Goal: Feedback & Contribution: Submit feedback/report problem

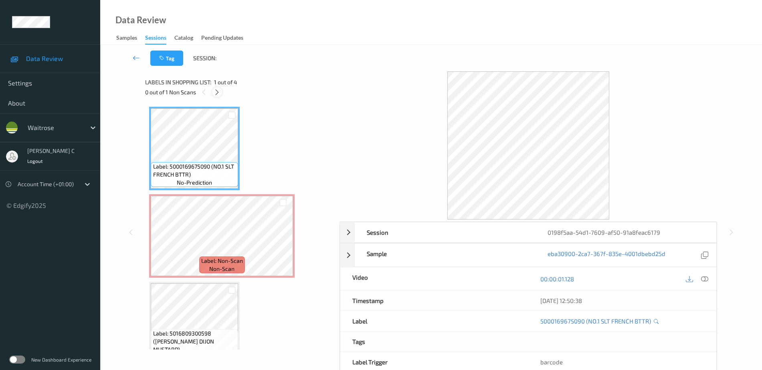
click at [217, 93] on icon at bounding box center [217, 92] width 7 height 7
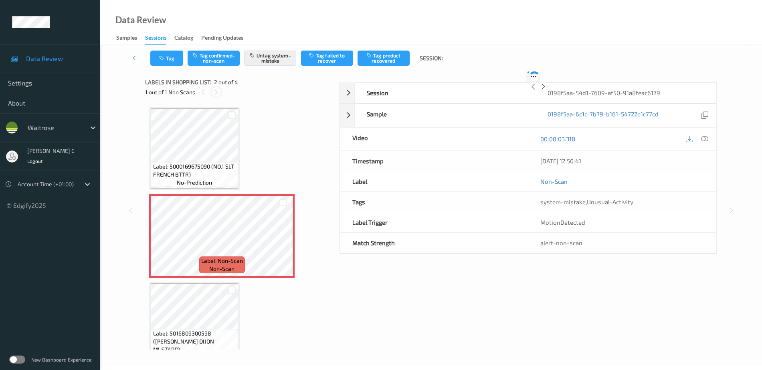
scroll to position [4, 0]
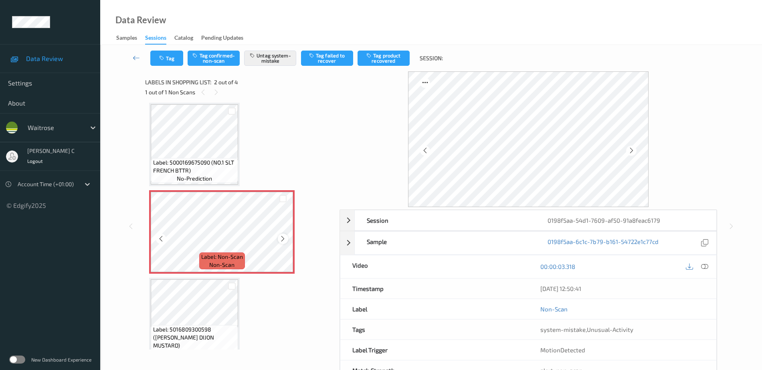
click at [281, 240] on icon at bounding box center [282, 238] width 7 height 7
click at [280, 238] on icon at bounding box center [282, 238] width 7 height 7
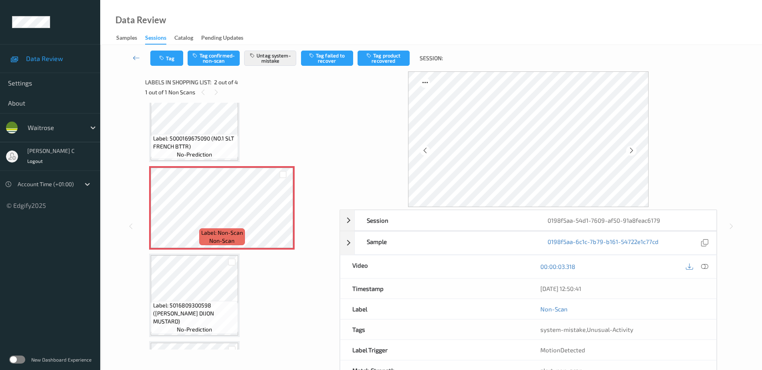
scroll to position [50, 0]
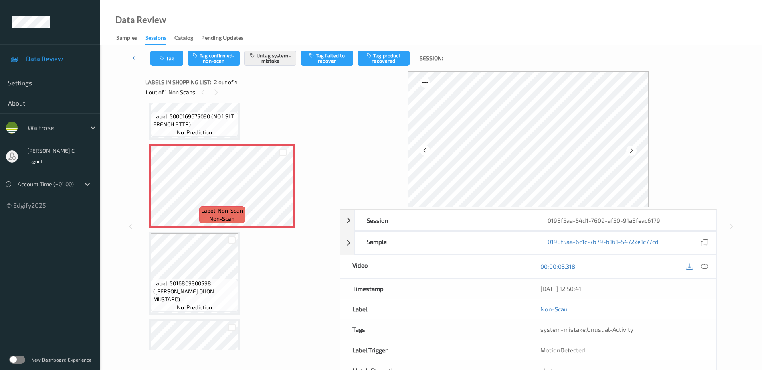
click at [184, 286] on div "Label: 5016809300598 ([PERSON_NAME] DIJON MUSTARD) no-prediction" at bounding box center [194, 295] width 87 height 33
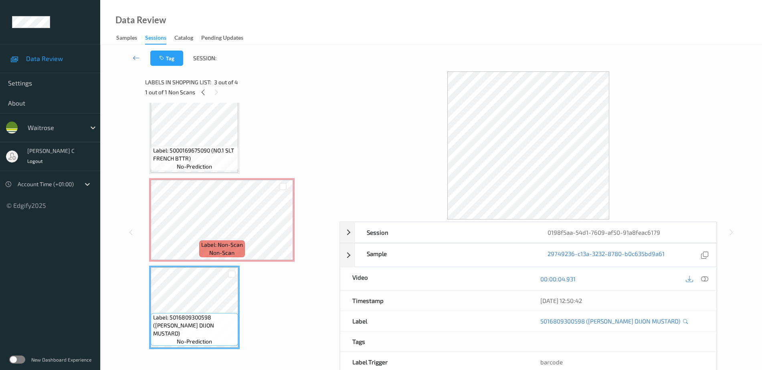
scroll to position [0, 0]
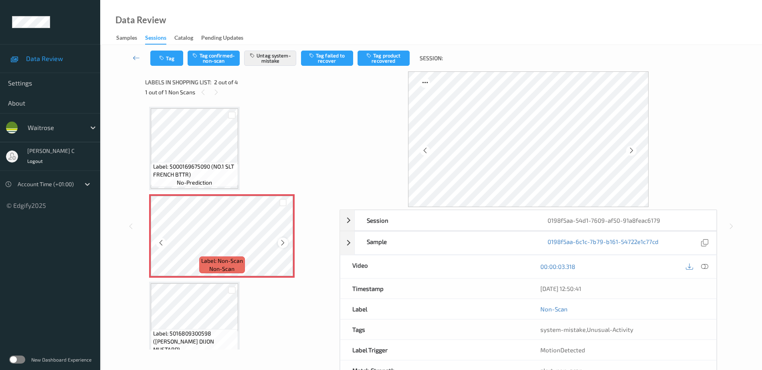
click at [281, 245] on icon at bounding box center [282, 242] width 7 height 7
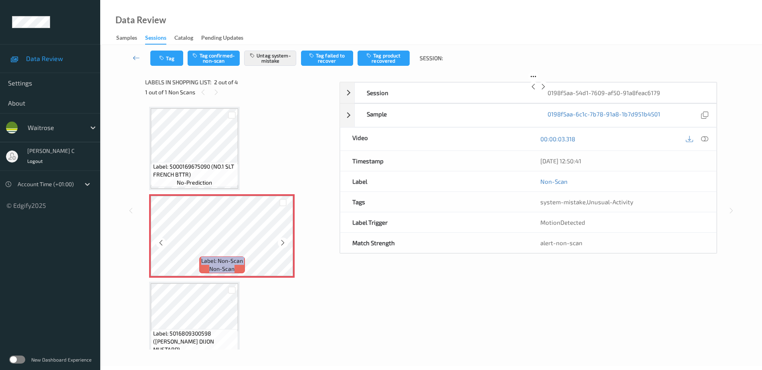
click at [281, 245] on icon at bounding box center [282, 242] width 7 height 7
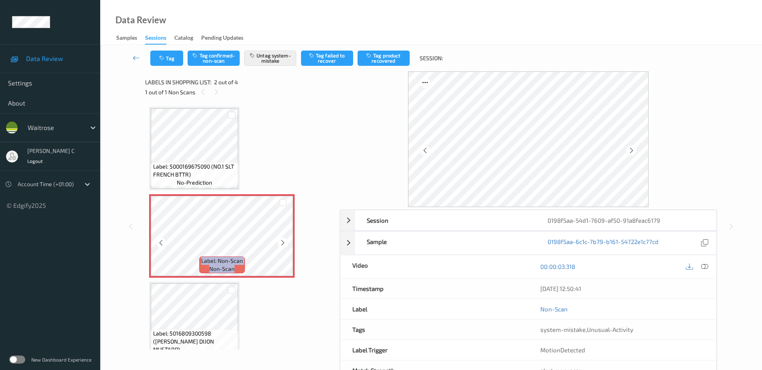
click at [281, 245] on icon at bounding box center [282, 242] width 7 height 7
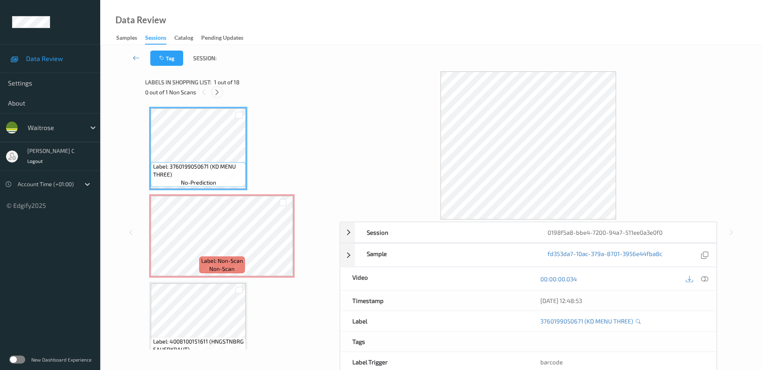
click at [219, 89] on icon at bounding box center [217, 92] width 7 height 7
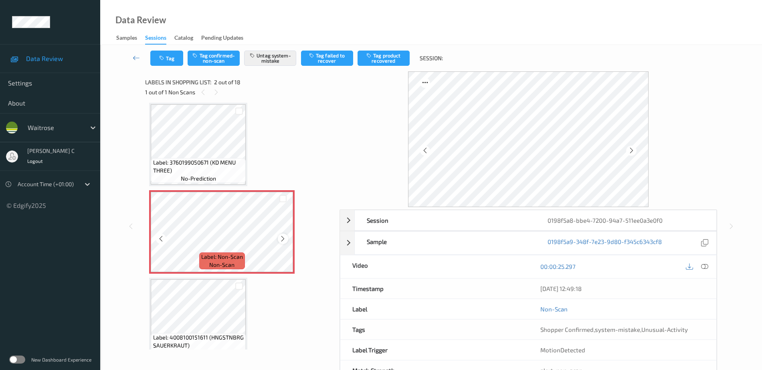
click at [285, 240] on icon at bounding box center [282, 238] width 7 height 7
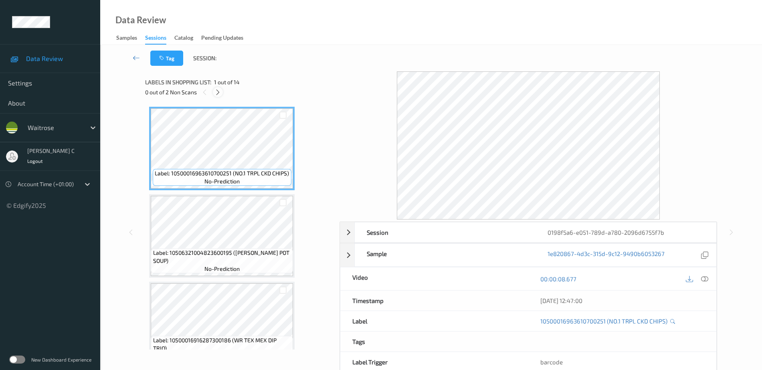
click at [215, 94] on icon at bounding box center [217, 92] width 7 height 7
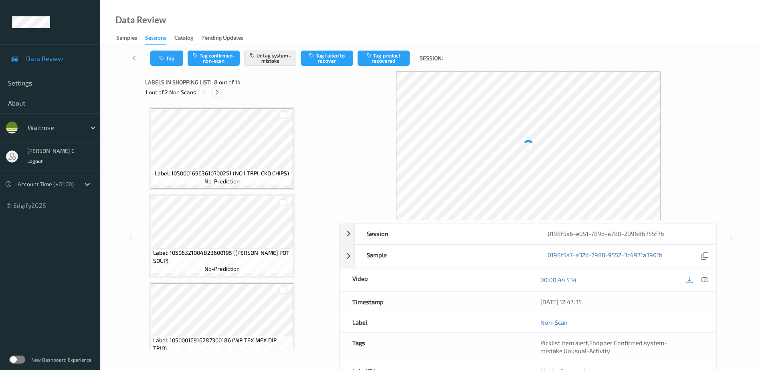
scroll to position [528, 0]
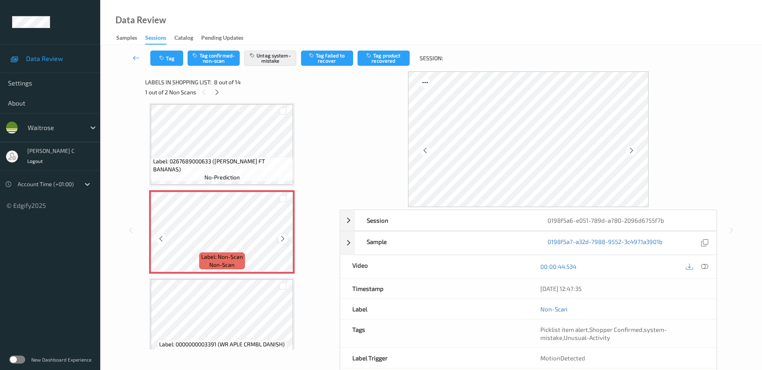
click at [283, 237] on icon at bounding box center [282, 238] width 7 height 7
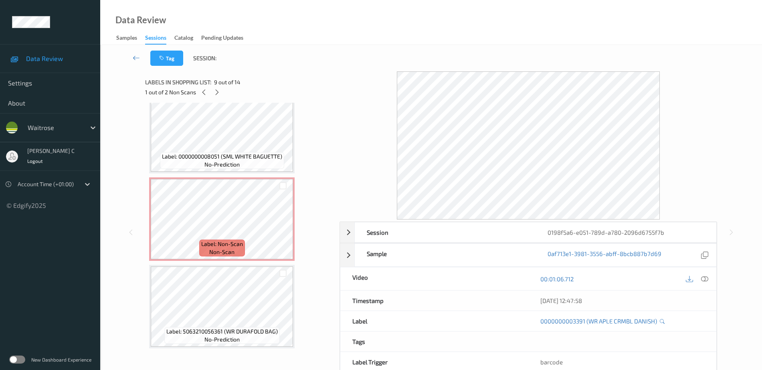
scroll to position [981, 0]
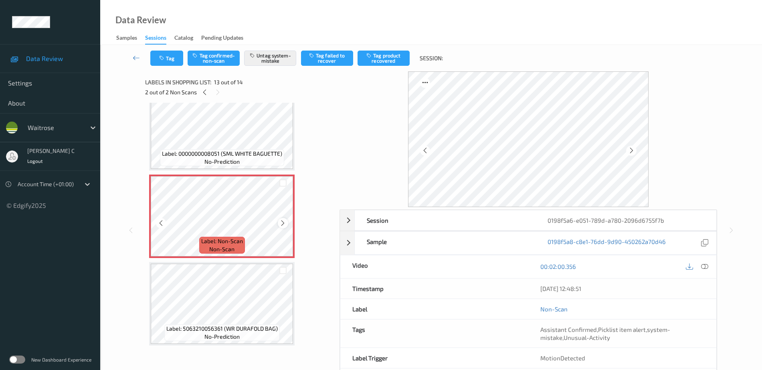
click at [281, 225] on icon at bounding box center [282, 222] width 7 height 7
click at [281, 224] on icon at bounding box center [282, 222] width 7 height 7
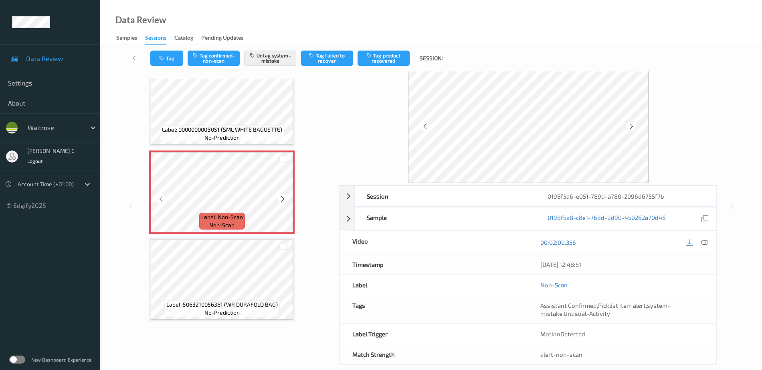
scroll to position [36, 0]
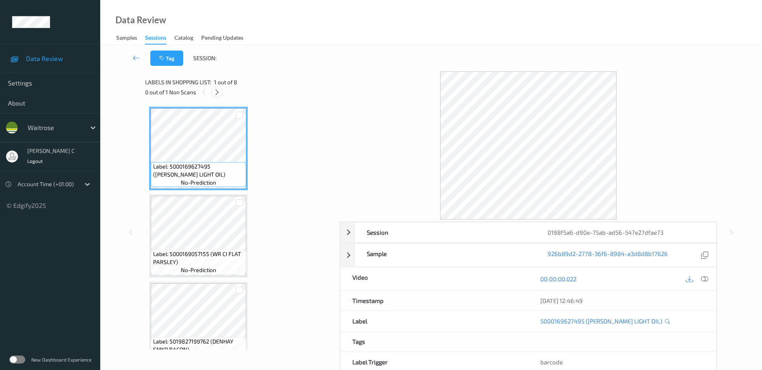
click at [215, 93] on icon at bounding box center [217, 92] width 7 height 7
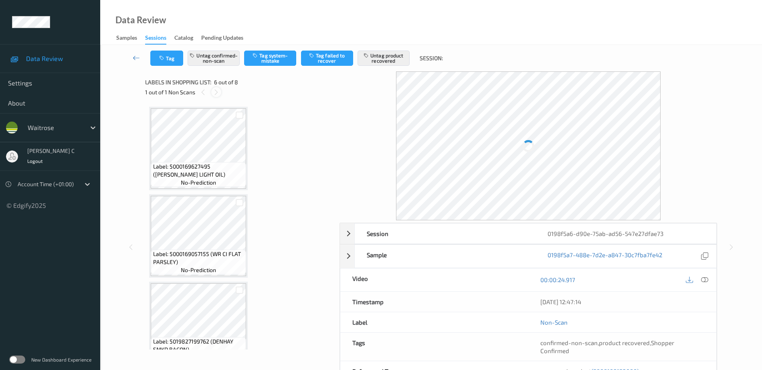
scroll to position [353, 0]
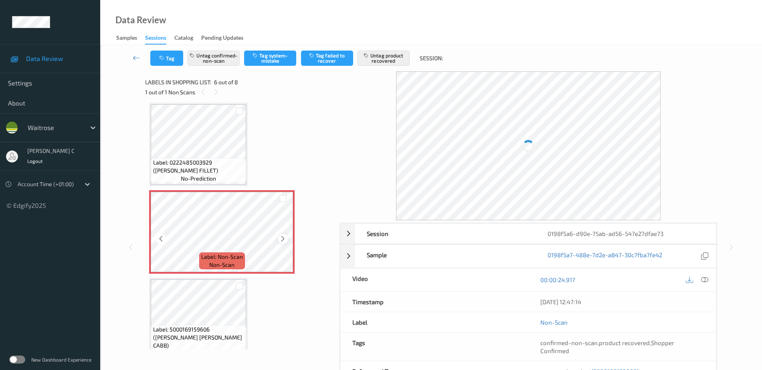
click at [281, 236] on icon at bounding box center [282, 238] width 7 height 7
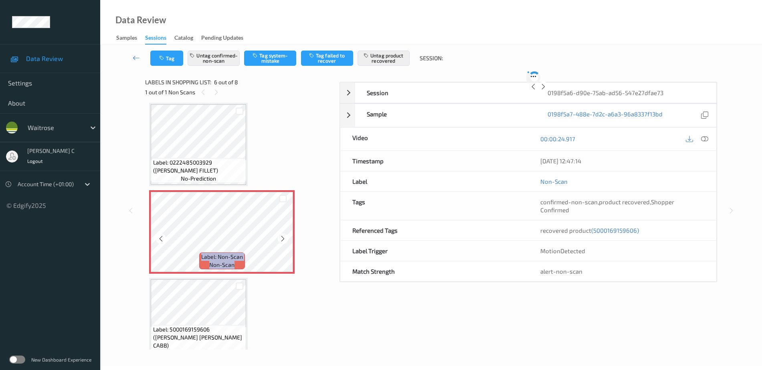
click at [281, 236] on icon at bounding box center [282, 238] width 7 height 7
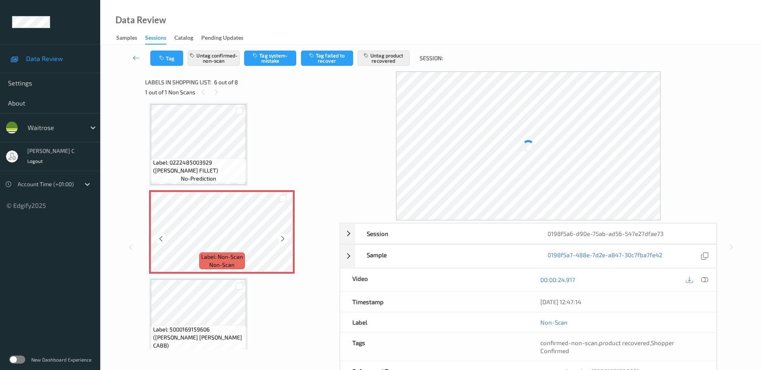
click at [281, 236] on icon at bounding box center [282, 238] width 7 height 7
click at [220, 166] on span "Label: 0222485003929 (WR TROUT FILLET)" at bounding box center [198, 166] width 91 height 16
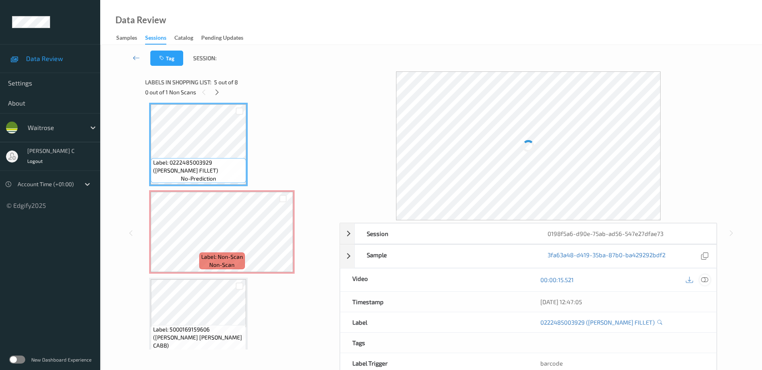
click at [706, 283] on icon at bounding box center [704, 279] width 7 height 7
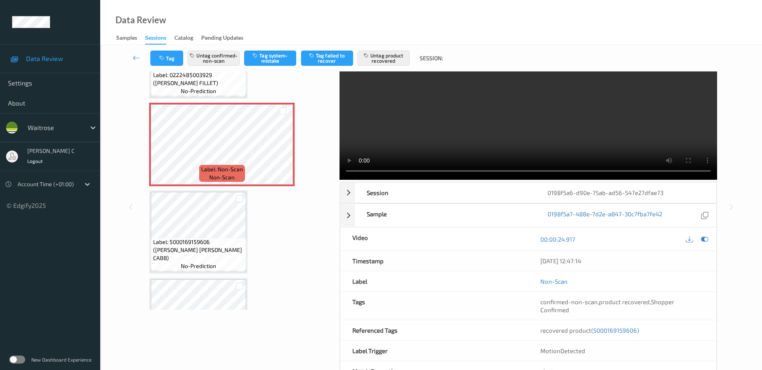
scroll to position [454, 0]
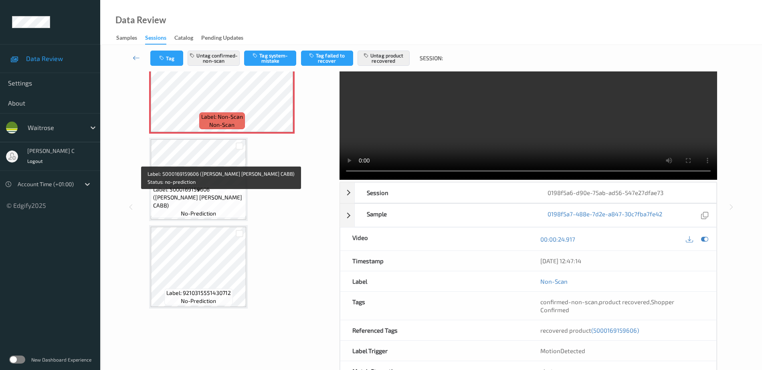
click at [188, 210] on span "no-prediction" at bounding box center [198, 213] width 35 height 8
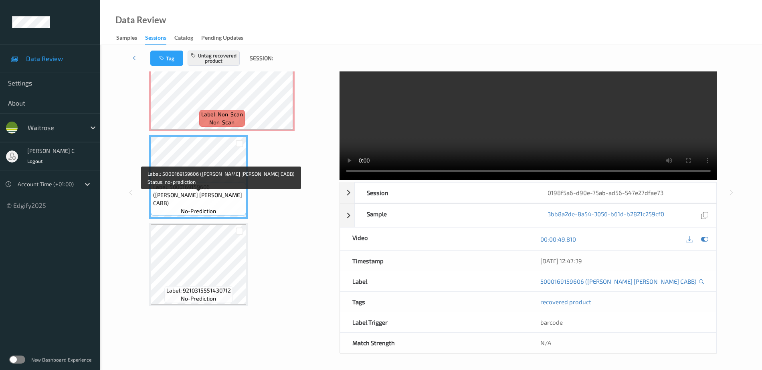
scroll to position [456, 0]
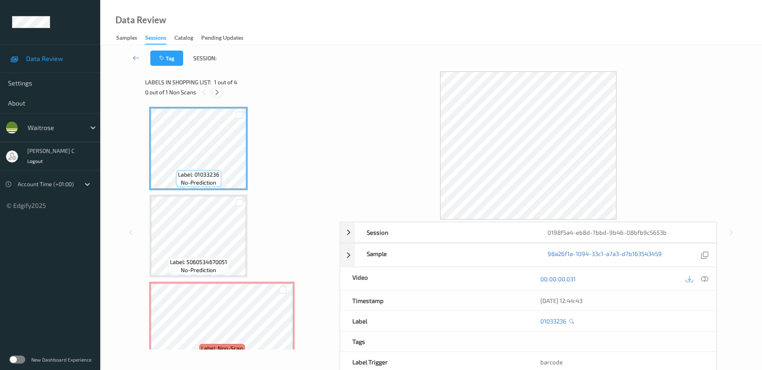
click at [217, 94] on icon at bounding box center [217, 92] width 7 height 7
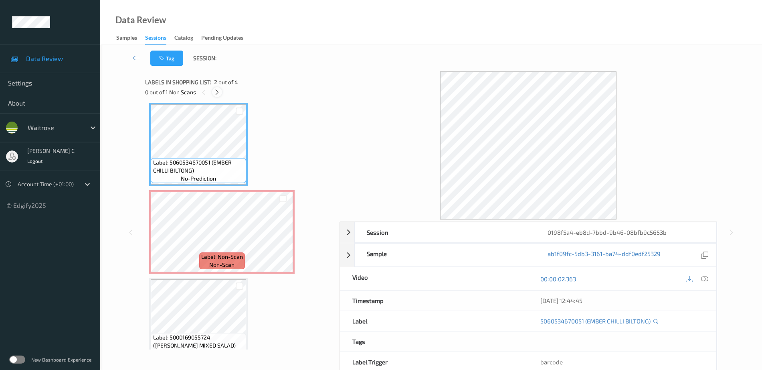
click at [216, 94] on icon at bounding box center [217, 92] width 7 height 7
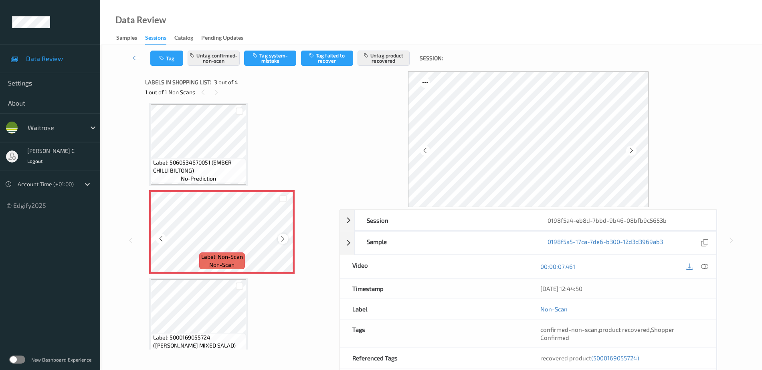
click at [285, 238] on icon at bounding box center [282, 238] width 7 height 7
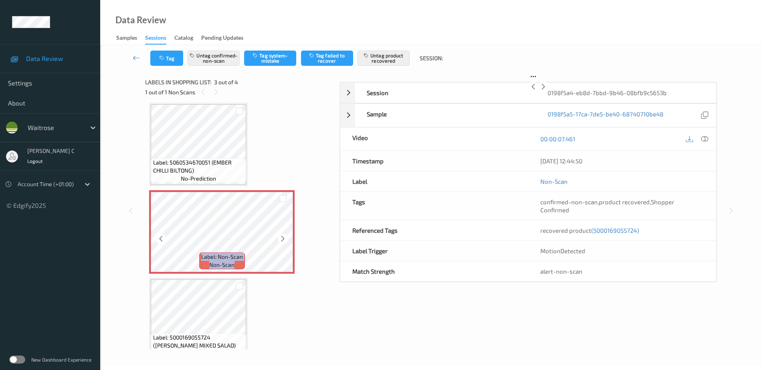
click at [285, 238] on icon at bounding box center [282, 238] width 7 height 7
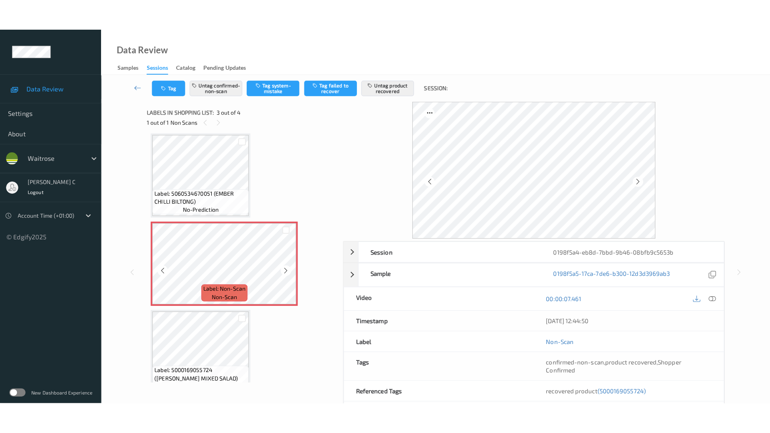
scroll to position [107, 0]
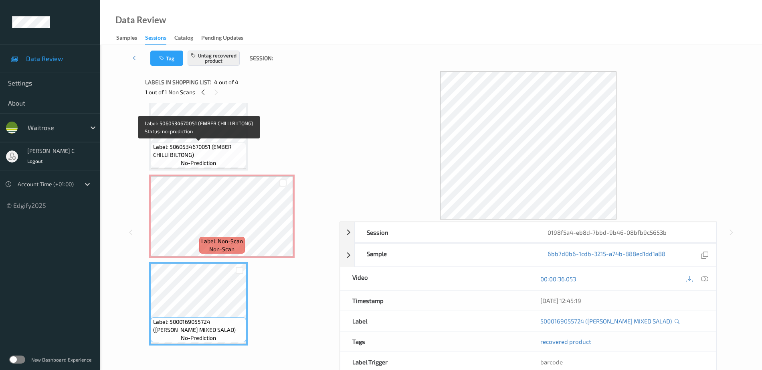
click at [202, 148] on span "Label: 5060534670051 (EMBER CHILLI BILTONG)" at bounding box center [198, 151] width 91 height 16
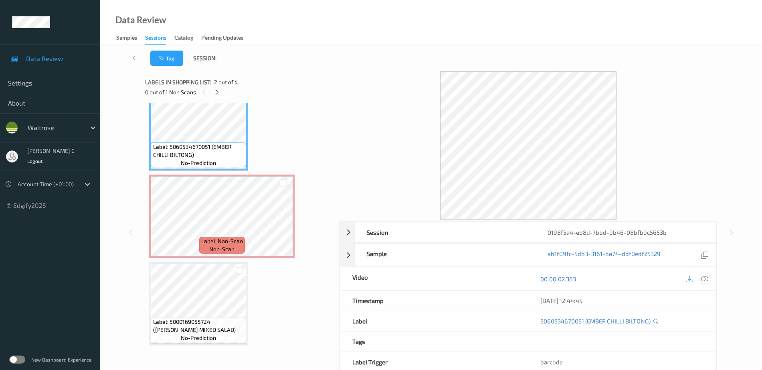
click at [703, 275] on icon at bounding box center [704, 278] width 7 height 7
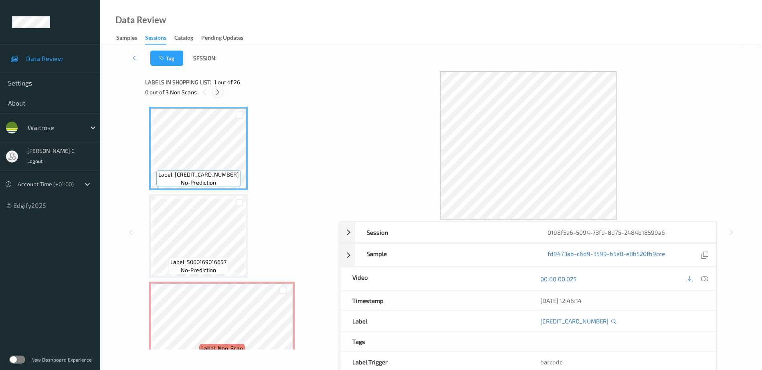
click at [216, 93] on icon at bounding box center [217, 92] width 7 height 7
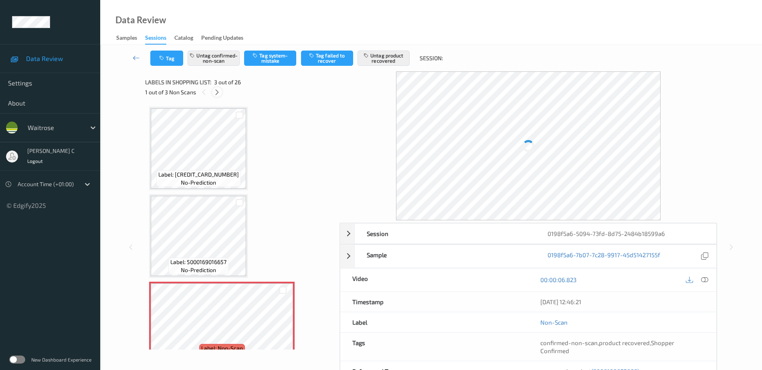
scroll to position [91, 0]
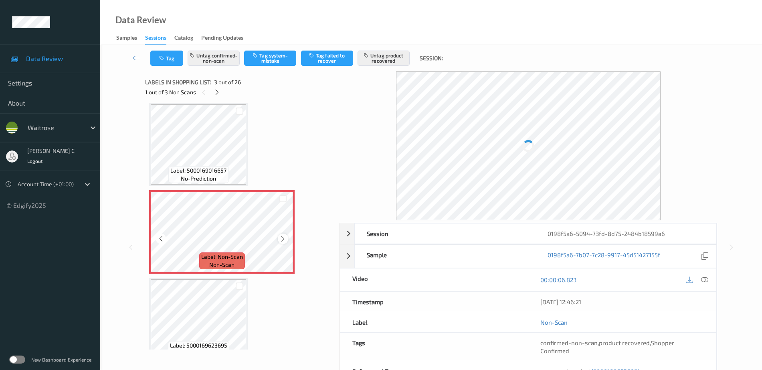
click at [283, 240] on icon at bounding box center [282, 238] width 7 height 7
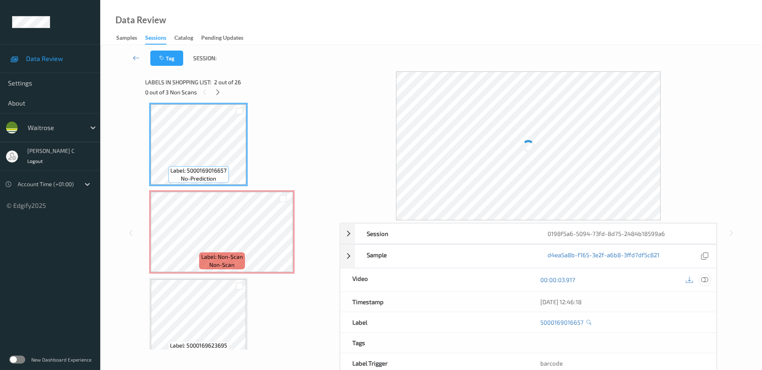
click at [709, 279] on div at bounding box center [704, 279] width 11 height 11
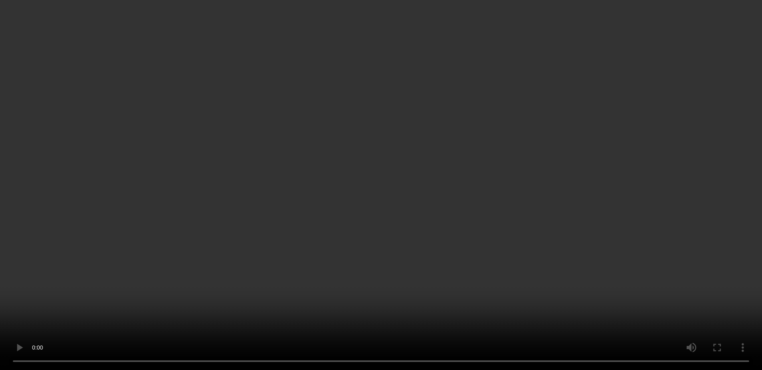
scroll to position [141, 0]
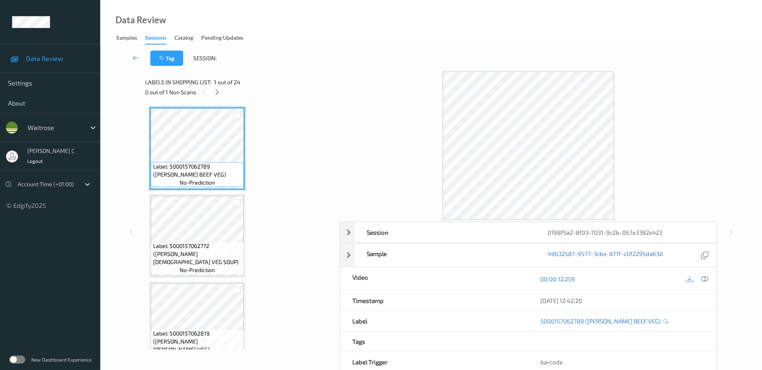
click at [217, 84] on span "1 out of 24" at bounding box center [227, 82] width 26 height 8
click at [216, 93] on icon at bounding box center [217, 92] width 7 height 7
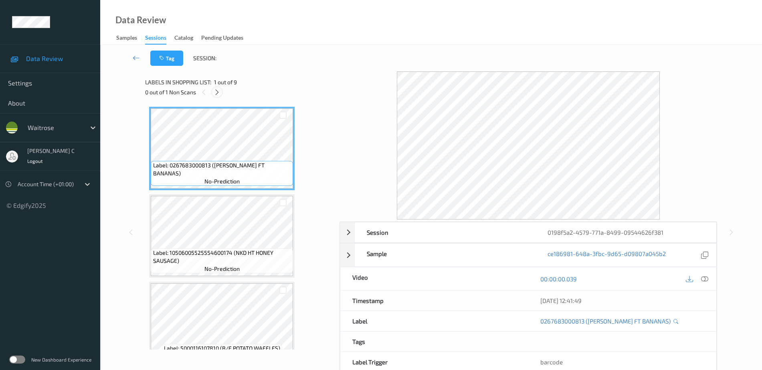
click at [217, 89] on icon at bounding box center [217, 92] width 7 height 7
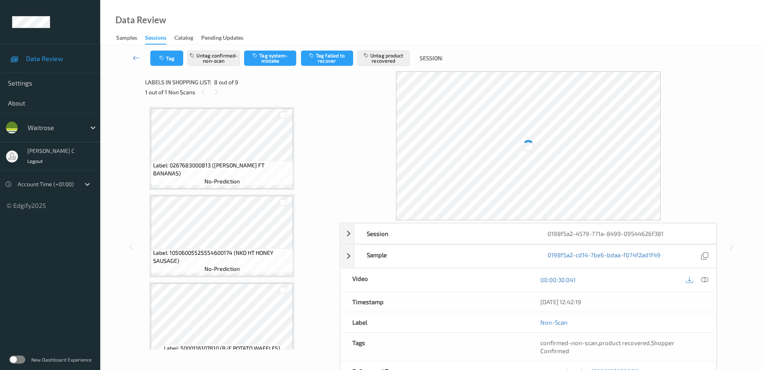
scroll to position [528, 0]
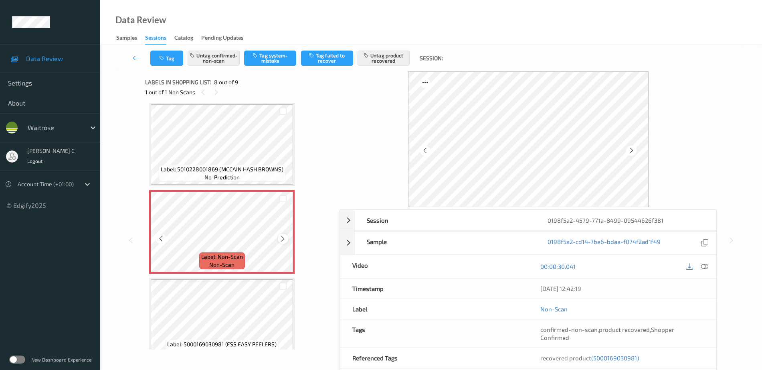
click at [282, 238] on icon at bounding box center [282, 238] width 7 height 7
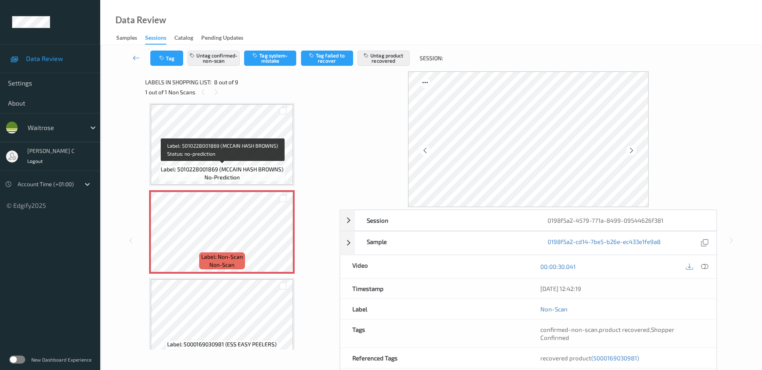
click at [213, 167] on span "Label: 5010228001869 (MCCAIN HASH BROWNS)" at bounding box center [222, 169] width 123 height 8
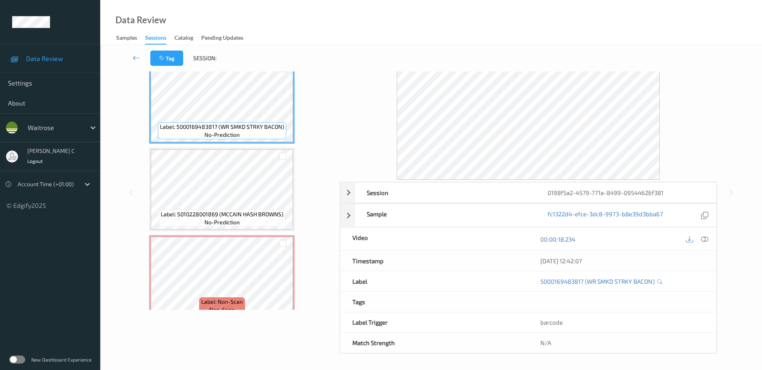
scroll to position [40, 0]
click at [703, 240] on icon at bounding box center [704, 238] width 7 height 7
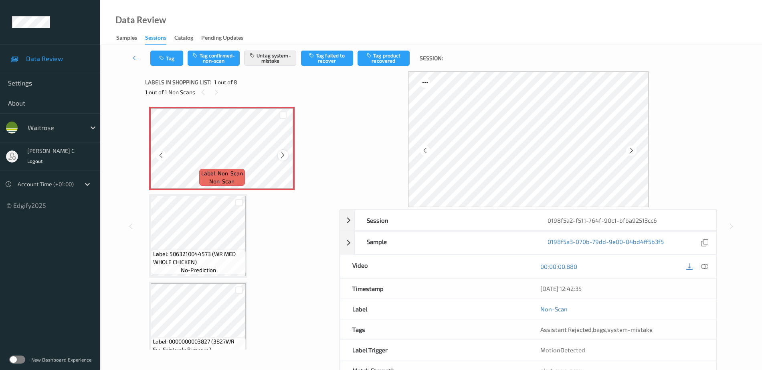
click at [282, 152] on icon at bounding box center [282, 154] width 7 height 7
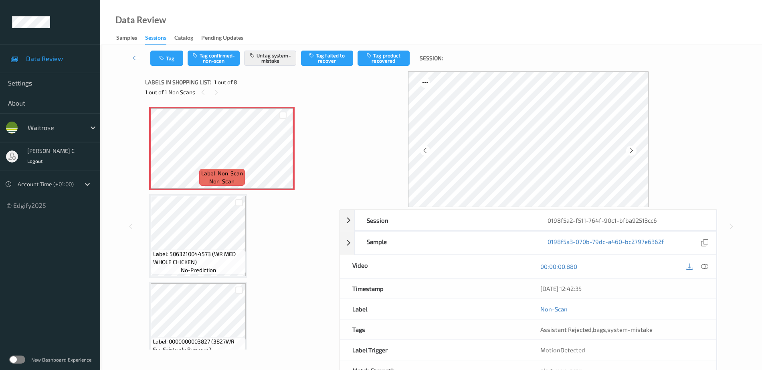
click at [194, 255] on span "Label: 5063210044573 (WR MED WHOLE CHICKEN)" at bounding box center [198, 258] width 91 height 16
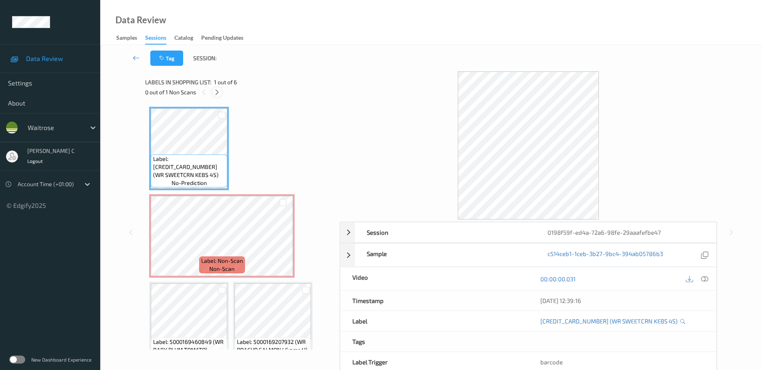
click at [220, 93] on icon at bounding box center [217, 92] width 7 height 7
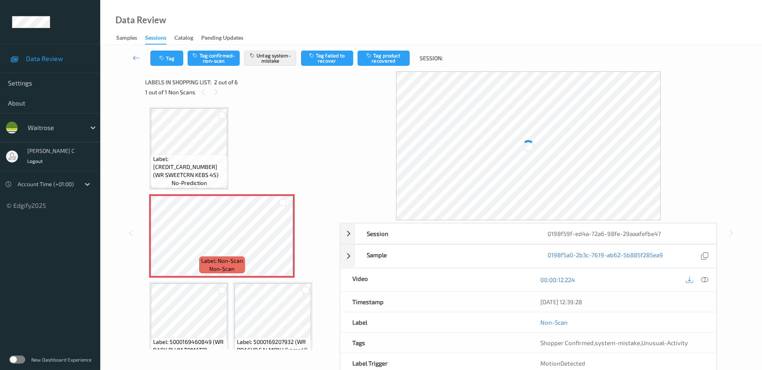
scroll to position [4, 0]
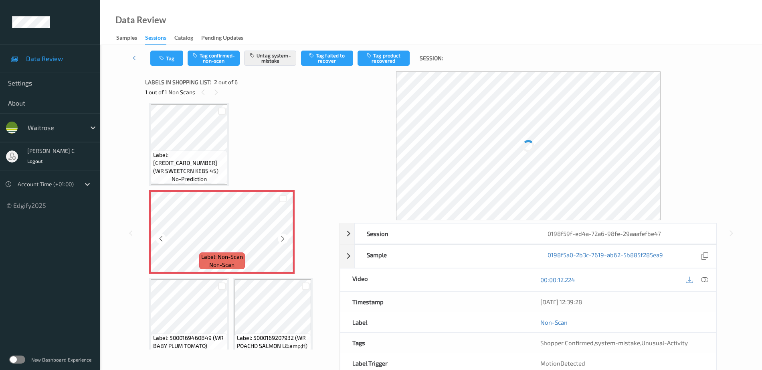
click at [242, 255] on span "Label: Non-Scan" at bounding box center [222, 256] width 42 height 8
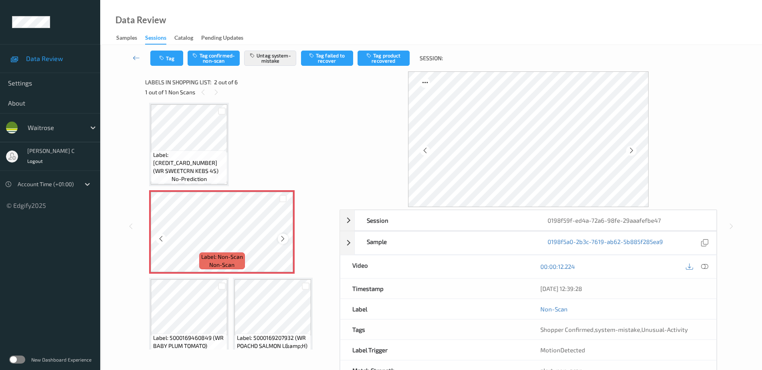
click at [281, 241] on icon at bounding box center [282, 238] width 7 height 7
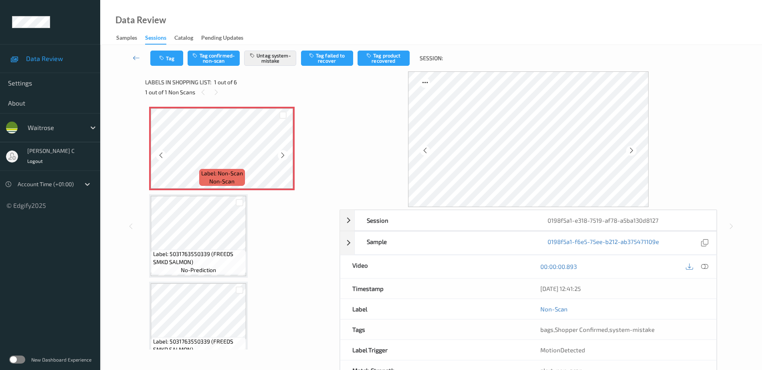
click at [279, 151] on div at bounding box center [283, 155] width 10 height 10
click at [281, 153] on icon at bounding box center [282, 154] width 7 height 7
click at [705, 267] on icon at bounding box center [704, 266] width 7 height 7
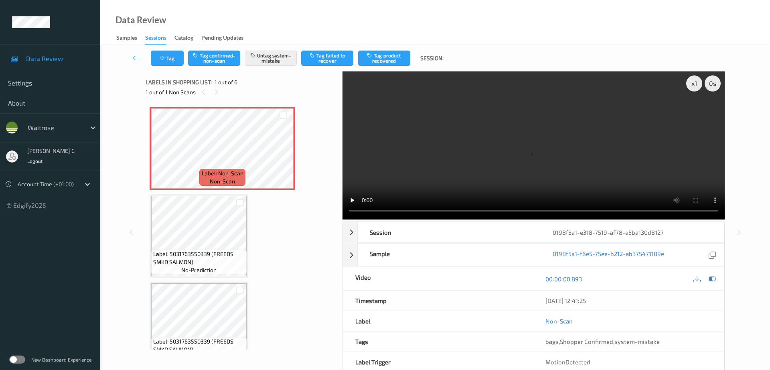
click at [339, 124] on div "x 1 0 s Session 0198f5a1-e318-7519-af78-a5ba130d8127 Session ID 0198f5a1-e318-7…" at bounding box center [434, 231] width 579 height 321
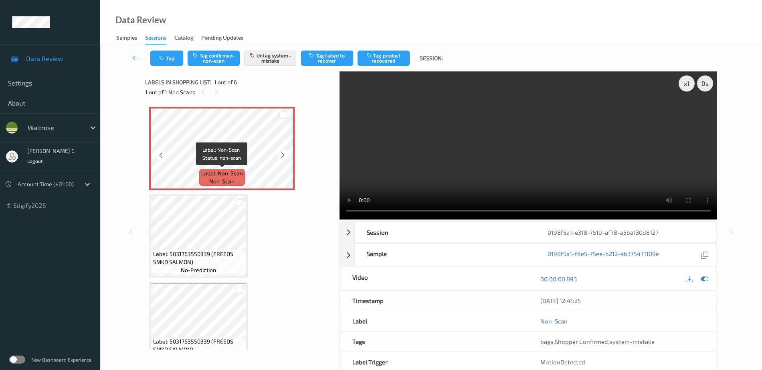
click at [201, 172] on div "Label: Non-Scan non-scan" at bounding box center [222, 177] width 46 height 17
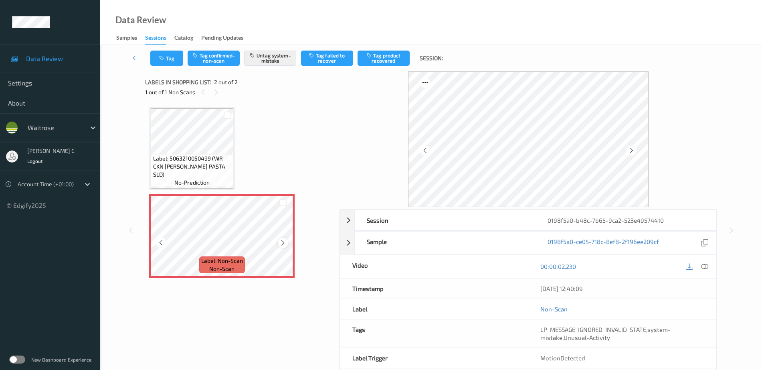
click at [284, 242] on icon at bounding box center [282, 242] width 7 height 7
click at [284, 241] on icon at bounding box center [282, 242] width 7 height 7
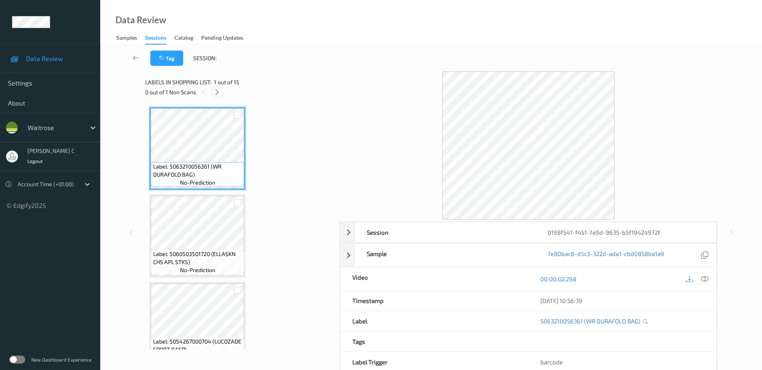
click at [221, 93] on div at bounding box center [217, 92] width 10 height 10
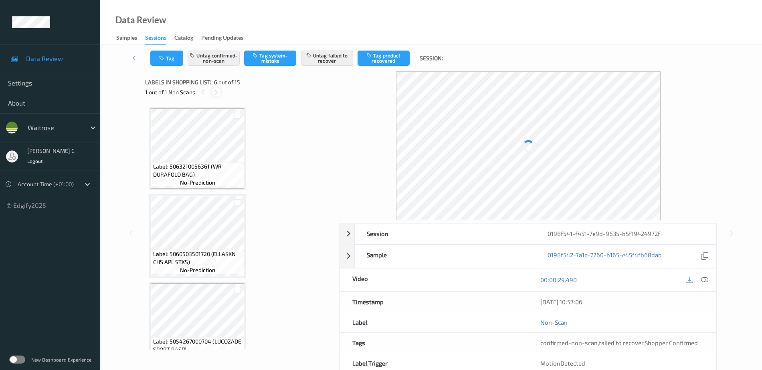
scroll to position [353, 0]
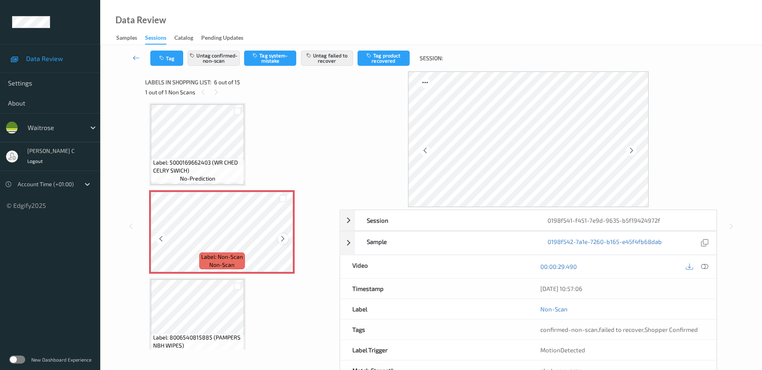
click at [281, 240] on icon at bounding box center [282, 238] width 7 height 7
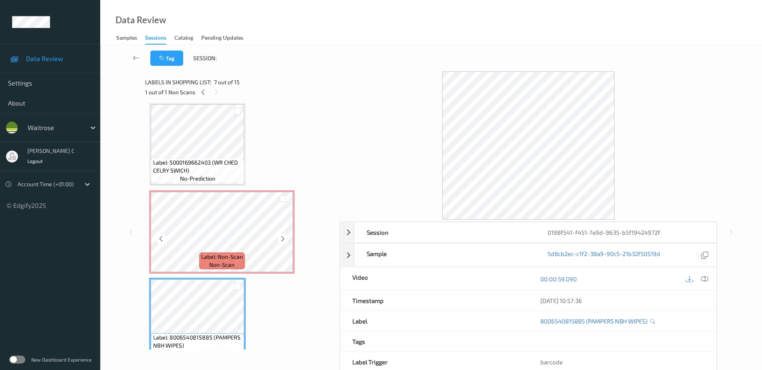
scroll to position [253, 0]
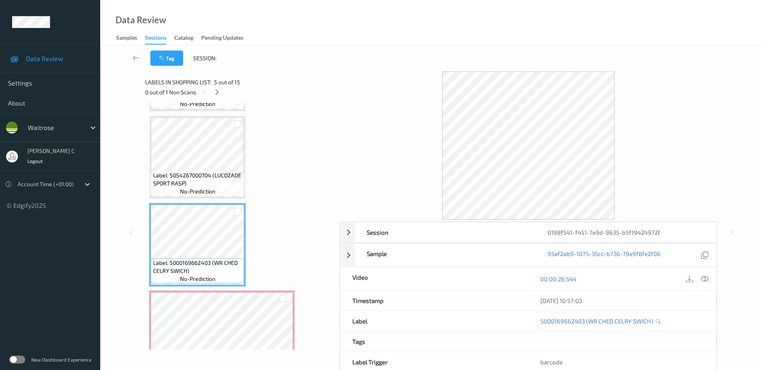
click at [702, 282] on div at bounding box center [704, 278] width 11 height 11
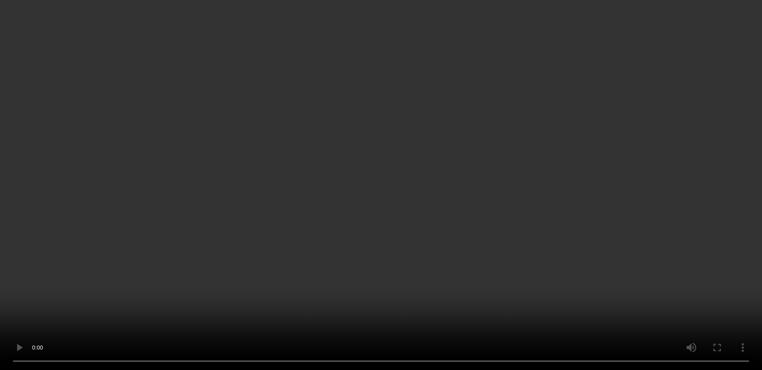
scroll to position [303, 0]
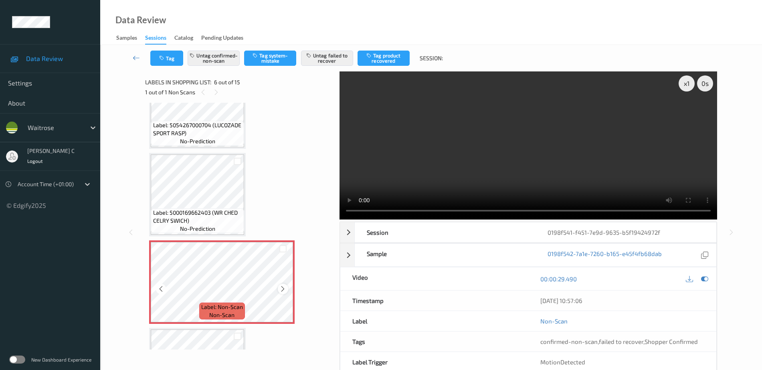
click at [284, 288] on icon at bounding box center [282, 288] width 7 height 7
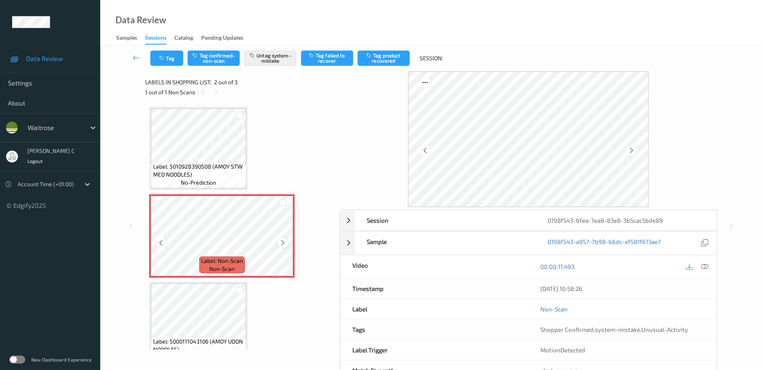
click at [286, 244] on icon at bounding box center [282, 242] width 7 height 7
click at [223, 171] on span "Label: 5010928390508 (AMOY STW MED NOODLES)" at bounding box center [198, 170] width 91 height 16
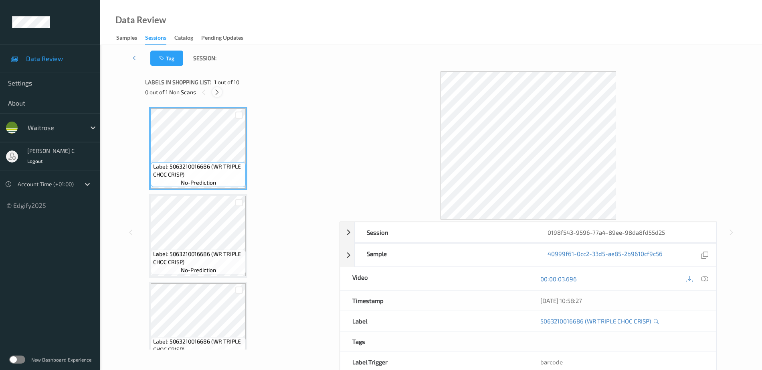
click at [220, 91] on icon at bounding box center [217, 92] width 7 height 7
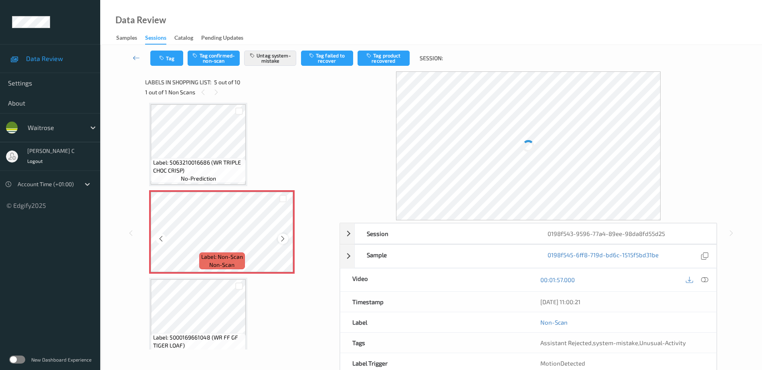
click at [286, 239] on icon at bounding box center [282, 238] width 7 height 7
click at [285, 239] on icon at bounding box center [282, 238] width 7 height 7
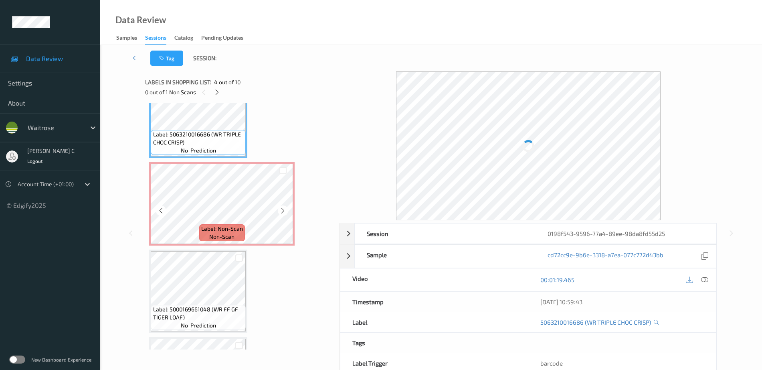
scroll to position [316, 0]
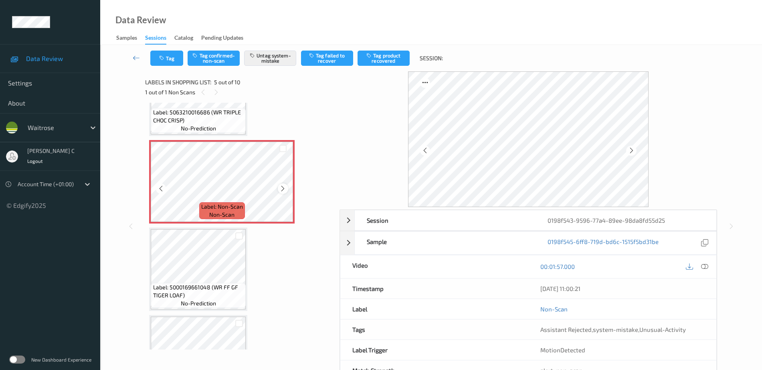
click at [285, 189] on icon at bounding box center [282, 188] width 7 height 7
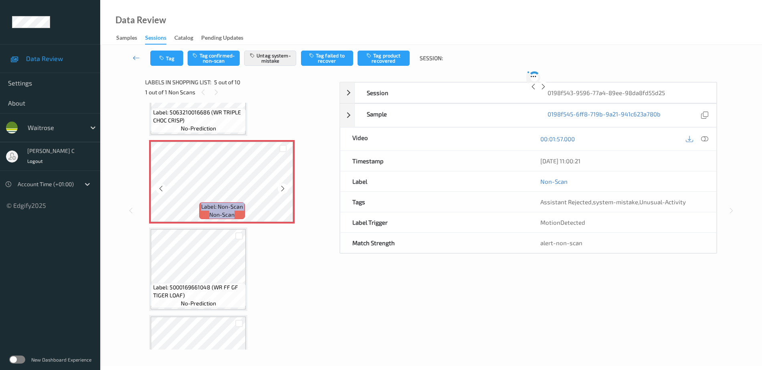
click at [285, 189] on icon at bounding box center [282, 188] width 7 height 7
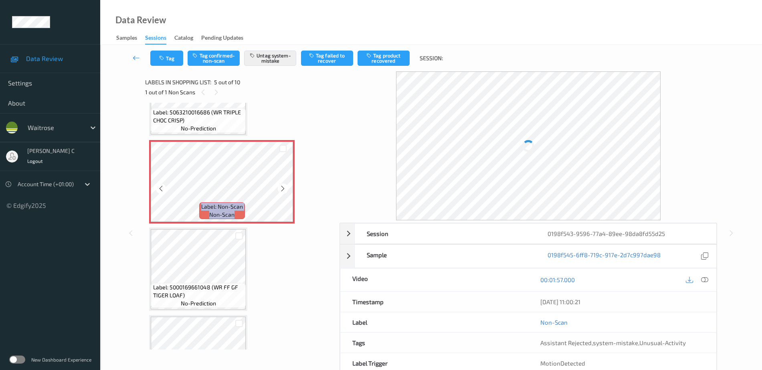
click at [285, 189] on icon at bounding box center [282, 188] width 7 height 7
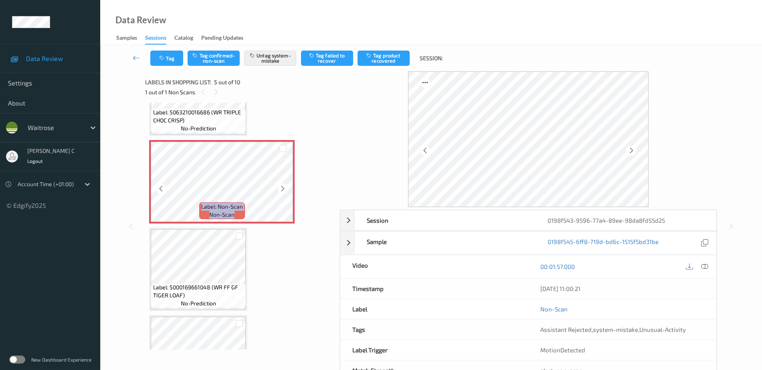
click at [285, 189] on icon at bounding box center [282, 188] width 7 height 7
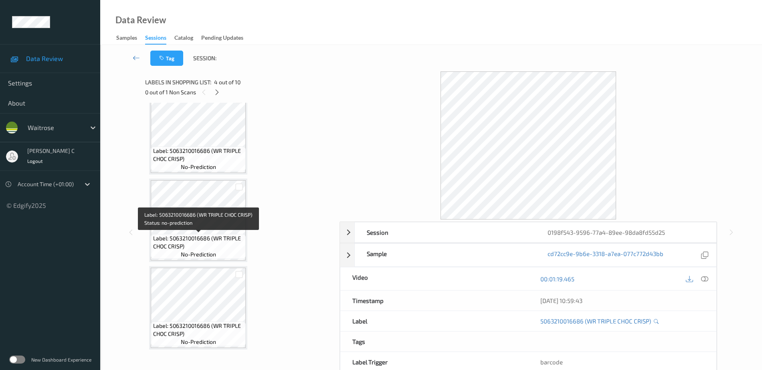
scroll to position [0, 0]
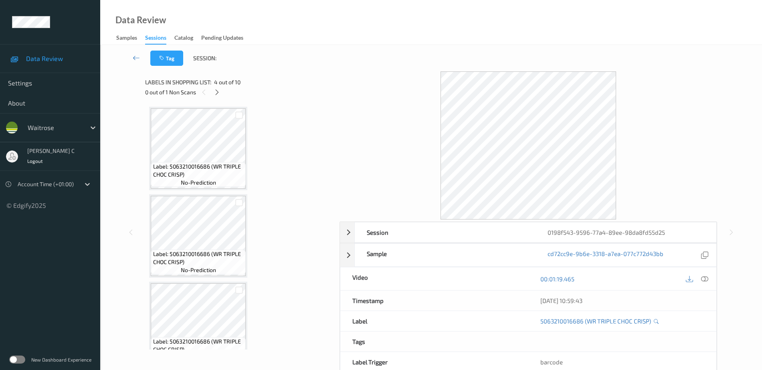
drag, startPoint x: 170, startPoint y: 99, endPoint x: 169, endPoint y: 106, distance: 6.8
click at [169, 99] on div "Labels in shopping list: 4 out of 10 0 out of 1 Non Scans" at bounding box center [239, 86] width 189 height 31
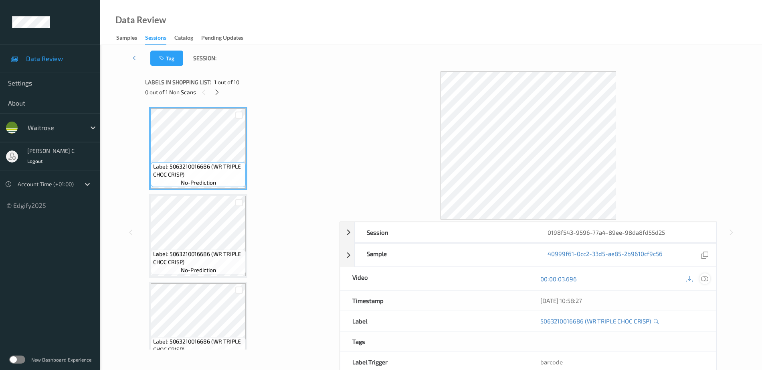
click at [708, 279] on icon at bounding box center [704, 278] width 7 height 7
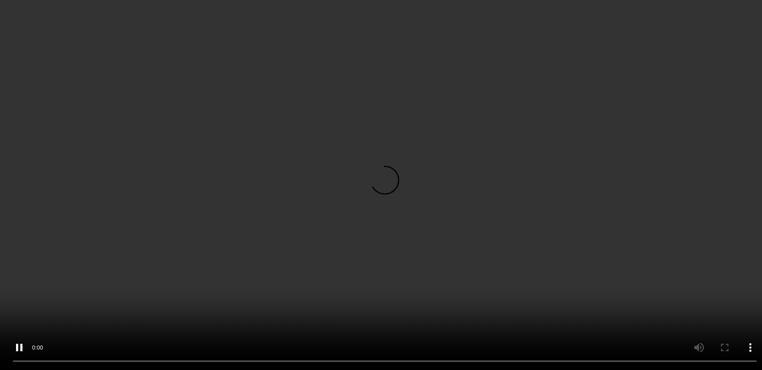
scroll to position [250, 0]
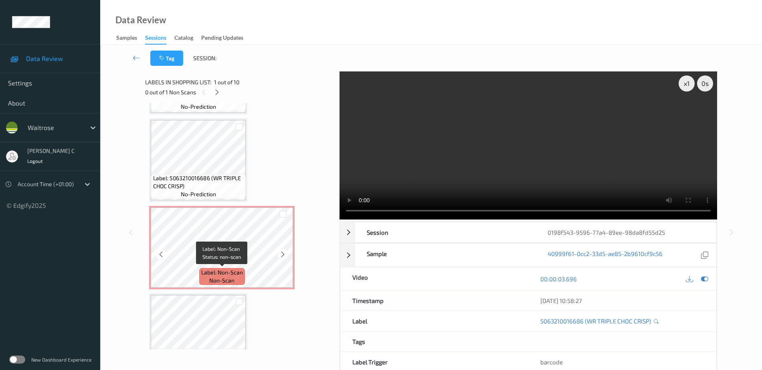
click at [200, 271] on div "Label: Non-Scan non-scan" at bounding box center [222, 276] width 46 height 17
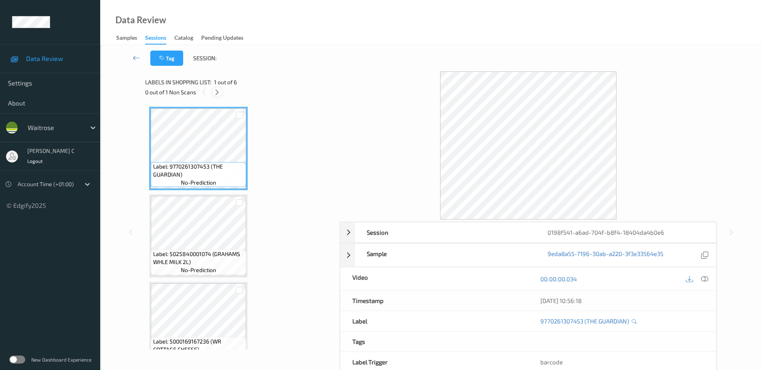
click at [218, 93] on icon at bounding box center [217, 92] width 7 height 7
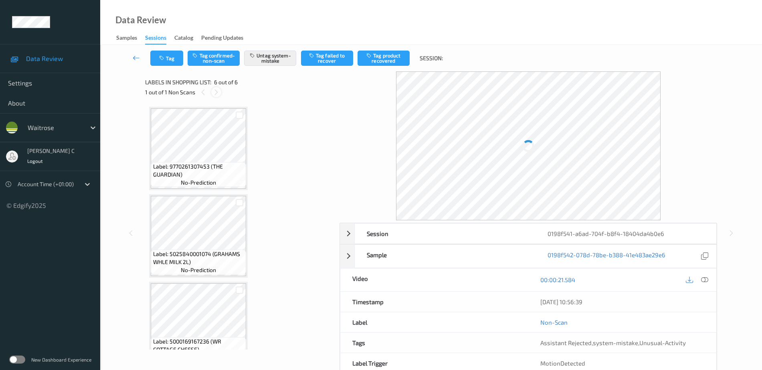
scroll to position [282, 0]
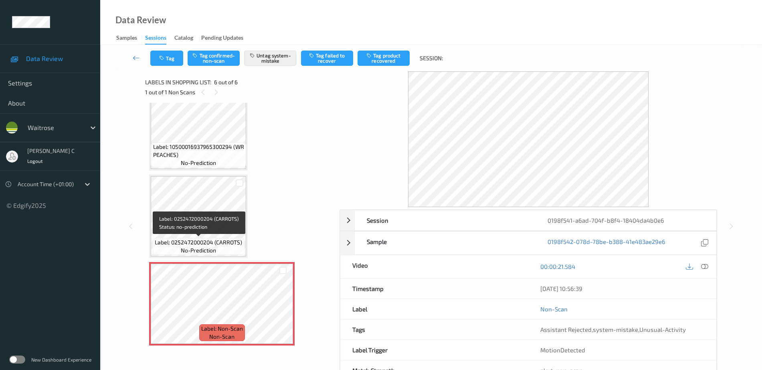
click at [229, 246] on div "Label: 0252472000204 (CARROTS) no-prediction" at bounding box center [198, 246] width 91 height 17
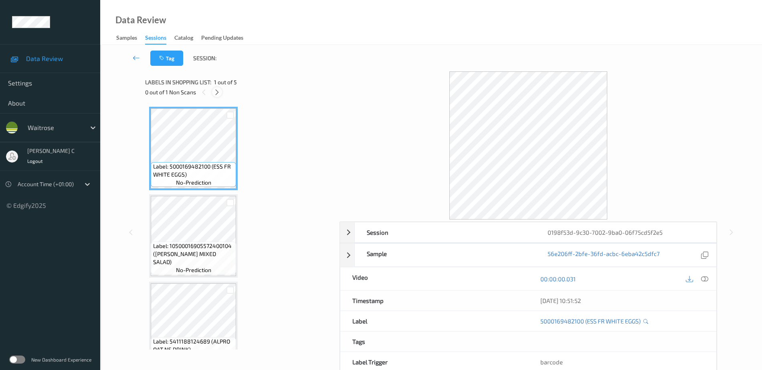
click at [221, 90] on div at bounding box center [217, 92] width 10 height 10
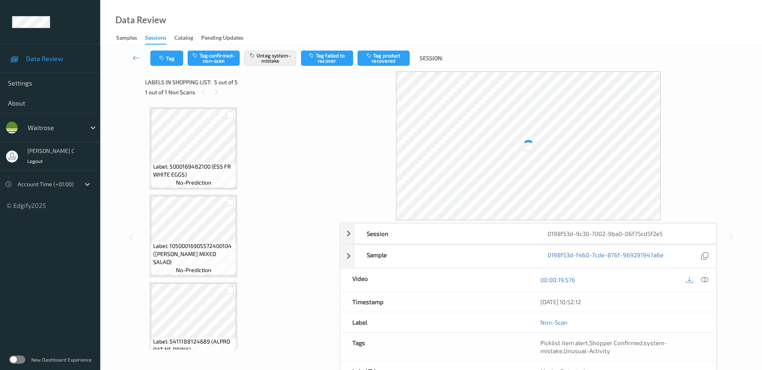
scroll to position [194, 0]
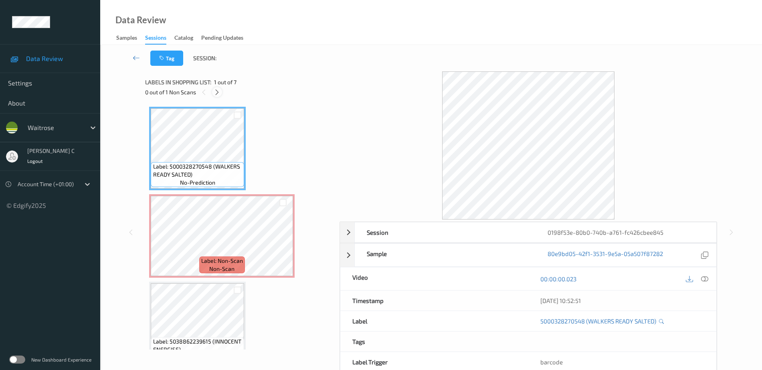
click at [215, 91] on icon at bounding box center [217, 92] width 7 height 7
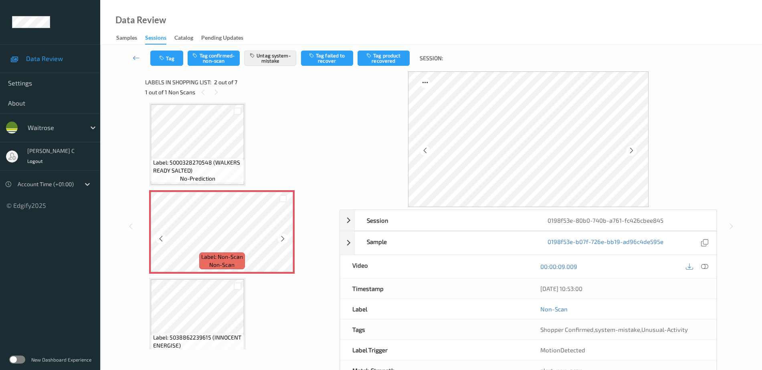
click at [283, 240] on icon at bounding box center [282, 238] width 7 height 7
click at [283, 239] on icon at bounding box center [282, 238] width 7 height 7
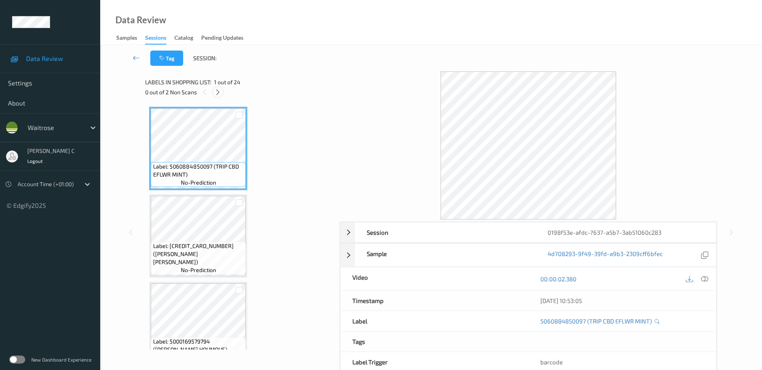
click at [217, 92] on icon at bounding box center [217, 92] width 7 height 7
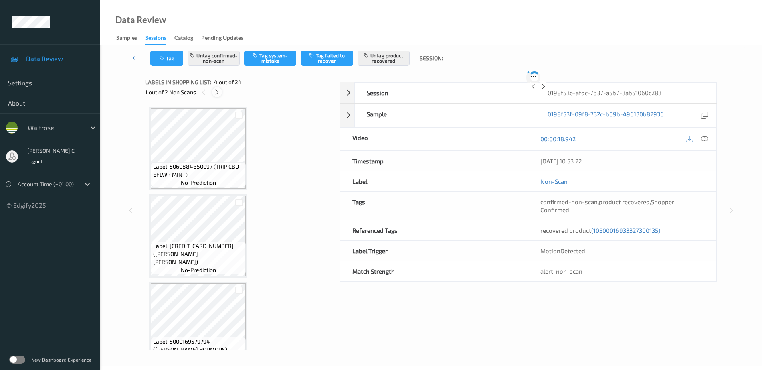
scroll to position [179, 0]
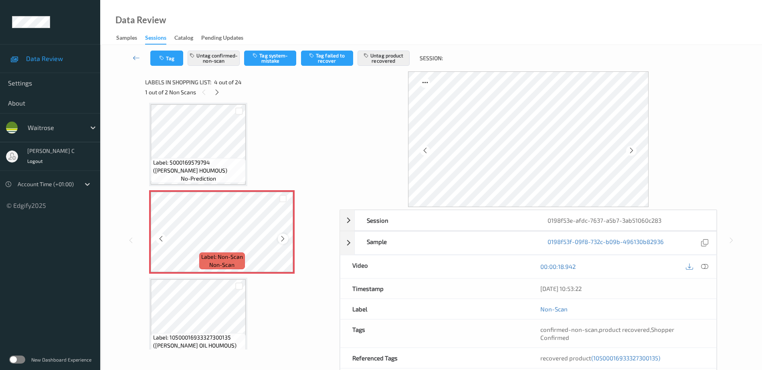
click at [281, 238] on icon at bounding box center [282, 238] width 7 height 7
click at [282, 238] on icon at bounding box center [282, 238] width 7 height 7
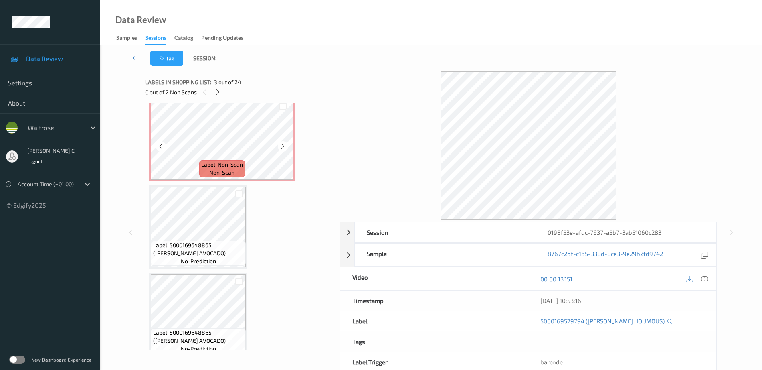
scroll to position [1531, 0]
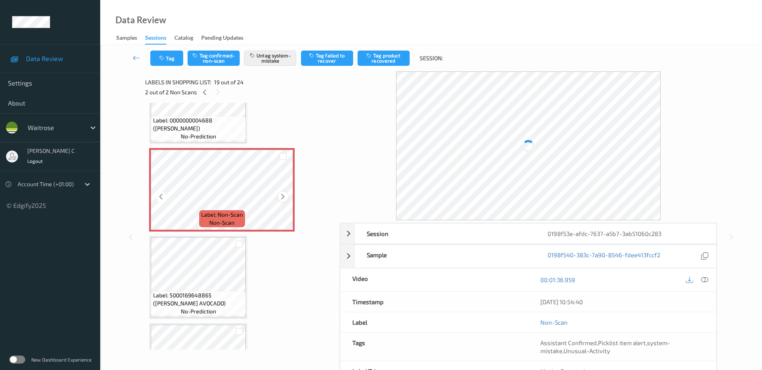
click at [283, 193] on icon at bounding box center [282, 196] width 7 height 7
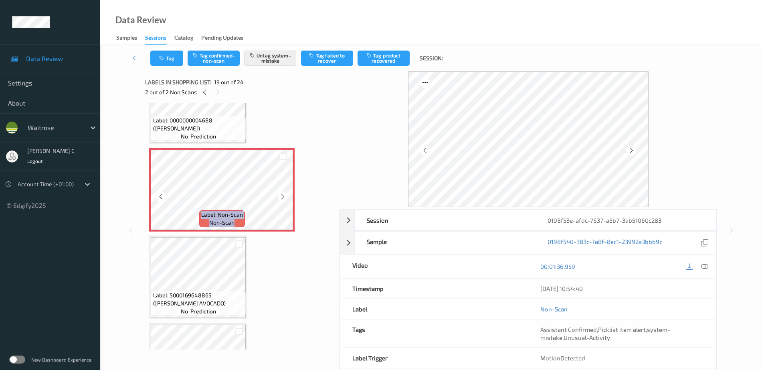
click at [283, 193] on icon at bounding box center [282, 196] width 7 height 7
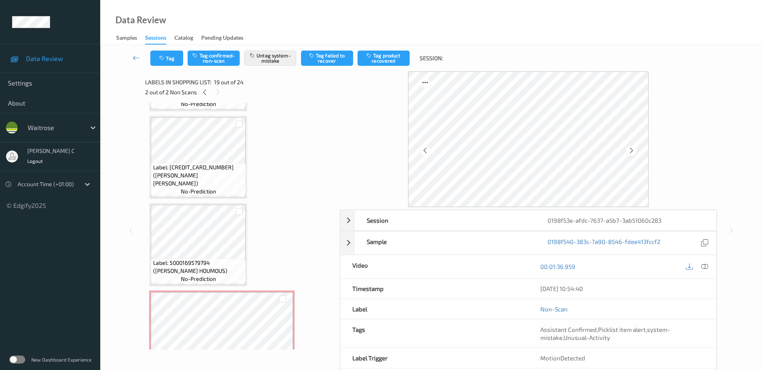
scroll to position [179, 0]
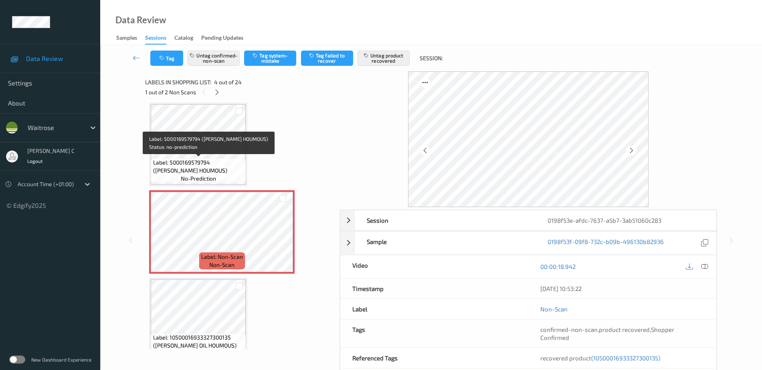
click at [189, 158] on span "Label: 5000169579794 (WR ESS HOUMOUS)" at bounding box center [198, 166] width 91 height 16
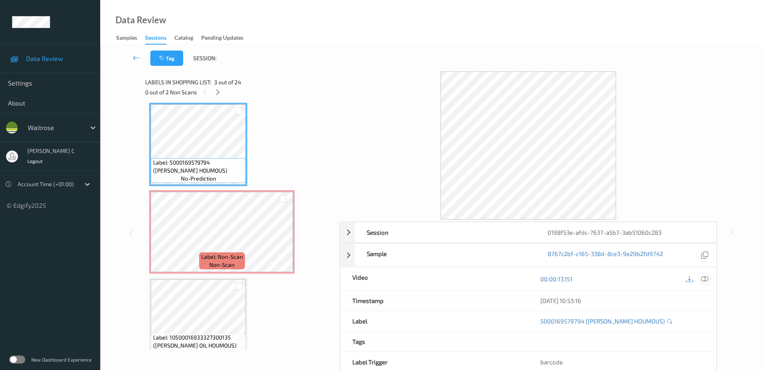
click at [702, 278] on icon at bounding box center [704, 278] width 7 height 7
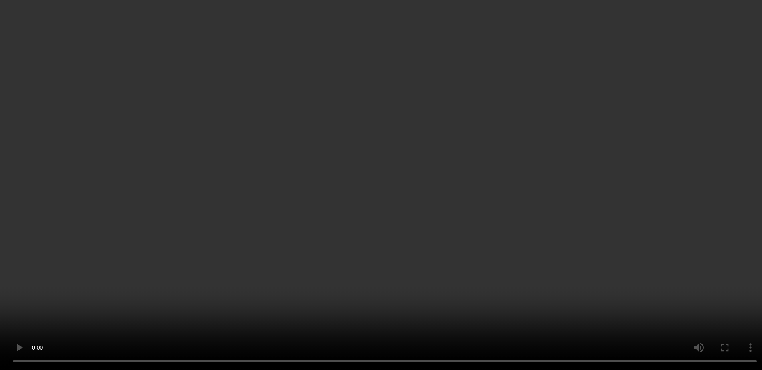
scroll to position [279, 0]
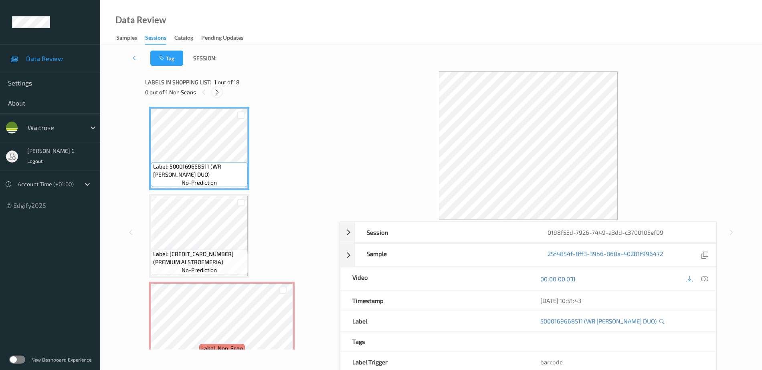
click at [218, 89] on icon at bounding box center [217, 92] width 7 height 7
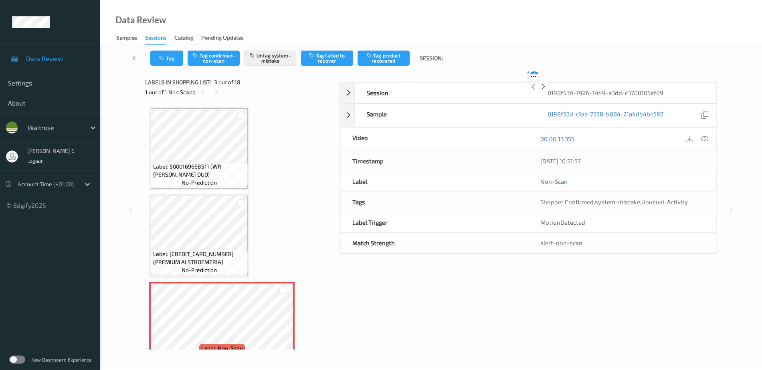
scroll to position [91, 0]
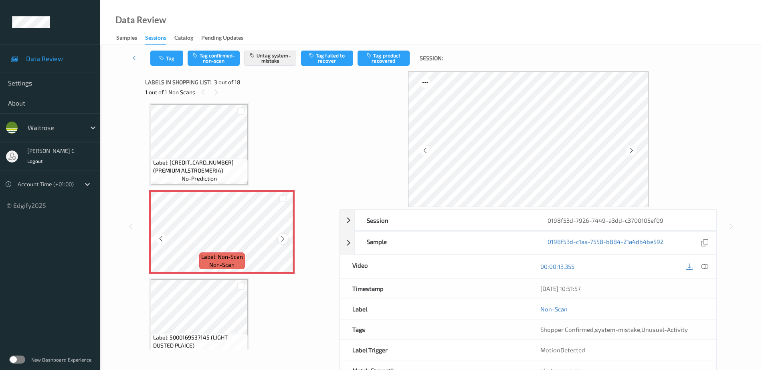
click at [285, 237] on icon at bounding box center [282, 238] width 7 height 7
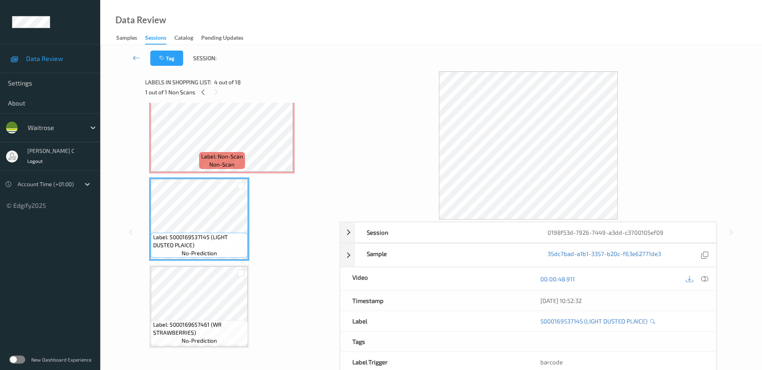
scroll to position [141, 0]
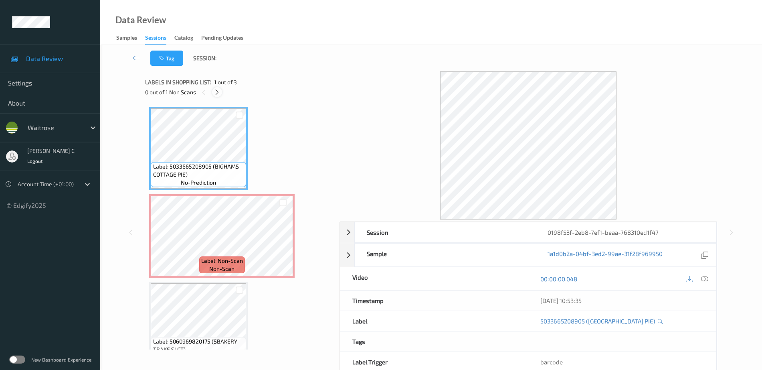
click at [216, 91] on icon at bounding box center [217, 92] width 7 height 7
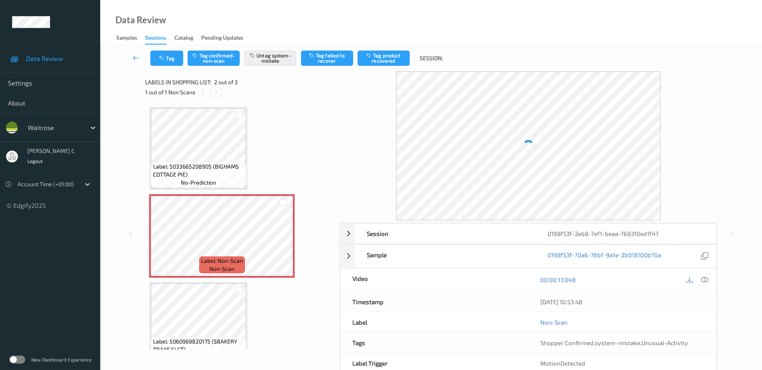
scroll to position [4, 0]
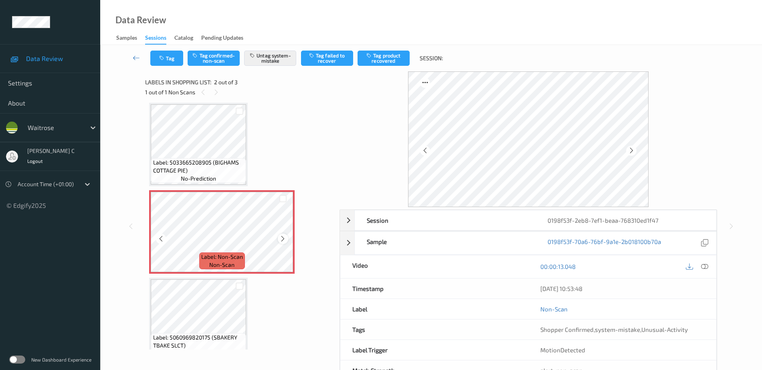
click at [284, 243] on div at bounding box center [283, 238] width 10 height 10
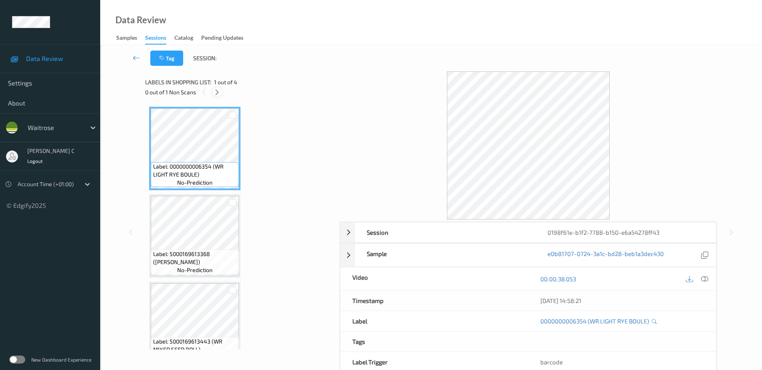
click at [214, 92] on icon at bounding box center [217, 92] width 7 height 7
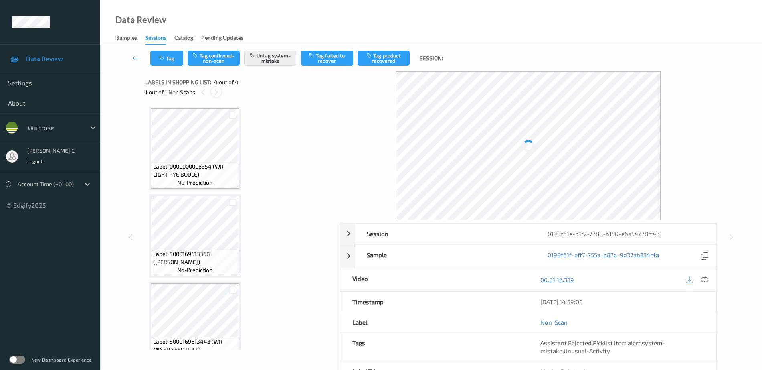
scroll to position [107, 0]
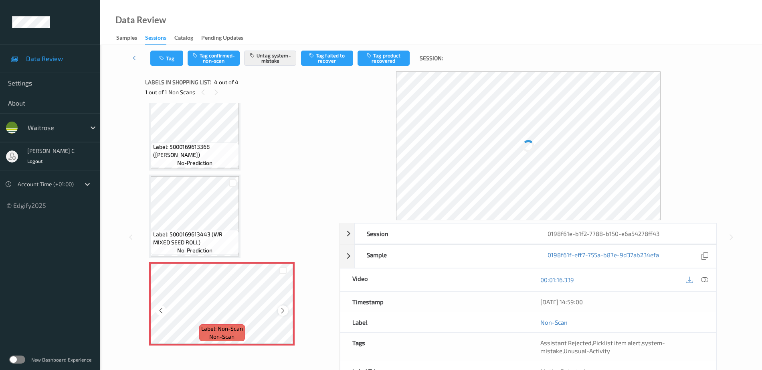
click at [279, 308] on icon at bounding box center [282, 310] width 7 height 7
click at [285, 312] on icon at bounding box center [282, 310] width 7 height 7
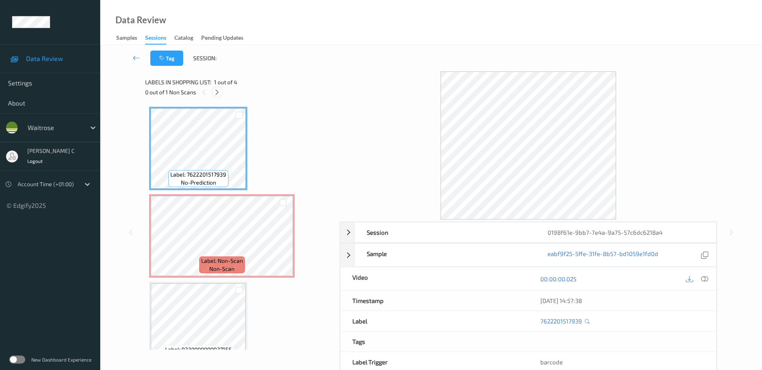
click at [216, 92] on icon at bounding box center [217, 92] width 7 height 7
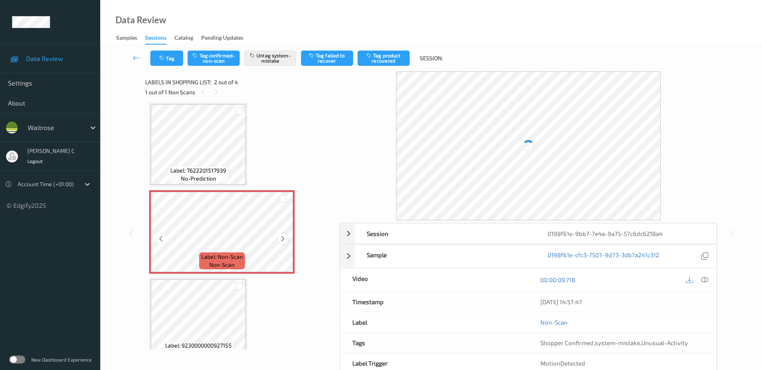
click at [281, 240] on icon at bounding box center [282, 238] width 7 height 7
click at [223, 175] on div "Label: 7622201517939 no-prediction" at bounding box center [198, 174] width 60 height 17
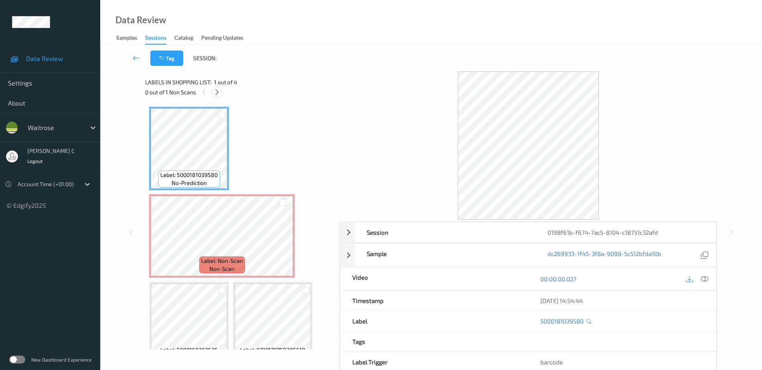
click at [220, 91] on icon at bounding box center [217, 92] width 7 height 7
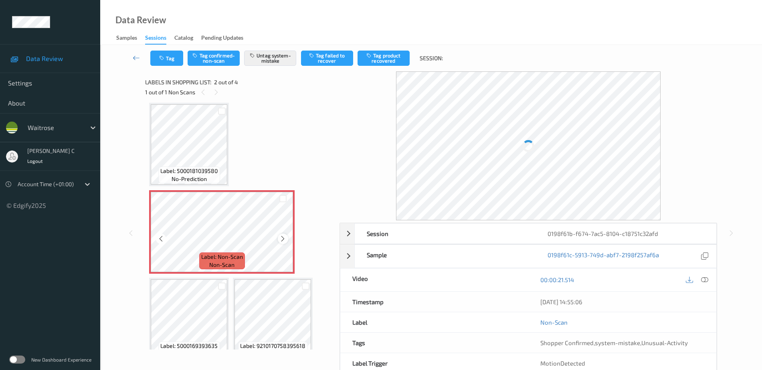
click at [285, 241] on icon at bounding box center [282, 238] width 7 height 7
click at [287, 242] on div "Label: Non-Scan non-scan" at bounding box center [221, 231] width 145 height 83
click at [206, 172] on span "Label: 5000181039580" at bounding box center [188, 171] width 57 height 8
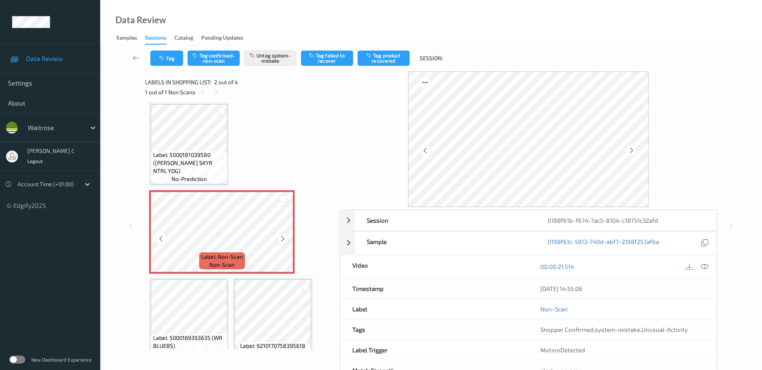
click at [283, 238] on icon at bounding box center [282, 238] width 7 height 7
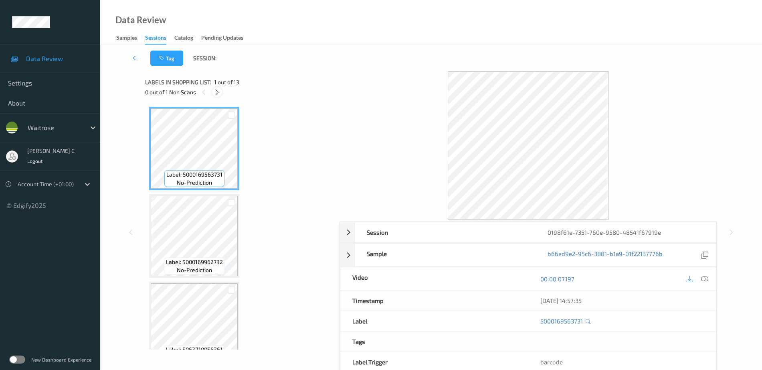
click at [219, 93] on icon at bounding box center [217, 92] width 7 height 7
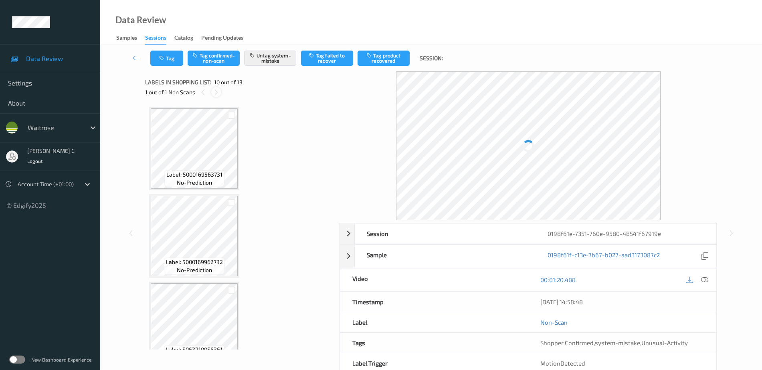
scroll to position [703, 0]
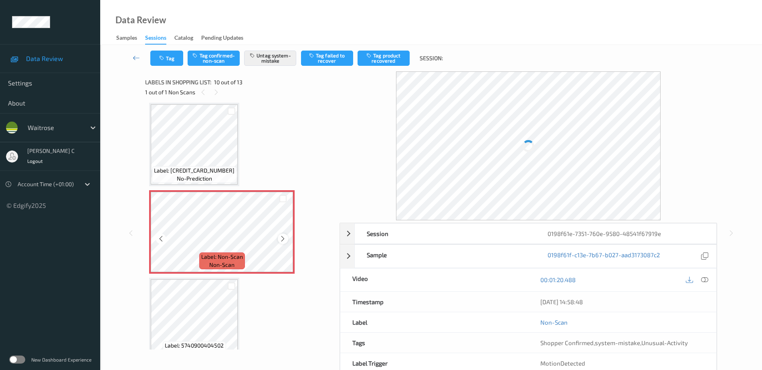
click at [284, 241] on icon at bounding box center [282, 238] width 7 height 7
click at [284, 240] on icon at bounding box center [282, 238] width 7 height 7
click at [285, 240] on icon at bounding box center [282, 238] width 7 height 7
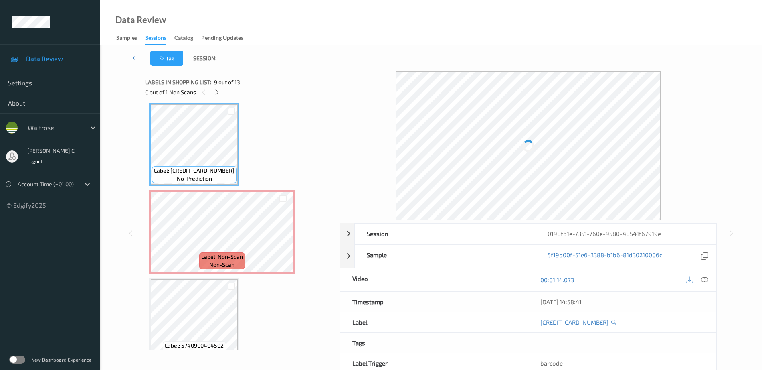
click at [705, 280] on icon at bounding box center [704, 279] width 7 height 7
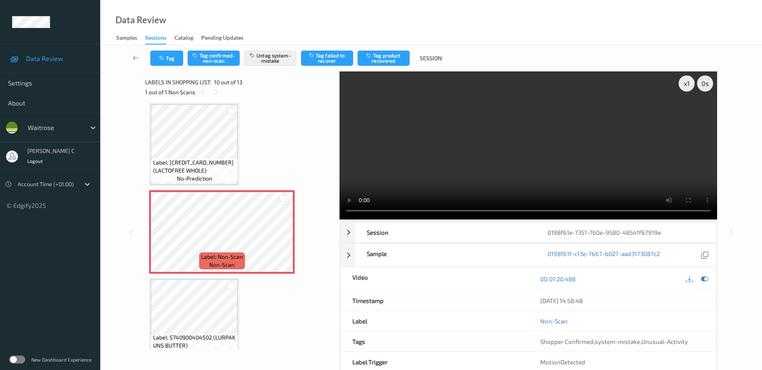
click at [220, 175] on div "Label: 5000181030938 (LACTOFREE WHOLE) no-prediction" at bounding box center [194, 170] width 87 height 25
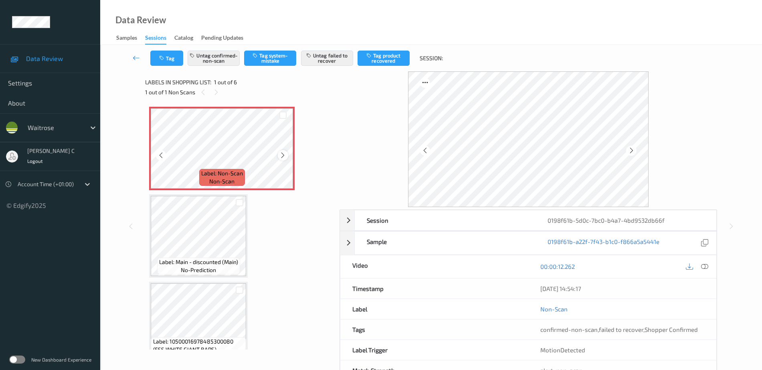
click at [286, 156] on icon at bounding box center [282, 154] width 7 height 7
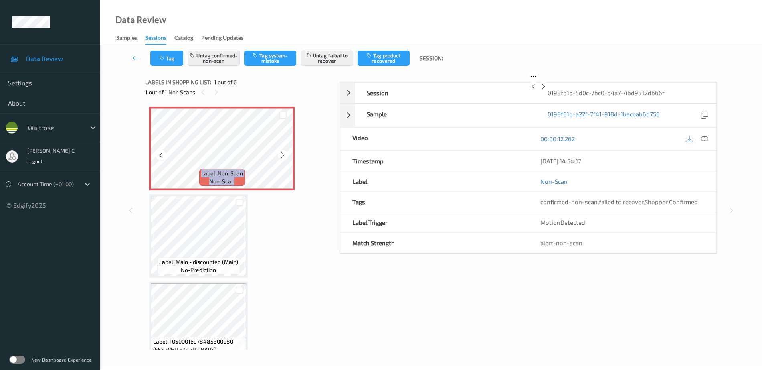
click at [286, 156] on icon at bounding box center [282, 154] width 7 height 7
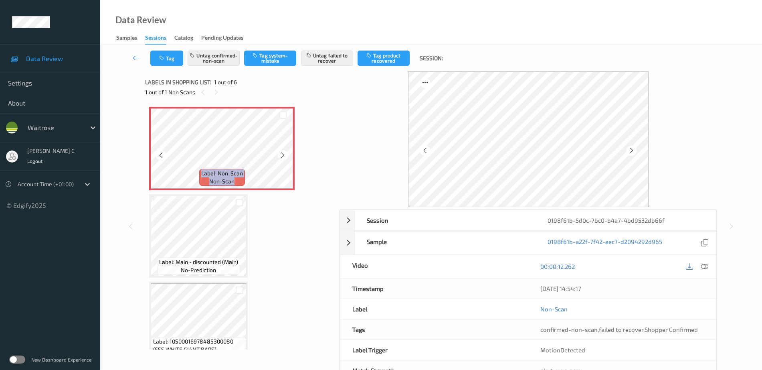
click at [286, 156] on icon at bounding box center [282, 154] width 7 height 7
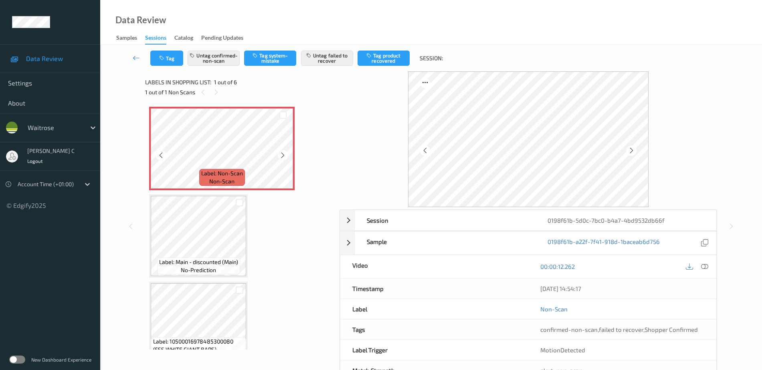
click at [286, 156] on icon at bounding box center [282, 154] width 7 height 7
click at [707, 266] on icon at bounding box center [704, 266] width 7 height 7
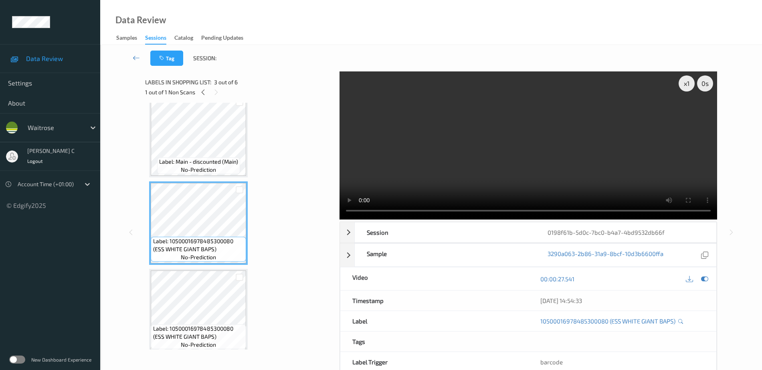
click at [189, 168] on span "no-prediction" at bounding box center [198, 170] width 35 height 8
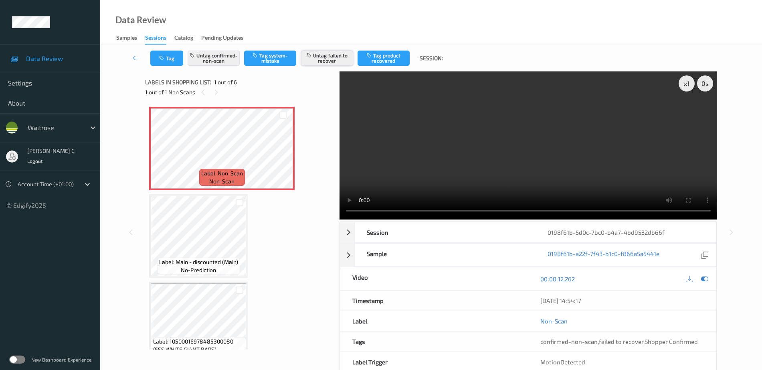
click at [317, 59] on button "Untag failed to recover" at bounding box center [327, 57] width 52 height 15
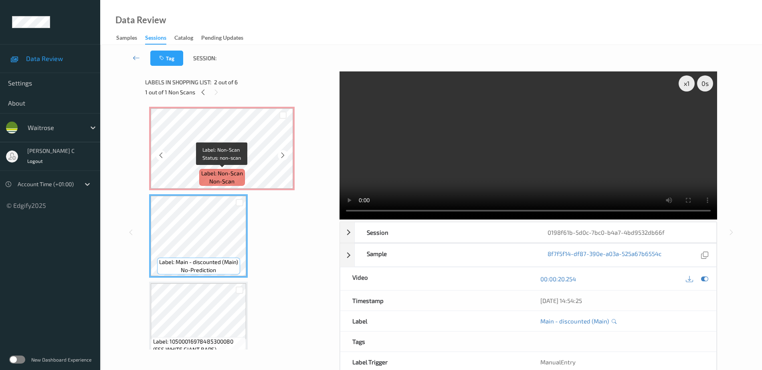
click at [210, 171] on span "Label: Non-Scan" at bounding box center [222, 173] width 42 height 8
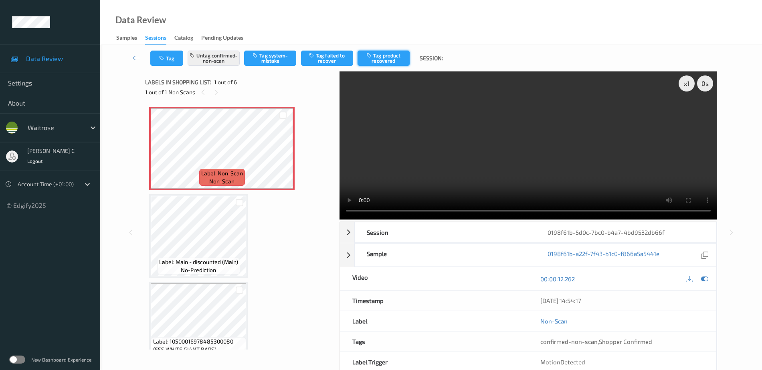
click at [381, 57] on button "Tag product recovered" at bounding box center [384, 57] width 52 height 15
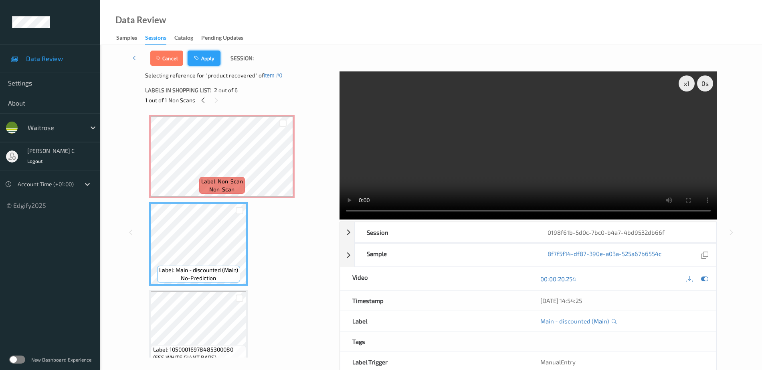
click at [206, 57] on button "Apply" at bounding box center [204, 57] width 33 height 15
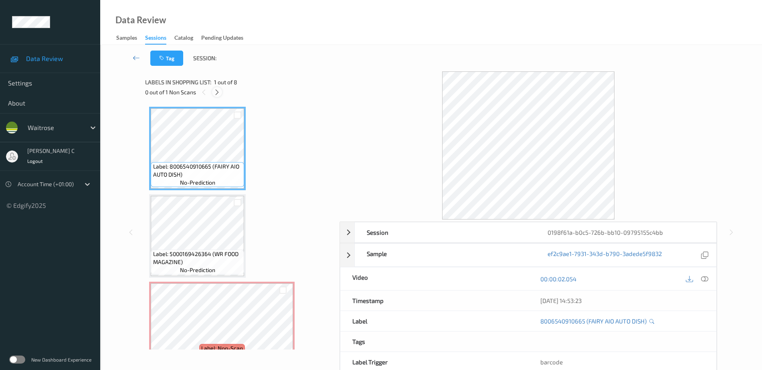
click at [219, 90] on icon at bounding box center [217, 92] width 7 height 7
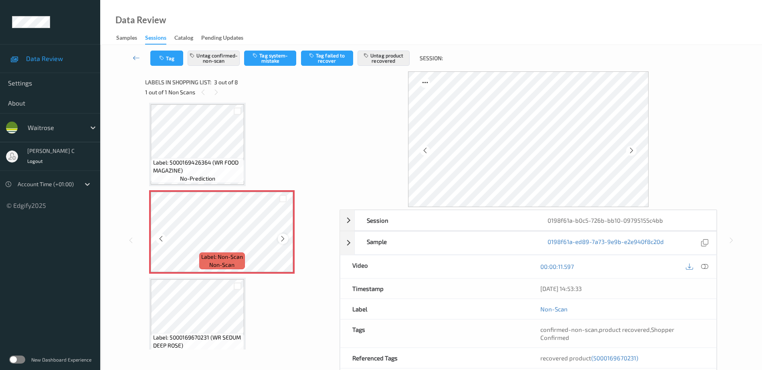
click at [284, 237] on icon at bounding box center [282, 238] width 7 height 7
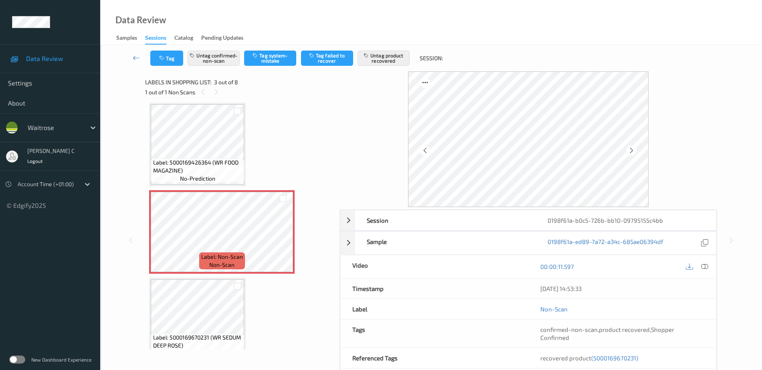
click at [229, 166] on span "Label: 5000169426364 (WR FOOD MAGAZINE)" at bounding box center [197, 166] width 89 height 16
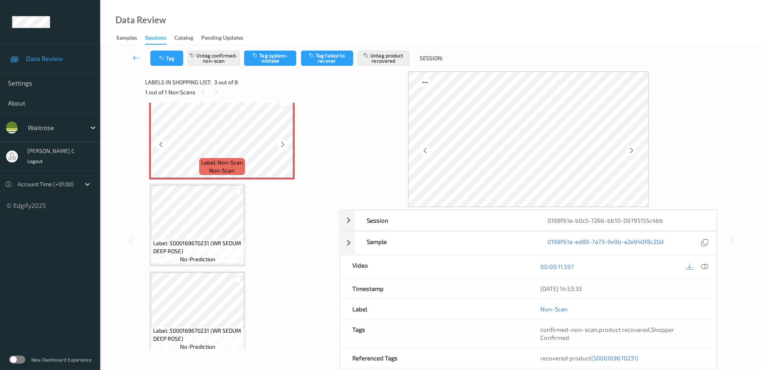
scroll to position [192, 0]
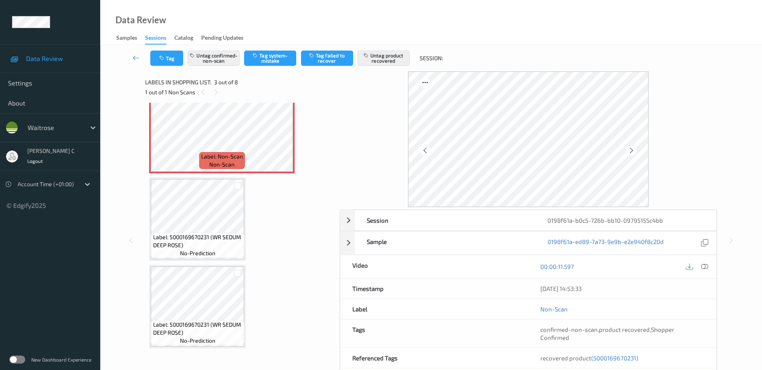
click at [212, 266] on div "Label: 5000169670231 (WR SEDUM DEEP ROSE) no-prediction" at bounding box center [197, 306] width 97 height 83
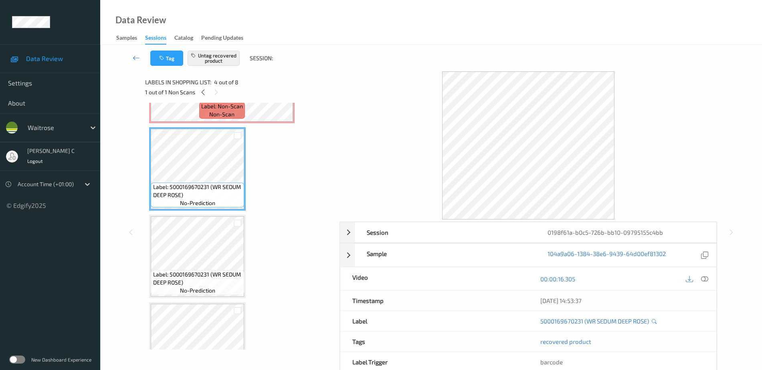
scroll to position [41, 0]
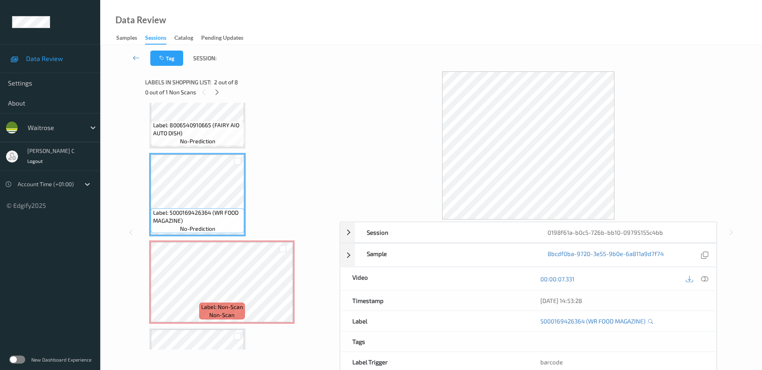
drag, startPoint x: 704, startPoint y: 278, endPoint x: 638, endPoint y: 274, distance: 66.3
click at [705, 278] on icon at bounding box center [704, 278] width 7 height 7
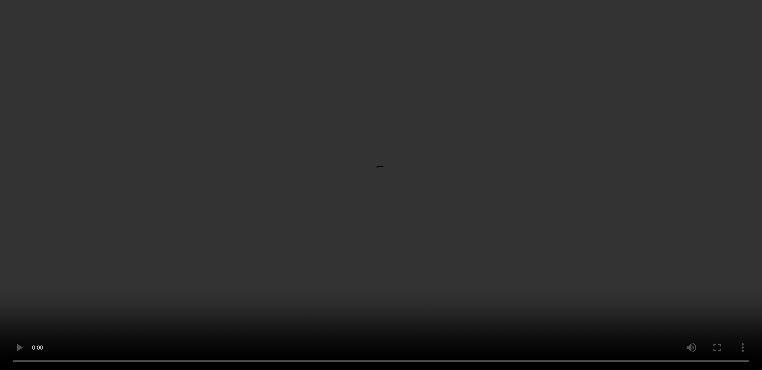
scroll to position [141, 0]
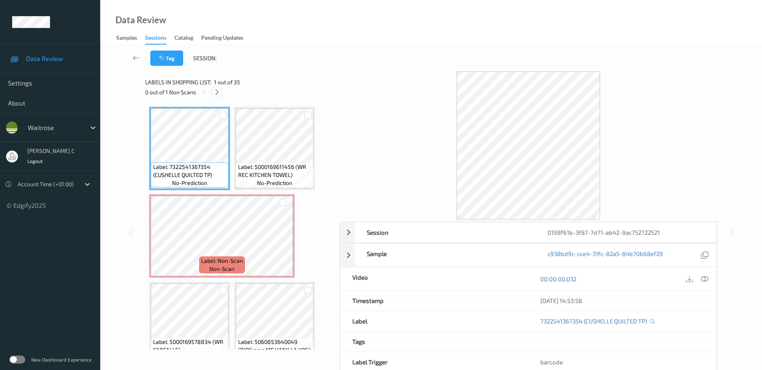
click at [217, 91] on icon at bounding box center [217, 92] width 7 height 7
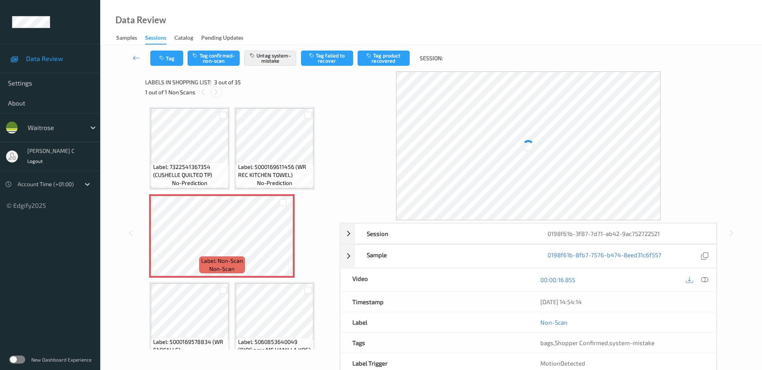
scroll to position [4, 0]
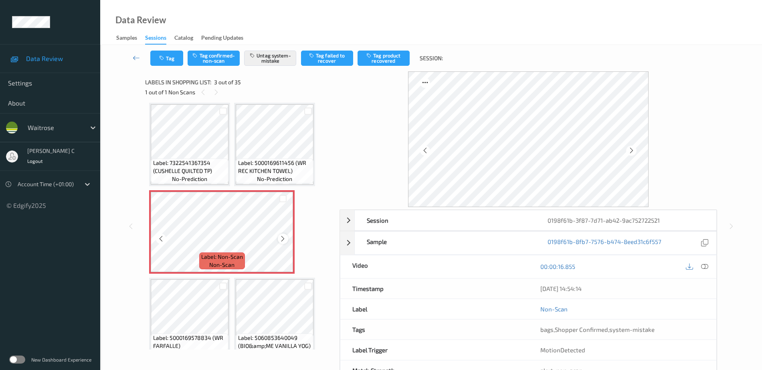
click at [283, 240] on icon at bounding box center [282, 238] width 7 height 7
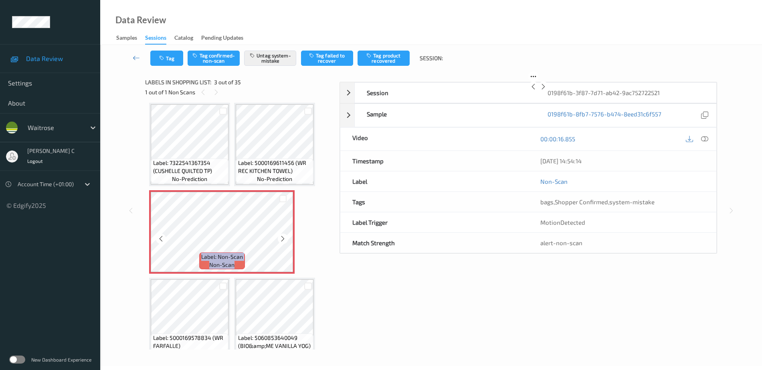
click at [283, 240] on icon at bounding box center [282, 238] width 7 height 7
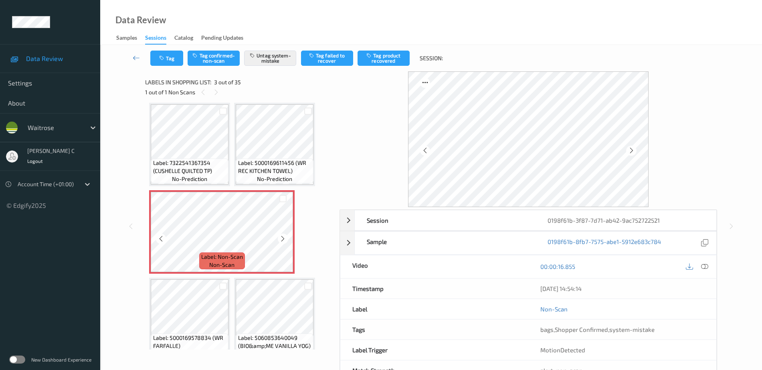
click at [283, 240] on icon at bounding box center [282, 238] width 7 height 7
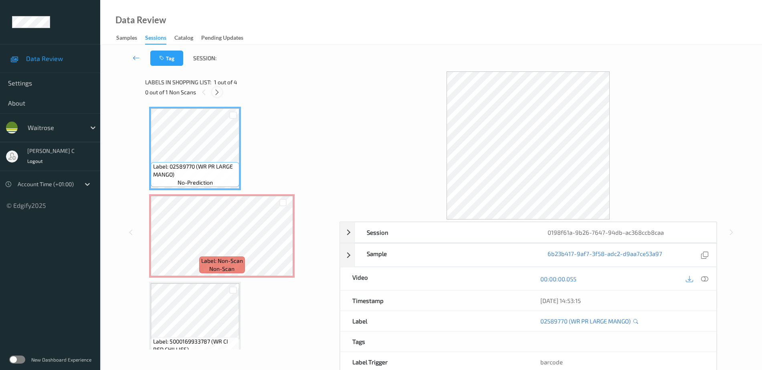
click at [216, 92] on icon at bounding box center [217, 92] width 7 height 7
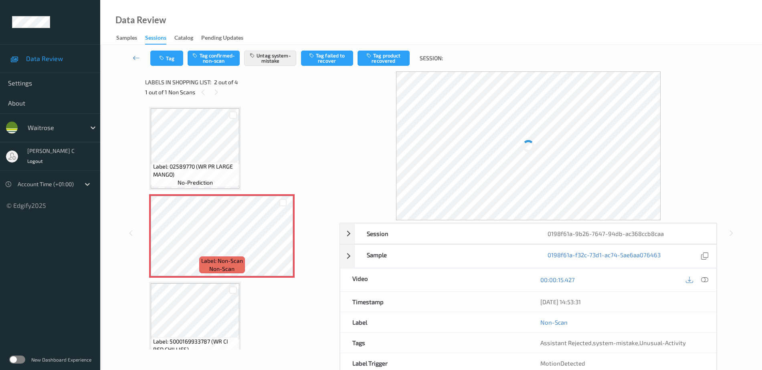
scroll to position [4, 0]
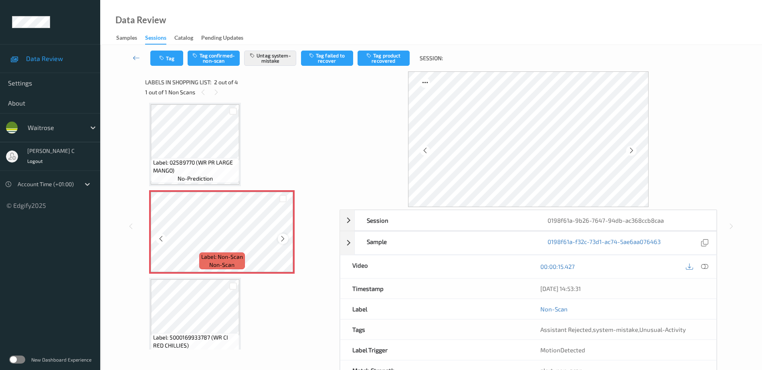
click at [285, 238] on icon at bounding box center [282, 238] width 7 height 7
click at [196, 158] on div "Label: 02589770 (WR PR LARGE MANGO) no-prediction" at bounding box center [195, 170] width 89 height 25
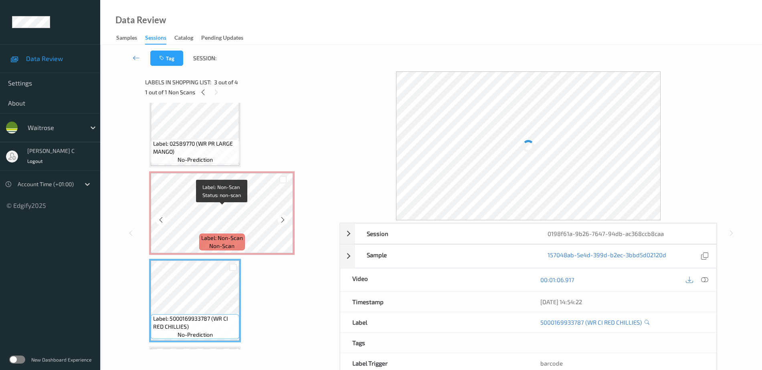
scroll to position [0, 0]
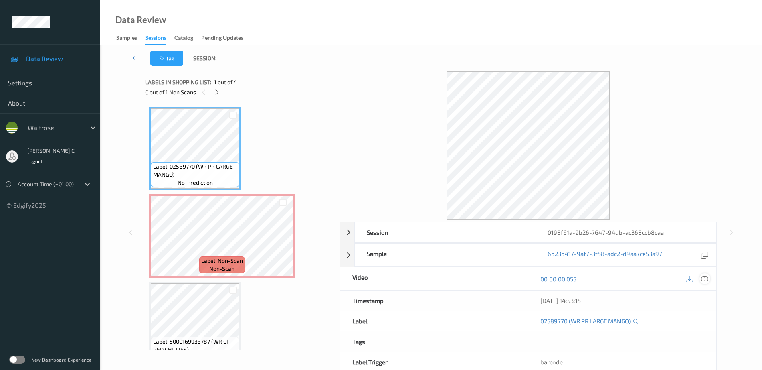
click at [703, 281] on icon at bounding box center [704, 278] width 7 height 7
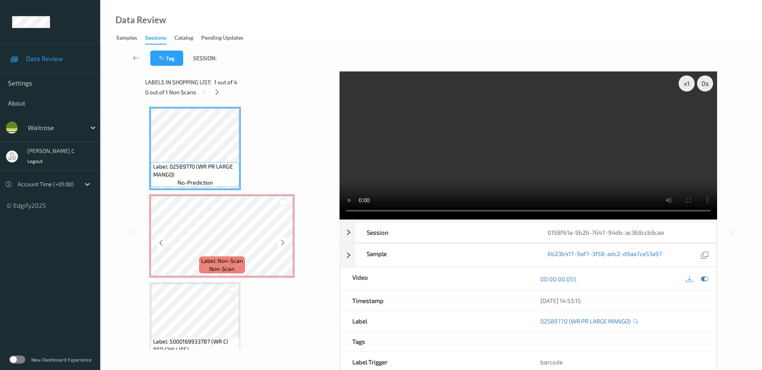
click at [202, 178] on span "no-prediction" at bounding box center [195, 182] width 35 height 8
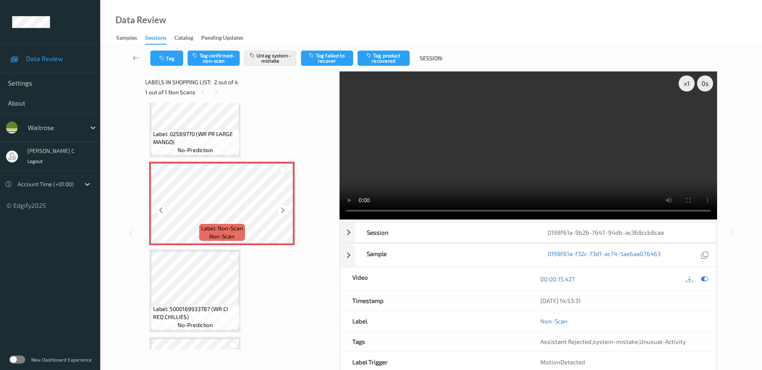
scroll to position [50, 0]
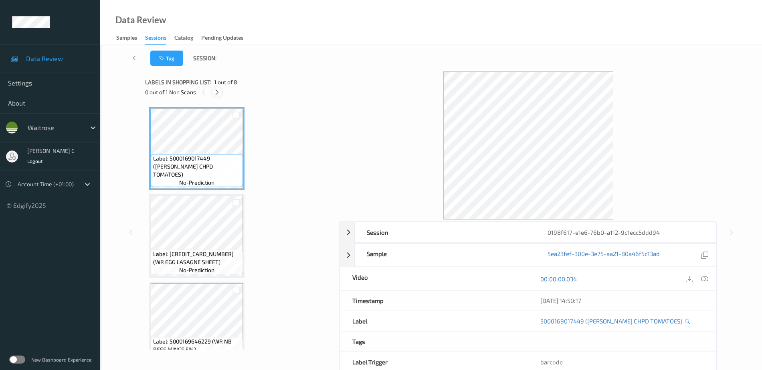
click at [217, 91] on icon at bounding box center [217, 92] width 7 height 7
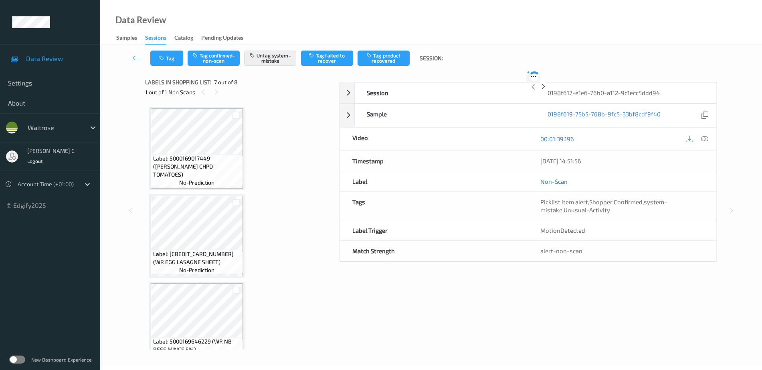
scroll to position [441, 0]
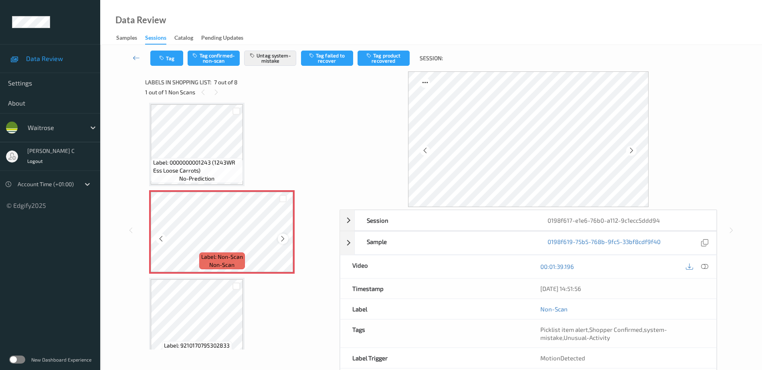
click at [280, 238] on icon at bounding box center [282, 238] width 7 height 7
click at [179, 164] on span "Label: 0000000001243 (1243WR Ess Loose Carrots)" at bounding box center [197, 166] width 88 height 16
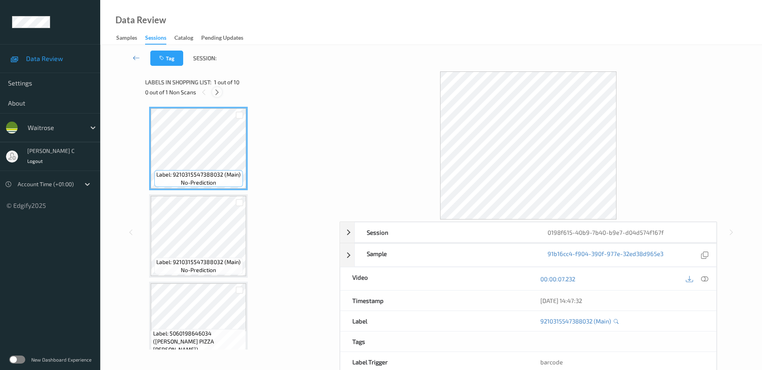
click at [217, 93] on icon at bounding box center [217, 92] width 7 height 7
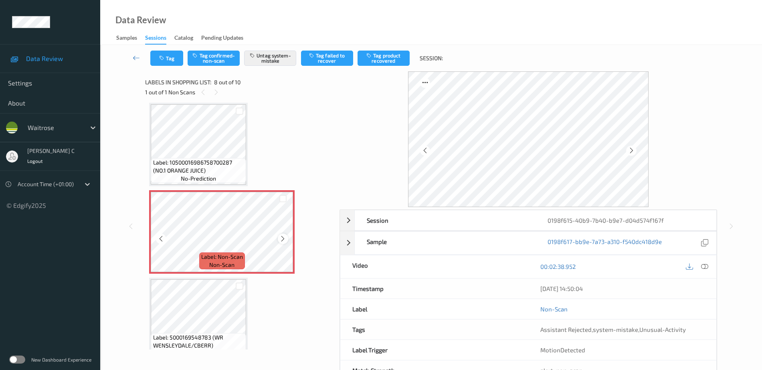
click at [281, 238] on icon at bounding box center [282, 238] width 7 height 7
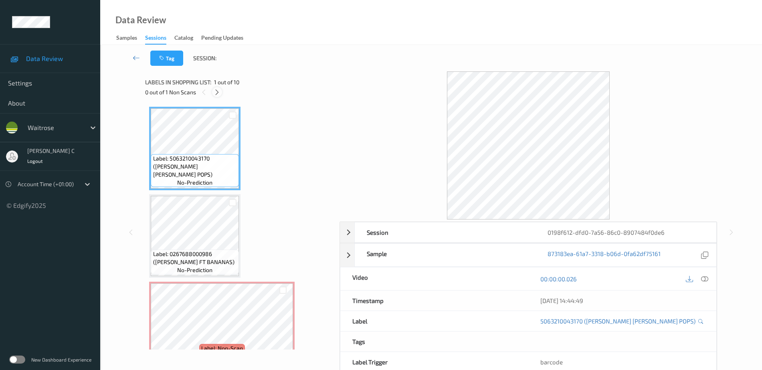
click at [216, 93] on icon at bounding box center [217, 92] width 7 height 7
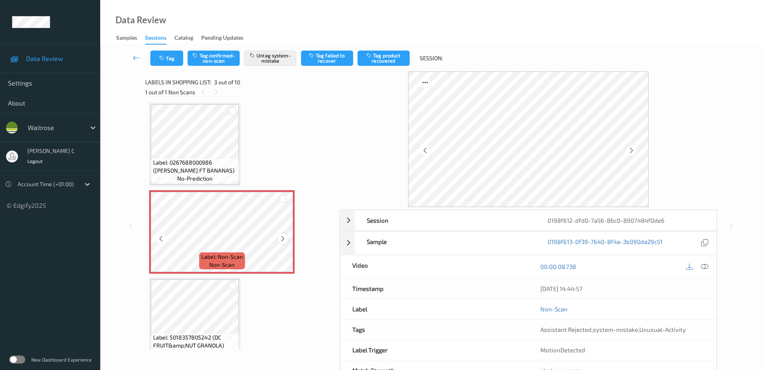
click at [282, 238] on icon at bounding box center [282, 238] width 7 height 7
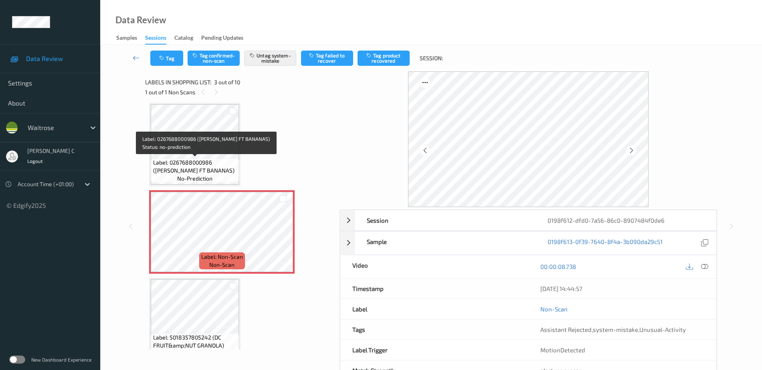
click at [178, 182] on div "Label: 0267688000986 (WR ESS FT BANANAS) no-prediction" at bounding box center [195, 170] width 88 height 25
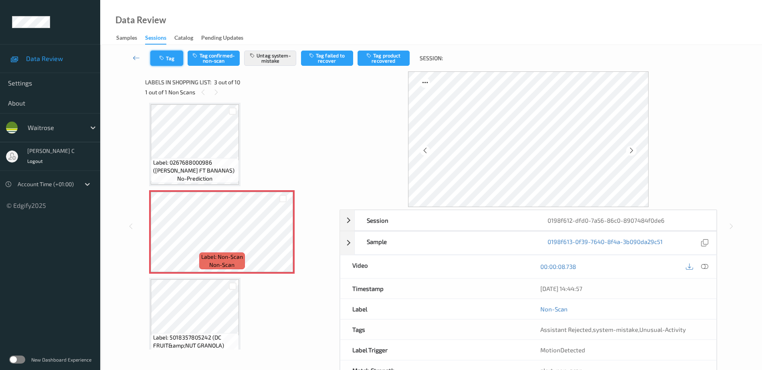
click at [164, 58] on icon "button" at bounding box center [162, 58] width 7 height 6
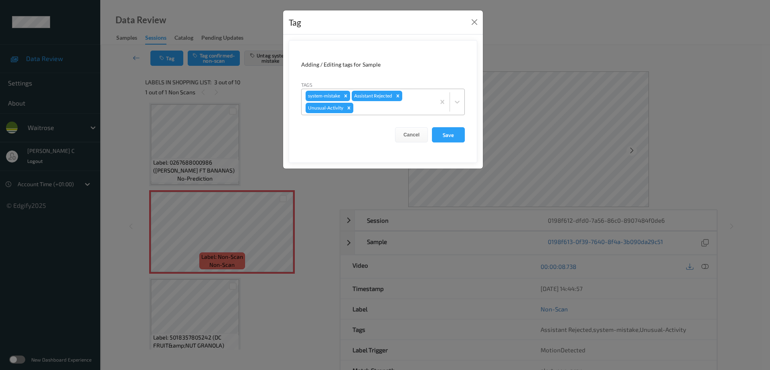
click at [349, 111] on div "Remove Unusual-Activity" at bounding box center [348, 108] width 9 height 10
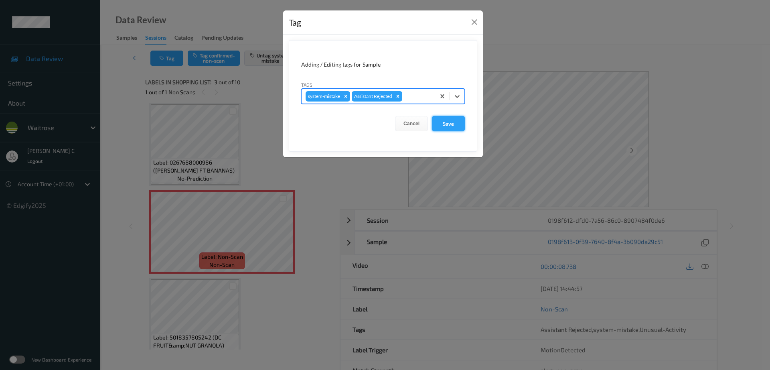
click at [455, 119] on button "Save" at bounding box center [448, 123] width 33 height 15
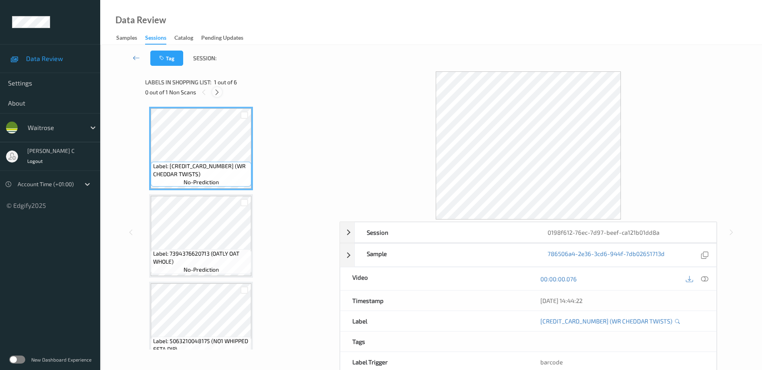
click at [218, 90] on icon at bounding box center [217, 92] width 7 height 7
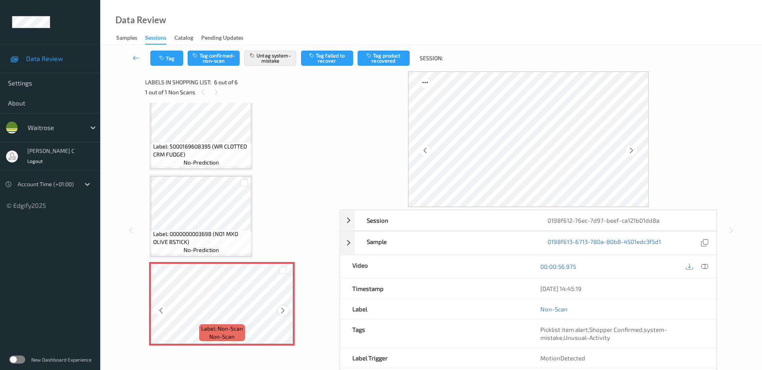
click at [285, 309] on icon at bounding box center [282, 310] width 7 height 7
click at [222, 234] on span "Label: 0000000003698 (NO1 MXD OLIVE BSTICK)" at bounding box center [201, 238] width 97 height 16
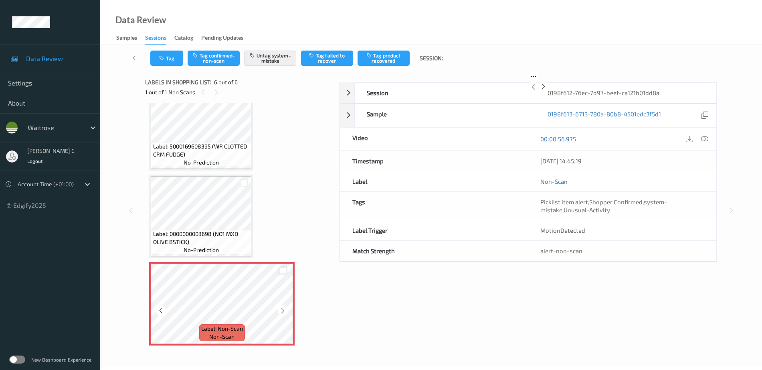
scroll to position [36, 0]
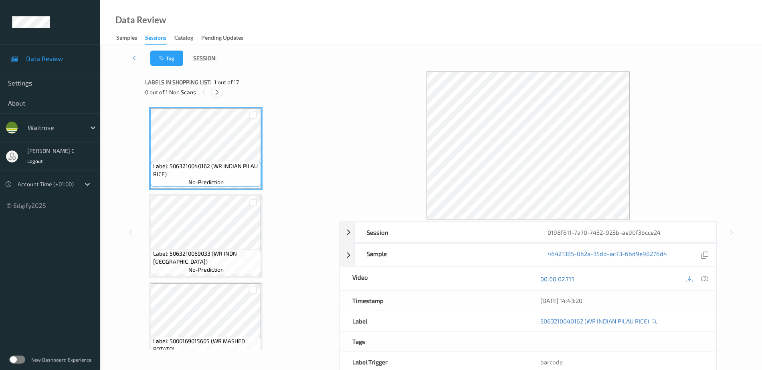
click at [214, 92] on icon at bounding box center [217, 92] width 7 height 7
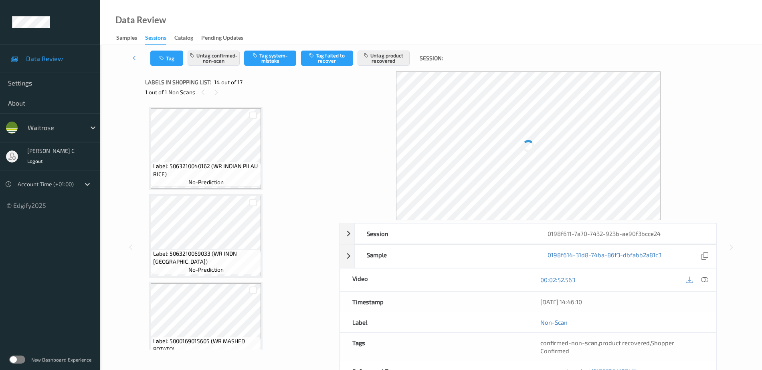
scroll to position [1052, 0]
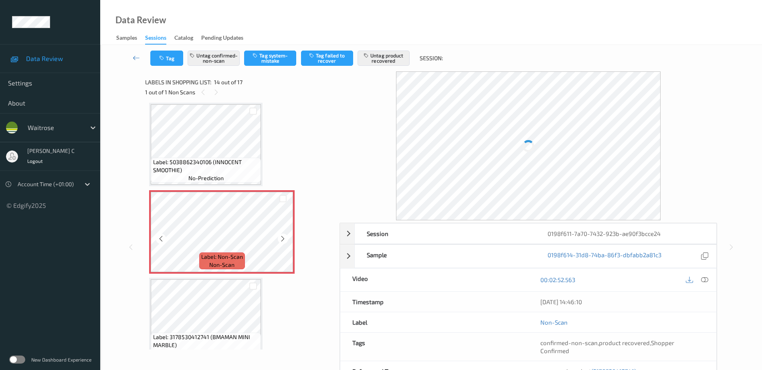
click at [228, 253] on span "Label: Non-Scan" at bounding box center [222, 256] width 42 height 8
click at [284, 238] on icon at bounding box center [282, 238] width 7 height 7
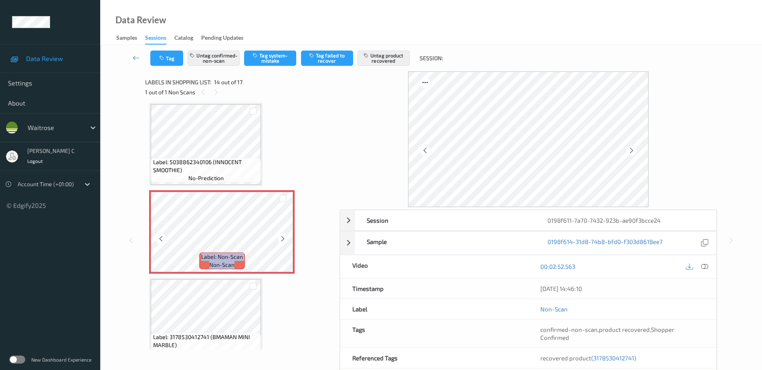
click at [284, 238] on icon at bounding box center [282, 238] width 7 height 7
click at [285, 237] on icon at bounding box center [282, 238] width 7 height 7
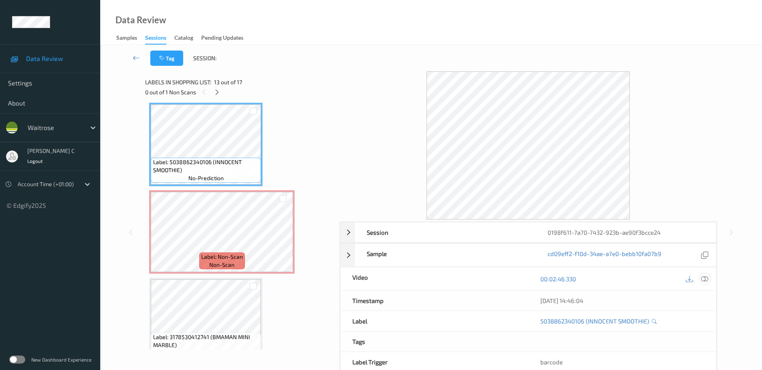
click at [707, 280] on icon at bounding box center [704, 278] width 7 height 7
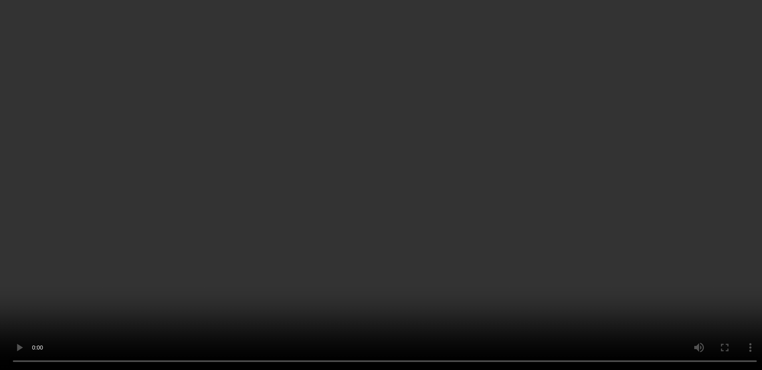
scroll to position [1103, 0]
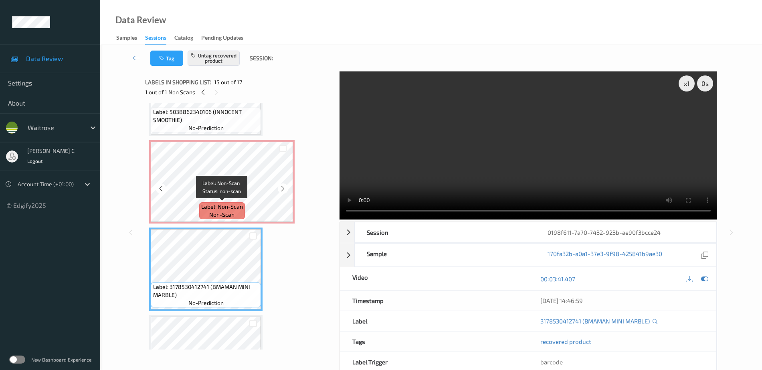
click at [229, 206] on span "Label: Non-Scan" at bounding box center [222, 206] width 42 height 8
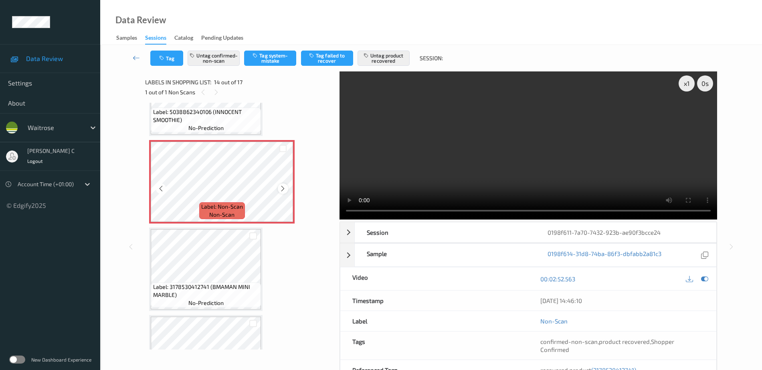
click at [281, 187] on icon at bounding box center [282, 188] width 7 height 7
click at [211, 64] on button "Untag confirmed-non-scan" at bounding box center [214, 57] width 52 height 15
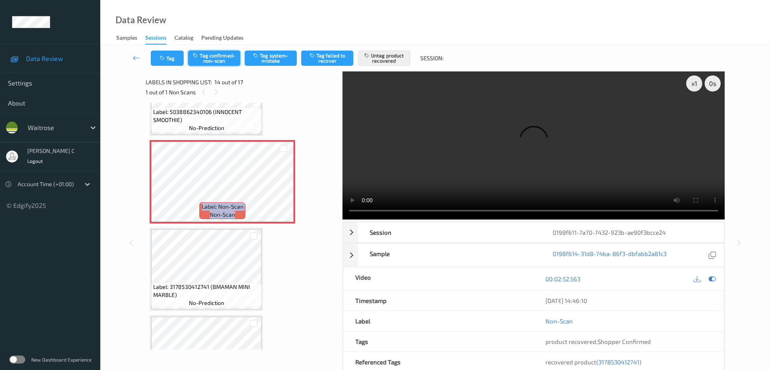
click at [216, 57] on button "Tag confirmed-non-scan" at bounding box center [214, 57] width 52 height 15
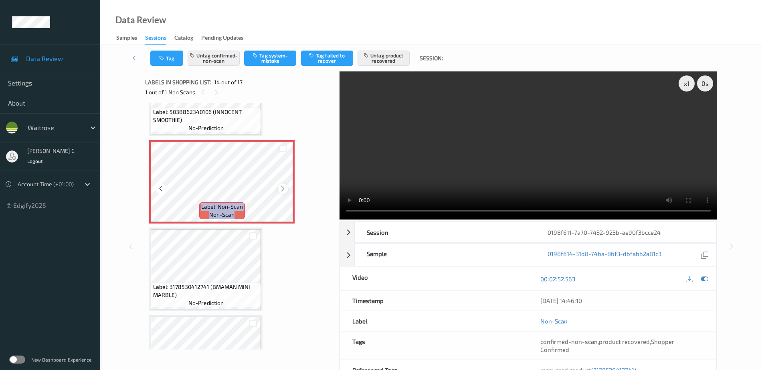
click at [282, 187] on icon at bounding box center [282, 188] width 7 height 7
click at [283, 186] on icon at bounding box center [282, 188] width 7 height 7
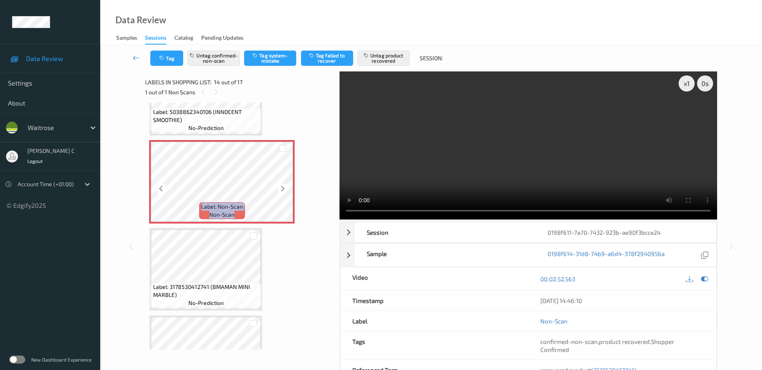
click at [283, 186] on icon at bounding box center [282, 188] width 7 height 7
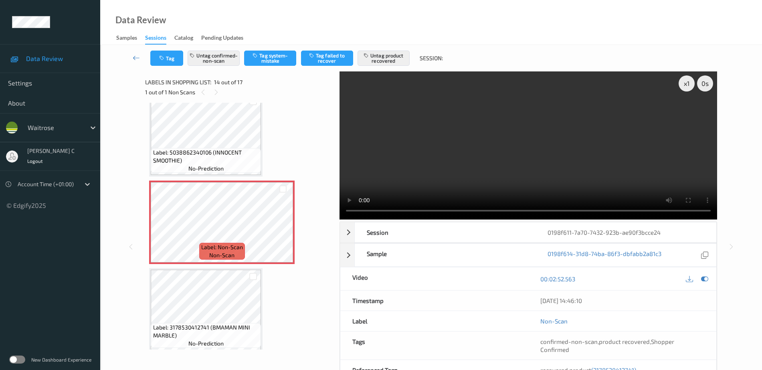
scroll to position [1052, 0]
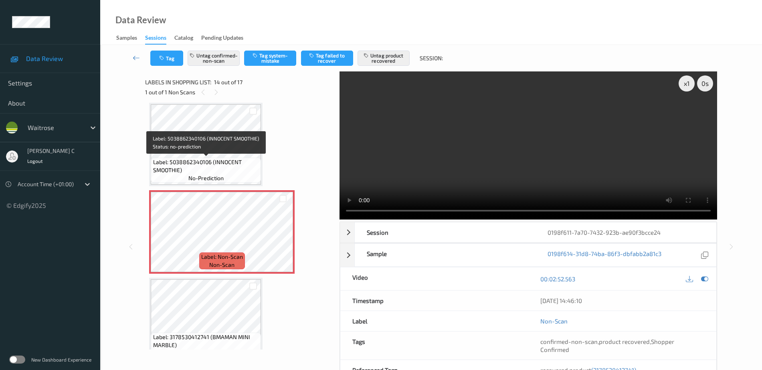
click at [210, 161] on span "Label: 5038862340106 (INNOCENT SMOOTHIE)" at bounding box center [206, 166] width 106 height 16
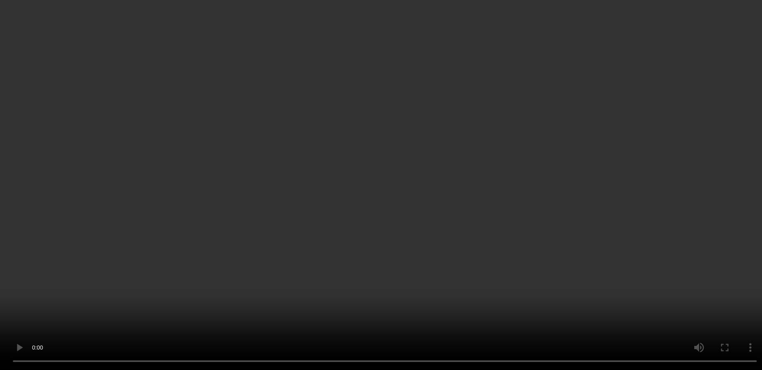
scroll to position [1103, 0]
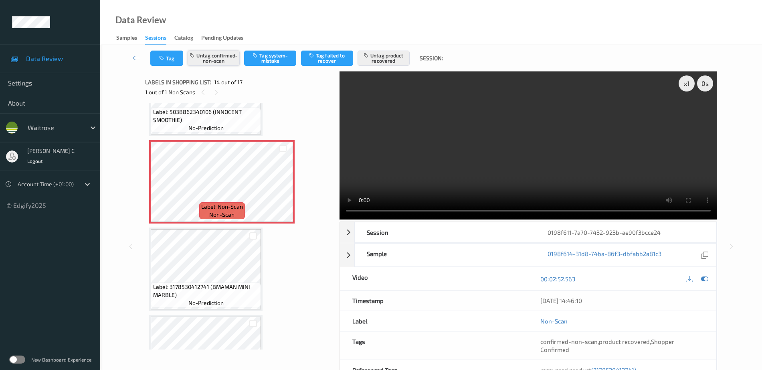
click at [208, 63] on button "Untag confirmed-non-scan" at bounding box center [214, 57] width 52 height 15
click at [218, 59] on button "Untag confirmed-non-scan" at bounding box center [214, 57] width 52 height 15
click at [384, 57] on button "Untag product recovered" at bounding box center [384, 57] width 52 height 15
click at [210, 59] on button "Untag confirmed-non-scan" at bounding box center [214, 57] width 52 height 15
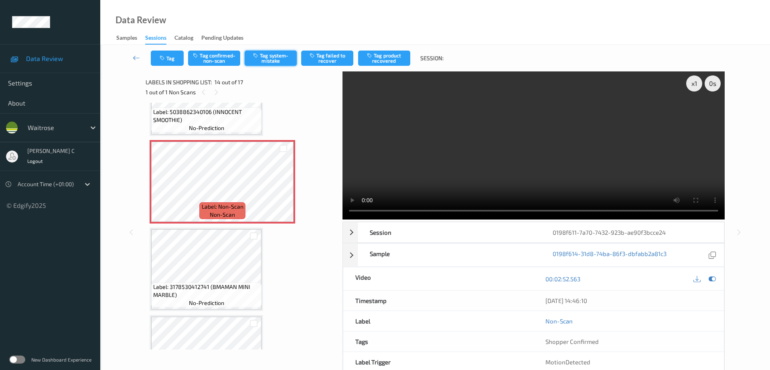
click at [268, 62] on button "Tag system-mistake" at bounding box center [270, 57] width 52 height 15
click at [160, 59] on icon "button" at bounding box center [163, 58] width 7 height 6
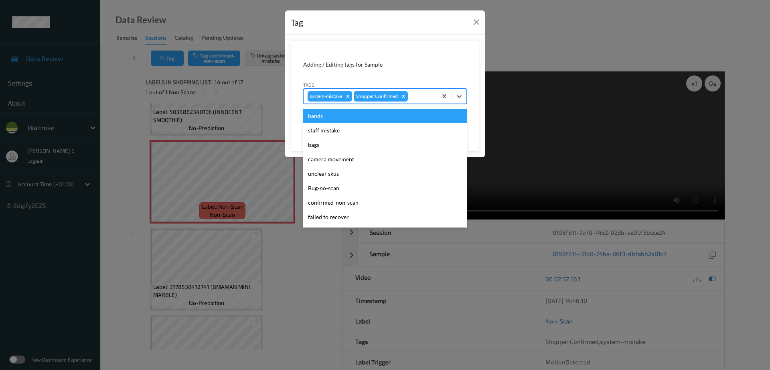
click at [418, 95] on div at bounding box center [421, 96] width 24 height 10
type input "un"
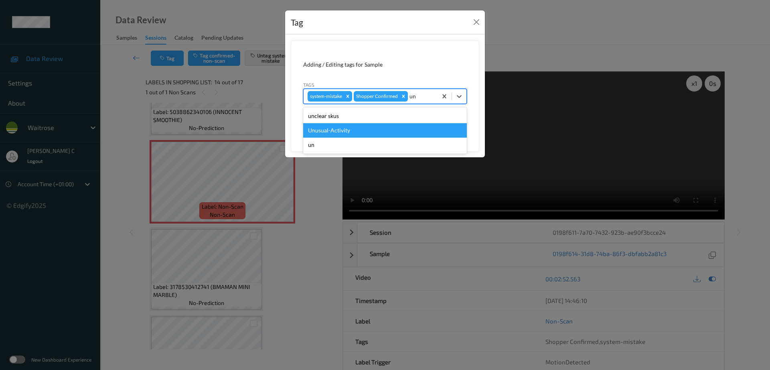
click at [359, 133] on div "Unusual-Activity" at bounding box center [385, 130] width 164 height 14
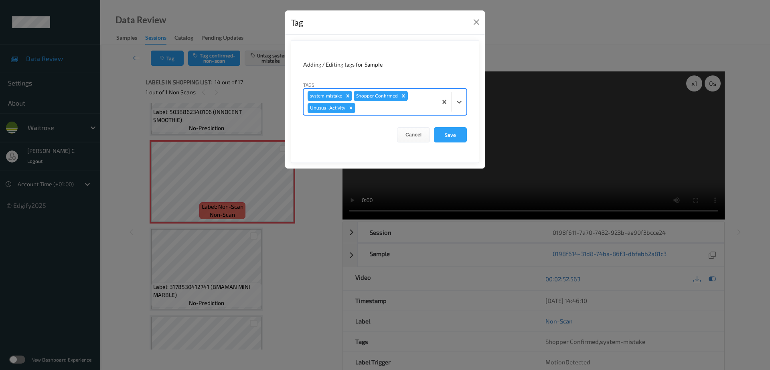
click at [469, 137] on form "Adding / Editing tags for Sample Tags option Unusual-Activity, selected. Select…" at bounding box center [385, 101] width 188 height 123
click at [458, 137] on button "Save" at bounding box center [450, 134] width 33 height 15
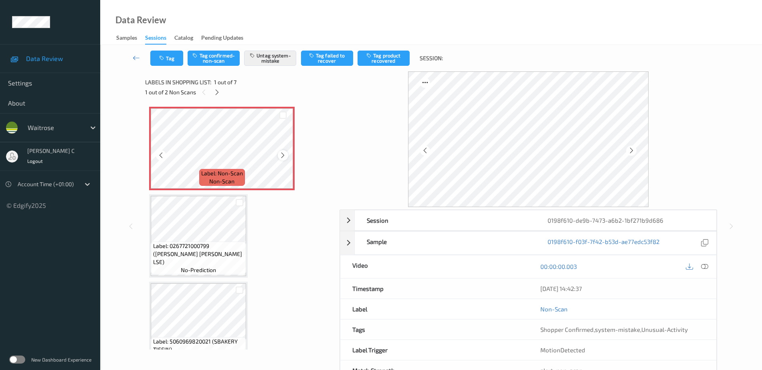
click at [282, 156] on icon at bounding box center [282, 154] width 7 height 7
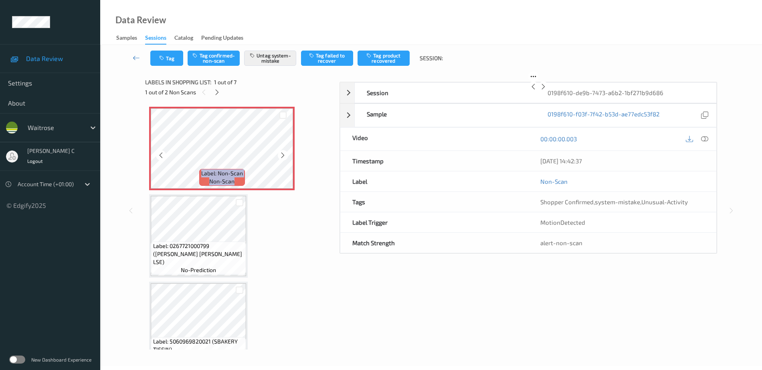
click at [283, 156] on icon at bounding box center [282, 154] width 7 height 7
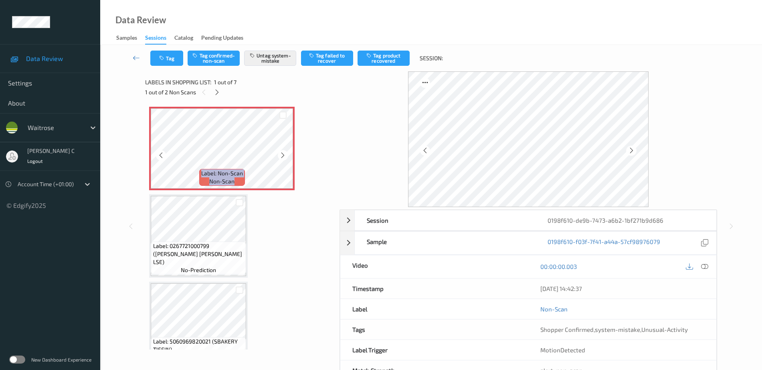
click at [283, 156] on icon at bounding box center [282, 154] width 7 height 7
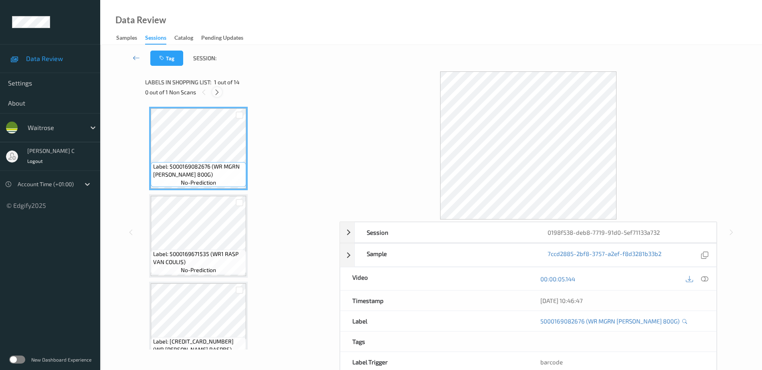
click at [220, 90] on icon at bounding box center [217, 92] width 7 height 7
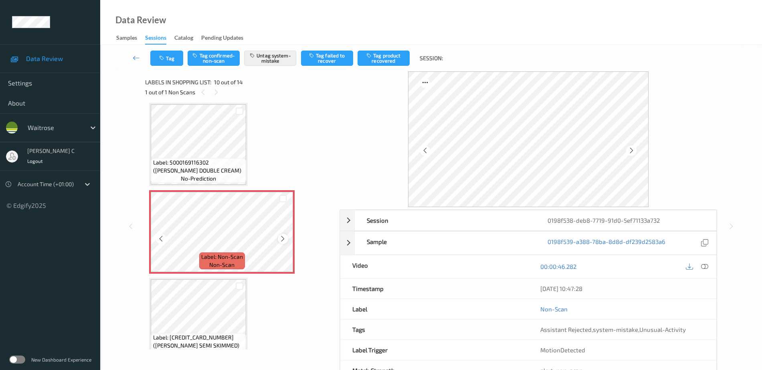
click at [281, 236] on icon at bounding box center [282, 238] width 7 height 7
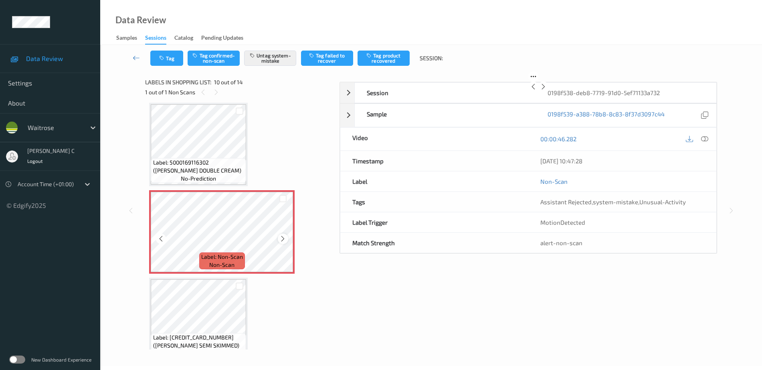
click at [281, 236] on icon at bounding box center [282, 238] width 7 height 7
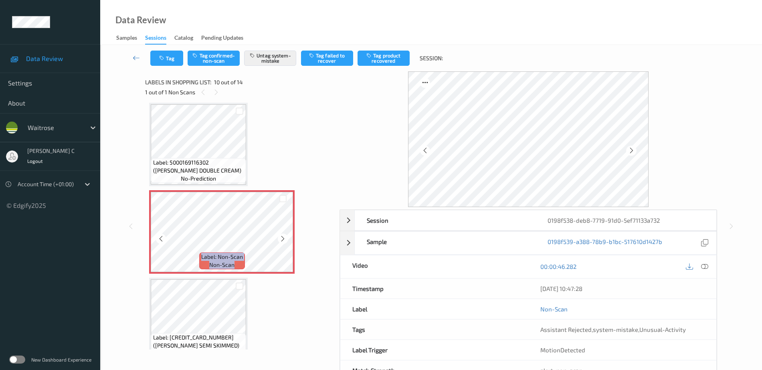
click at [281, 236] on icon at bounding box center [282, 238] width 7 height 7
click at [211, 166] on span "Label: 5000169116302 (WR ESS DOUBLE CREAM)" at bounding box center [198, 166] width 91 height 16
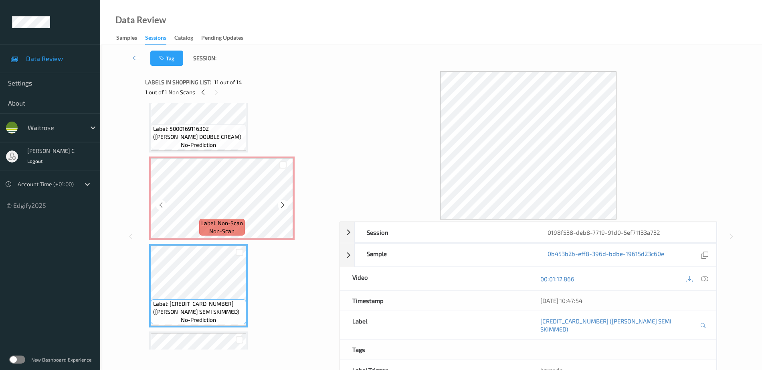
scroll to position [753, 0]
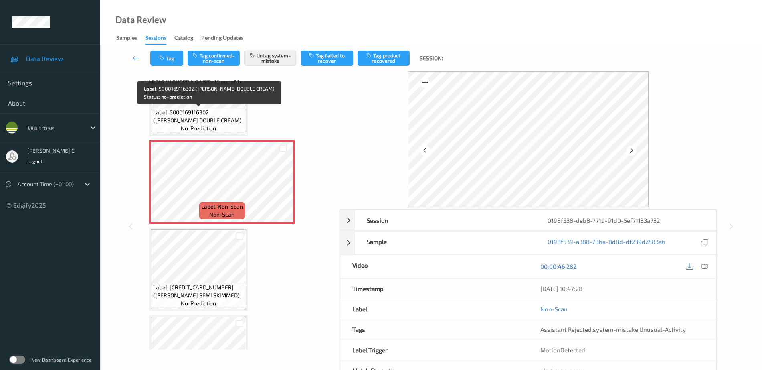
click at [187, 125] on span "no-prediction" at bounding box center [198, 128] width 35 height 8
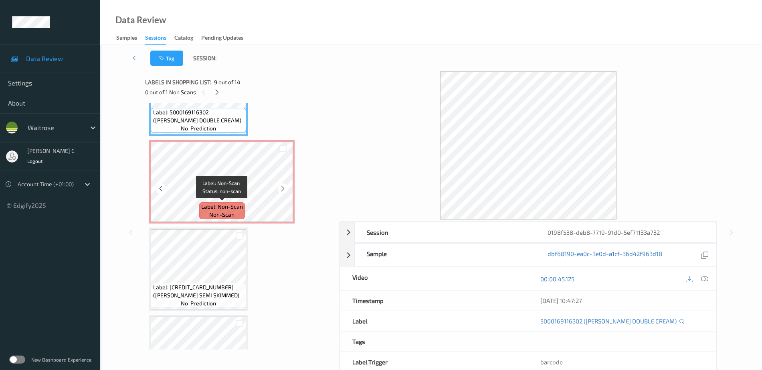
click at [206, 204] on span "Label: Non-Scan" at bounding box center [222, 206] width 42 height 8
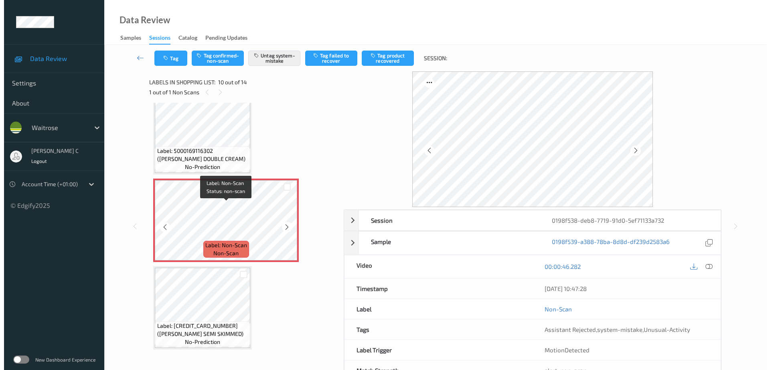
scroll to position [653, 0]
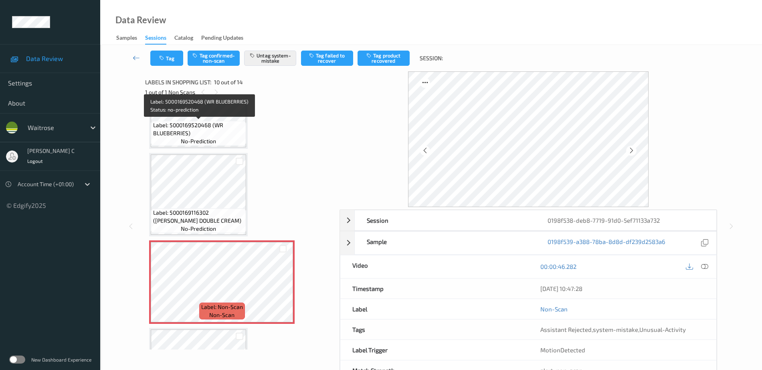
click at [182, 136] on span "Label: 5000169520468 (WR BLUEBERRIES)" at bounding box center [198, 129] width 91 height 16
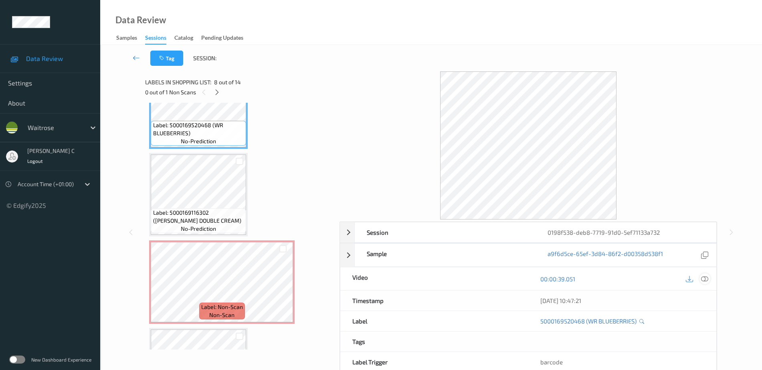
click at [707, 276] on icon at bounding box center [704, 278] width 7 height 7
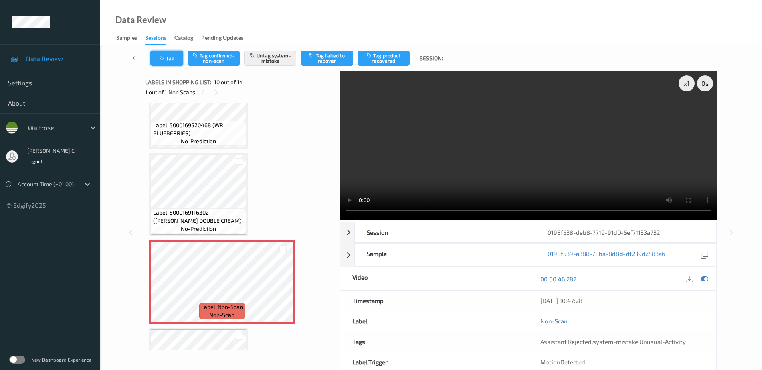
click at [179, 64] on button "Tag" at bounding box center [166, 57] width 33 height 15
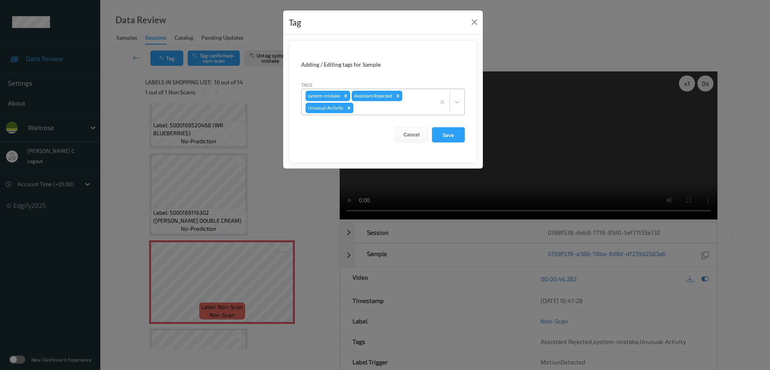
click at [349, 109] on icon "Remove Unusual-Activity" at bounding box center [349, 108] width 6 height 6
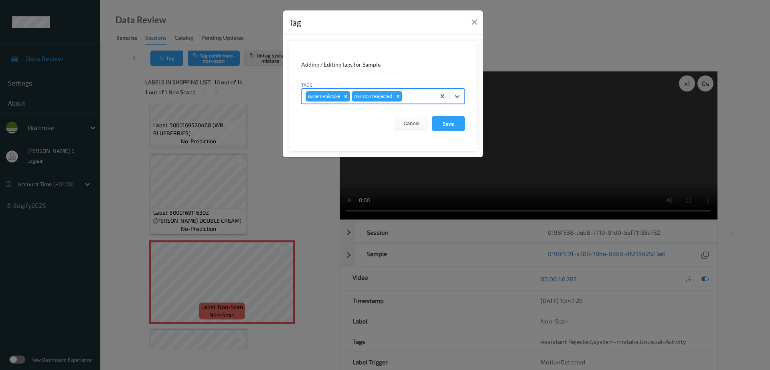
click at [472, 126] on form "Adding / Editing tags for Sample Tags options system-mistake,Assistant Rejected…" at bounding box center [383, 95] width 188 height 111
click at [457, 126] on button "Save" at bounding box center [448, 123] width 33 height 15
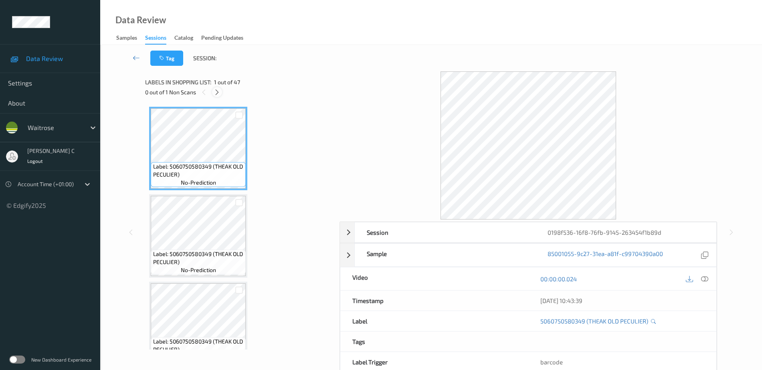
click at [220, 91] on icon at bounding box center [217, 92] width 7 height 7
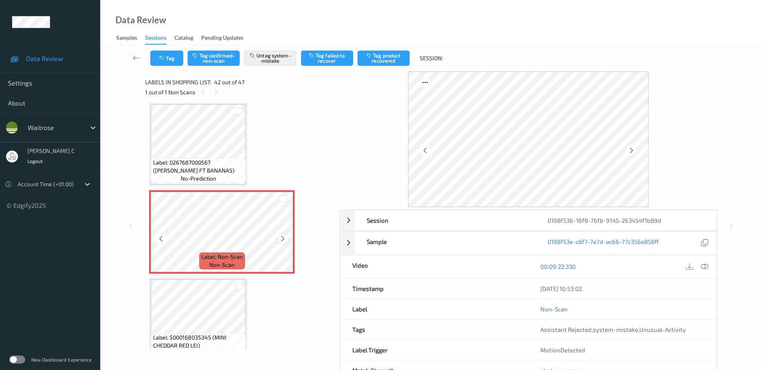
click at [281, 239] on icon at bounding box center [282, 238] width 7 height 7
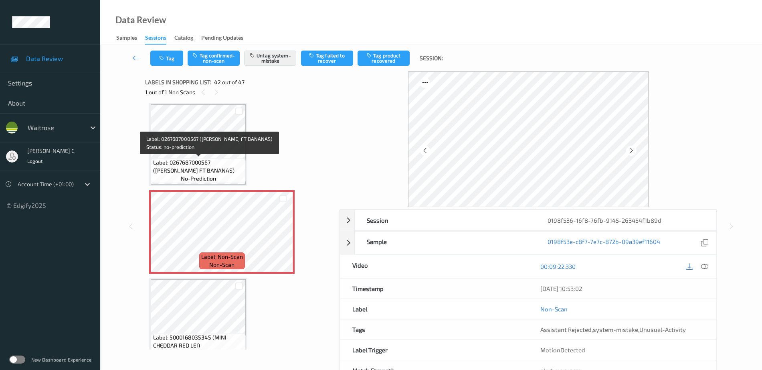
click at [221, 164] on span "Label: 0267687000567 (WR ESS FT BANANAS)" at bounding box center [198, 166] width 91 height 16
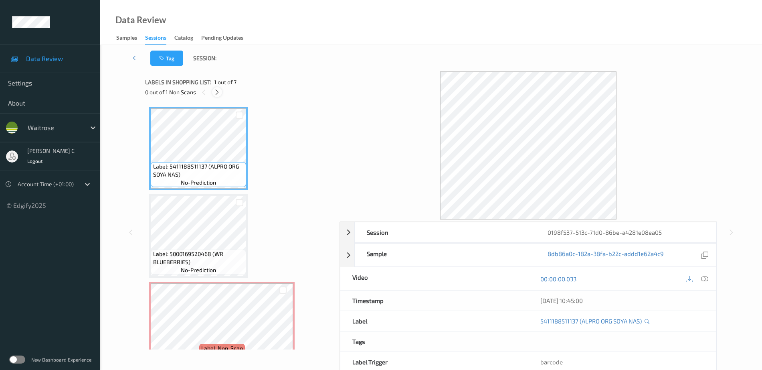
click at [218, 90] on icon at bounding box center [217, 92] width 7 height 7
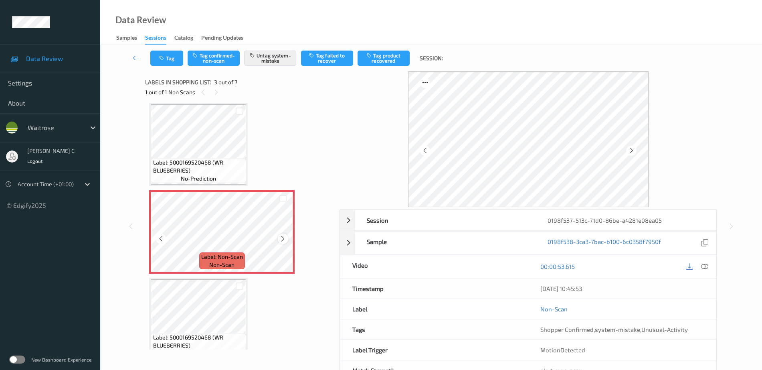
click at [285, 243] on div at bounding box center [283, 238] width 10 height 10
click at [285, 242] on div at bounding box center [283, 238] width 10 height 10
click at [205, 160] on span "Label: 5000169520468 (WR BLUEBERRIES)" at bounding box center [198, 166] width 91 height 16
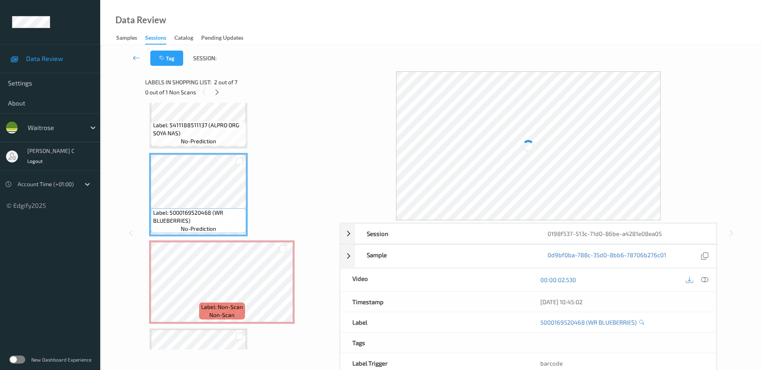
scroll to position [0, 0]
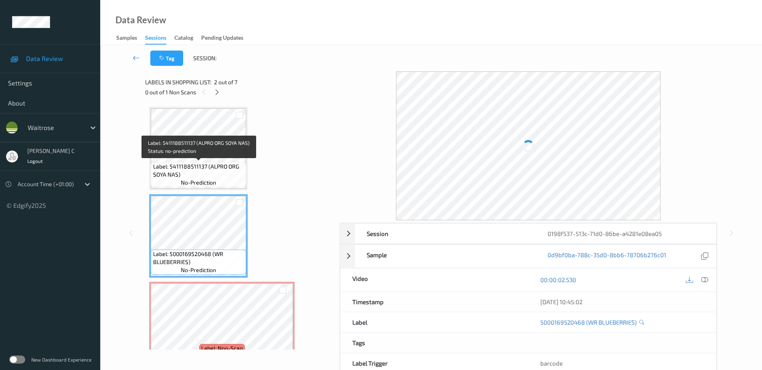
click at [183, 166] on span "Label: 5411188511137 (ALPRO ORG SOYA NAS)" at bounding box center [198, 170] width 91 height 16
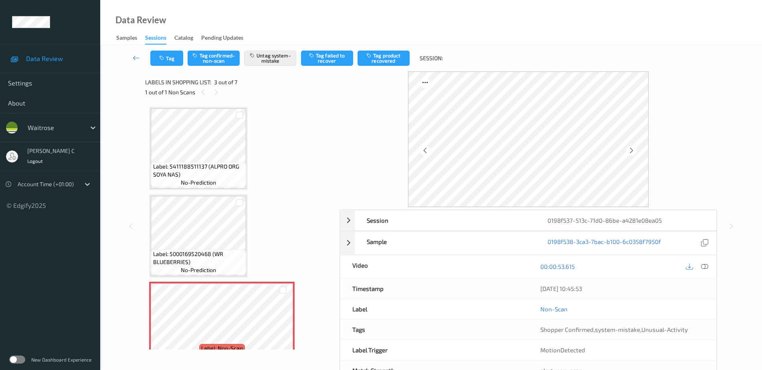
click at [204, 249] on div "Label: 5000169520468 (WR BLUEBERRIES) no-prediction" at bounding box center [198, 261] width 95 height 25
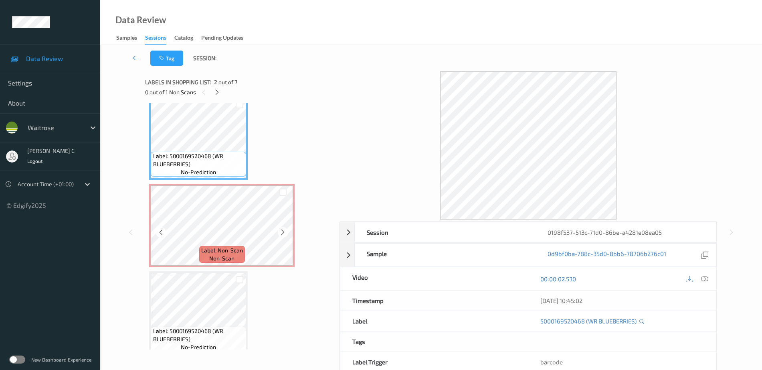
scroll to position [100, 0]
click at [204, 249] on span "Label: Non-Scan" at bounding box center [222, 248] width 42 height 8
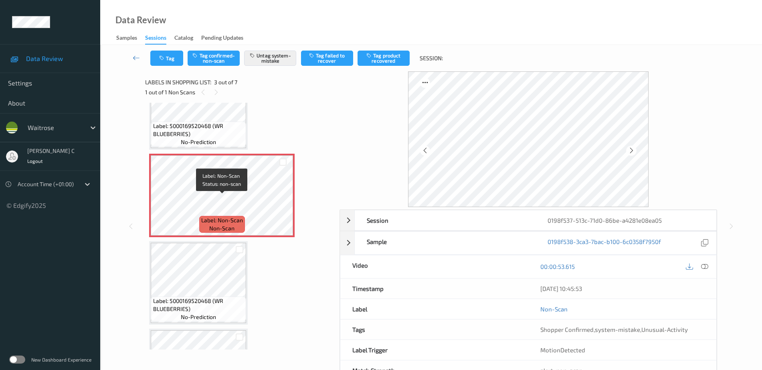
scroll to position [150, 0]
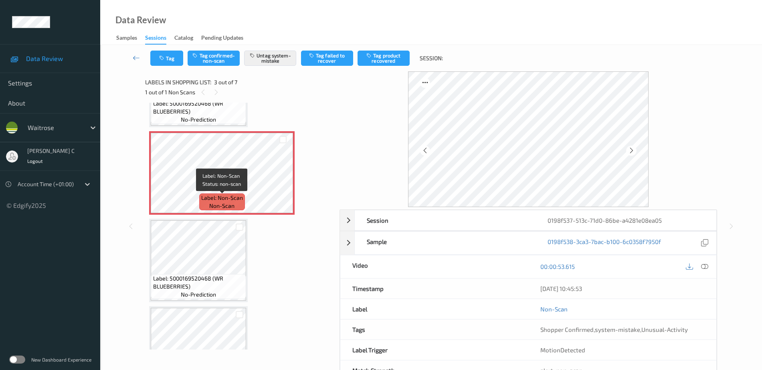
click at [189, 273] on div "Label: 5000169520468 (WR BLUEBERRIES) no-prediction" at bounding box center [198, 259] width 99 height 83
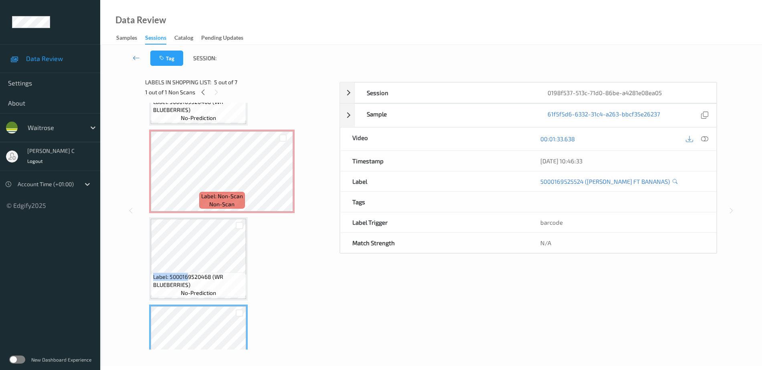
scroll to position [100, 0]
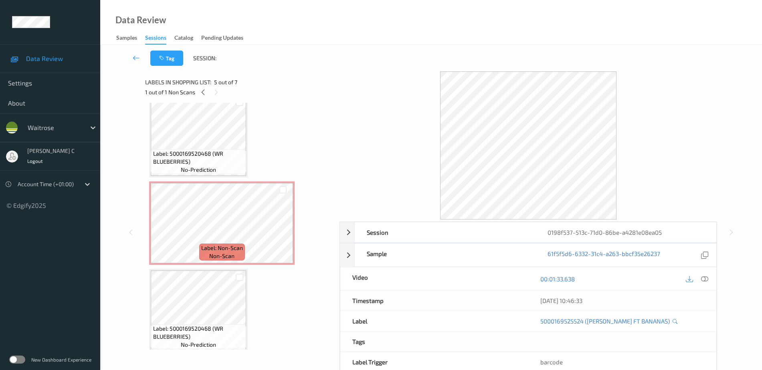
click at [298, 299] on div "Label: 5411188511137 (ALPRO ORG SOYA NAS) no-prediction Label: 5000169520468 (W…" at bounding box center [239, 310] width 181 height 608
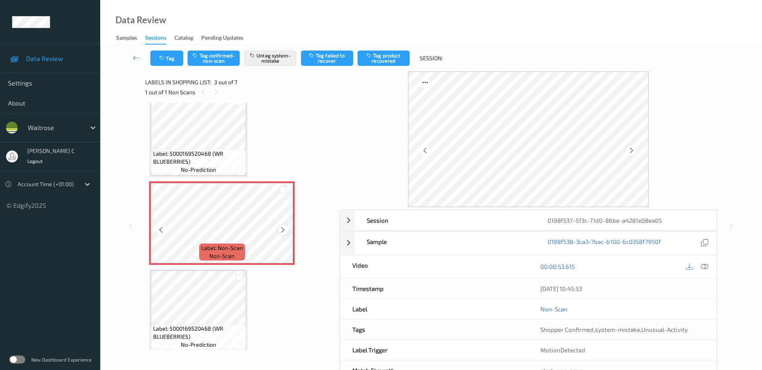
click at [280, 230] on icon at bounding box center [282, 229] width 7 height 7
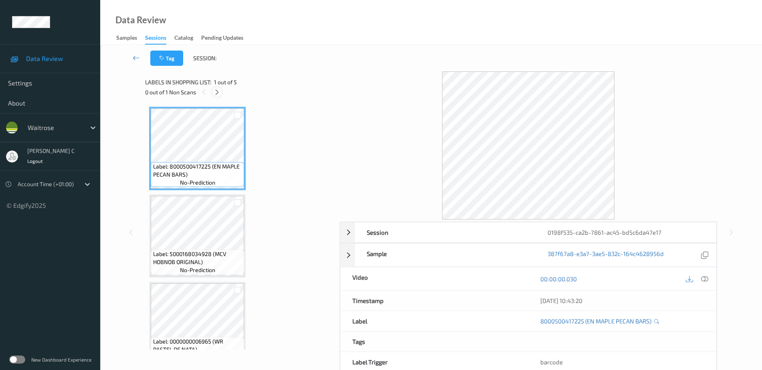
click at [218, 89] on icon at bounding box center [217, 92] width 7 height 7
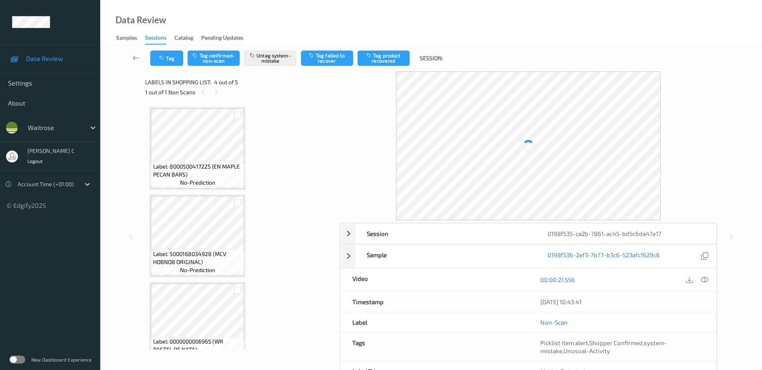
scroll to position [179, 0]
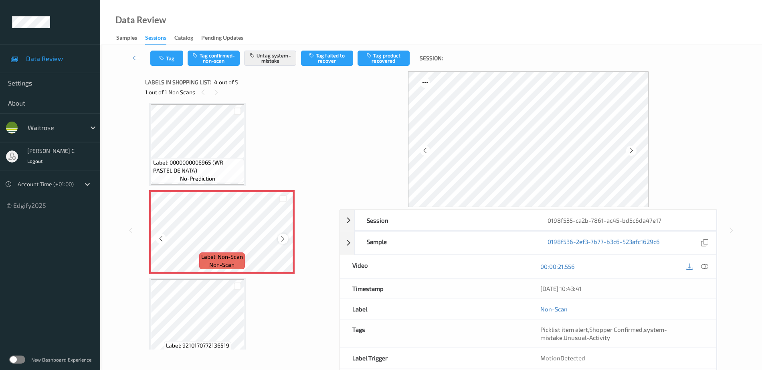
click at [279, 237] on div at bounding box center [283, 238] width 10 height 10
click at [213, 176] on span "no-prediction" at bounding box center [197, 178] width 35 height 8
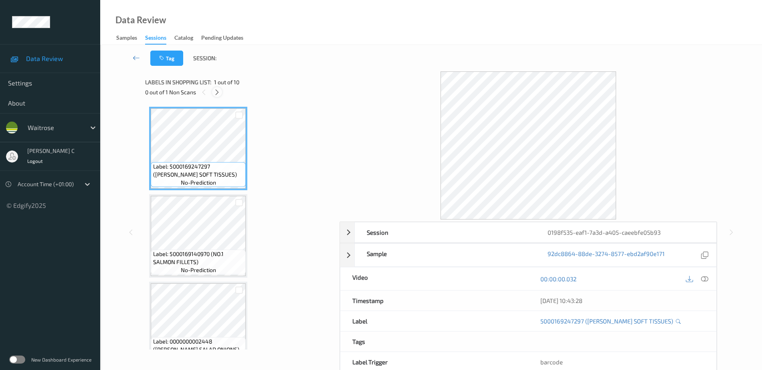
click at [218, 94] on icon at bounding box center [217, 92] width 7 height 7
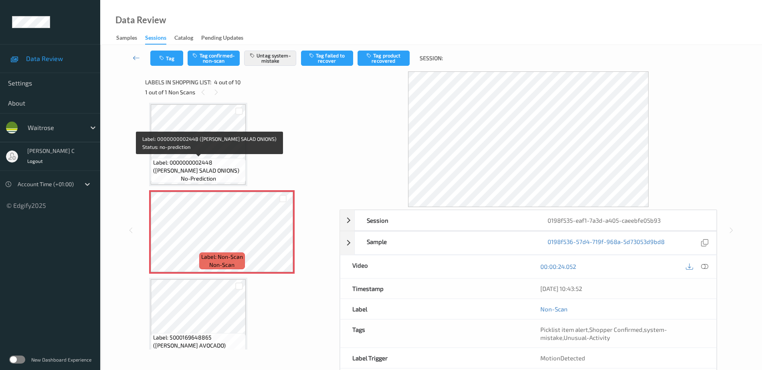
click at [228, 170] on span "Label: 0000000002448 (WR ESS SALAD ONIONS)" at bounding box center [198, 166] width 91 height 16
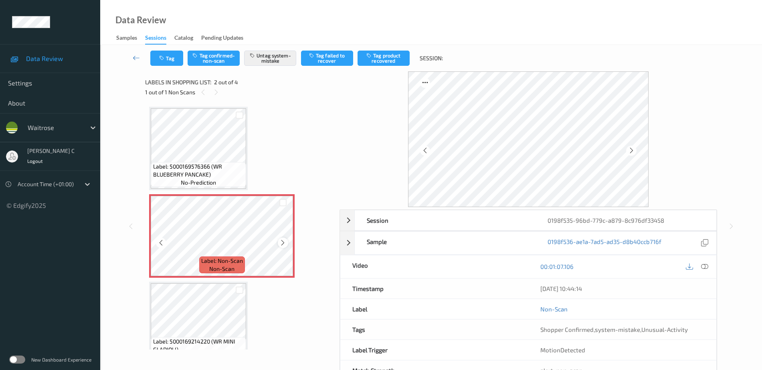
click at [281, 245] on icon at bounding box center [282, 242] width 7 height 7
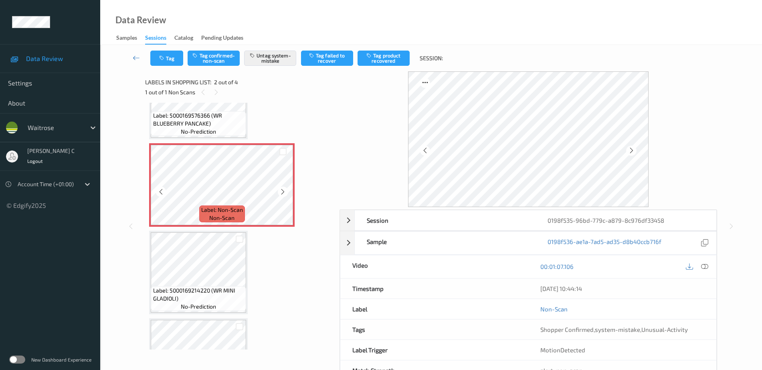
scroll to position [107, 0]
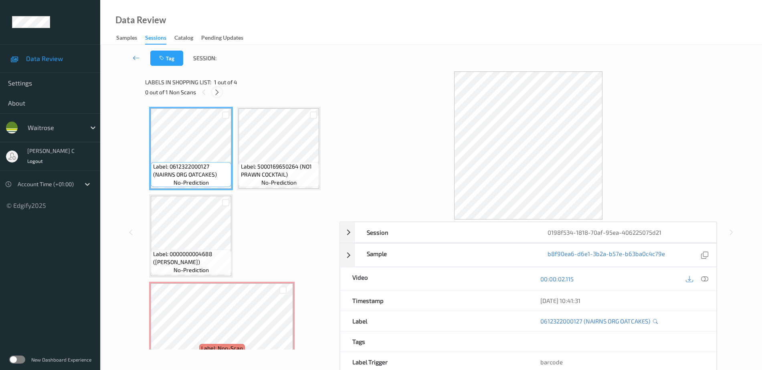
click at [215, 89] on icon at bounding box center [217, 92] width 7 height 7
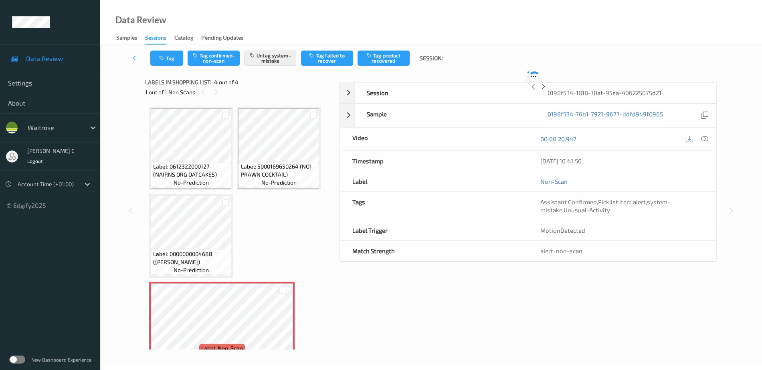
scroll to position [20, 0]
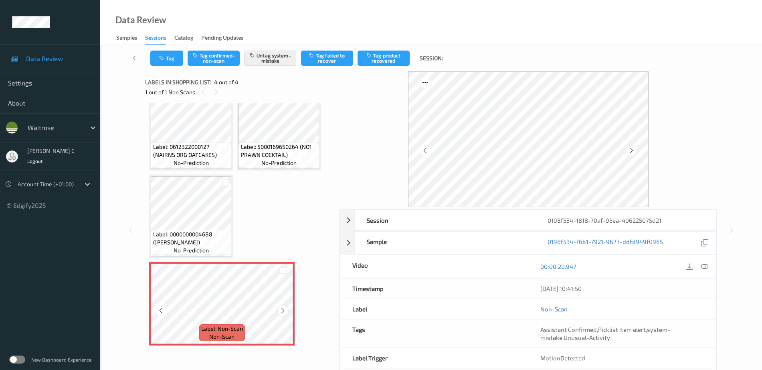
click at [288, 309] on div at bounding box center [283, 310] width 10 height 10
click at [287, 308] on div at bounding box center [283, 310] width 10 height 10
click at [175, 236] on span "Label: 0000000004688 (WR LEMON)" at bounding box center [191, 238] width 77 height 16
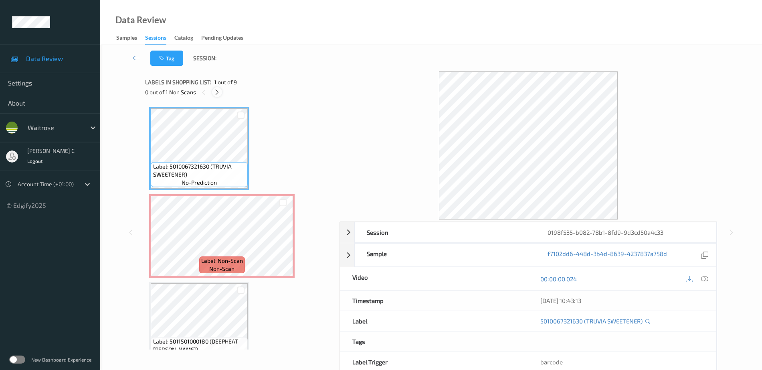
click at [219, 92] on icon at bounding box center [217, 92] width 7 height 7
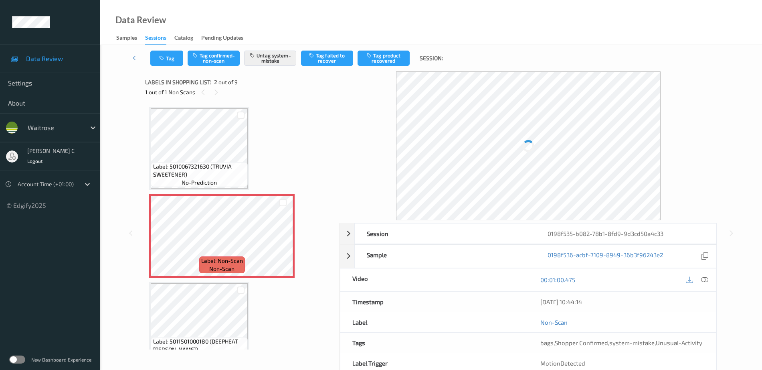
scroll to position [4, 0]
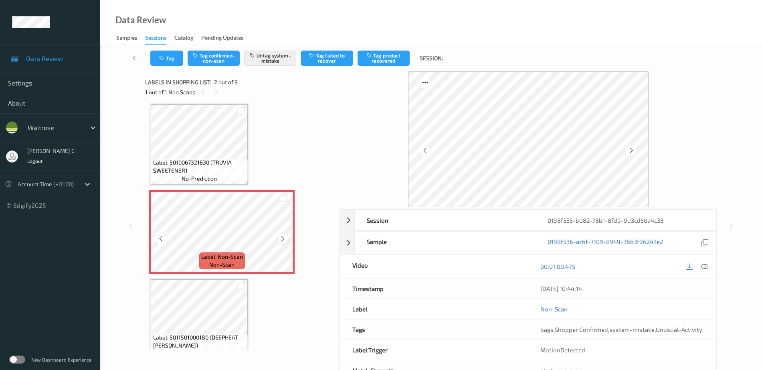
click at [282, 242] on icon at bounding box center [282, 238] width 7 height 7
click at [210, 163] on span "Label: 5010067321630 (TRUVIA SWEETENER)" at bounding box center [199, 166] width 93 height 16
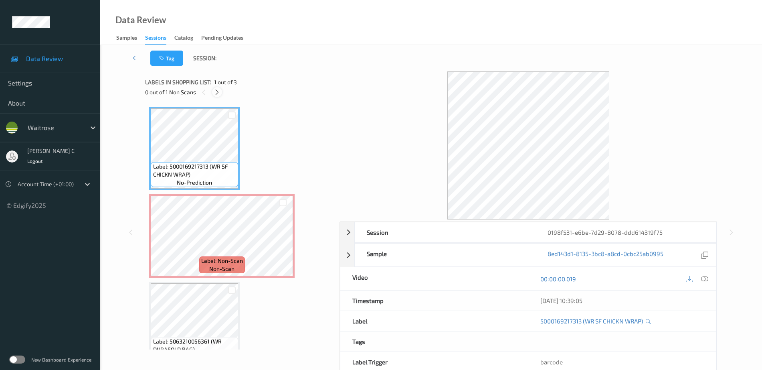
click at [214, 89] on icon at bounding box center [217, 92] width 7 height 7
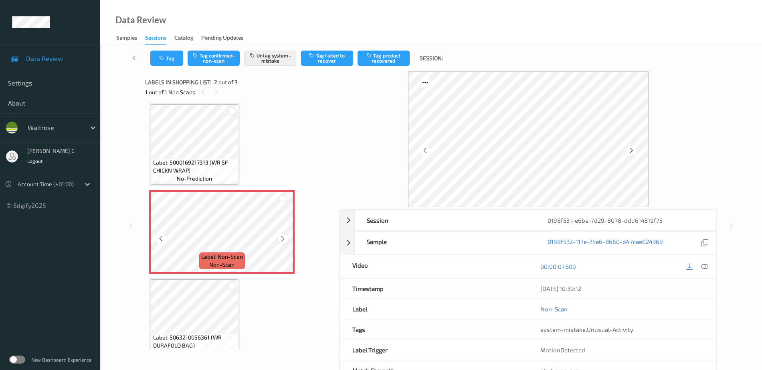
click at [283, 237] on icon at bounding box center [282, 238] width 7 height 7
click at [208, 172] on span "Label: 5000169217313 (WR SF CHICKN WRAP)" at bounding box center [194, 166] width 83 height 16
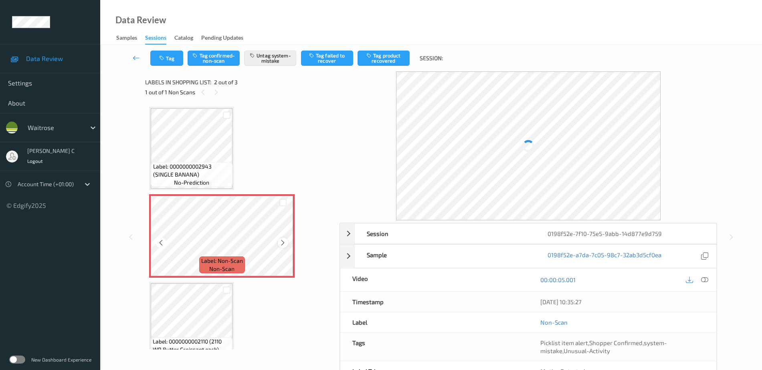
click at [284, 242] on icon at bounding box center [282, 242] width 7 height 7
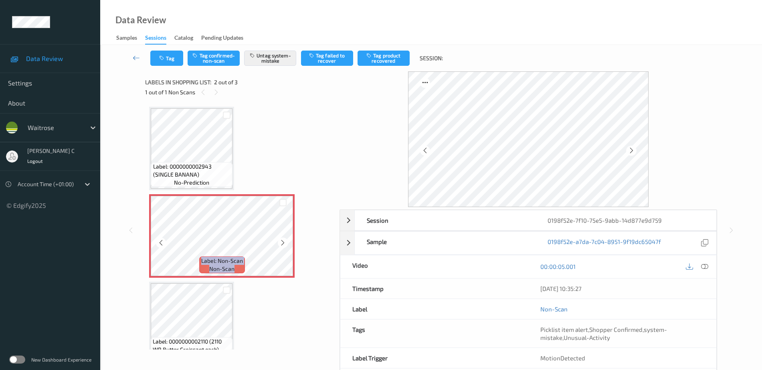
click at [284, 242] on icon at bounding box center [282, 242] width 7 height 7
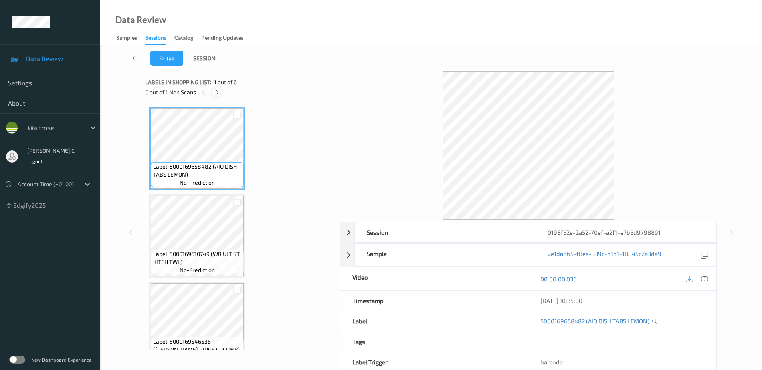
click at [216, 95] on icon at bounding box center [217, 92] width 7 height 7
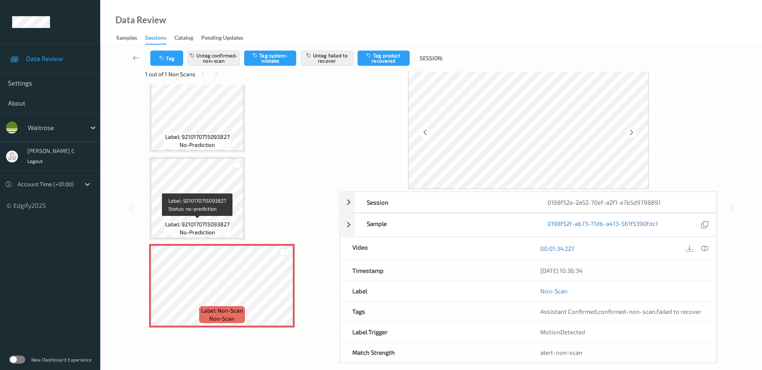
scroll to position [28, 0]
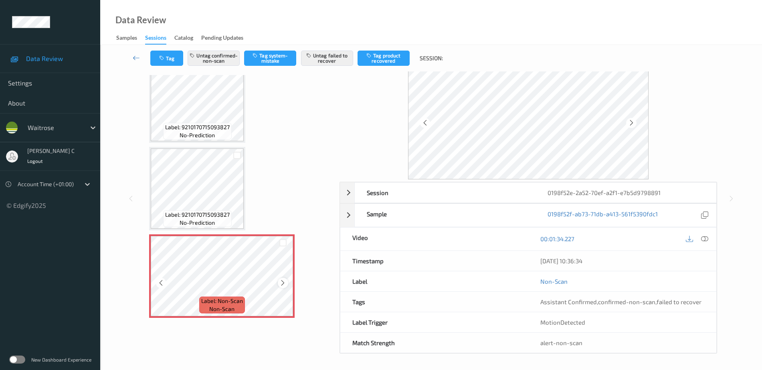
click at [279, 283] on div at bounding box center [283, 282] width 10 height 10
click at [281, 283] on icon at bounding box center [282, 282] width 7 height 7
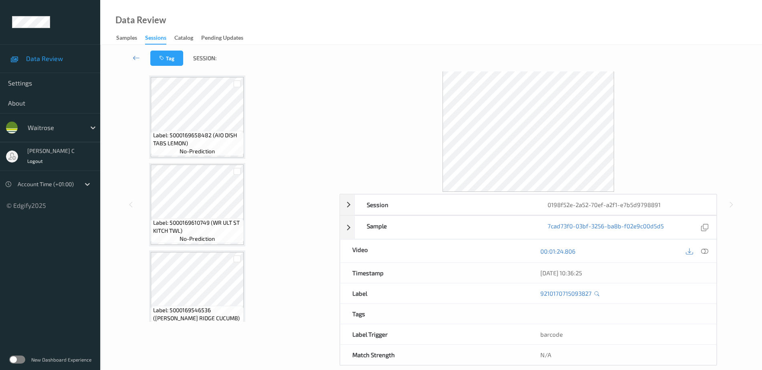
scroll to position [0, 0]
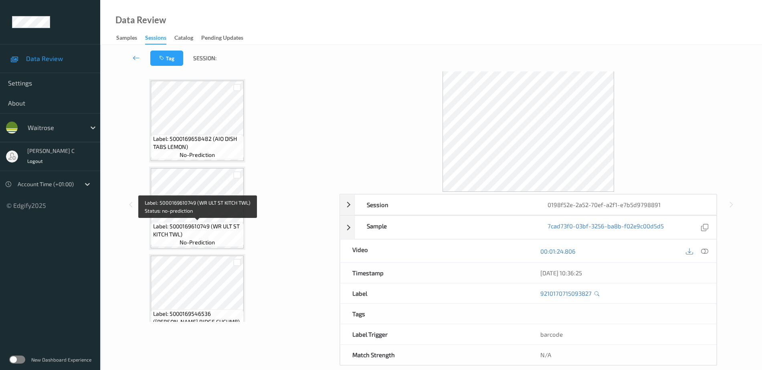
click at [171, 150] on span "Label: 5000169658482 (AIO DISH TABS LEMON)" at bounding box center [197, 143] width 89 height 16
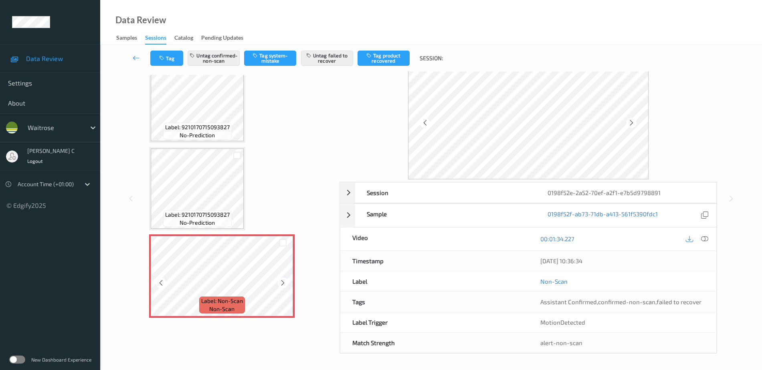
scroll to position [28, 0]
click at [286, 281] on icon at bounding box center [282, 282] width 7 height 7
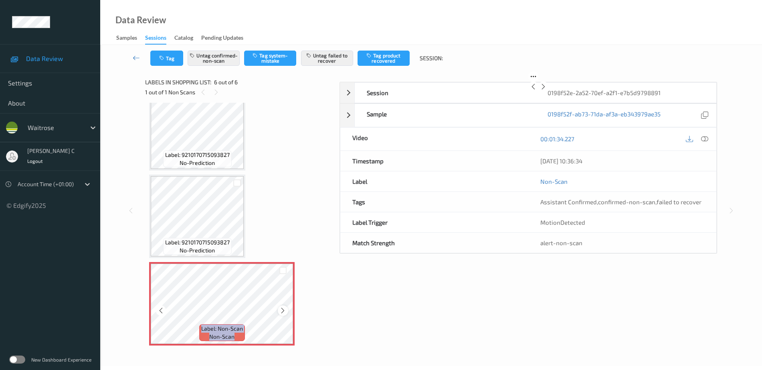
click at [287, 305] on div at bounding box center [283, 310] width 10 height 10
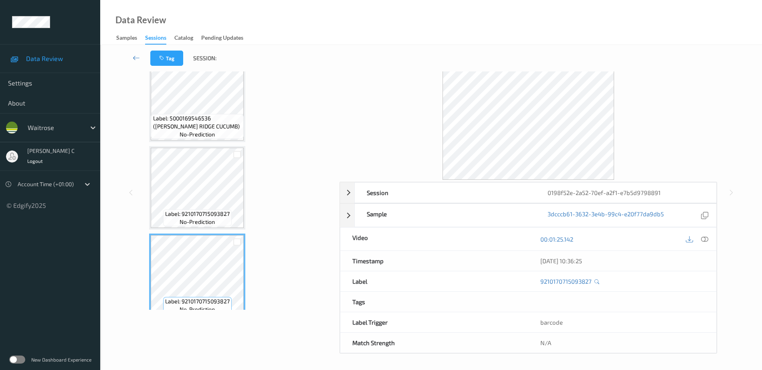
scroll to position [182, 0]
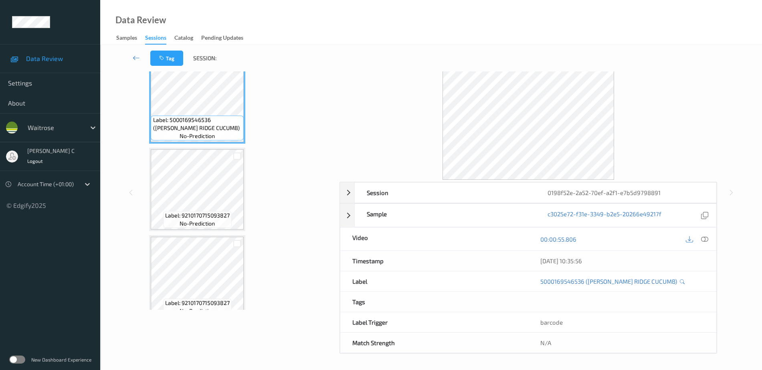
click at [705, 240] on icon at bounding box center [704, 238] width 7 height 7
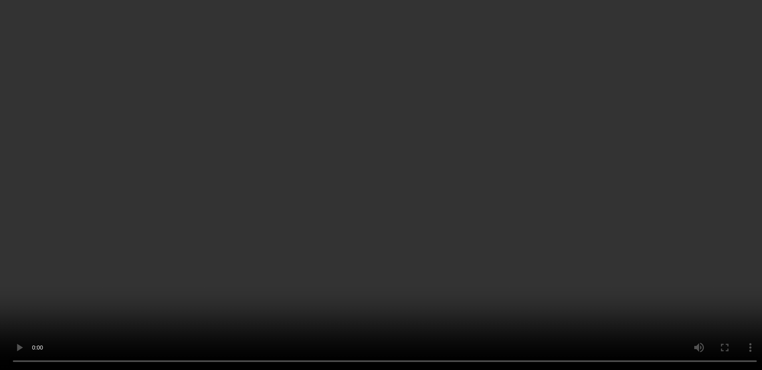
scroll to position [282, 0]
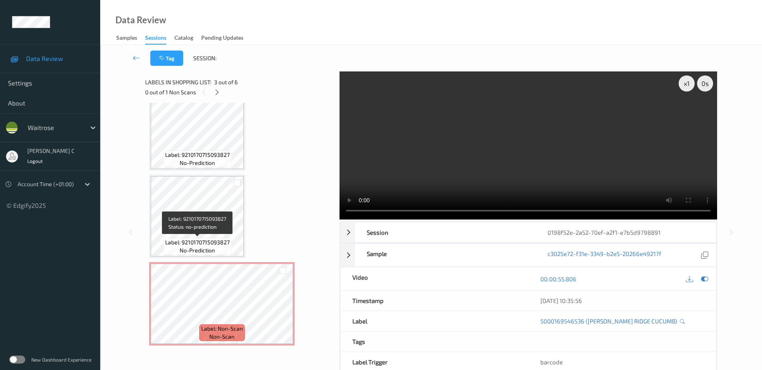
click at [210, 254] on div "Label: 9210170715093827 no-prediction" at bounding box center [197, 246] width 69 height 17
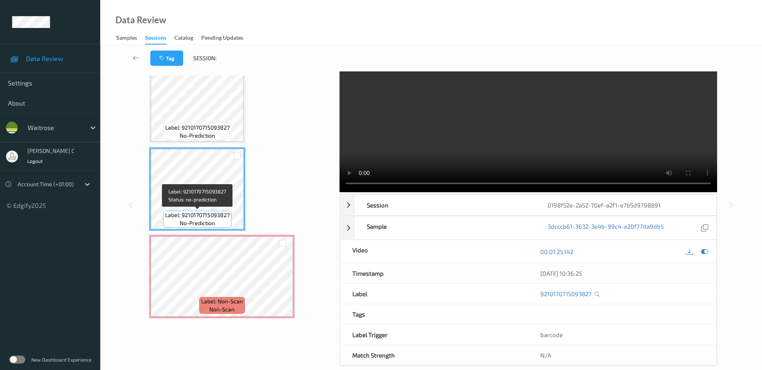
scroll to position [40, 0]
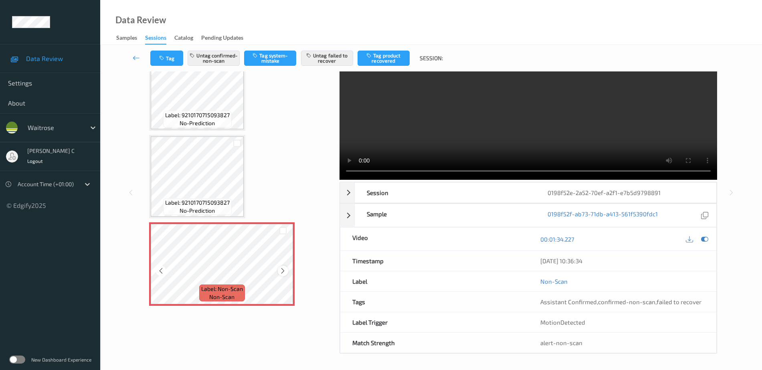
click at [286, 271] on icon at bounding box center [282, 270] width 7 height 7
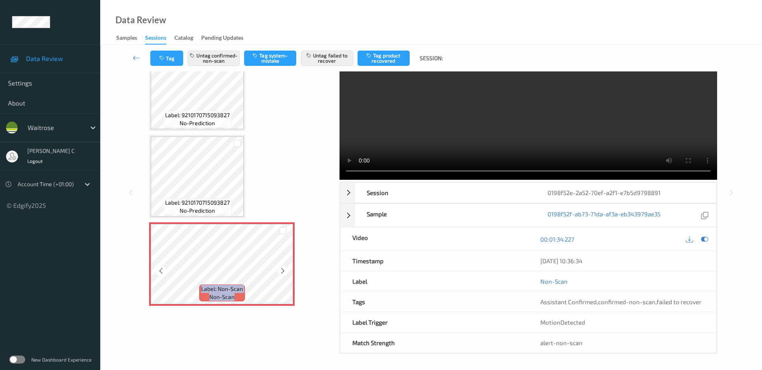
click at [286, 271] on icon at bounding box center [282, 270] width 7 height 7
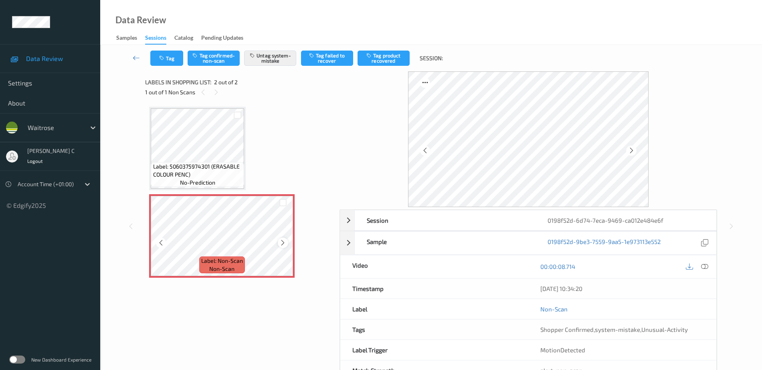
click at [285, 244] on icon at bounding box center [282, 242] width 7 height 7
click at [287, 244] on div at bounding box center [283, 242] width 10 height 10
click at [283, 239] on icon at bounding box center [282, 242] width 7 height 7
click at [204, 189] on div "Label: 5060375974301 (ERASABLE COLOUR PENC) no-prediction" at bounding box center [197, 148] width 97 height 83
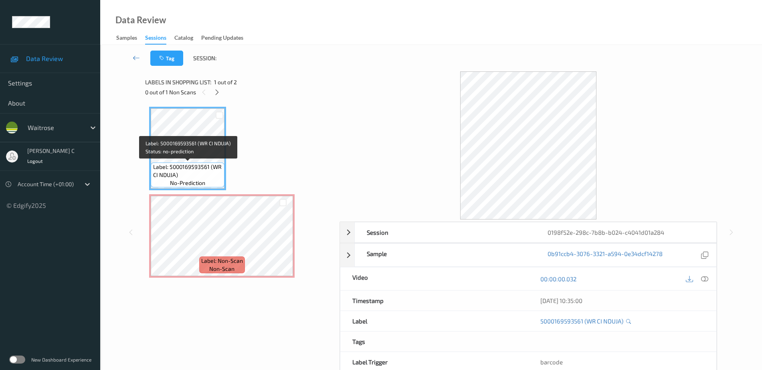
click at [190, 180] on span "no-prediction" at bounding box center [187, 183] width 35 height 8
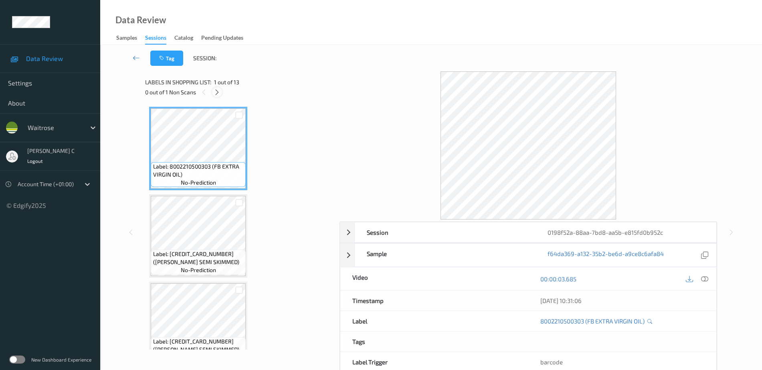
click at [219, 95] on icon at bounding box center [217, 92] width 7 height 7
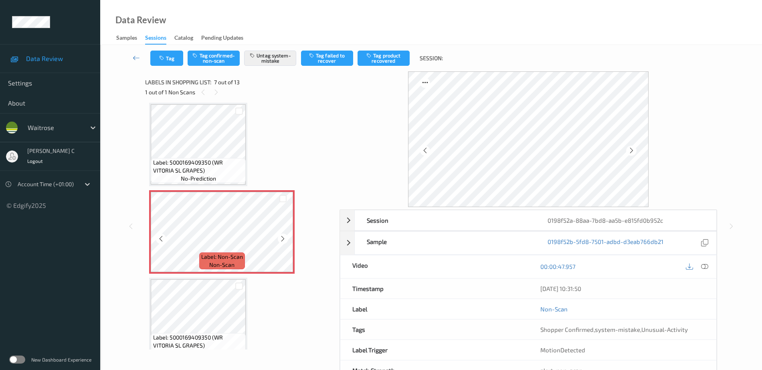
click at [282, 239] on icon at bounding box center [282, 238] width 7 height 7
click at [242, 180] on div "Label: 5000169409350 (WR VITORIA SL GRAPES) no-prediction" at bounding box center [198, 170] width 95 height 25
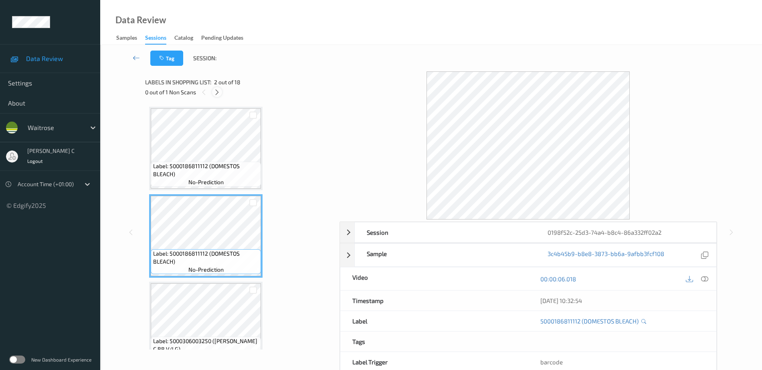
click at [218, 92] on icon at bounding box center [217, 92] width 7 height 7
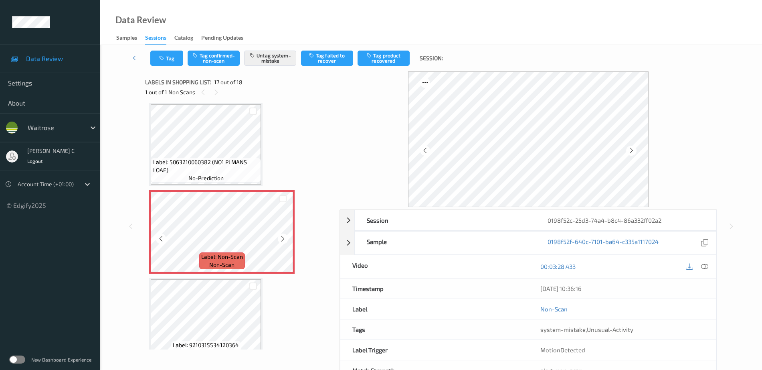
click at [232, 258] on span "Label: Non-Scan" at bounding box center [222, 256] width 42 height 8
click at [282, 242] on div at bounding box center [283, 238] width 10 height 10
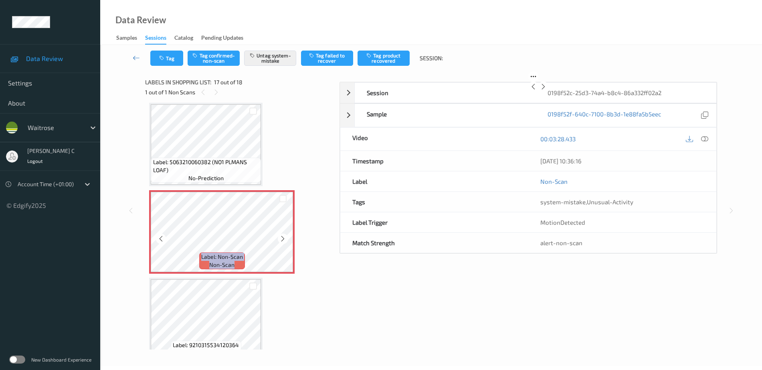
click at [282, 242] on div at bounding box center [283, 238] width 10 height 10
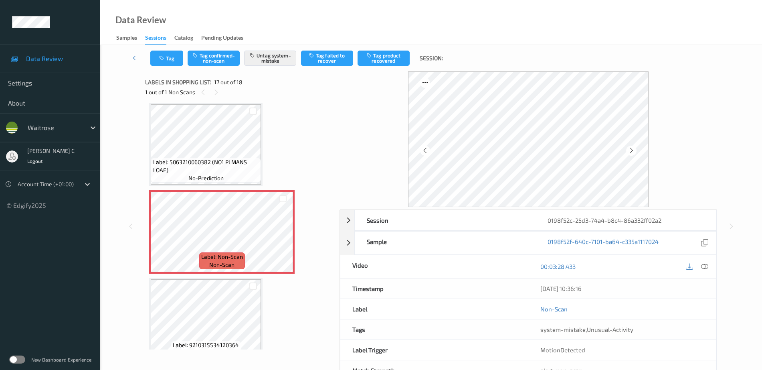
click at [220, 169] on span "Label: 5063210060382 (NO1 PLMANS LOAF)" at bounding box center [206, 166] width 106 height 16
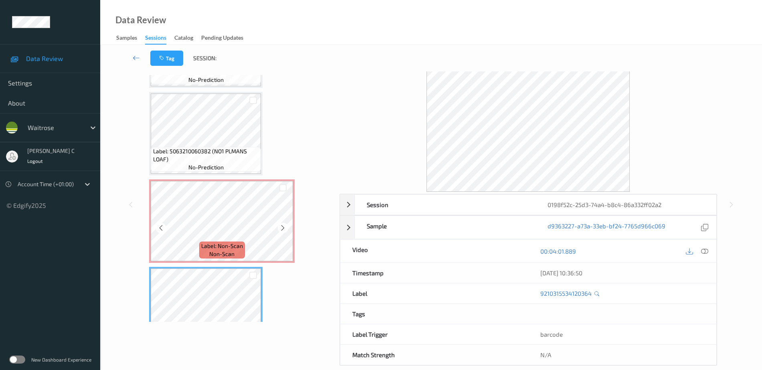
scroll to position [1280, 0]
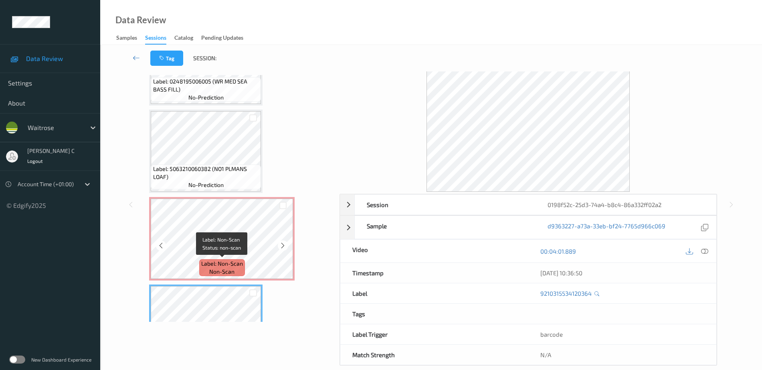
click at [220, 259] on div "Label: Non-Scan non-scan" at bounding box center [222, 267] width 46 height 17
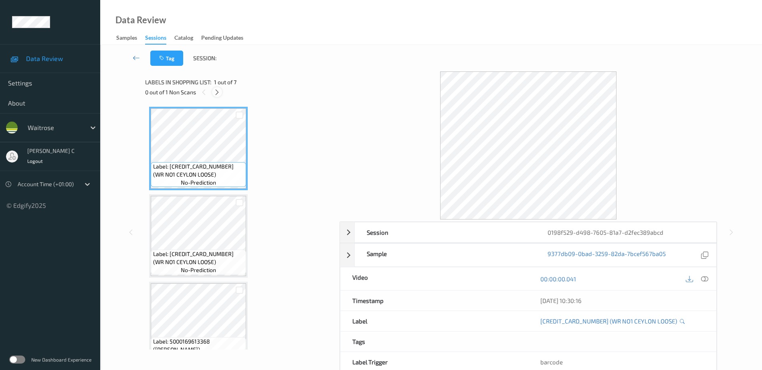
click at [214, 92] on icon at bounding box center [217, 92] width 7 height 7
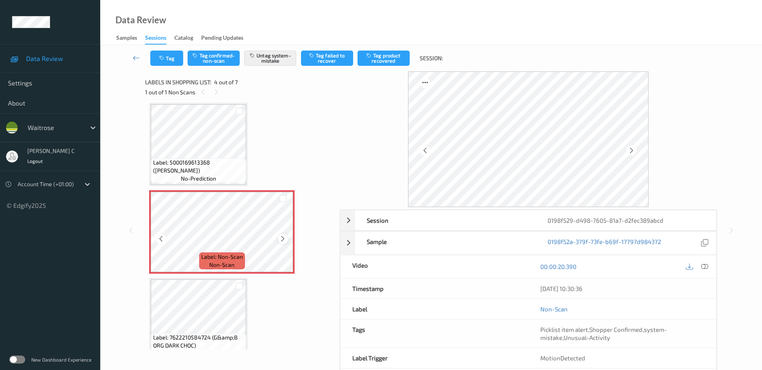
click at [278, 239] on div at bounding box center [283, 238] width 10 height 10
click at [278, 238] on div at bounding box center [283, 238] width 10 height 10
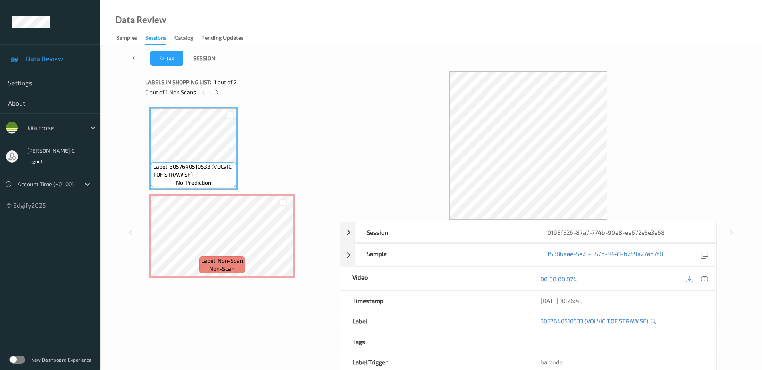
click at [184, 177] on span "Label: 3057640510533 (VOLVIC TOF STRAW SF)" at bounding box center [193, 170] width 81 height 16
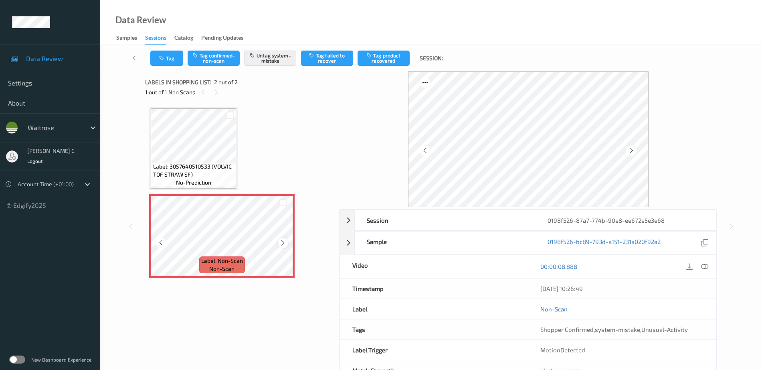
click at [283, 242] on icon at bounding box center [282, 242] width 7 height 7
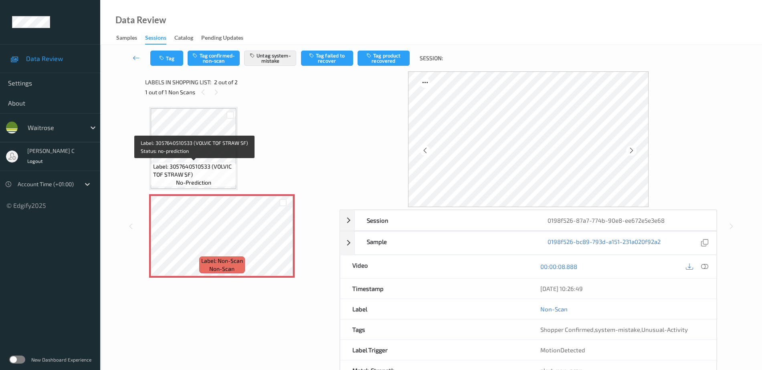
click at [205, 170] on span "Label: 3057640510533 (VOLVIC TOF STRAW SF)" at bounding box center [193, 170] width 81 height 16
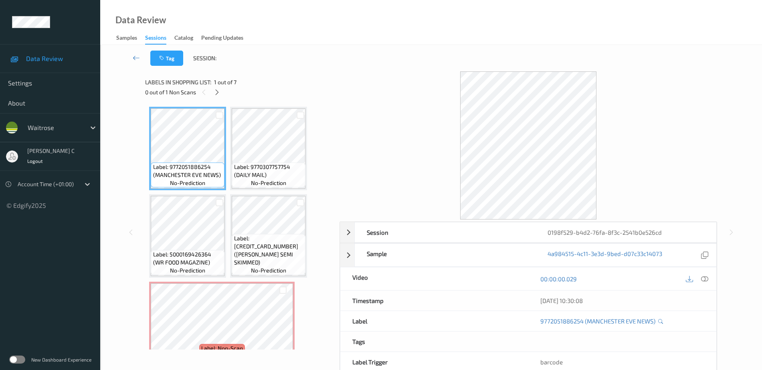
click at [220, 96] on div "0 out of 1 Non Scans" at bounding box center [239, 92] width 189 height 10
click at [218, 88] on div at bounding box center [217, 92] width 10 height 10
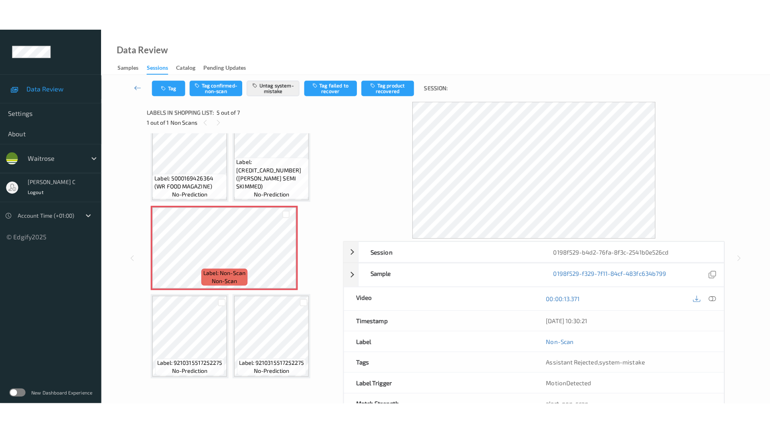
scroll to position [57, 0]
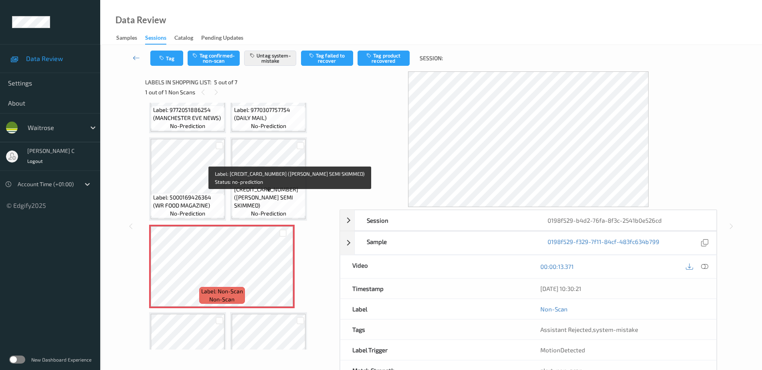
click at [249, 197] on span "Label: 5000169015315 (WR ESS SEMI SKIMMED)" at bounding box center [269, 193] width 70 height 32
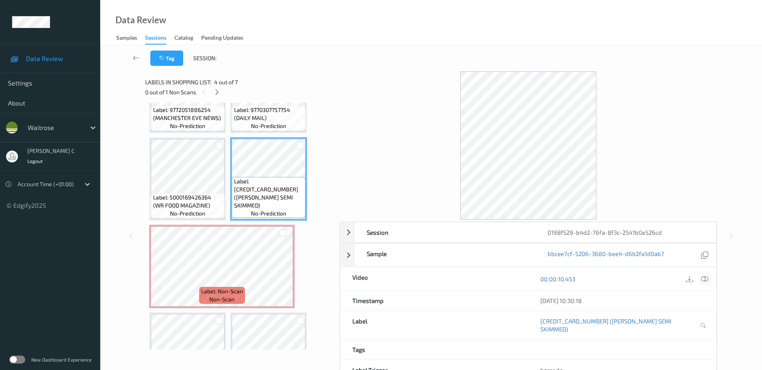
click at [706, 278] on icon at bounding box center [704, 278] width 7 height 7
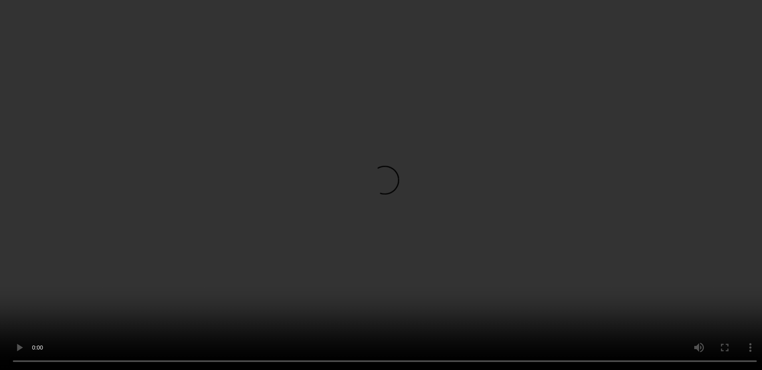
scroll to position [94, 0]
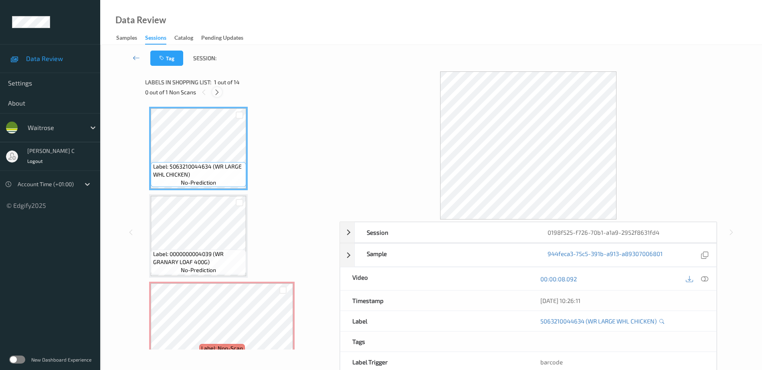
click at [218, 89] on icon at bounding box center [217, 92] width 7 height 7
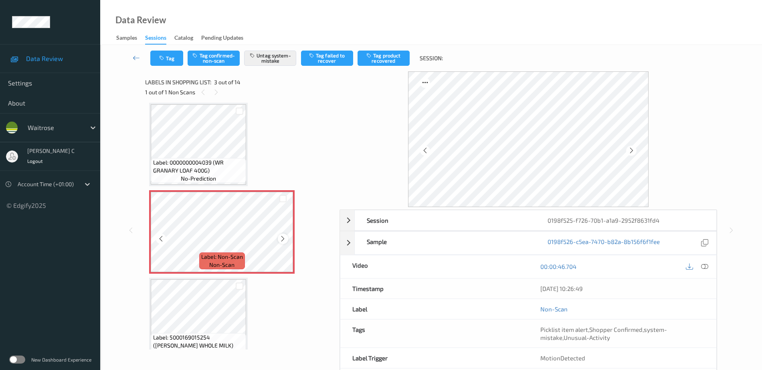
click at [280, 237] on icon at bounding box center [282, 238] width 7 height 7
click at [281, 237] on icon at bounding box center [282, 238] width 7 height 7
click at [283, 238] on icon at bounding box center [282, 238] width 7 height 7
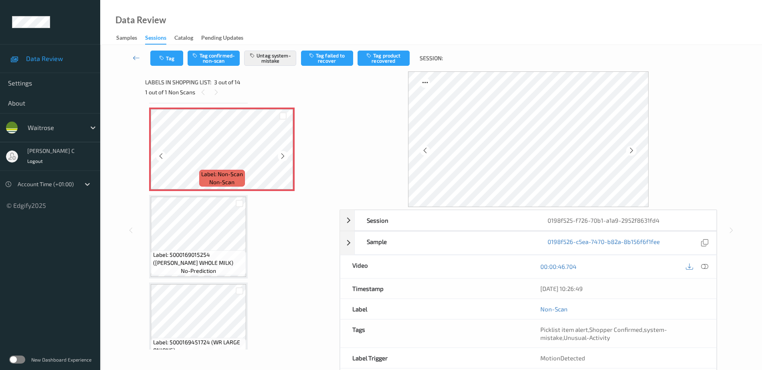
scroll to position [192, 0]
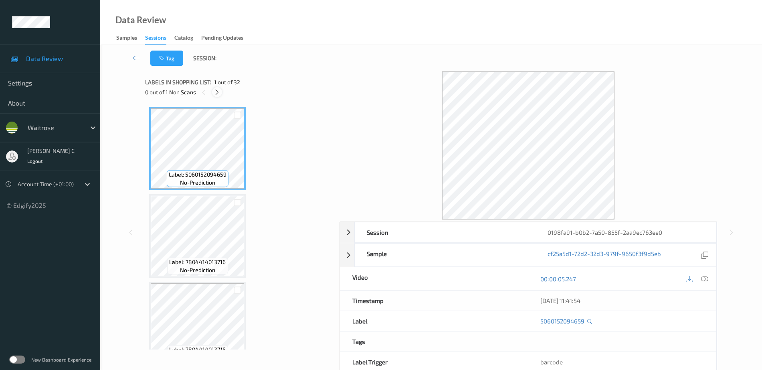
click at [217, 93] on icon at bounding box center [217, 92] width 7 height 7
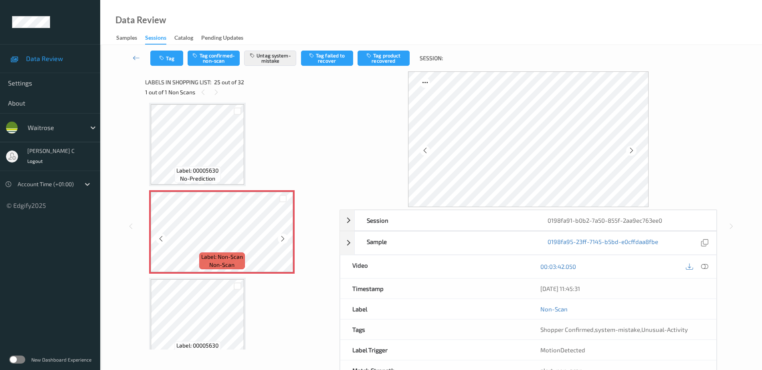
click at [284, 236] on icon at bounding box center [282, 238] width 7 height 7
click at [218, 170] on span "Label: 00005630" at bounding box center [197, 170] width 42 height 8
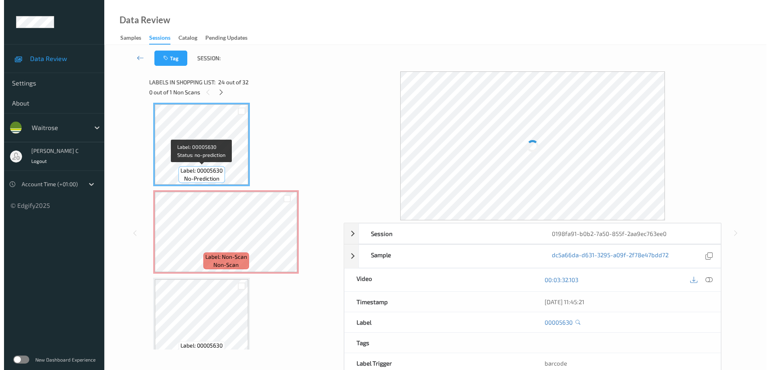
scroll to position [1963, 0]
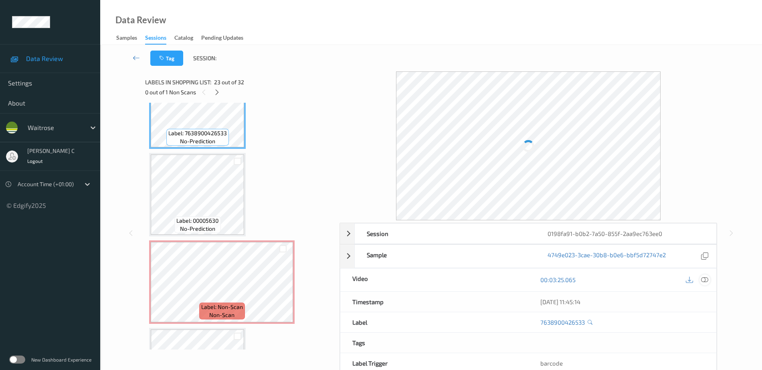
click at [703, 281] on icon at bounding box center [704, 279] width 7 height 7
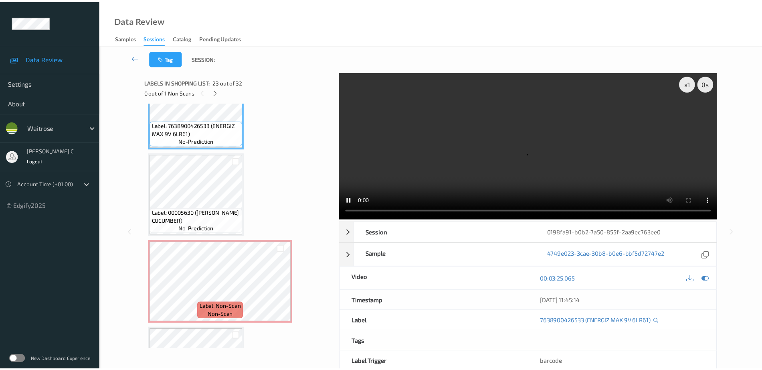
scroll to position [1955, 0]
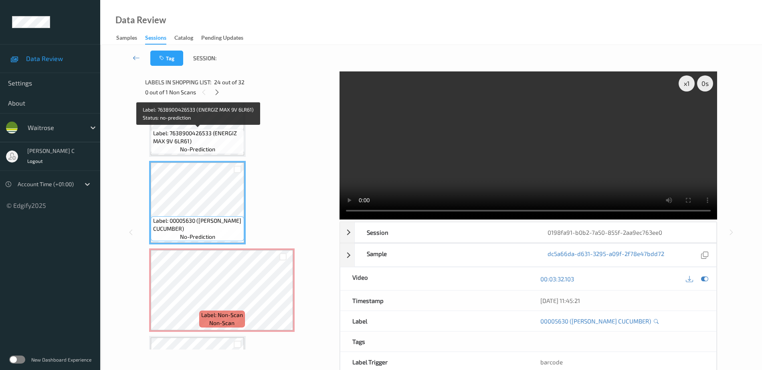
click at [192, 134] on span "Label: 7638900426533 (ENERGIZ MAX 9V 6LR61)" at bounding box center [197, 137] width 89 height 16
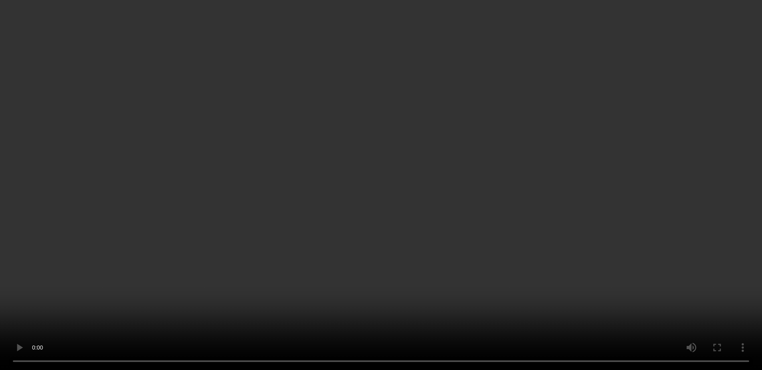
scroll to position [2006, 0]
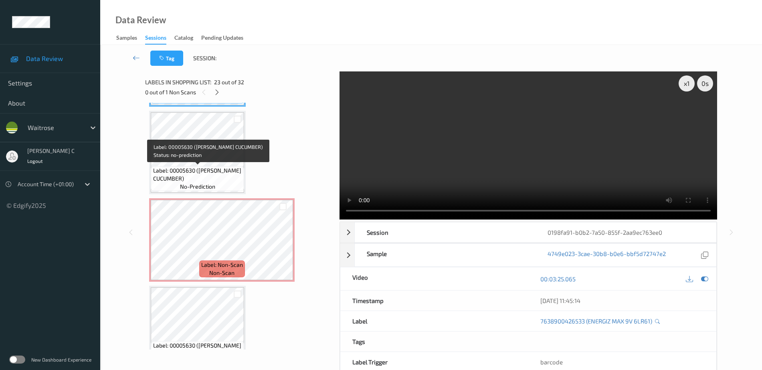
click at [202, 168] on span "Label: 00005630 (WR ESS CUCUMBER)" at bounding box center [197, 174] width 89 height 16
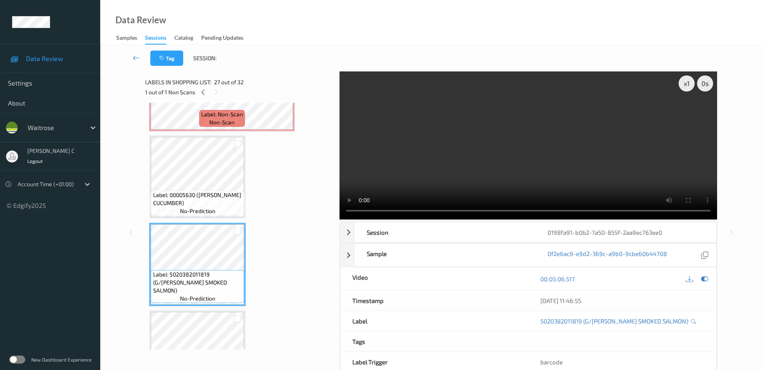
scroll to position [2056, 0]
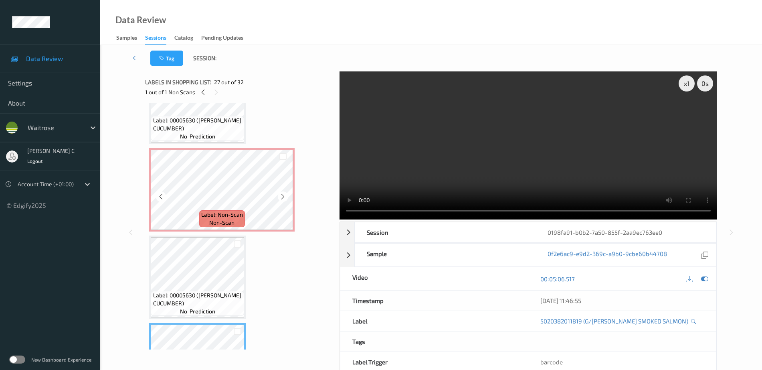
click at [238, 224] on div "Label: Non-Scan non-scan" at bounding box center [222, 218] width 46 height 17
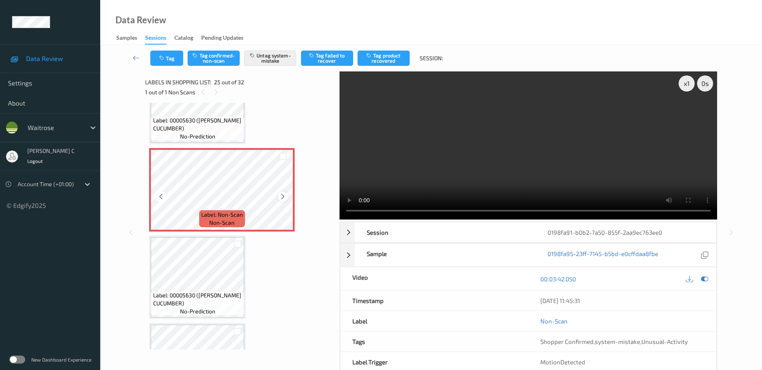
click at [284, 197] on icon at bounding box center [282, 196] width 7 height 7
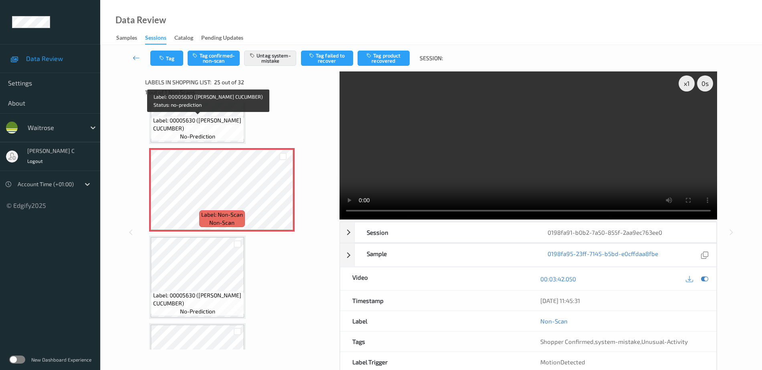
click at [210, 133] on span "no-prediction" at bounding box center [197, 136] width 35 height 8
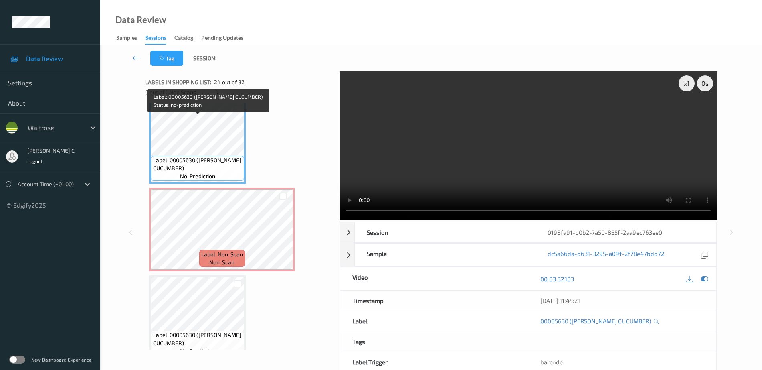
scroll to position [1955, 0]
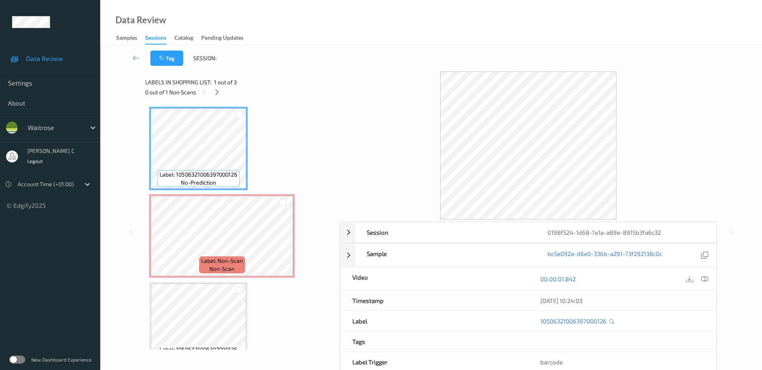
drag, startPoint x: 220, startPoint y: 89, endPoint x: 222, endPoint y: 98, distance: 9.0
click at [220, 90] on div at bounding box center [217, 92] width 10 height 10
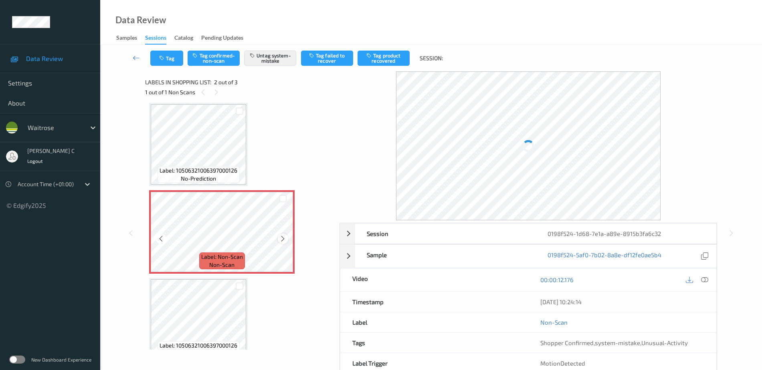
click at [287, 236] on div at bounding box center [283, 238] width 10 height 10
click at [287, 235] on div at bounding box center [283, 238] width 10 height 10
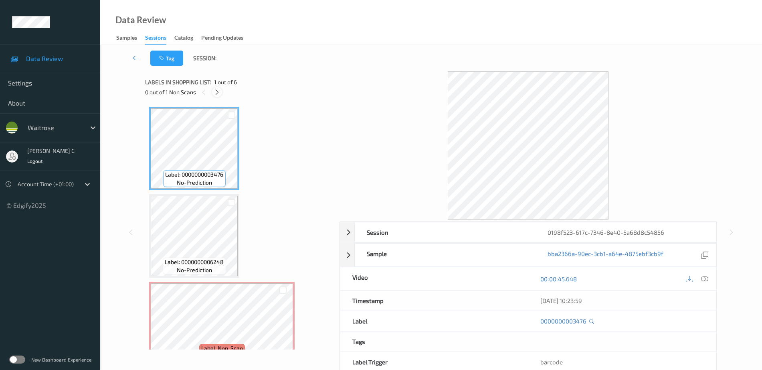
click at [218, 93] on icon at bounding box center [217, 92] width 7 height 7
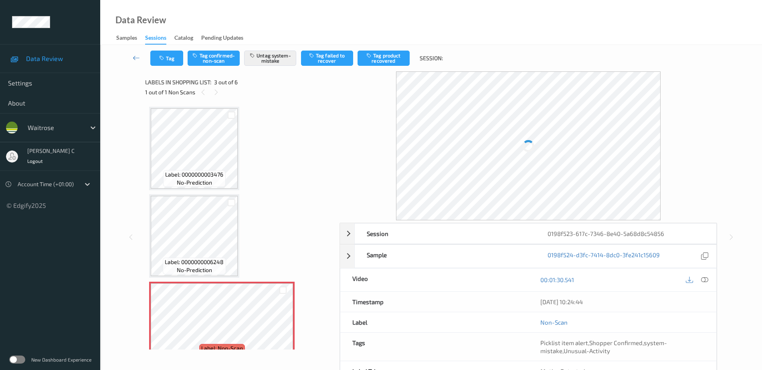
scroll to position [91, 0]
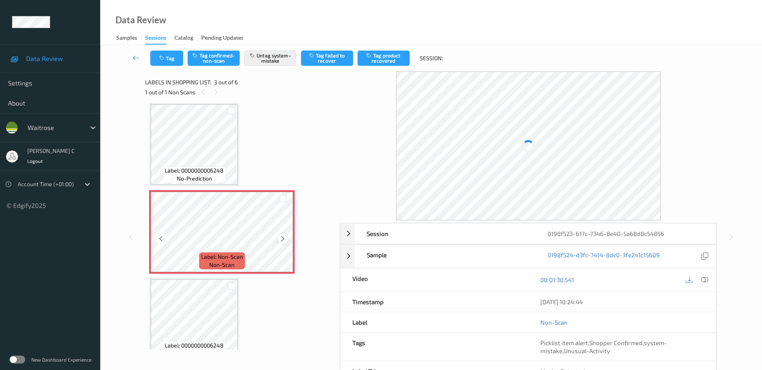
click at [284, 240] on icon at bounding box center [282, 238] width 7 height 7
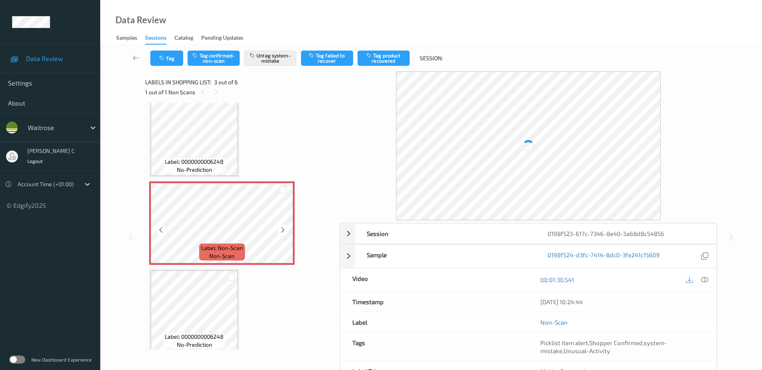
scroll to position [150, 0]
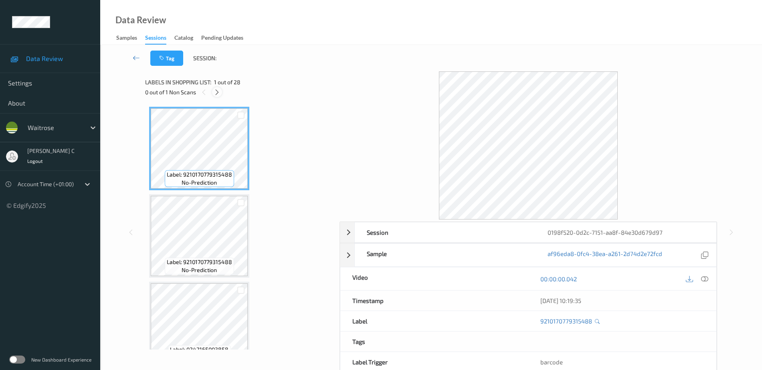
click at [215, 95] on icon at bounding box center [217, 92] width 7 height 7
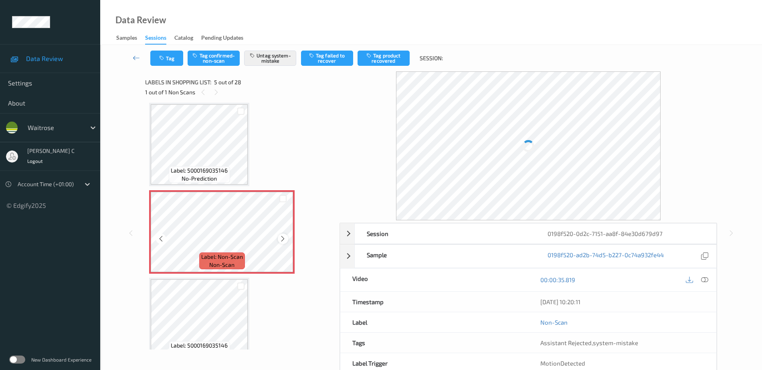
click at [280, 240] on icon at bounding box center [282, 238] width 7 height 7
click at [281, 240] on icon at bounding box center [282, 238] width 7 height 7
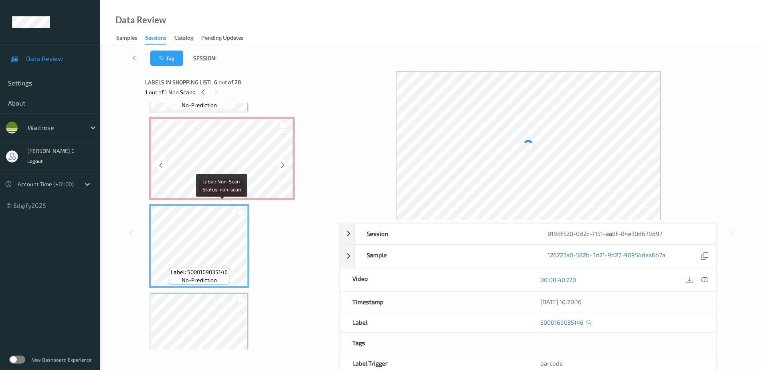
scroll to position [316, 0]
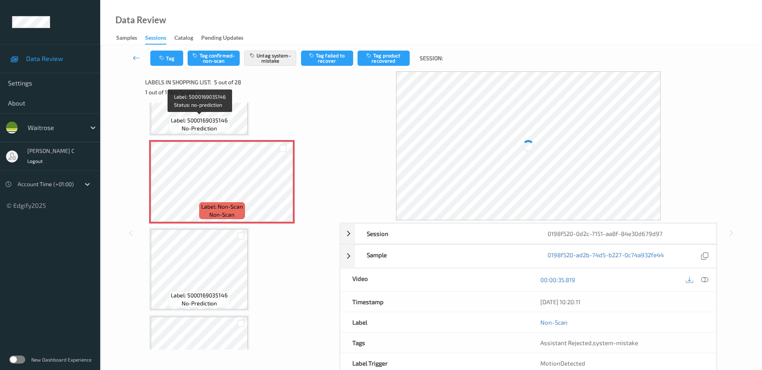
click at [198, 129] on span "no-prediction" at bounding box center [199, 128] width 35 height 8
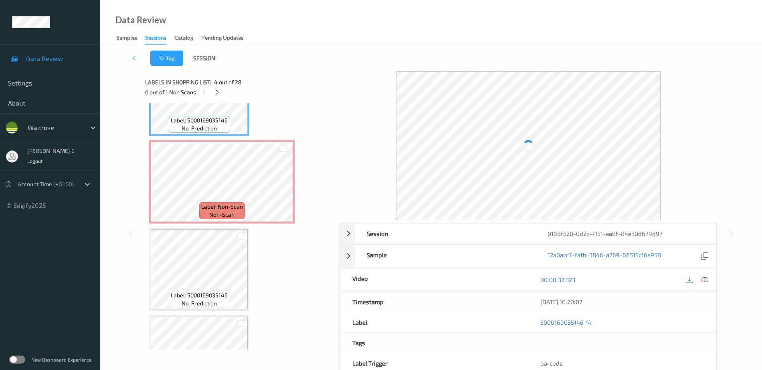
click at [707, 282] on icon at bounding box center [704, 279] width 7 height 7
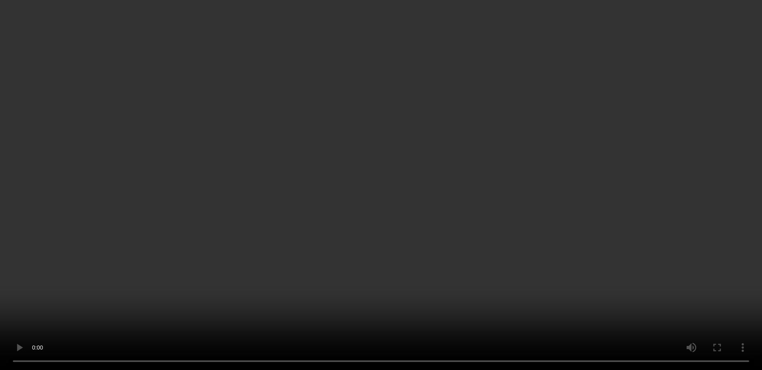
scroll to position [358, 0]
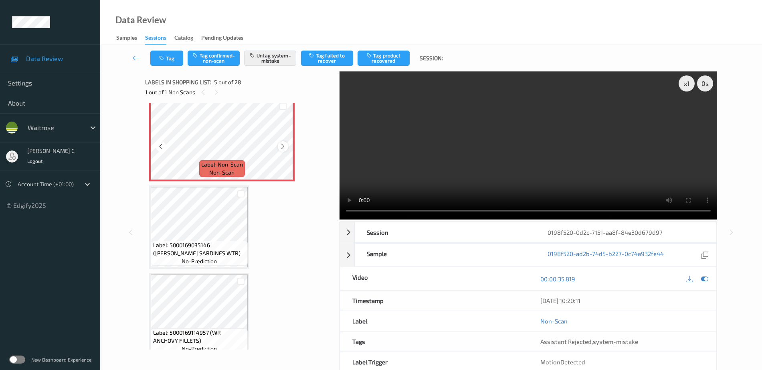
click at [287, 147] on div at bounding box center [283, 146] width 10 height 10
click at [217, 247] on span "Label: 5000169035146 (WR ESS SARDINES WTR)" at bounding box center [199, 249] width 93 height 16
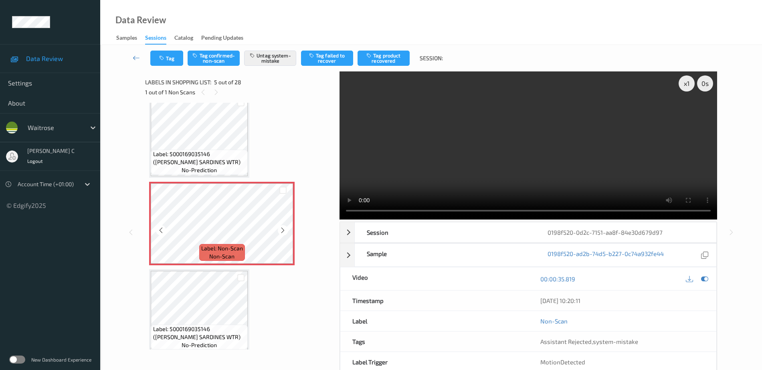
scroll to position [258, 0]
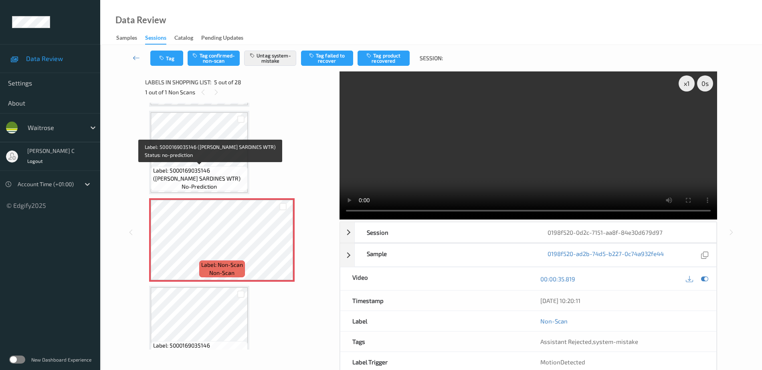
click at [209, 172] on span "Label: 5000169035146 (WR ESS SARDINES WTR)" at bounding box center [199, 174] width 93 height 16
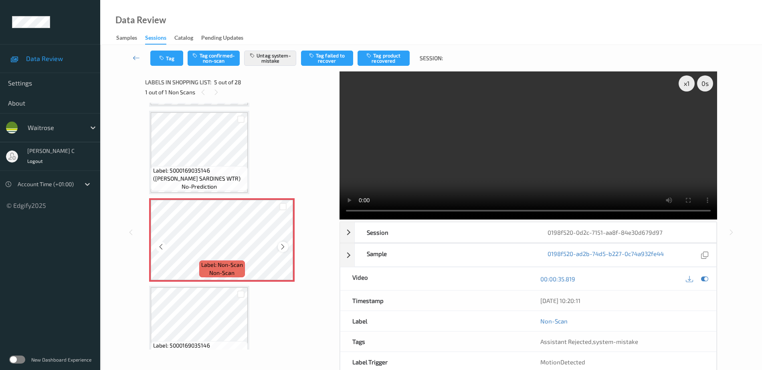
click at [285, 245] on icon at bounding box center [282, 246] width 7 height 7
click at [285, 244] on icon at bounding box center [282, 246] width 7 height 7
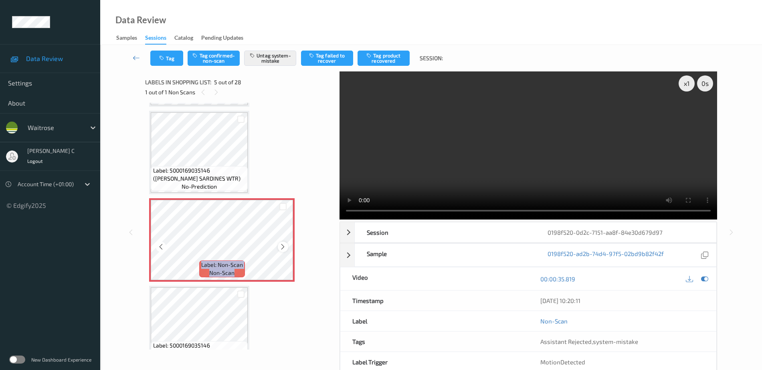
click at [285, 244] on icon at bounding box center [282, 246] width 7 height 7
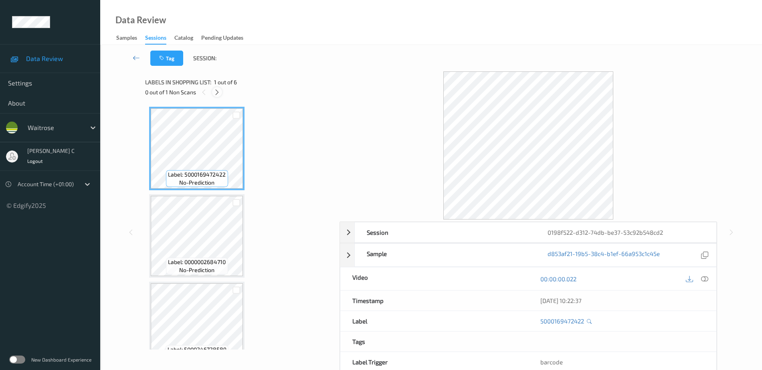
click at [215, 95] on icon at bounding box center [217, 92] width 7 height 7
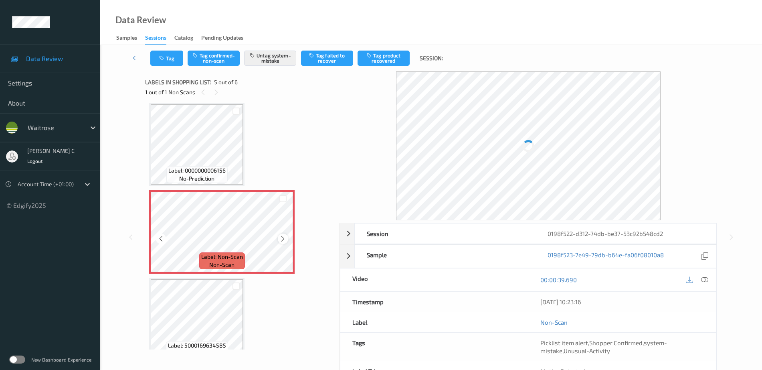
click at [286, 240] on icon at bounding box center [282, 238] width 7 height 7
click at [286, 239] on icon at bounding box center [282, 238] width 7 height 7
click at [218, 168] on span "Label: 0000000006156" at bounding box center [196, 170] width 57 height 8
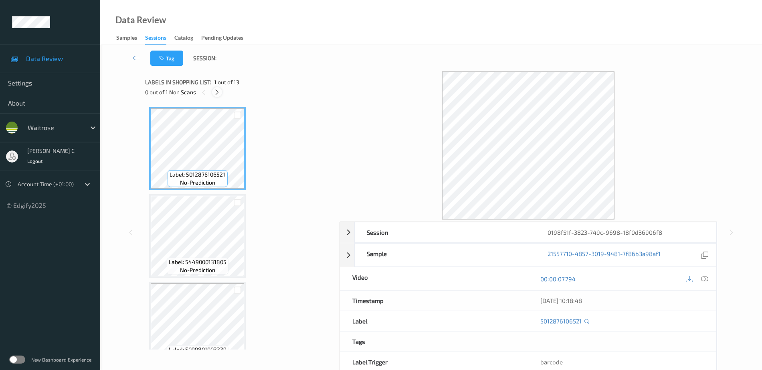
click at [218, 94] on icon at bounding box center [217, 92] width 7 height 7
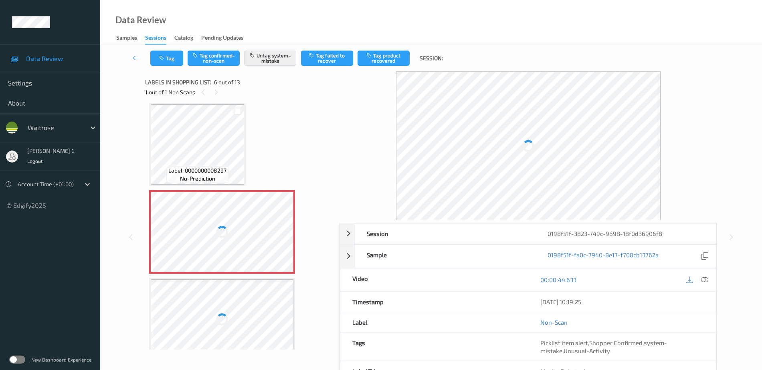
click at [208, 215] on div at bounding box center [222, 232] width 143 height 80
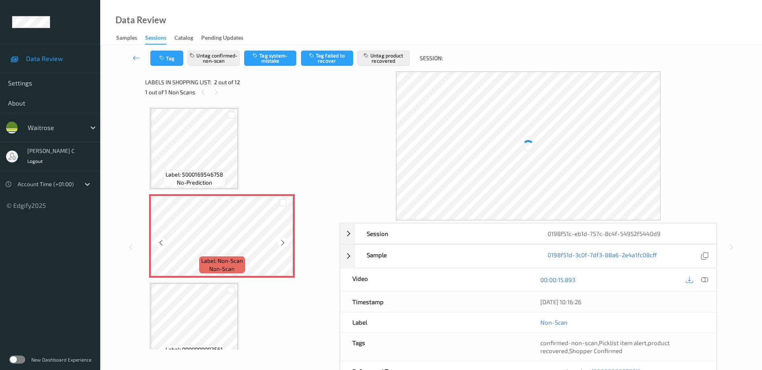
click at [281, 242] on icon at bounding box center [282, 242] width 7 height 7
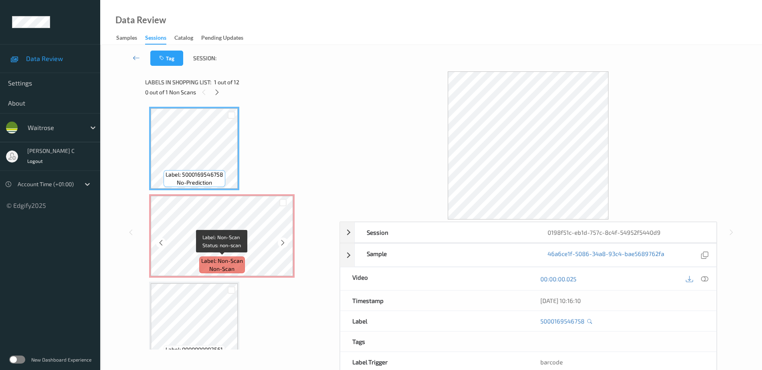
click at [231, 265] on span "non-scan" at bounding box center [221, 269] width 25 height 8
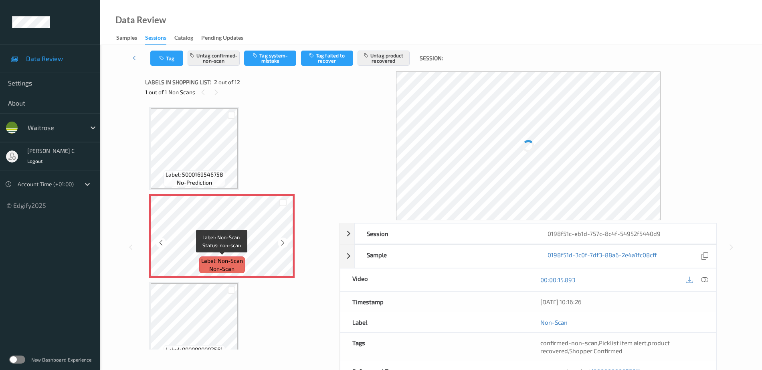
scroll to position [50, 0]
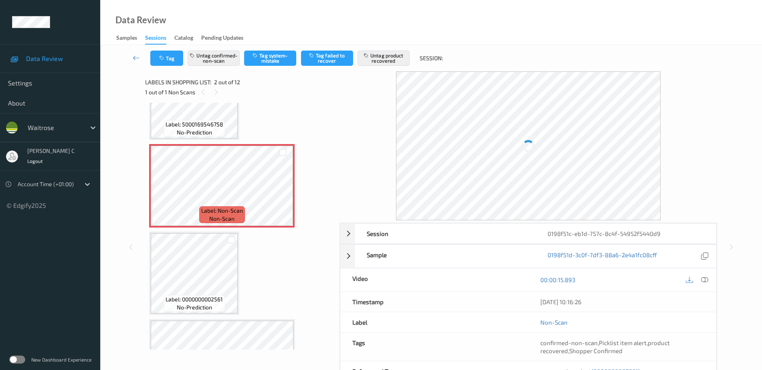
click at [216, 309] on div "Label: 0000000002561 no-prediction" at bounding box center [194, 303] width 61 height 17
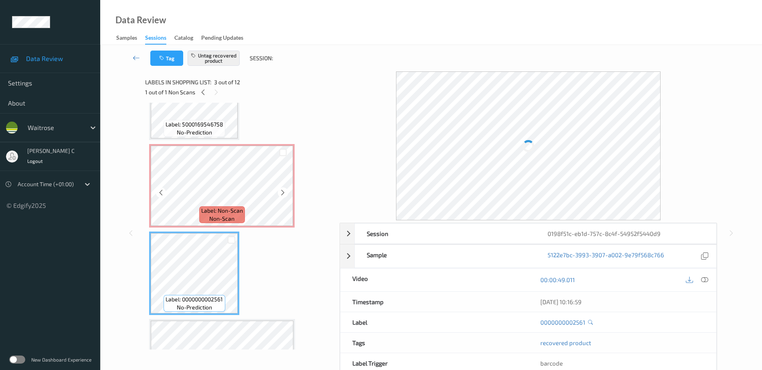
click at [216, 214] on span "non-scan" at bounding box center [221, 218] width 25 height 8
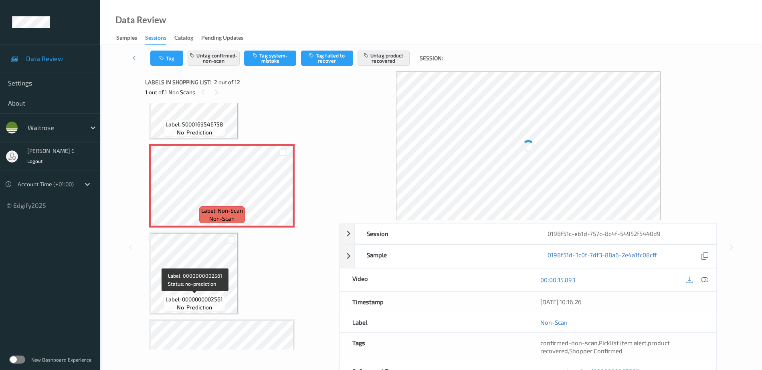
click at [199, 295] on span "Label: 0000000002561" at bounding box center [194, 299] width 57 height 8
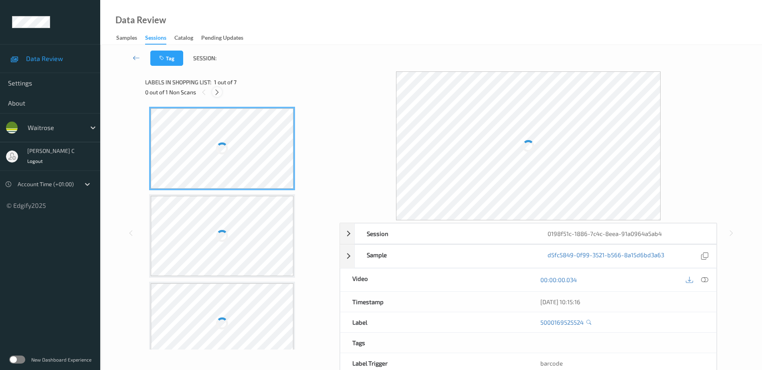
click at [219, 94] on icon at bounding box center [217, 92] width 7 height 7
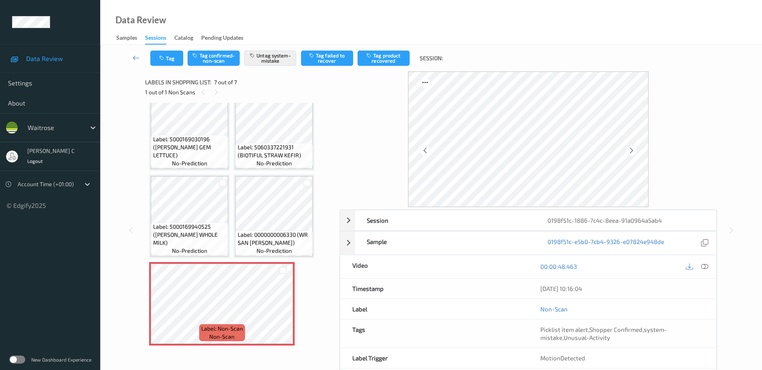
scroll to position [107, 0]
click at [281, 312] on icon at bounding box center [282, 310] width 7 height 7
click at [281, 311] on icon at bounding box center [282, 310] width 7 height 7
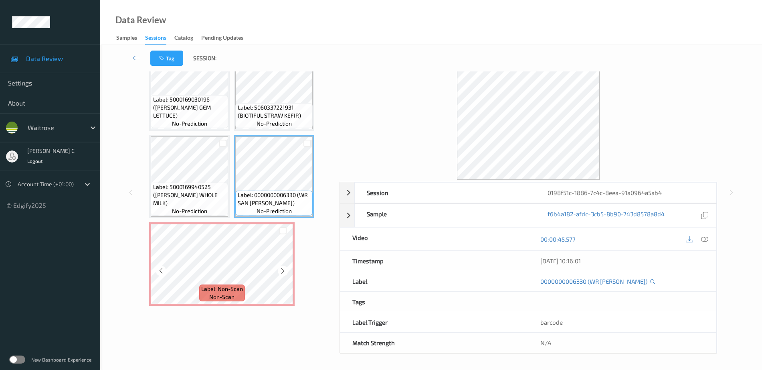
scroll to position [36, 0]
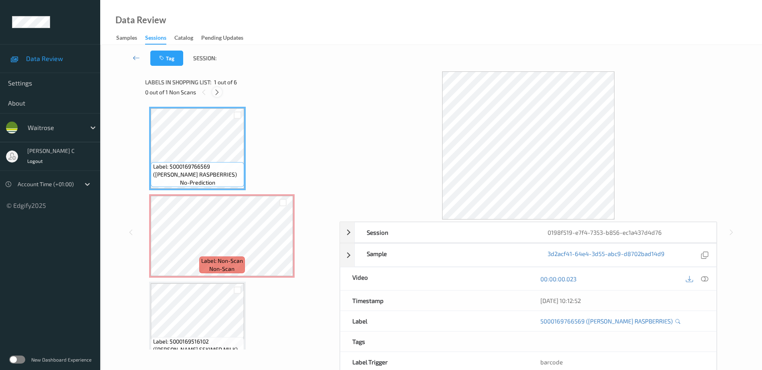
click at [215, 90] on icon at bounding box center [217, 92] width 7 height 7
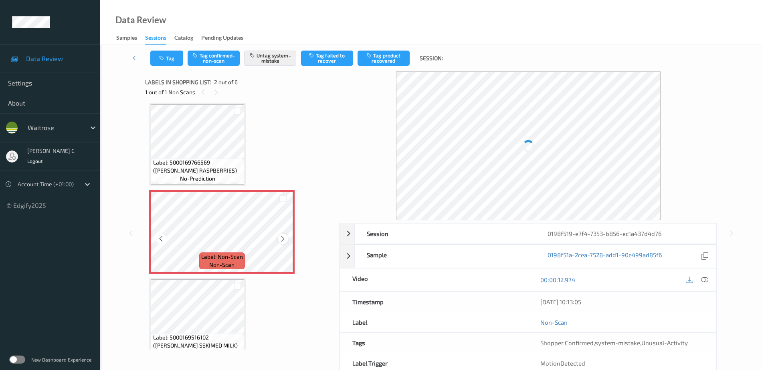
click at [283, 238] on icon at bounding box center [282, 238] width 7 height 7
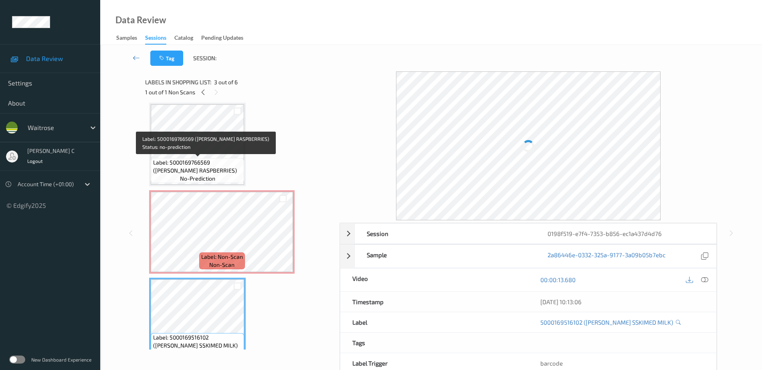
click at [206, 163] on span "Label: 5000169766569 (WR DORG RASPBERRIES)" at bounding box center [197, 166] width 89 height 16
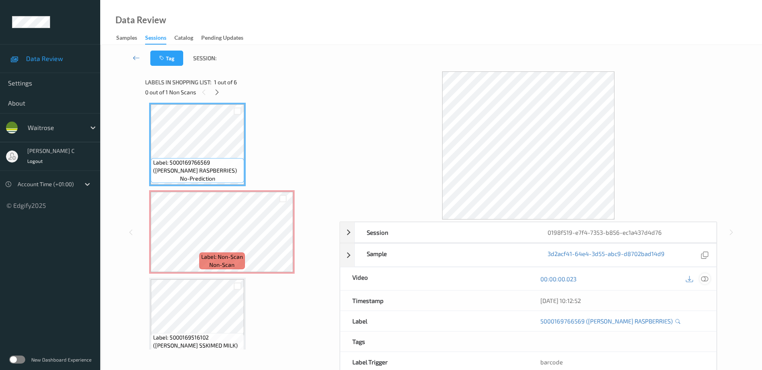
click at [707, 279] on icon at bounding box center [704, 278] width 7 height 7
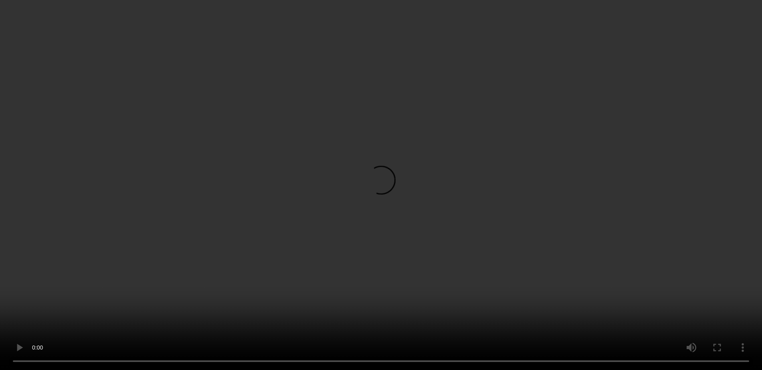
scroll to position [154, 0]
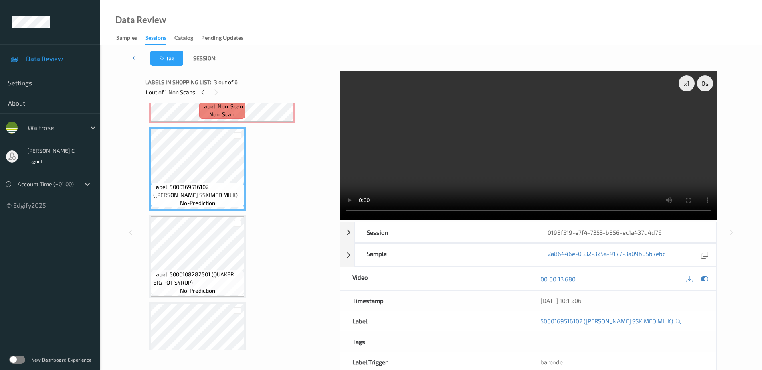
click at [191, 278] on span "Label: 5000108282501 (QUAKER BIG POT SYRUP)" at bounding box center [197, 278] width 89 height 16
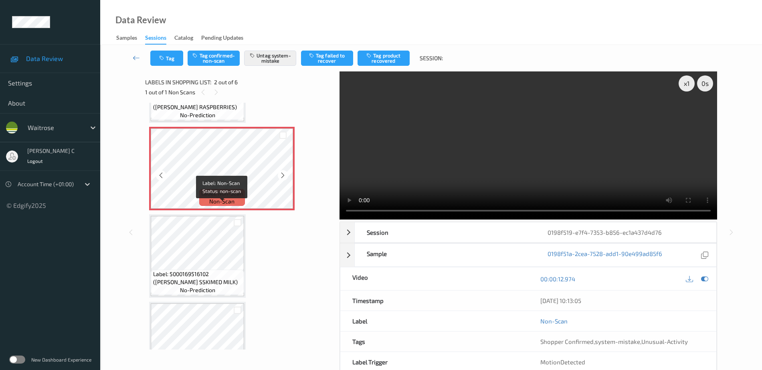
scroll to position [104, 0]
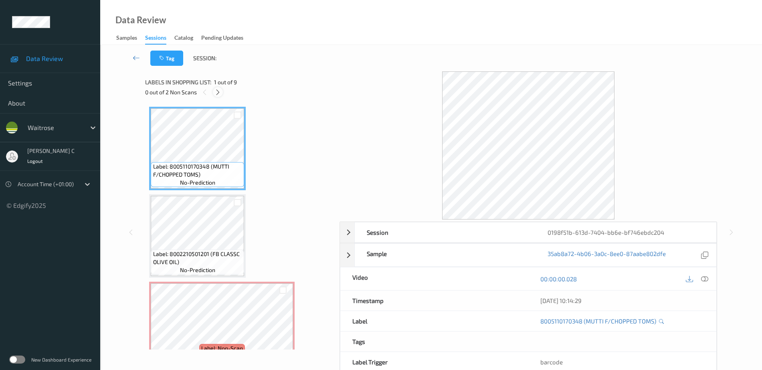
click at [221, 92] on div at bounding box center [218, 92] width 10 height 10
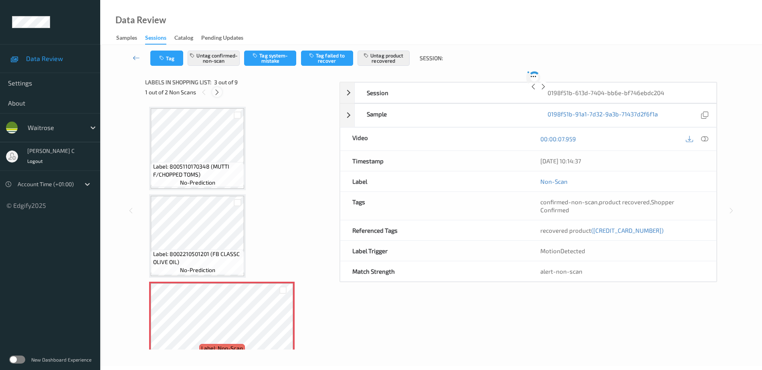
scroll to position [91, 0]
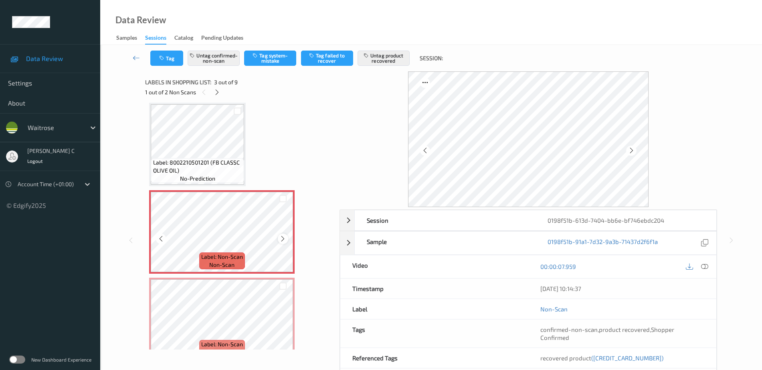
click at [281, 238] on icon at bounding box center [282, 238] width 7 height 7
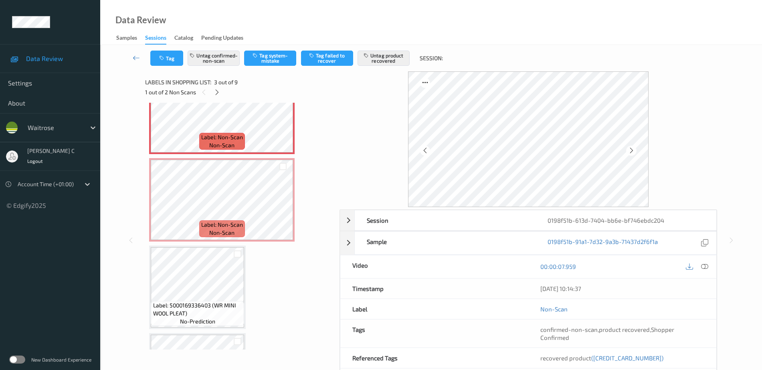
scroll to position [242, 0]
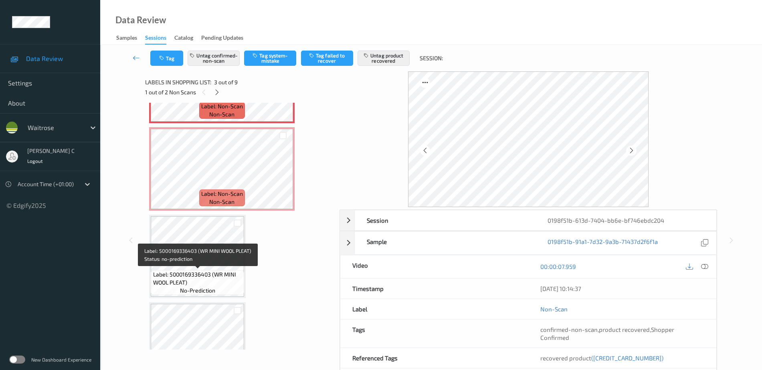
click at [199, 283] on span "Label: 5000169336403 (WR MINI WOOL PLEAT)" at bounding box center [197, 278] width 89 height 16
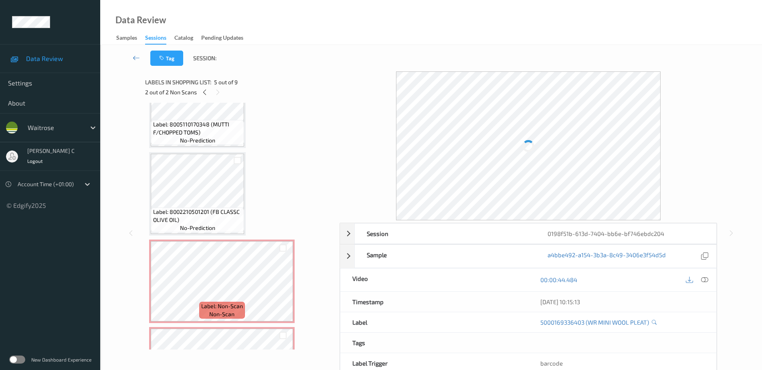
scroll to position [41, 0]
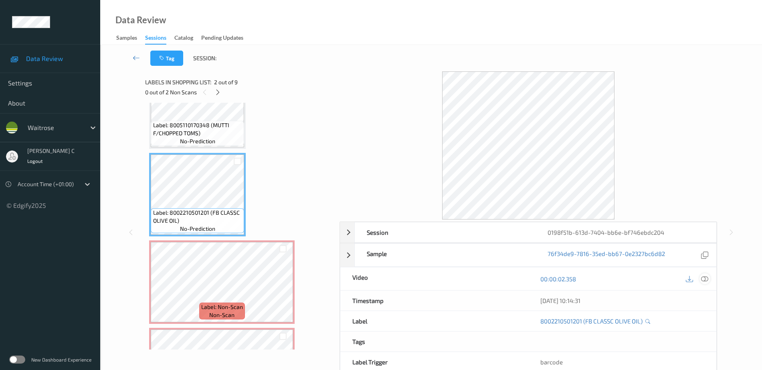
click at [705, 283] on div at bounding box center [704, 278] width 11 height 11
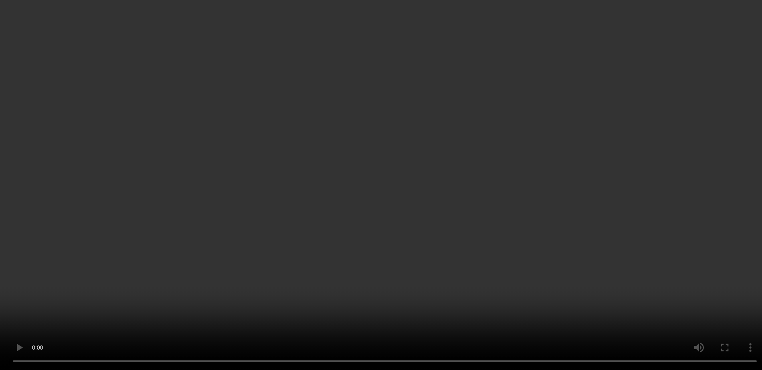
scroll to position [242, 0]
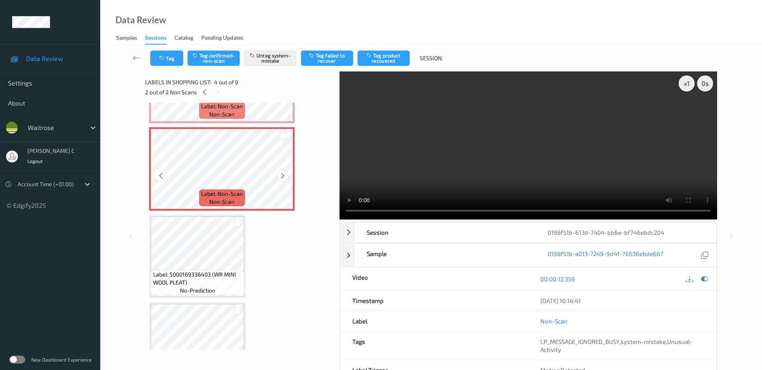
click at [282, 176] on icon at bounding box center [282, 175] width 7 height 7
click at [283, 176] on icon at bounding box center [282, 175] width 7 height 7
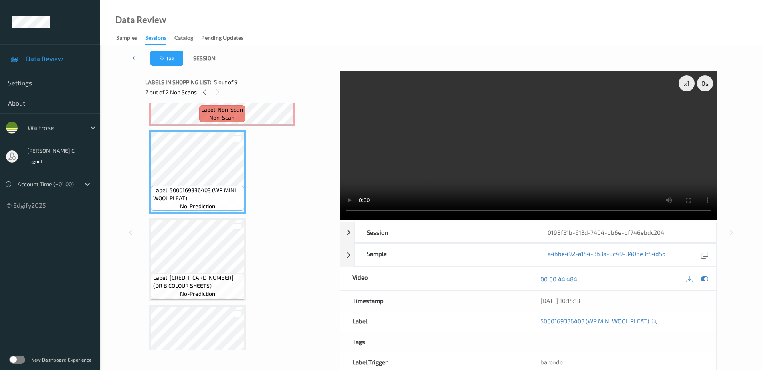
scroll to position [342, 0]
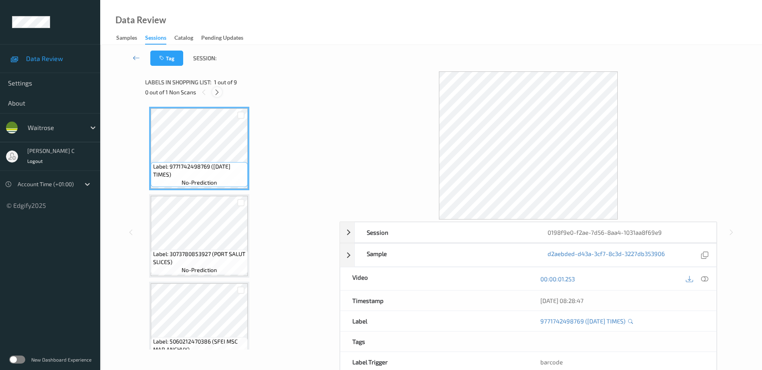
click at [216, 91] on icon at bounding box center [217, 92] width 7 height 7
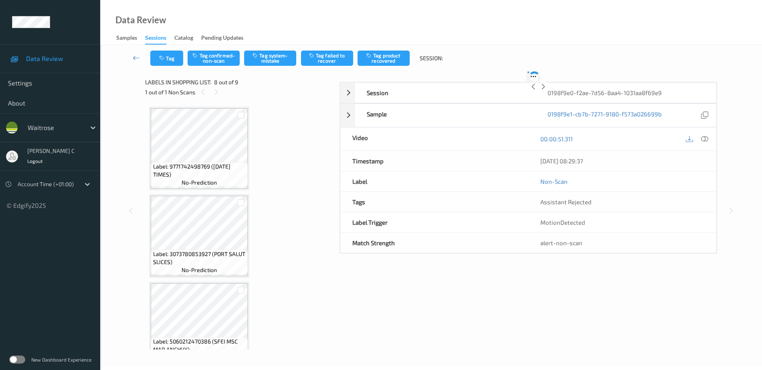
scroll to position [528, 0]
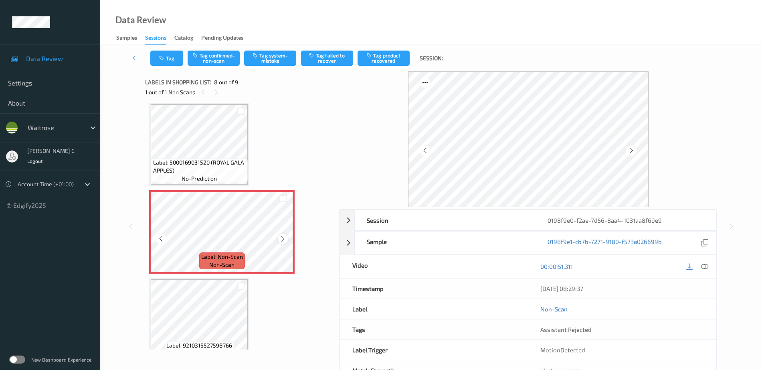
click at [282, 236] on icon at bounding box center [282, 238] width 7 height 7
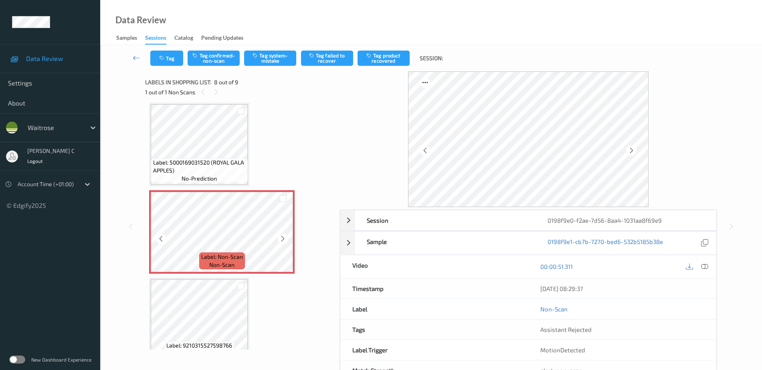
click at [282, 236] on icon at bounding box center [282, 238] width 7 height 7
click at [193, 160] on span "Label: 5000169031520 (ROYAL GALA APPLES)" at bounding box center [199, 166] width 93 height 16
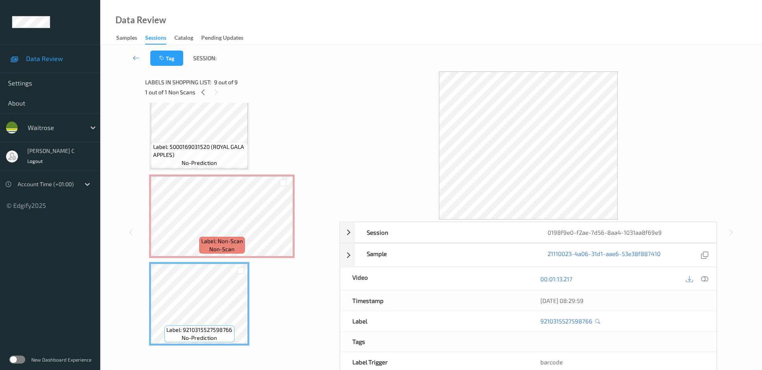
scroll to position [494, 0]
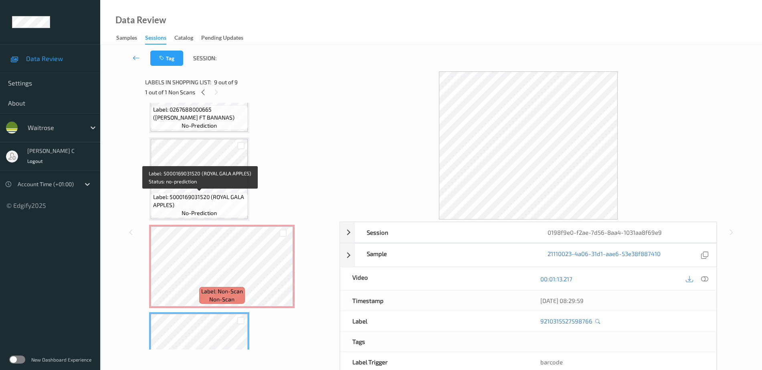
click at [206, 200] on span "Label: 5000169031520 (ROYAL GALA APPLES)" at bounding box center [199, 201] width 93 height 16
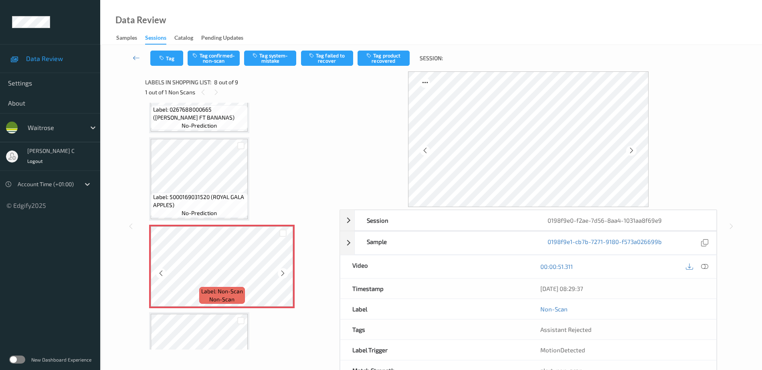
scroll to position [444, 0]
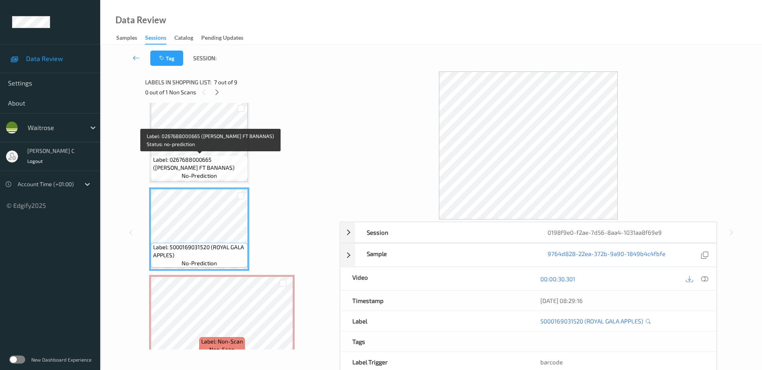
click at [207, 171] on span "Label: 0267688000665 (WR ESS FT BANANAS)" at bounding box center [199, 164] width 93 height 16
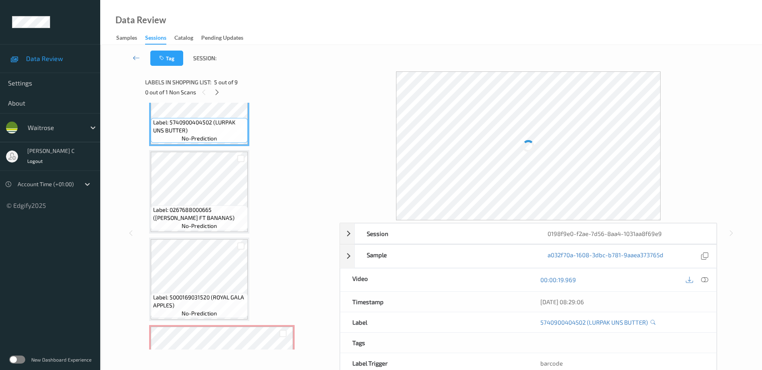
scroll to position [293, 0]
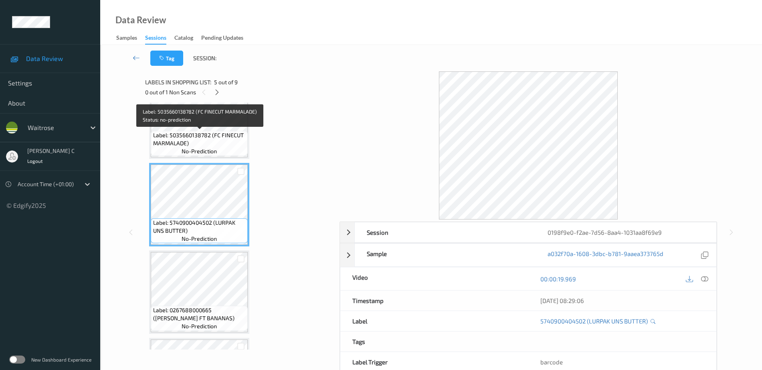
click at [199, 137] on span "Label: 5035660138782 (FC FINECUT MARMALADE)" at bounding box center [199, 139] width 93 height 16
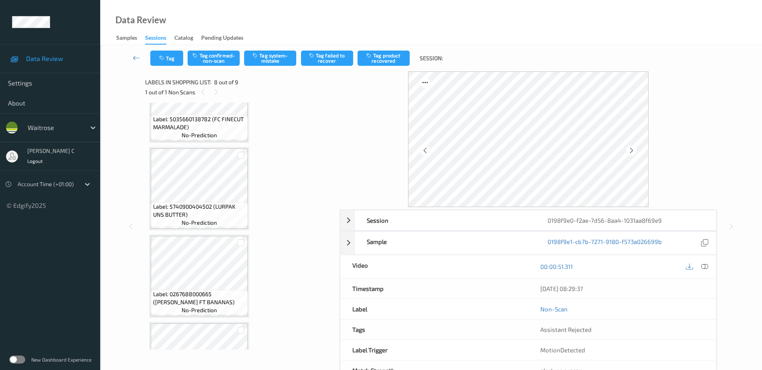
scroll to position [243, 0]
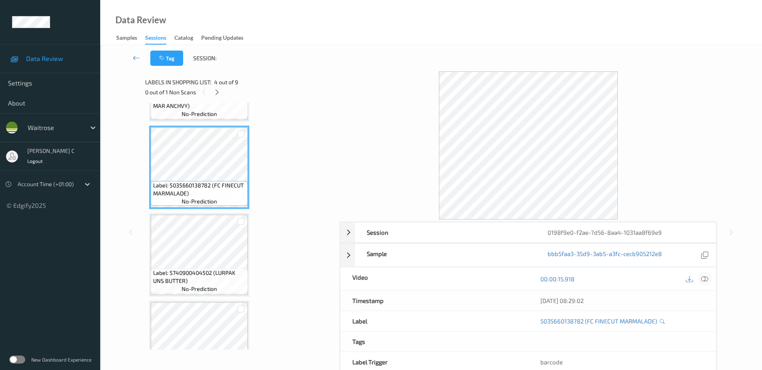
click at [705, 277] on icon at bounding box center [704, 278] width 7 height 7
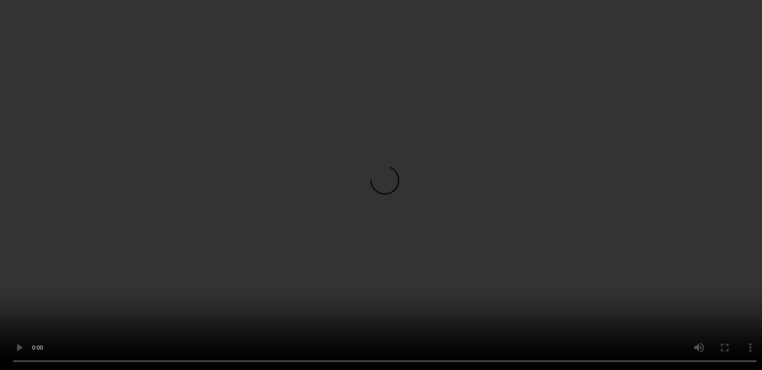
scroll to position [544, 0]
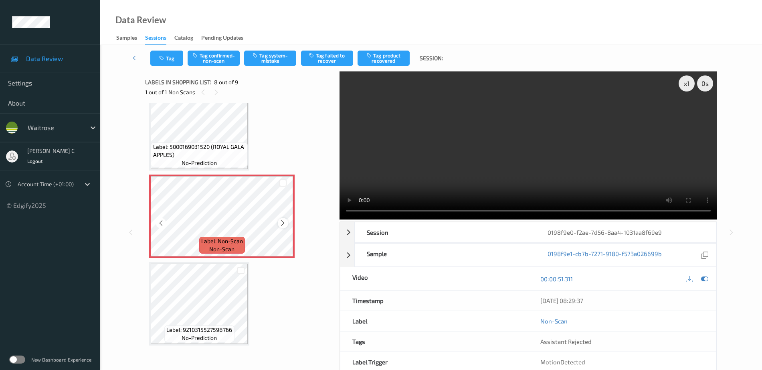
click at [287, 221] on div at bounding box center [283, 223] width 10 height 10
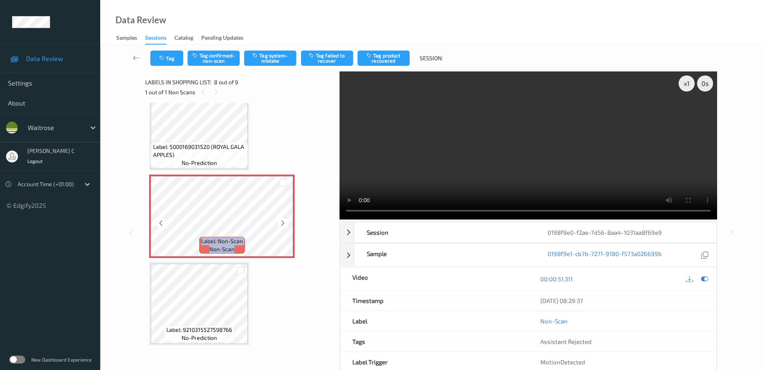
click at [287, 221] on div at bounding box center [283, 223] width 10 height 10
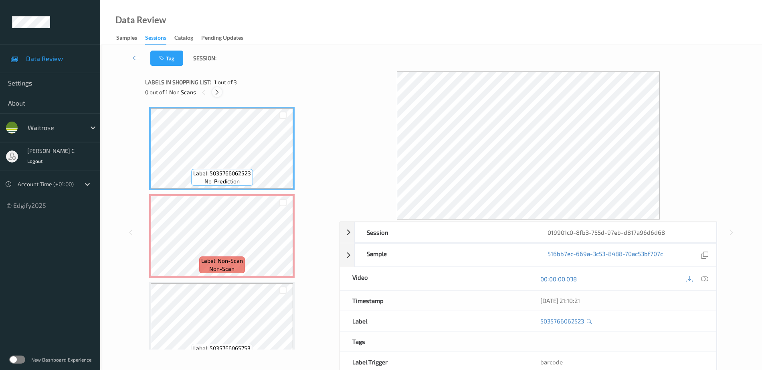
click at [218, 91] on icon at bounding box center [217, 92] width 7 height 7
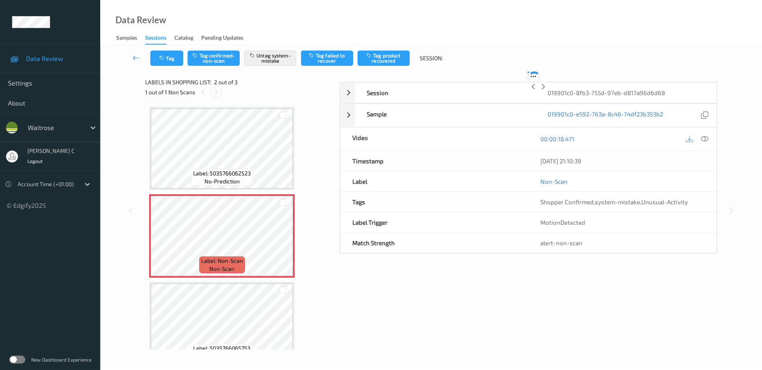
scroll to position [4, 0]
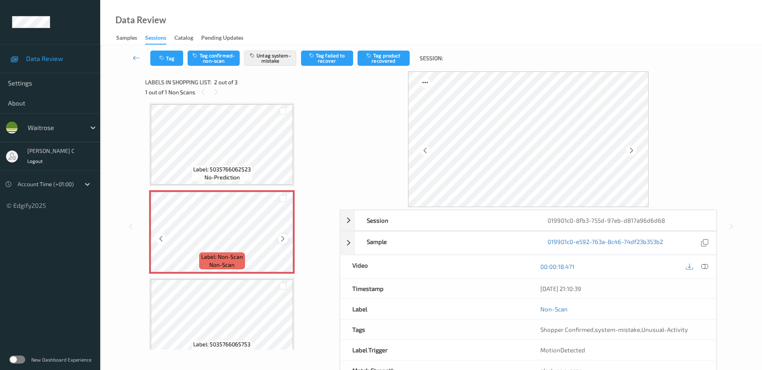
click at [280, 236] on icon at bounding box center [282, 238] width 7 height 7
click at [284, 238] on icon at bounding box center [282, 238] width 7 height 7
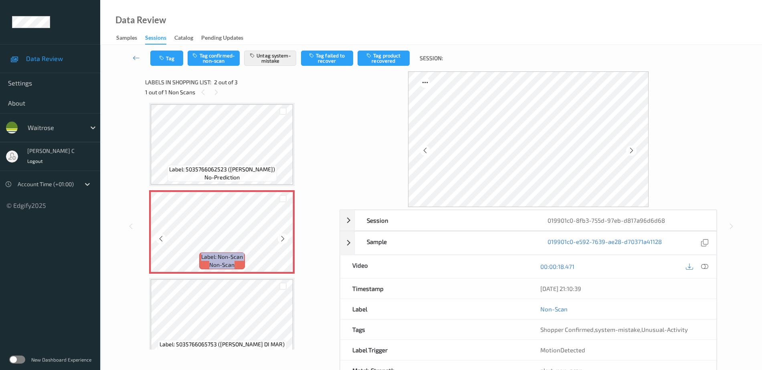
click at [284, 238] on icon at bounding box center [282, 238] width 7 height 7
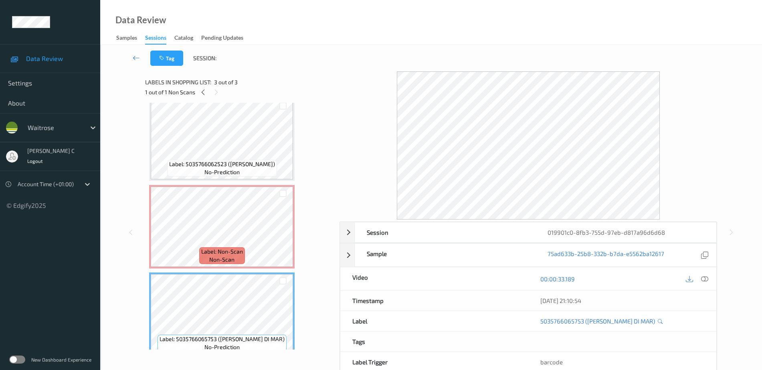
scroll to position [0, 0]
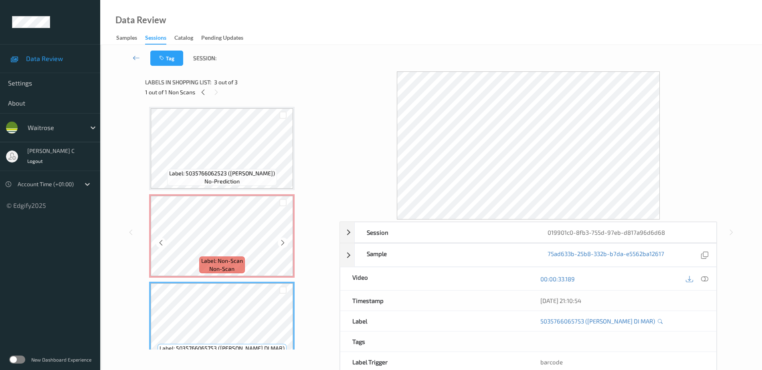
click at [224, 190] on div "Label: 5035766062523 (BIRRA MORETTI) no-prediction" at bounding box center [221, 148] width 145 height 83
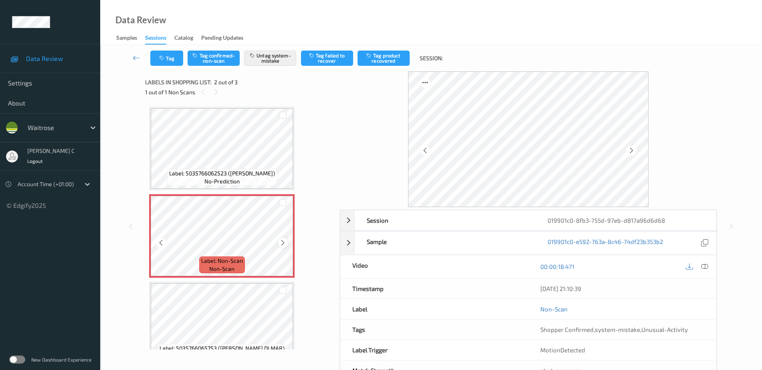
click at [284, 243] on icon at bounding box center [282, 242] width 7 height 7
click at [283, 246] on div at bounding box center [283, 242] width 10 height 10
click at [285, 241] on icon at bounding box center [282, 242] width 7 height 7
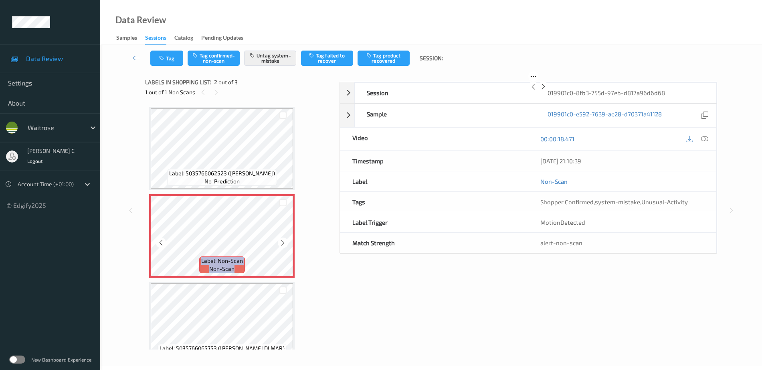
click at [285, 241] on icon at bounding box center [282, 242] width 7 height 7
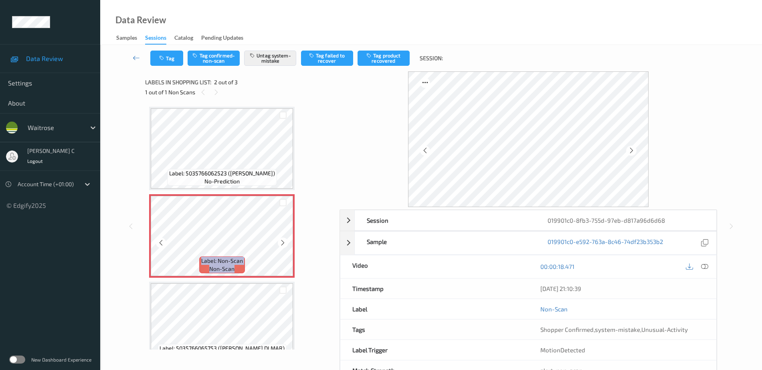
click at [285, 241] on icon at bounding box center [282, 242] width 7 height 7
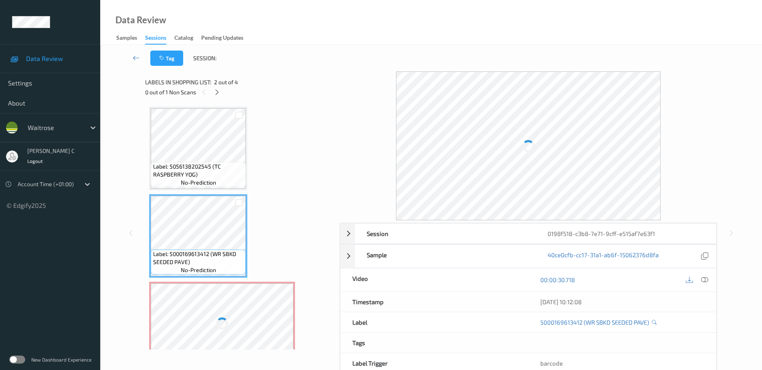
scroll to position [100, 0]
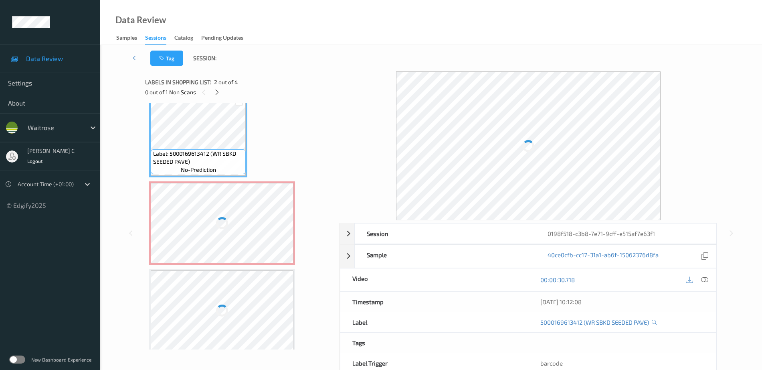
click at [215, 277] on div at bounding box center [222, 310] width 143 height 80
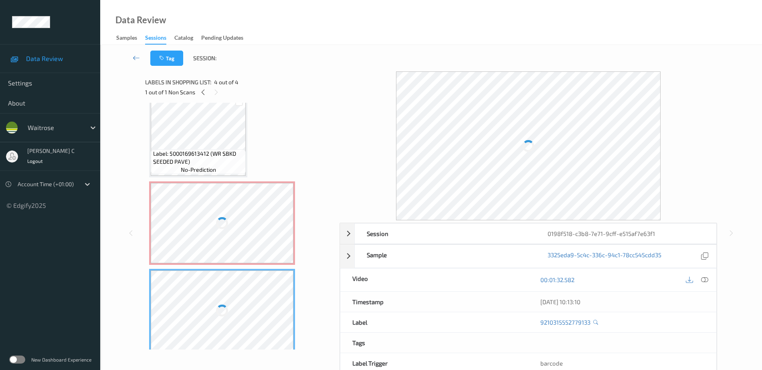
click at [214, 196] on div at bounding box center [222, 223] width 143 height 80
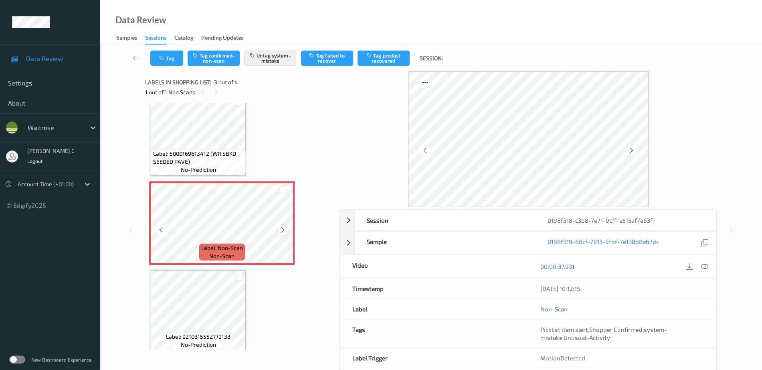
click at [283, 231] on icon at bounding box center [282, 229] width 7 height 7
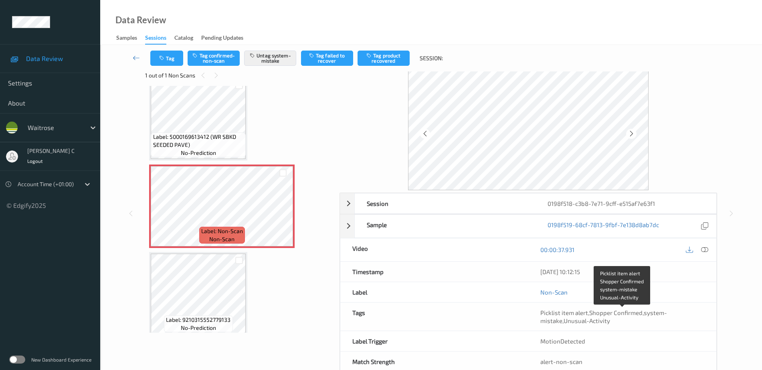
scroll to position [0, 0]
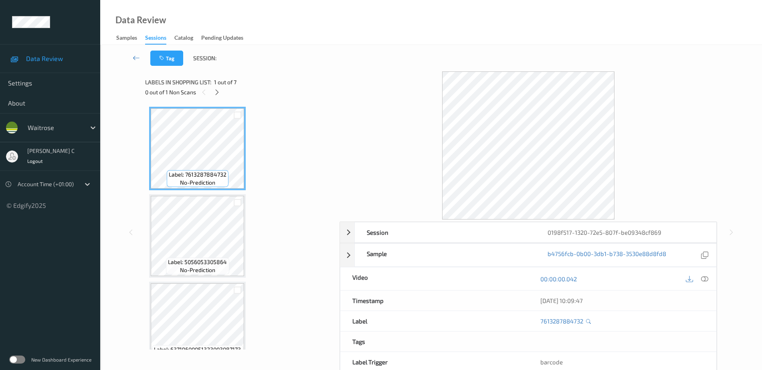
click at [222, 95] on div "0 out of 1 Non Scans" at bounding box center [239, 92] width 189 height 10
click at [220, 94] on icon at bounding box center [217, 92] width 7 height 7
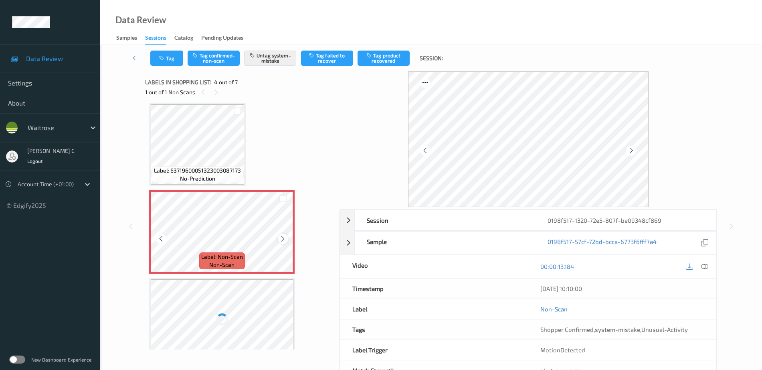
click at [283, 238] on icon at bounding box center [282, 238] width 7 height 7
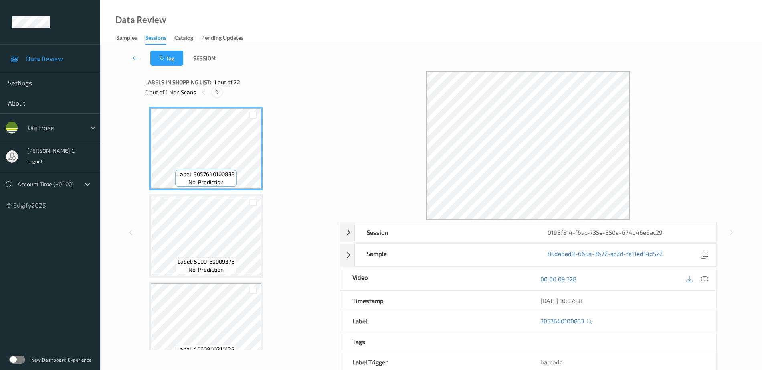
click at [218, 94] on icon at bounding box center [217, 92] width 7 height 7
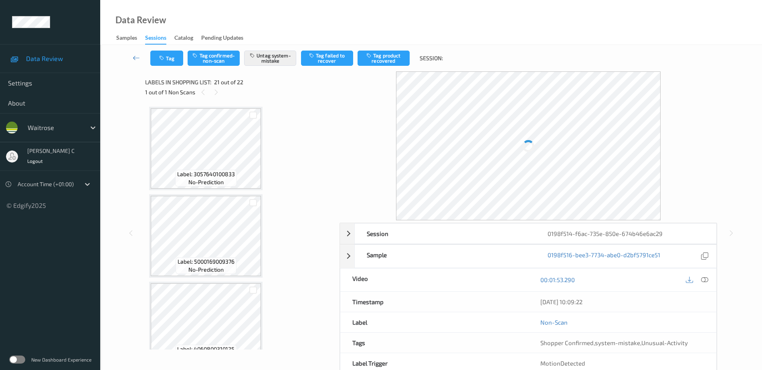
scroll to position [1664, 0]
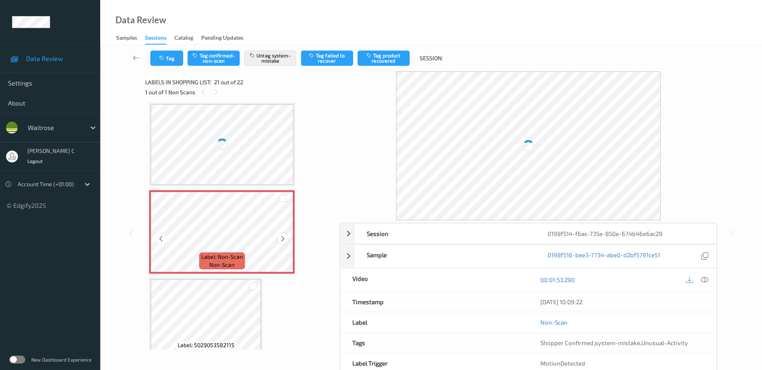
click at [283, 237] on icon at bounding box center [282, 238] width 7 height 7
click at [230, 166] on div "Label: 5000169639924 no-prediction" at bounding box center [206, 174] width 85 height 17
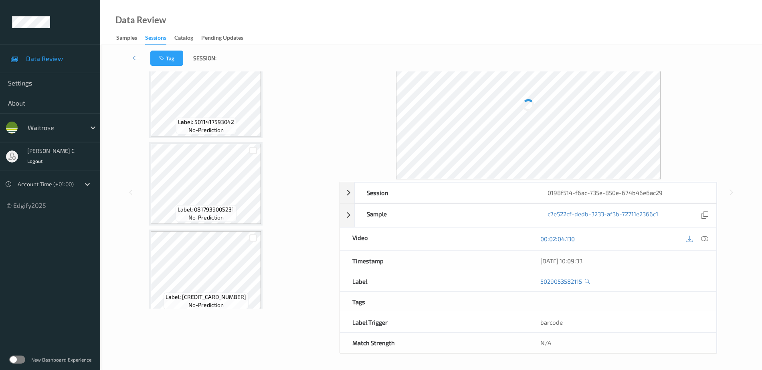
scroll to position [1479, 0]
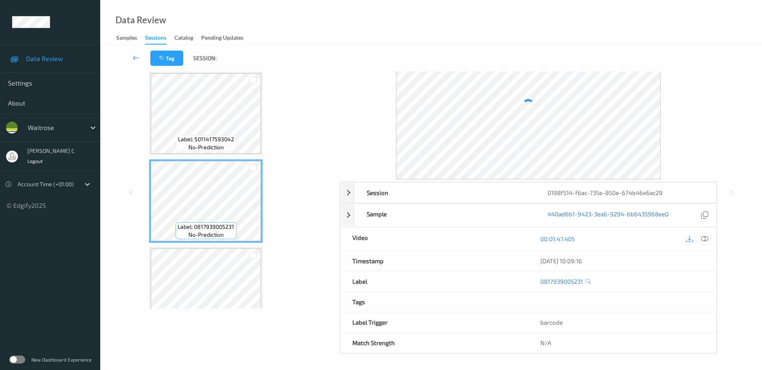
click at [702, 236] on icon at bounding box center [704, 238] width 7 height 7
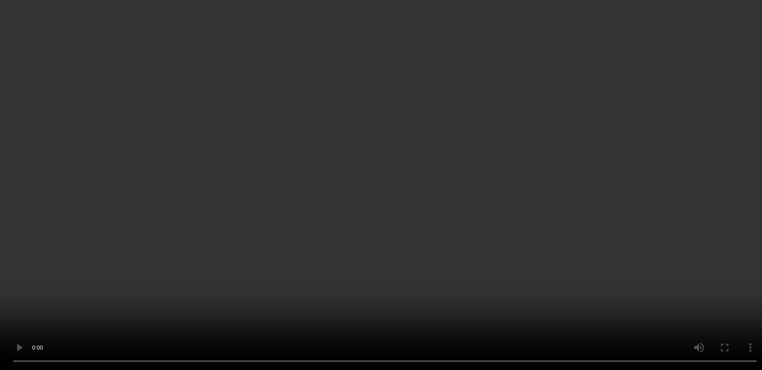
scroll to position [1630, 0]
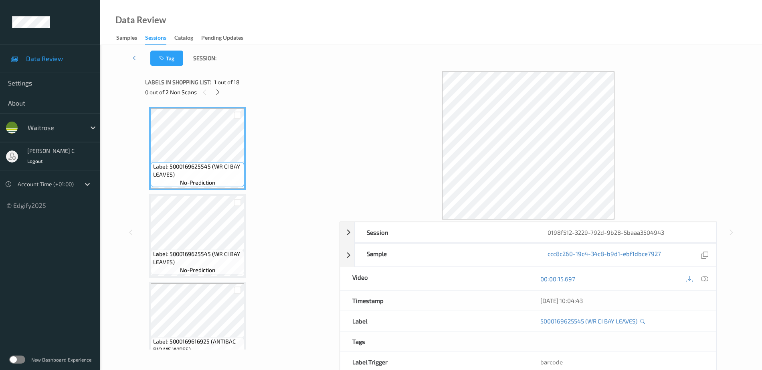
click at [208, 89] on icon at bounding box center [204, 92] width 7 height 7
click at [213, 92] on div at bounding box center [218, 92] width 10 height 10
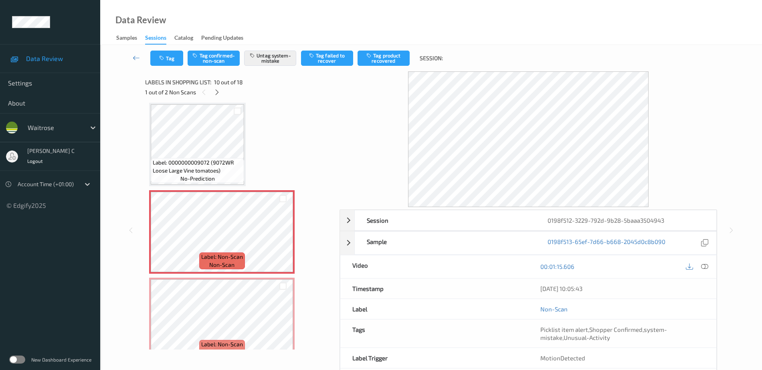
click at [205, 176] on span "no-prediction" at bounding box center [197, 178] width 34 height 8
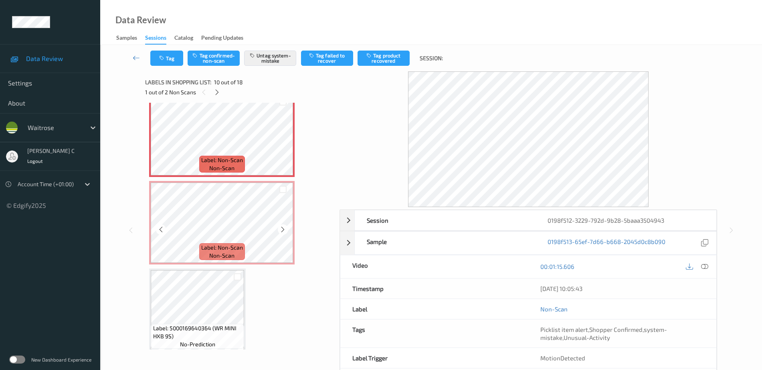
scroll to position [803, 0]
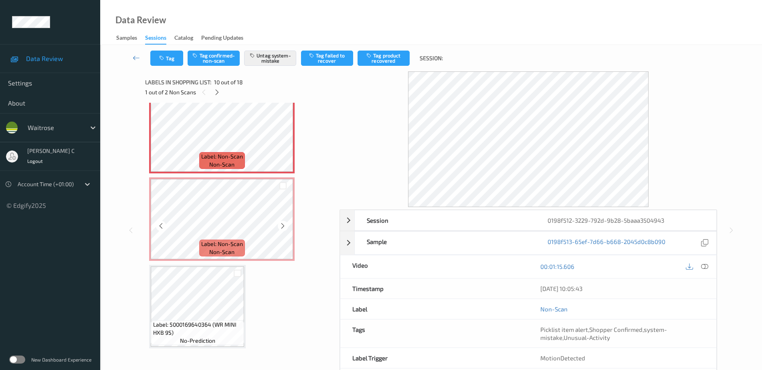
click at [231, 246] on span "Label: Non-Scan" at bounding box center [222, 244] width 42 height 8
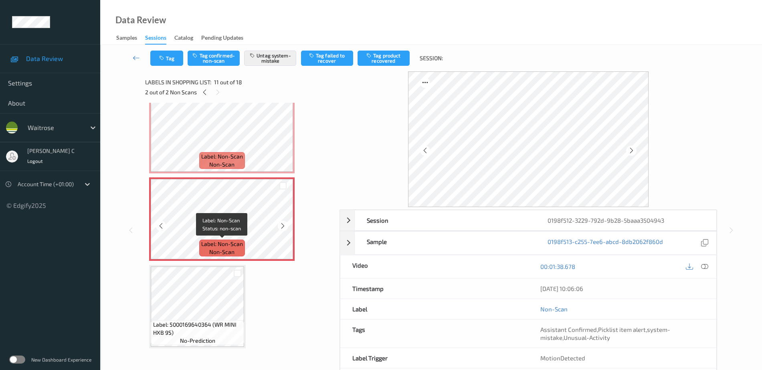
scroll to position [853, 0]
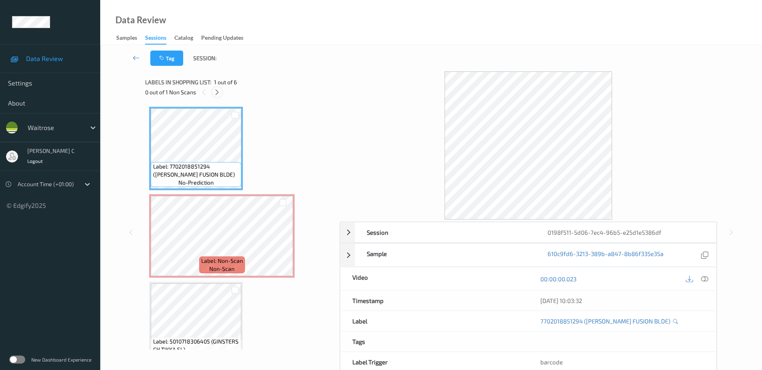
click at [219, 91] on icon at bounding box center [217, 92] width 7 height 7
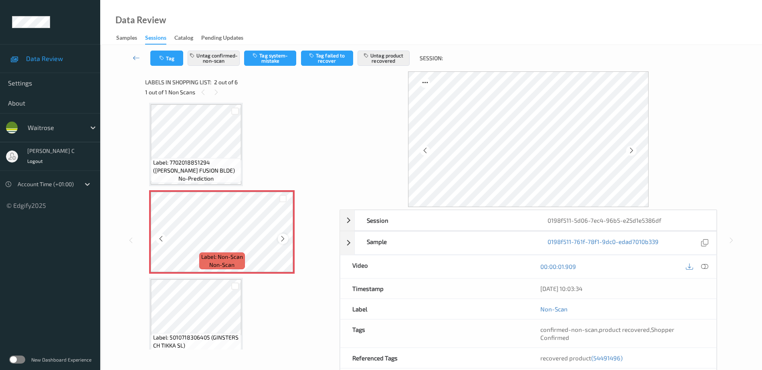
click at [279, 240] on div at bounding box center [283, 238] width 10 height 10
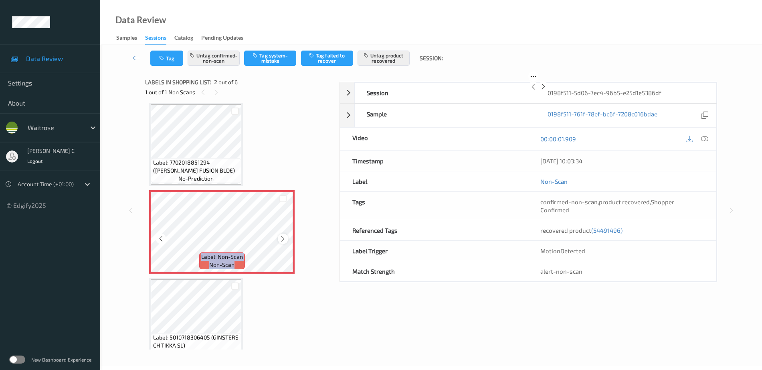
click at [279, 240] on div at bounding box center [283, 238] width 10 height 10
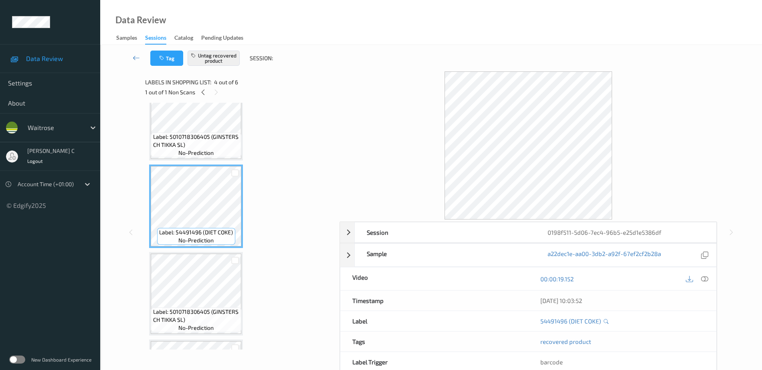
scroll to position [104, 0]
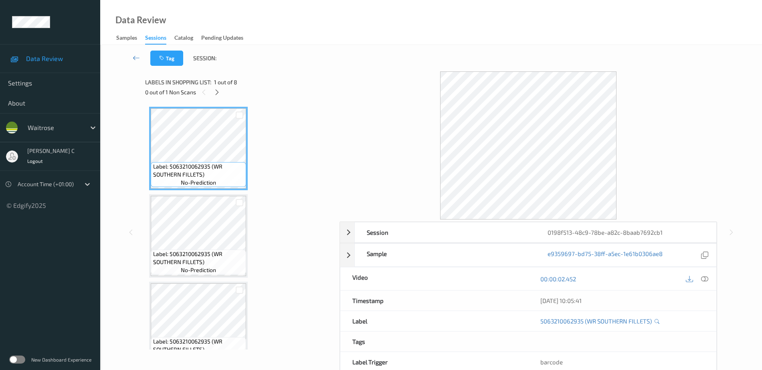
click at [224, 93] on div "0 out of 1 Non Scans" at bounding box center [239, 92] width 189 height 10
click at [216, 91] on icon at bounding box center [217, 92] width 7 height 7
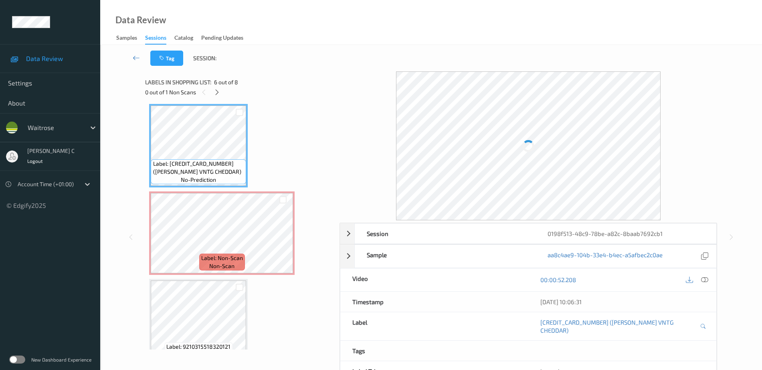
scroll to position [456, 0]
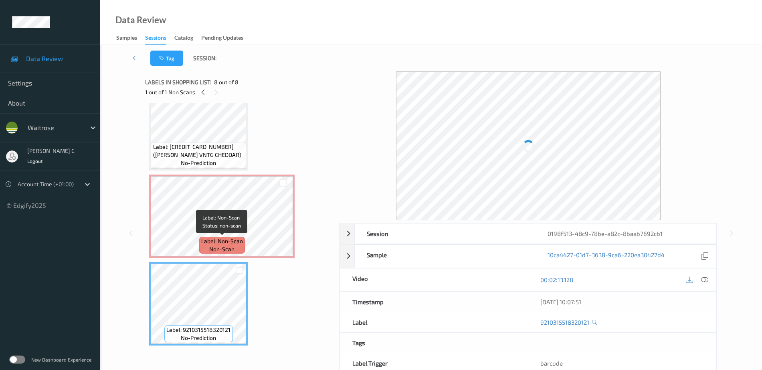
click at [211, 248] on span "non-scan" at bounding box center [221, 249] width 25 height 8
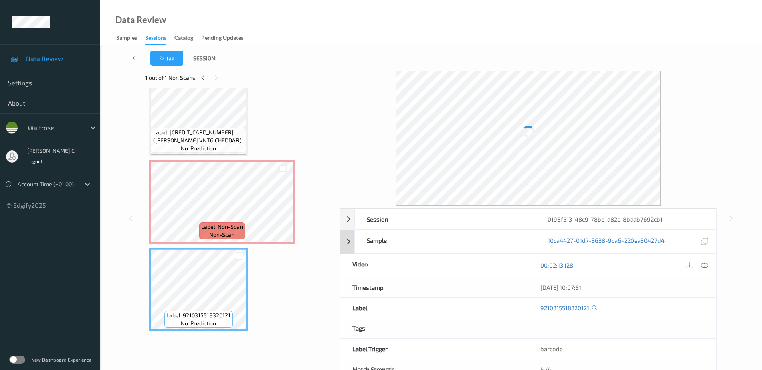
scroll to position [0, 0]
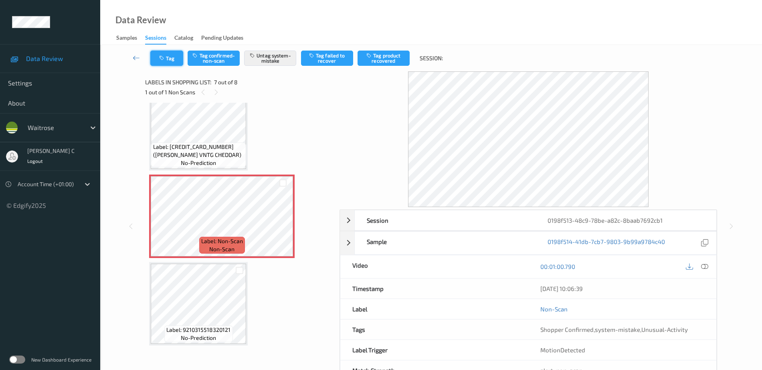
click at [164, 65] on button "Tag" at bounding box center [166, 57] width 33 height 15
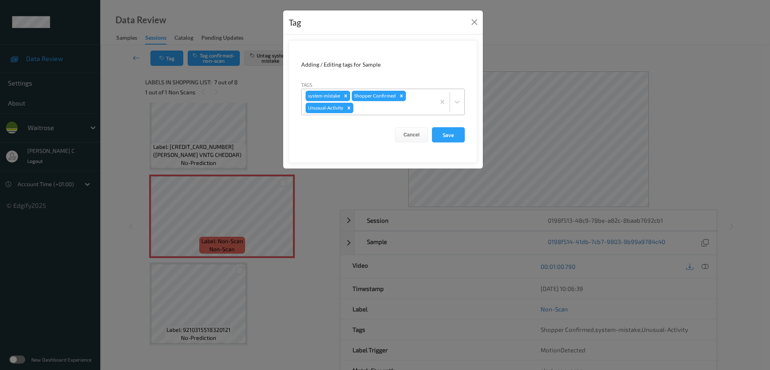
click at [351, 108] on div "Remove Unusual-Activity" at bounding box center [348, 108] width 9 height 10
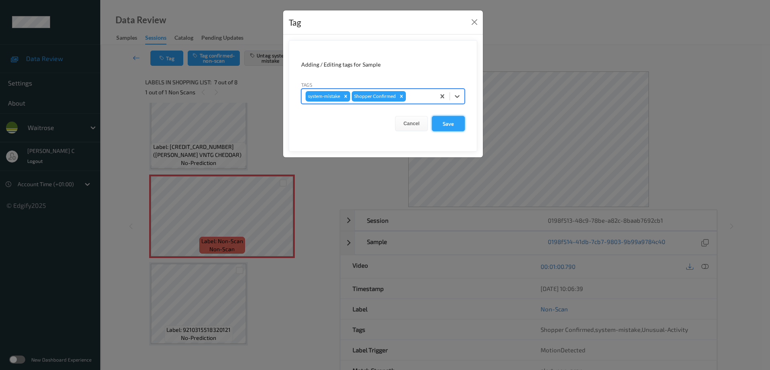
click at [452, 121] on button "Save" at bounding box center [448, 123] width 33 height 15
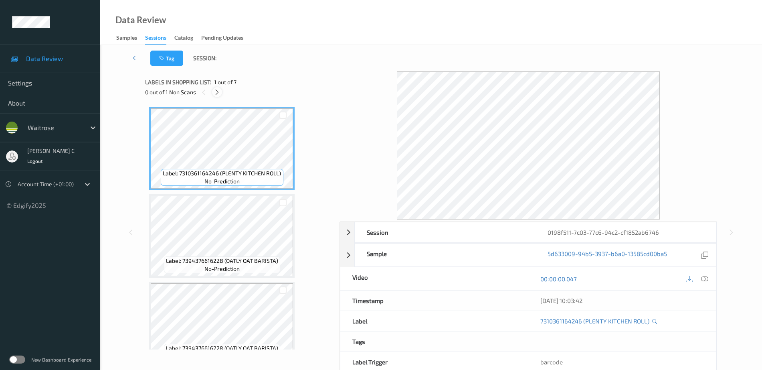
click at [217, 89] on icon at bounding box center [217, 92] width 7 height 7
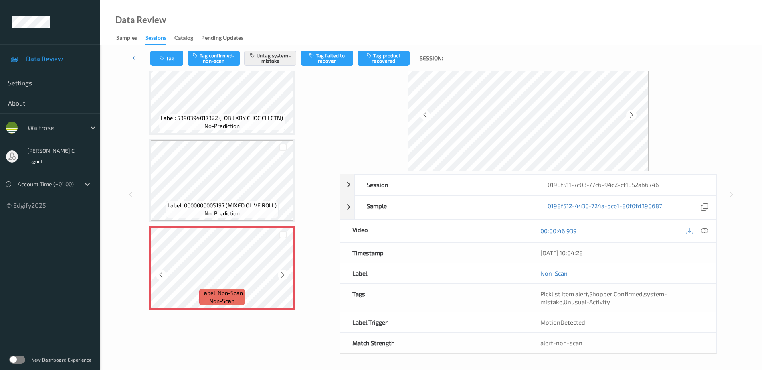
scroll to position [36, 0]
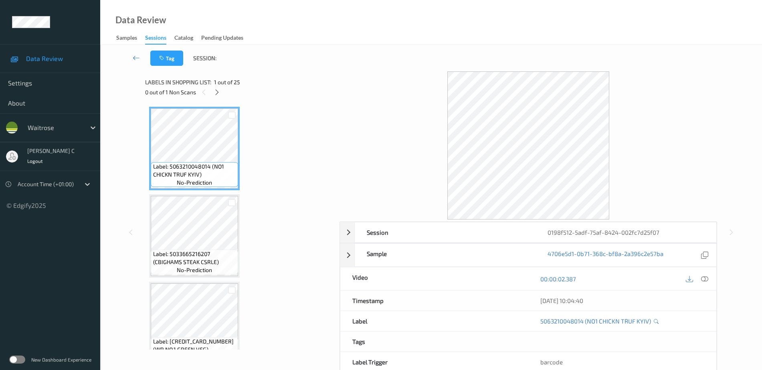
drag, startPoint x: 220, startPoint y: 91, endPoint x: 217, endPoint y: 100, distance: 9.1
click at [220, 92] on icon at bounding box center [217, 92] width 7 height 7
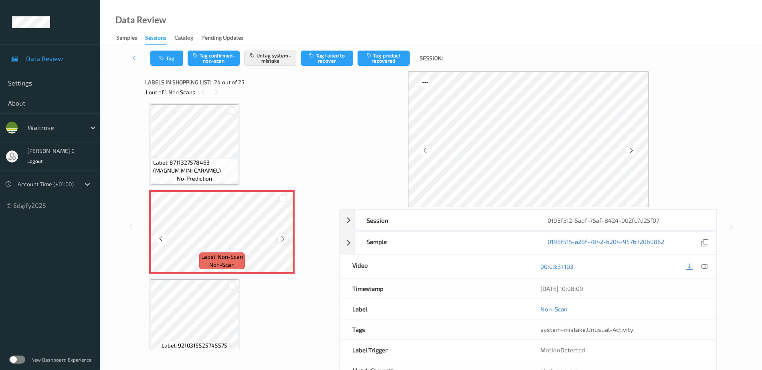
click at [285, 240] on icon at bounding box center [282, 238] width 7 height 7
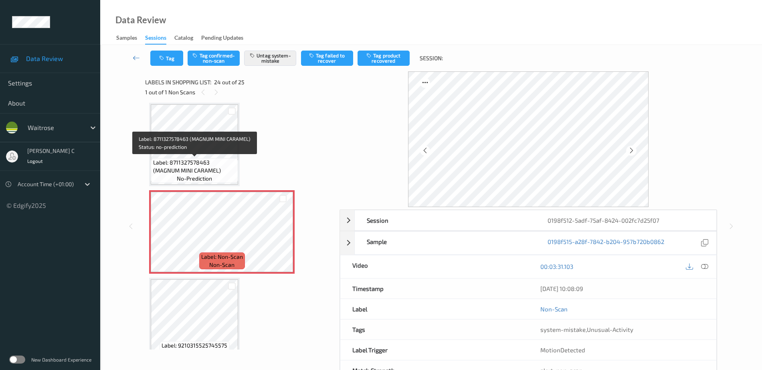
click at [188, 162] on span "Label: 8711327578463 (MAGNUM MINI CARAMEL)" at bounding box center [194, 166] width 83 height 16
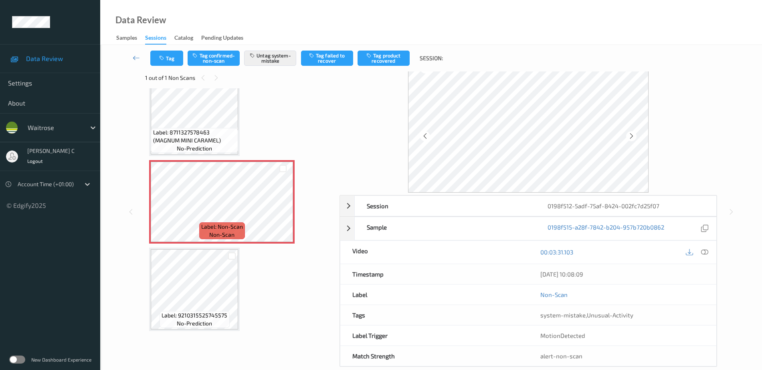
scroll to position [28, 0]
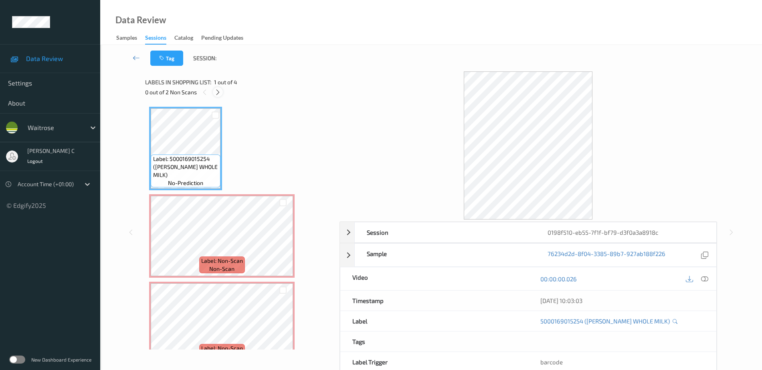
click at [215, 87] on div at bounding box center [218, 92] width 10 height 10
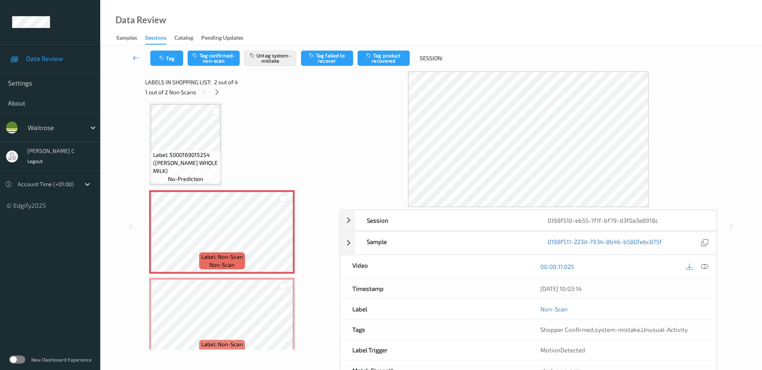
scroll to position [54, 0]
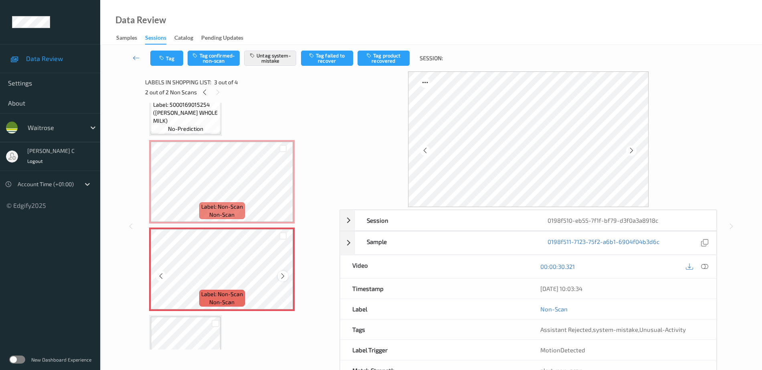
click at [285, 275] on icon at bounding box center [282, 275] width 7 height 7
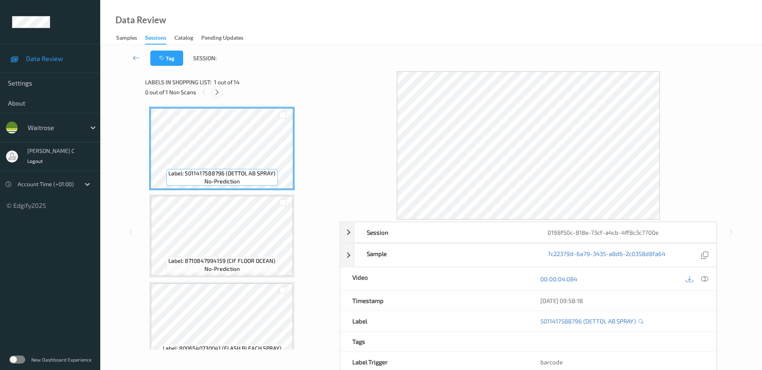
click at [221, 91] on div at bounding box center [217, 92] width 10 height 10
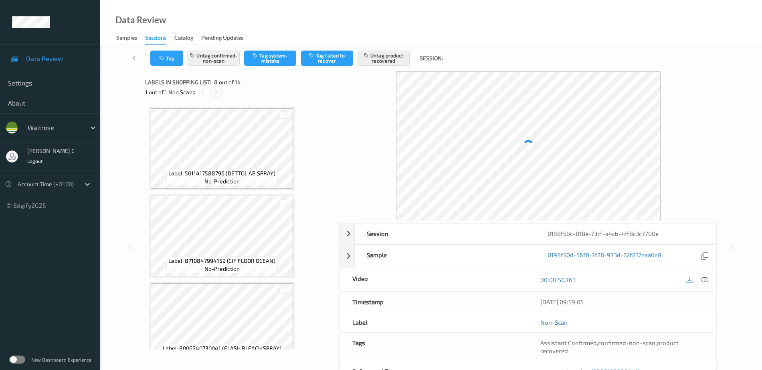
scroll to position [528, 0]
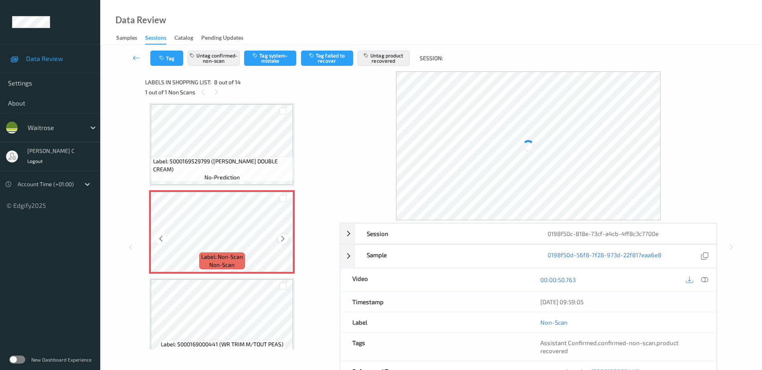
click at [281, 240] on icon at bounding box center [282, 238] width 7 height 7
click at [282, 240] on icon at bounding box center [282, 238] width 7 height 7
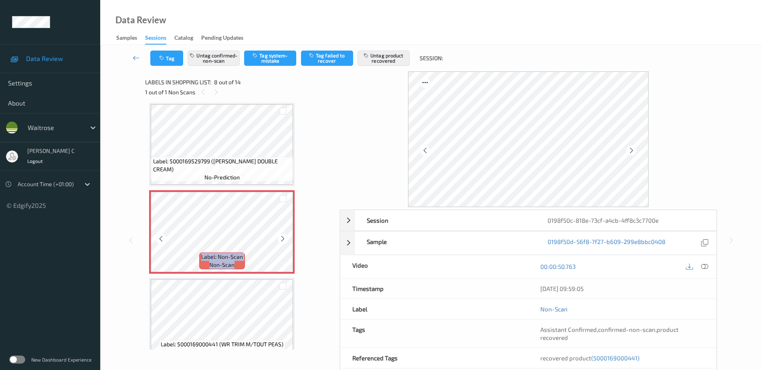
click at [282, 240] on icon at bounding box center [282, 238] width 7 height 7
click at [281, 239] on icon at bounding box center [282, 238] width 7 height 7
click at [283, 238] on icon at bounding box center [282, 238] width 7 height 7
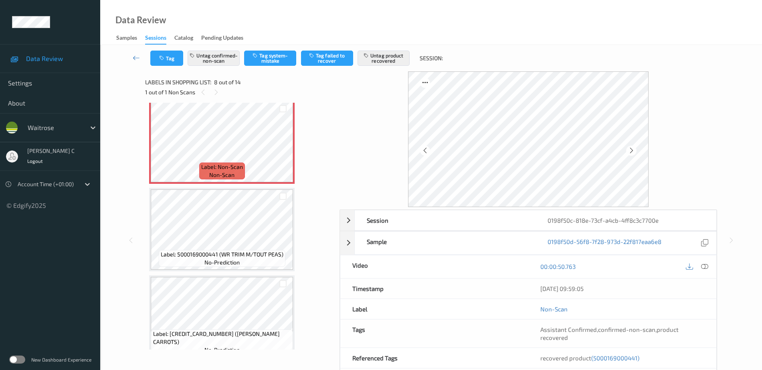
scroll to position [628, 0]
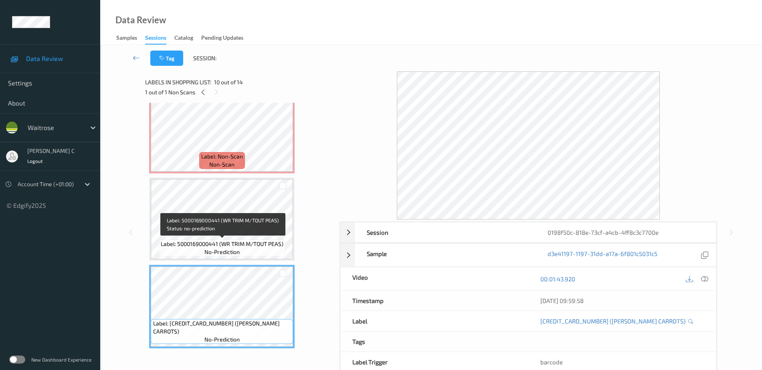
click at [246, 242] on span "Label: 5000169000441 (WR TRIM M/TOUT PEAS)" at bounding box center [222, 244] width 123 height 8
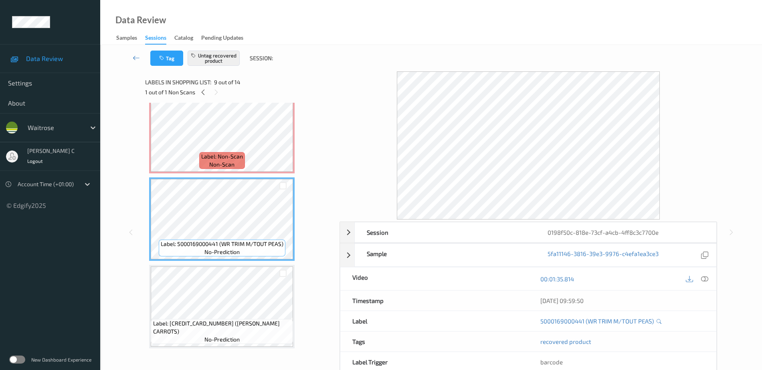
scroll to position [478, 0]
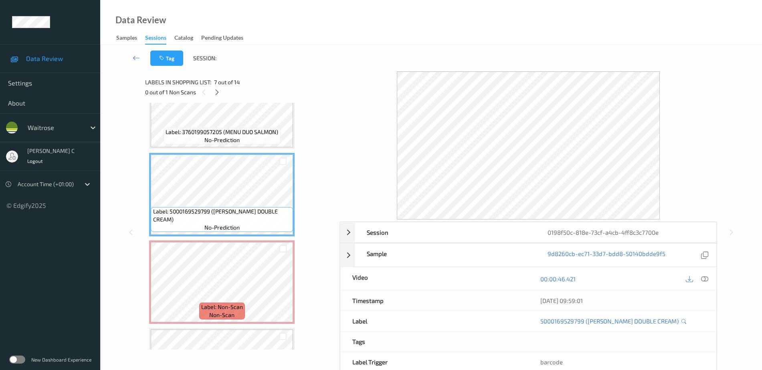
click at [704, 280] on icon at bounding box center [704, 278] width 7 height 7
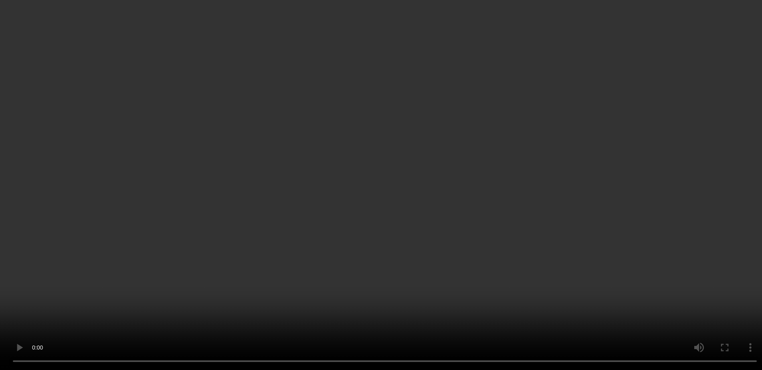
scroll to position [578, 0]
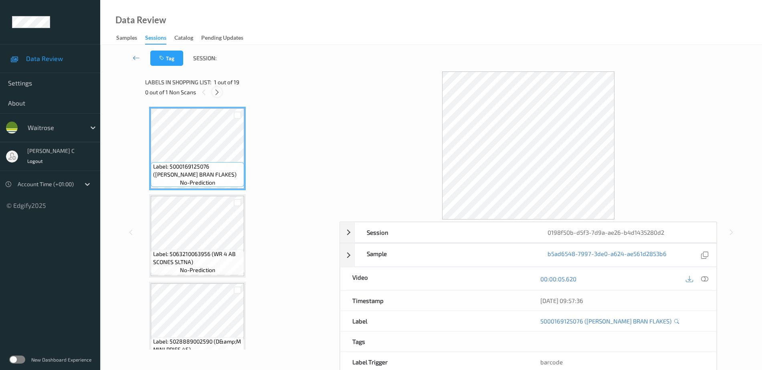
drag, startPoint x: 219, startPoint y: 90, endPoint x: 241, endPoint y: 164, distance: 77.9
click at [219, 90] on icon at bounding box center [217, 92] width 7 height 7
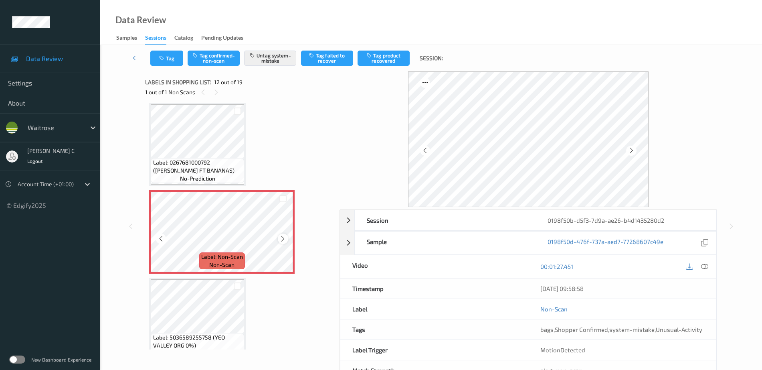
click at [283, 238] on icon at bounding box center [282, 238] width 7 height 7
click at [282, 238] on icon at bounding box center [282, 238] width 7 height 7
click at [280, 238] on icon at bounding box center [282, 238] width 7 height 7
click at [228, 173] on span "Label: 0267681000792 (WR ESS FT BANANAS)" at bounding box center [197, 166] width 89 height 16
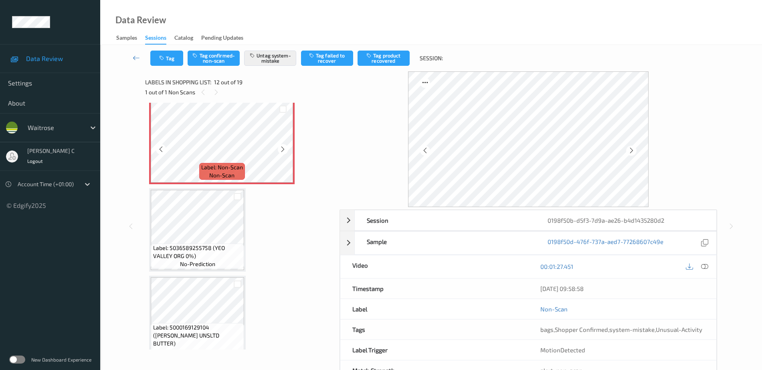
scroll to position [928, 0]
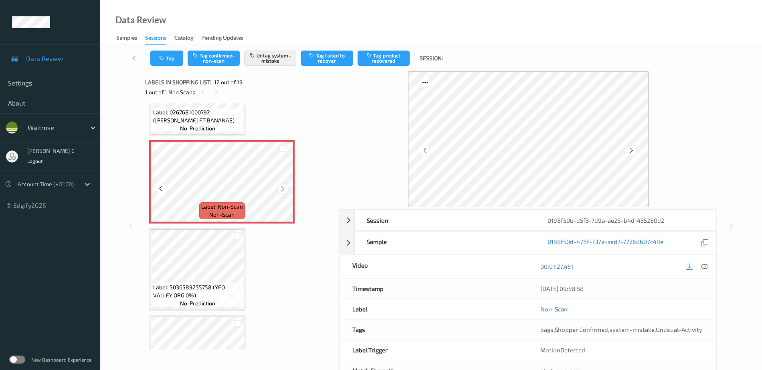
click at [282, 184] on div at bounding box center [283, 188] width 10 height 10
click at [282, 185] on icon at bounding box center [282, 188] width 7 height 7
click at [281, 185] on icon at bounding box center [282, 188] width 7 height 7
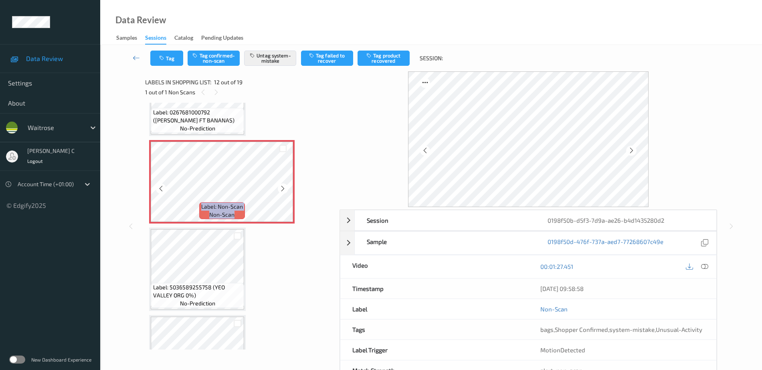
click at [281, 185] on icon at bounding box center [282, 188] width 7 height 7
click at [154, 61] on button "Tag" at bounding box center [166, 57] width 33 height 15
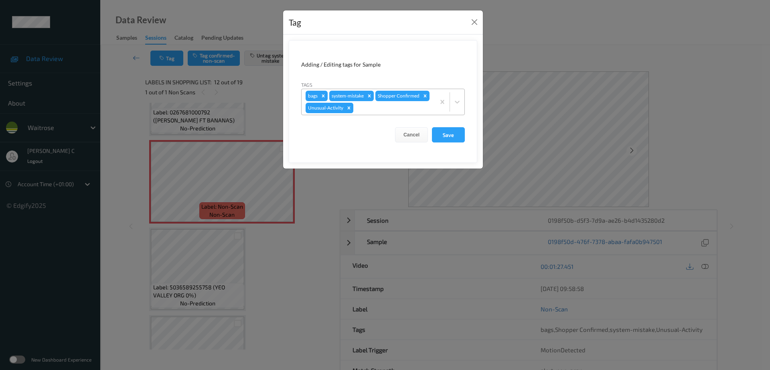
click at [350, 111] on div "Remove Unusual-Activity" at bounding box center [348, 108] width 9 height 10
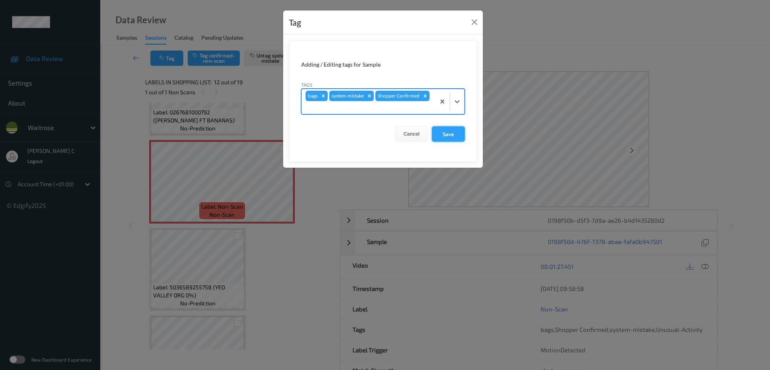
click at [442, 132] on button "Save" at bounding box center [448, 133] width 33 height 15
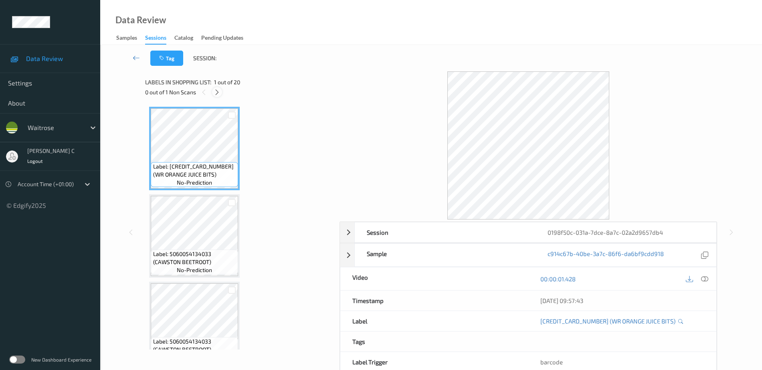
click at [216, 93] on icon at bounding box center [217, 92] width 7 height 7
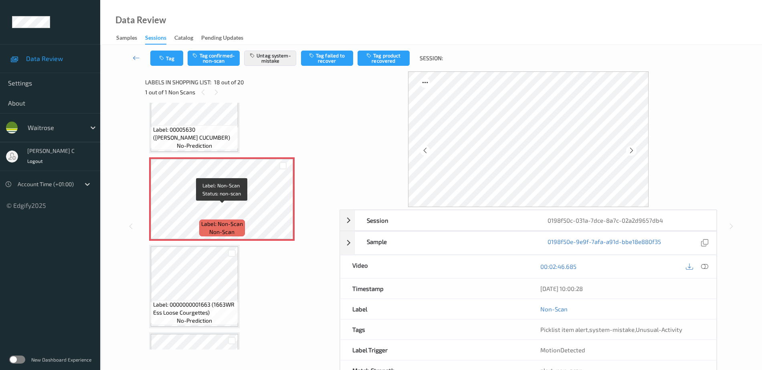
scroll to position [1452, 0]
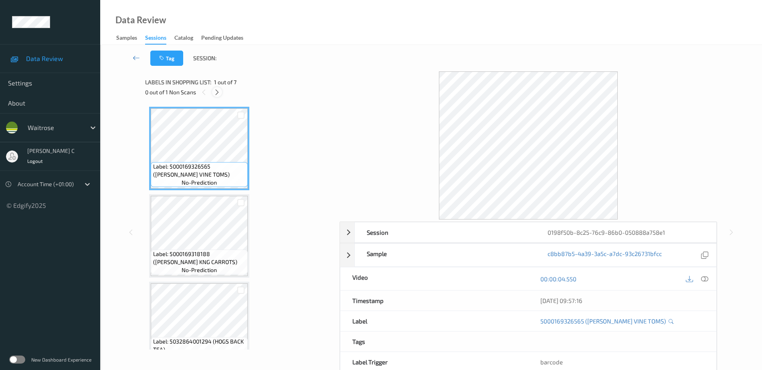
click at [219, 91] on icon at bounding box center [217, 92] width 7 height 7
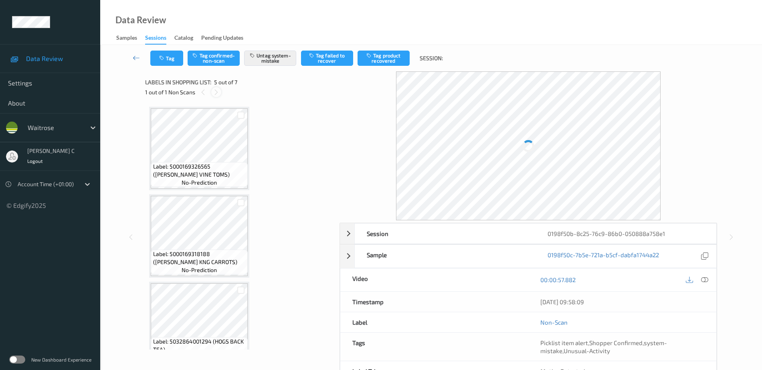
scroll to position [266, 0]
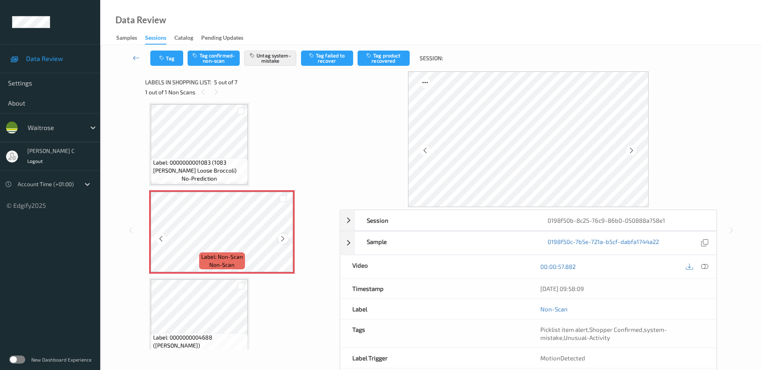
click at [285, 237] on icon at bounding box center [282, 238] width 7 height 7
click at [226, 168] on span "Label: 0000000001083 (1083 [PERSON_NAME] Loose Broccoli)" at bounding box center [199, 166] width 93 height 16
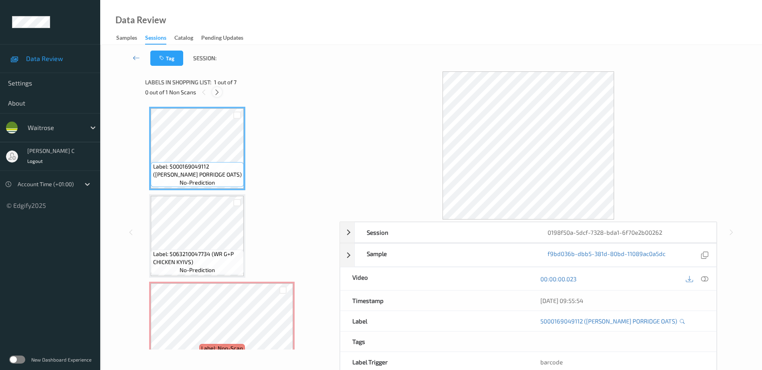
click at [219, 95] on icon at bounding box center [217, 92] width 7 height 7
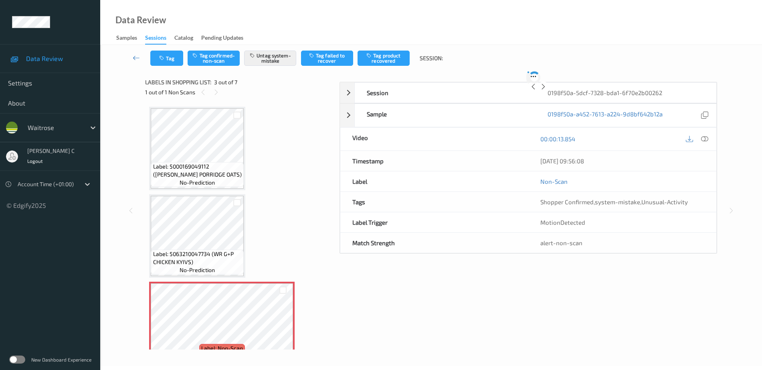
scroll to position [91, 0]
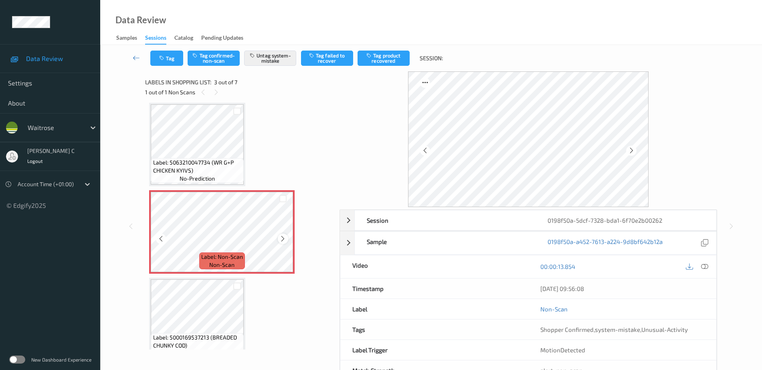
click at [283, 235] on icon at bounding box center [282, 238] width 7 height 7
click at [193, 164] on span "Label: 5063210047734 (WR G+P CHICKEN KYIVS)" at bounding box center [197, 166] width 89 height 16
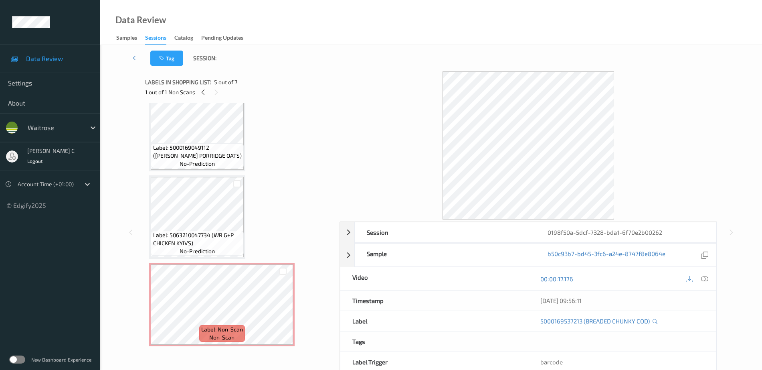
scroll to position [0, 0]
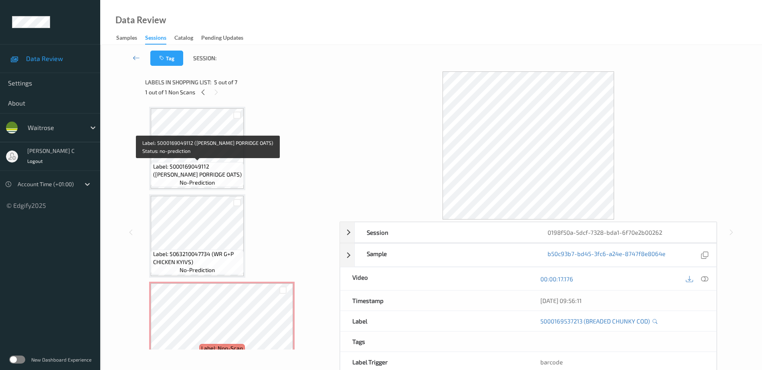
click at [175, 167] on span "Label: 5000169049112 (WR ESS PORRIDGE OATS)" at bounding box center [197, 170] width 89 height 16
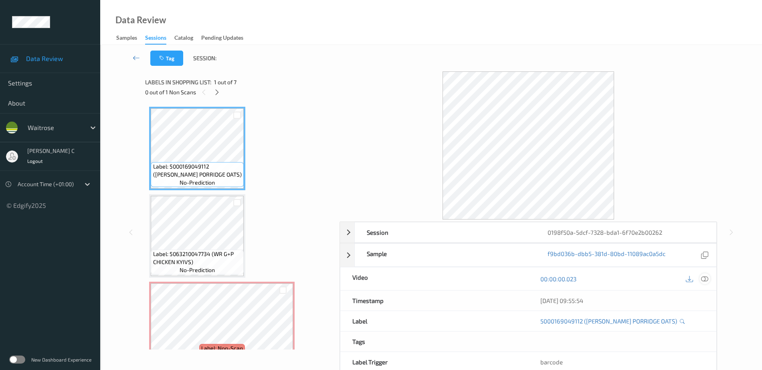
click at [702, 279] on icon at bounding box center [704, 278] width 7 height 7
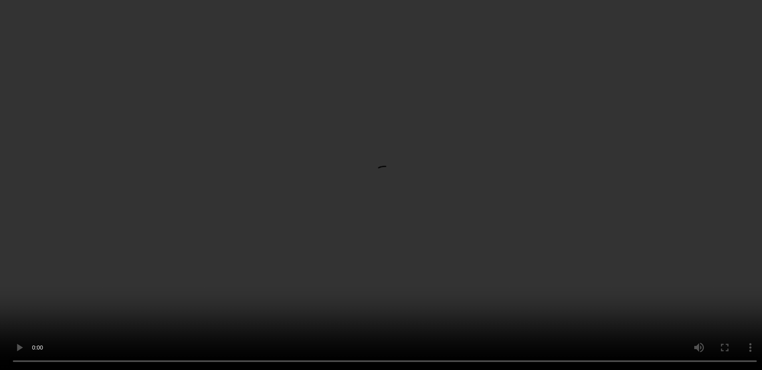
scroll to position [100, 0]
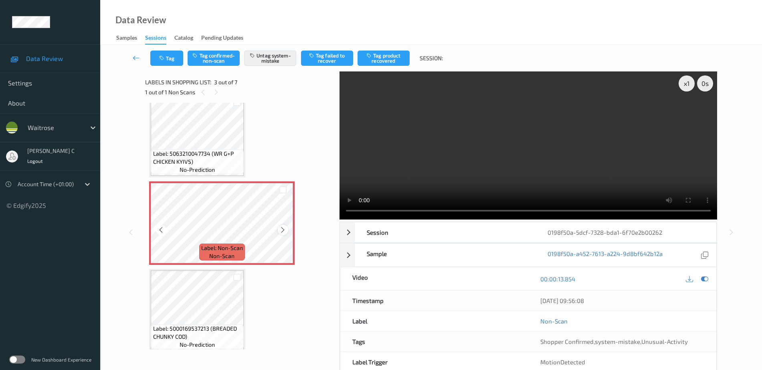
click at [285, 230] on icon at bounding box center [282, 229] width 7 height 7
click at [195, 164] on span "Label: 5063210047734 (WR G+P CHICKEN KYIVS)" at bounding box center [197, 157] width 89 height 16
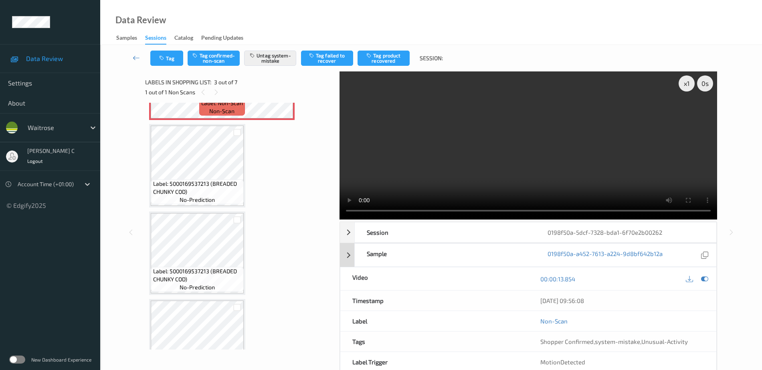
scroll to position [250, 0]
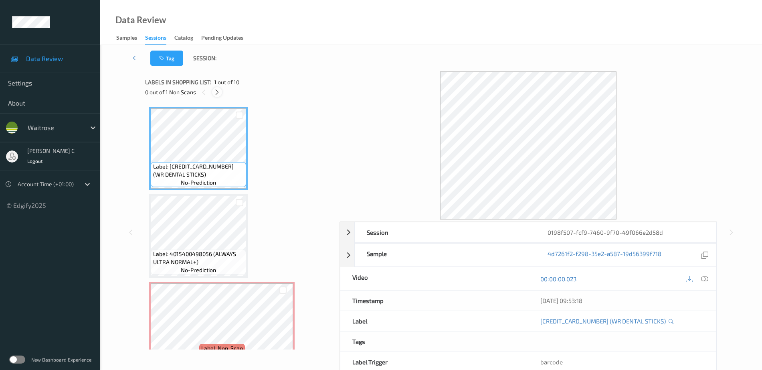
click at [216, 93] on icon at bounding box center [217, 92] width 7 height 7
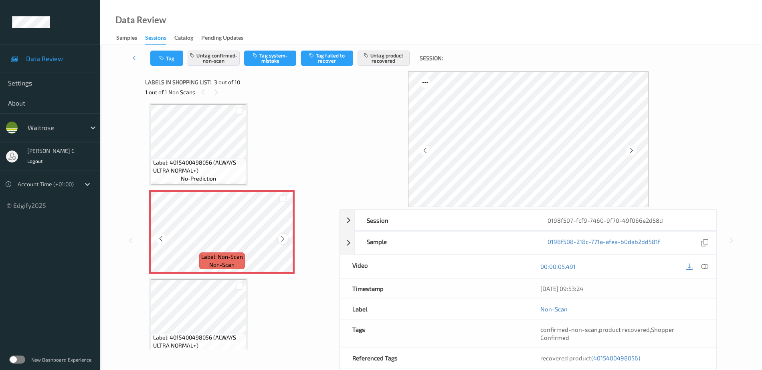
click at [280, 238] on icon at bounding box center [282, 238] width 7 height 7
click at [280, 237] on icon at bounding box center [282, 238] width 7 height 7
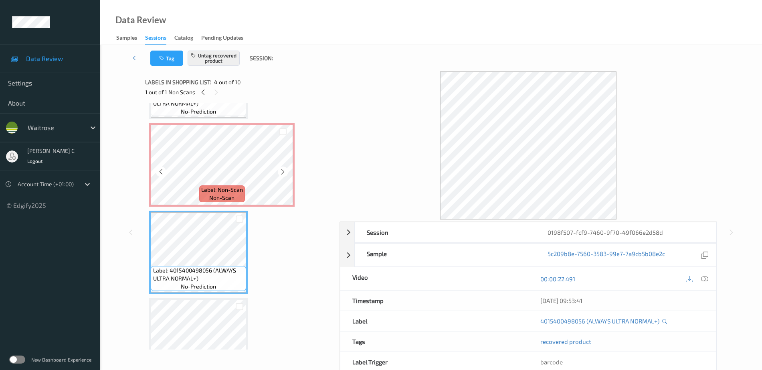
scroll to position [141, 0]
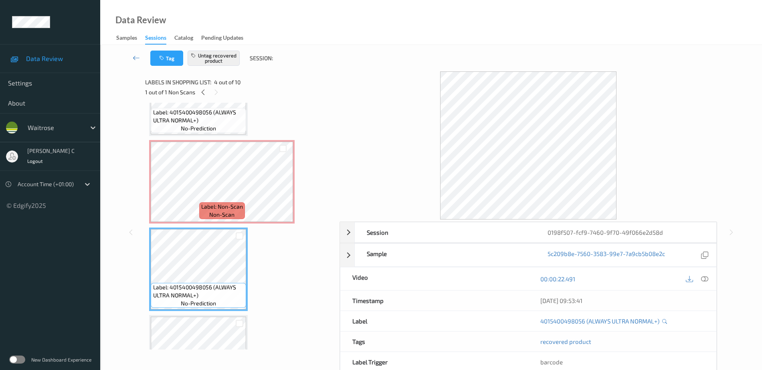
click at [176, 112] on span "Label: 4015400498056 (ALWAYS ULTRA NORMAL+)" at bounding box center [198, 116] width 91 height 16
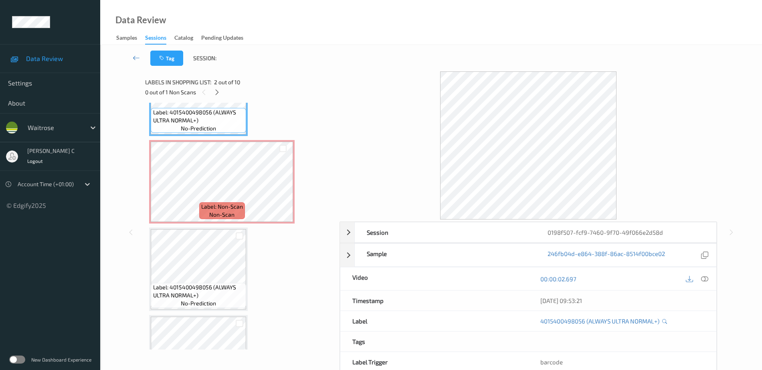
click at [707, 276] on icon at bounding box center [704, 278] width 7 height 7
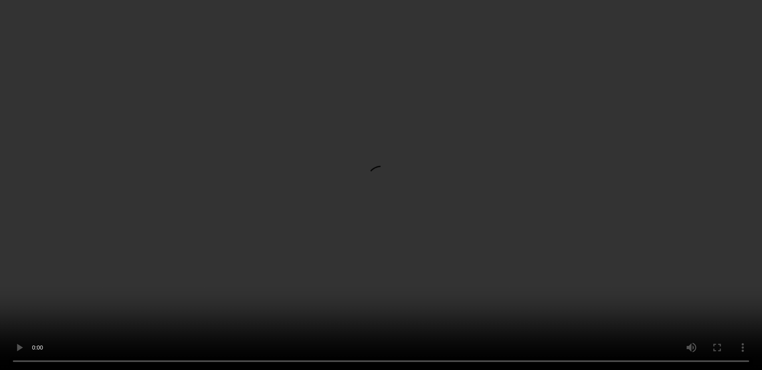
scroll to position [192, 0]
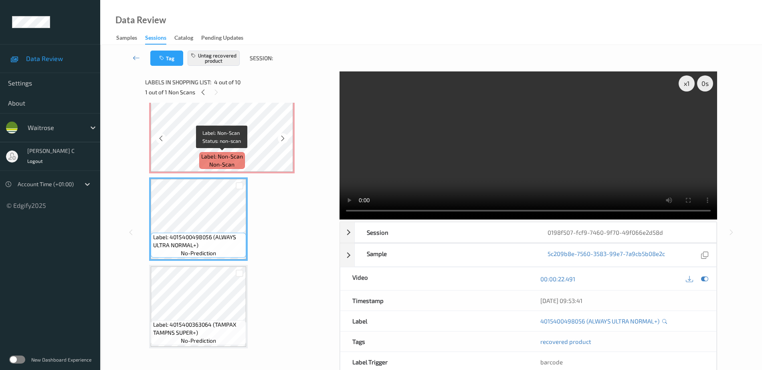
click at [208, 161] on div "Label: Non-Scan non-scan" at bounding box center [222, 160] width 46 height 17
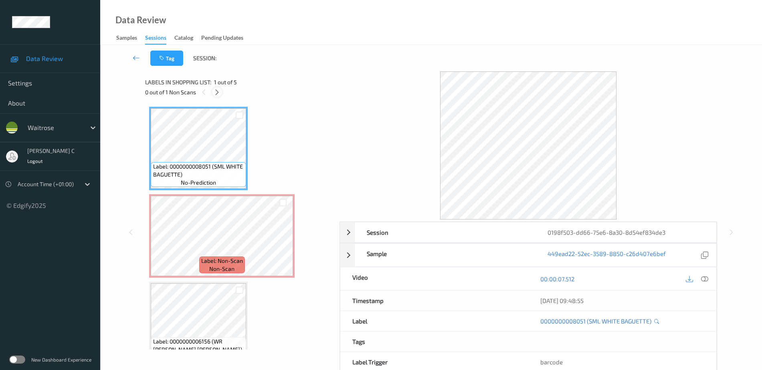
click at [220, 92] on div at bounding box center [217, 92] width 10 height 10
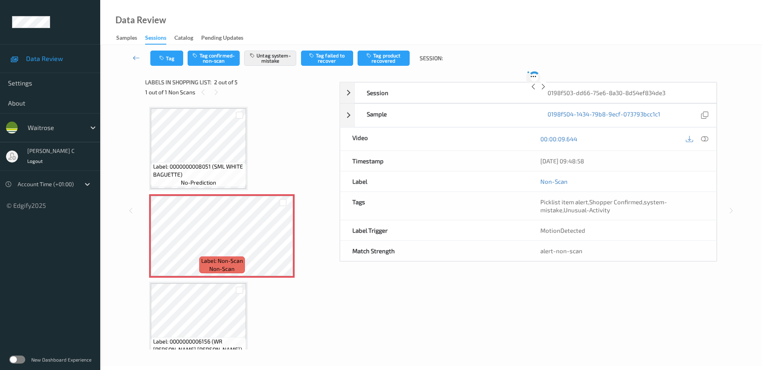
scroll to position [4, 0]
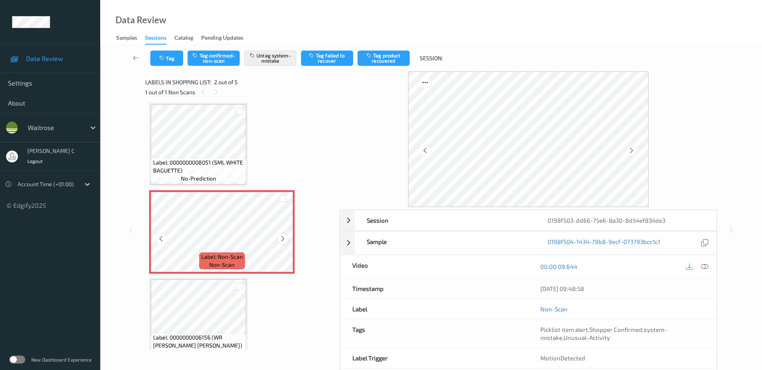
click at [281, 235] on icon at bounding box center [282, 238] width 7 height 7
click at [190, 166] on span "Label: 0000000008051 (SML WHITE BAGUETTE)" at bounding box center [198, 166] width 91 height 16
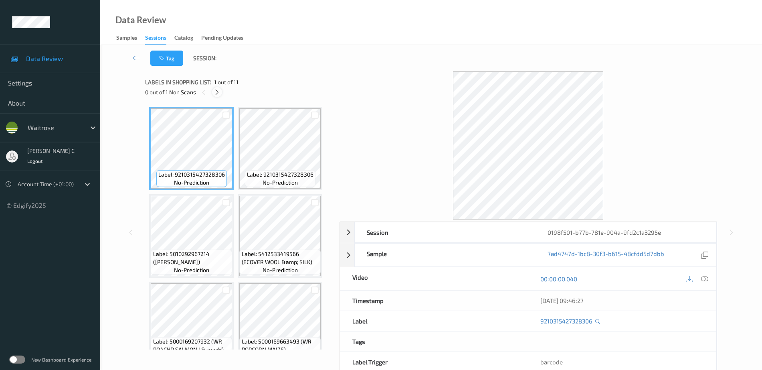
drag, startPoint x: 219, startPoint y: 91, endPoint x: 255, endPoint y: 166, distance: 83.0
click at [219, 91] on icon at bounding box center [217, 92] width 7 height 7
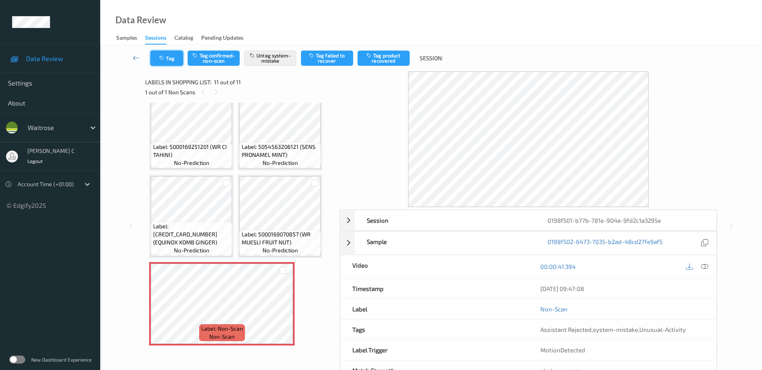
click at [159, 62] on button "Tag" at bounding box center [166, 57] width 33 height 15
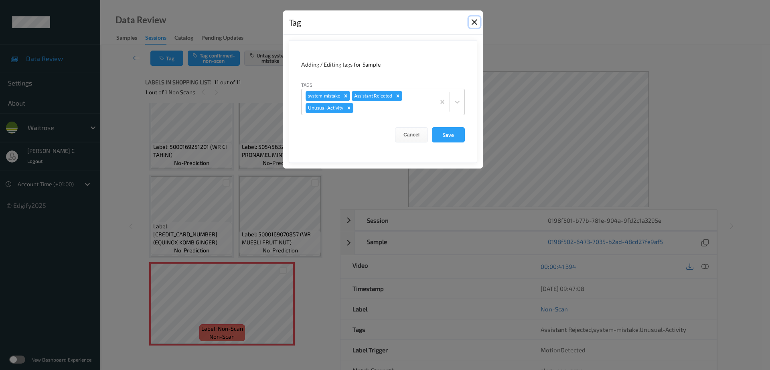
click at [474, 23] on button "Close" at bounding box center [474, 21] width 11 height 11
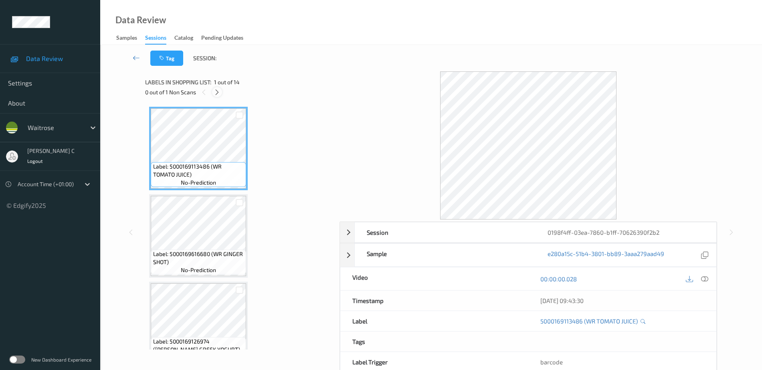
click at [216, 89] on icon at bounding box center [217, 92] width 7 height 7
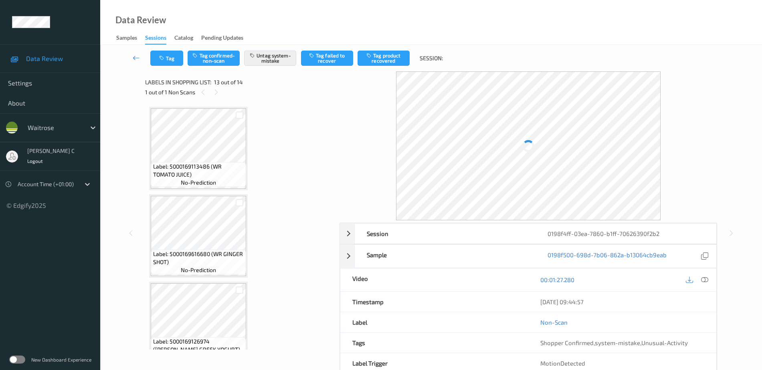
scroll to position [965, 0]
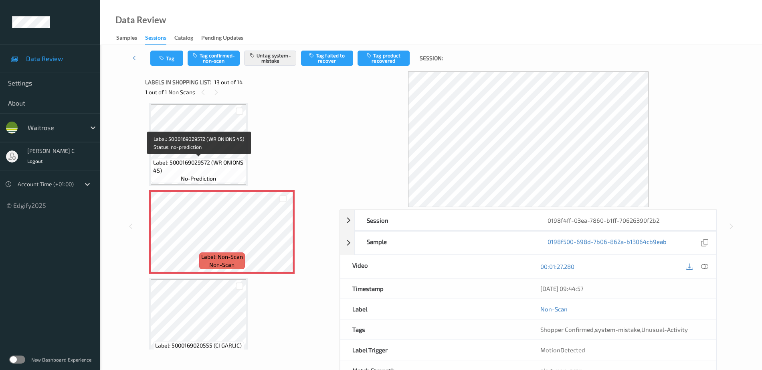
click at [227, 181] on div "Label: 5000169029572 (WR ONIONS 4S) no-prediction" at bounding box center [198, 170] width 95 height 25
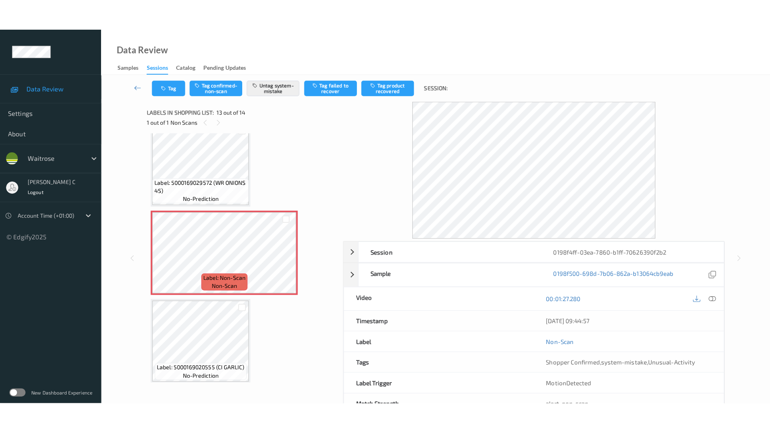
scroll to position [981, 0]
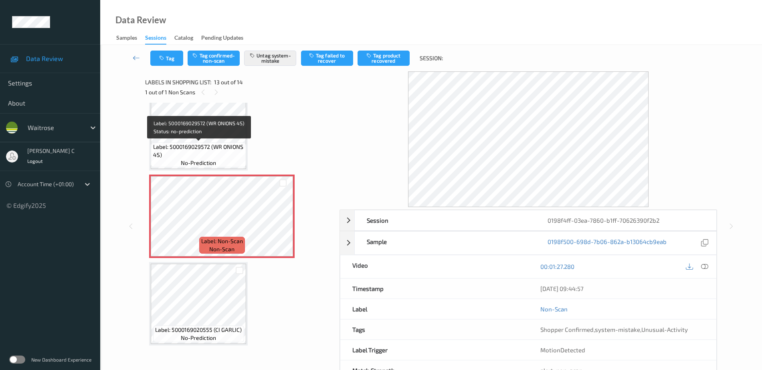
click at [220, 157] on span "Label: 5000169029572 (WR ONIONS 4S)" at bounding box center [198, 151] width 91 height 16
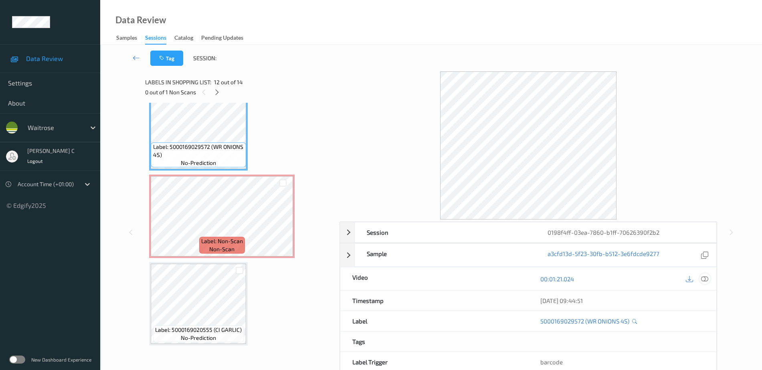
click at [707, 277] on icon at bounding box center [704, 278] width 7 height 7
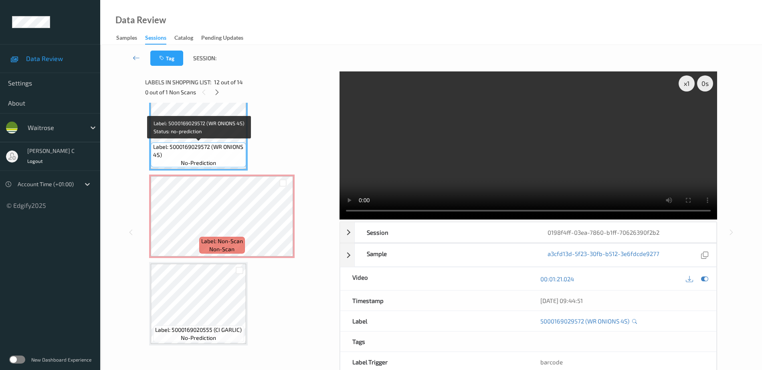
click at [218, 237] on span "Label: Non-Scan" at bounding box center [222, 241] width 42 height 8
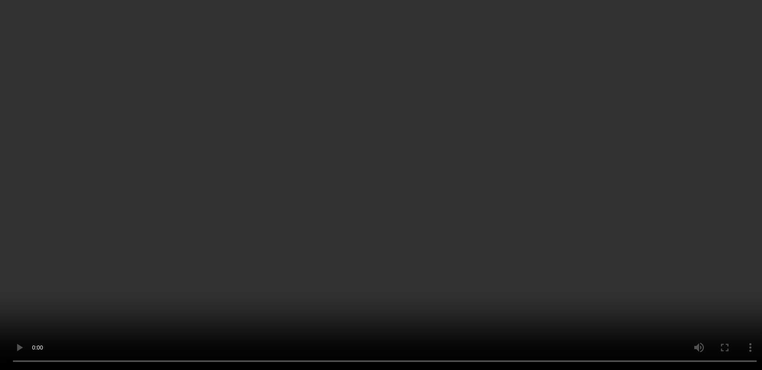
scroll to position [967, 0]
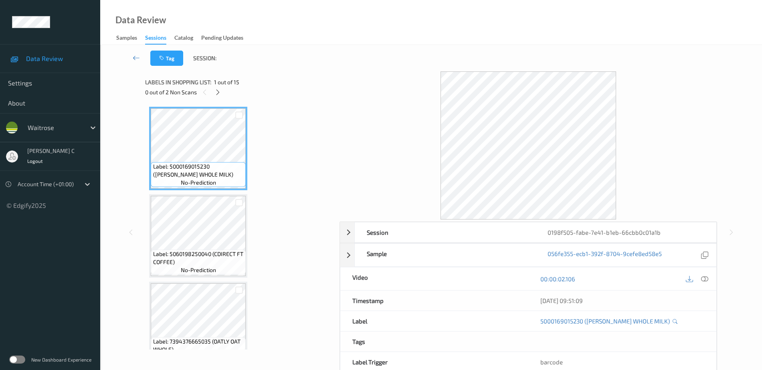
drag, startPoint x: 216, startPoint y: 94, endPoint x: 217, endPoint y: 98, distance: 4.5
click at [217, 94] on icon at bounding box center [217, 92] width 7 height 7
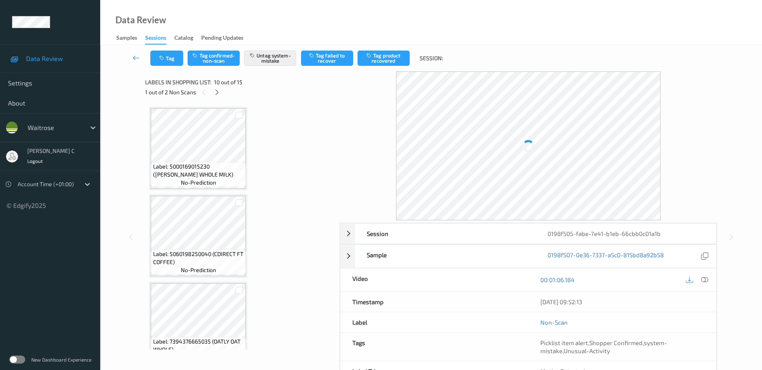
scroll to position [703, 0]
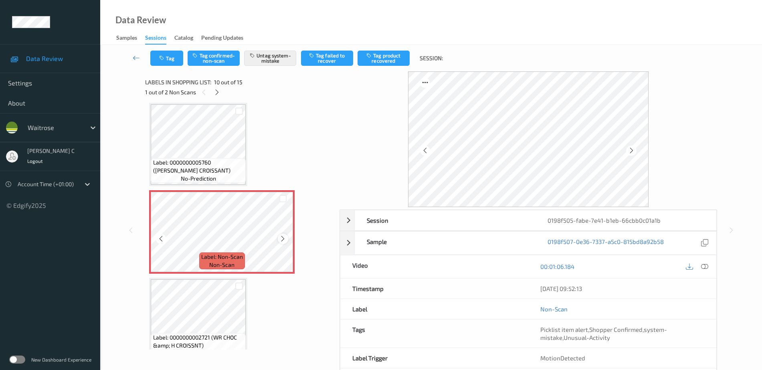
click at [280, 238] on icon at bounding box center [282, 238] width 7 height 7
click at [201, 181] on span "no-prediction" at bounding box center [198, 178] width 35 height 8
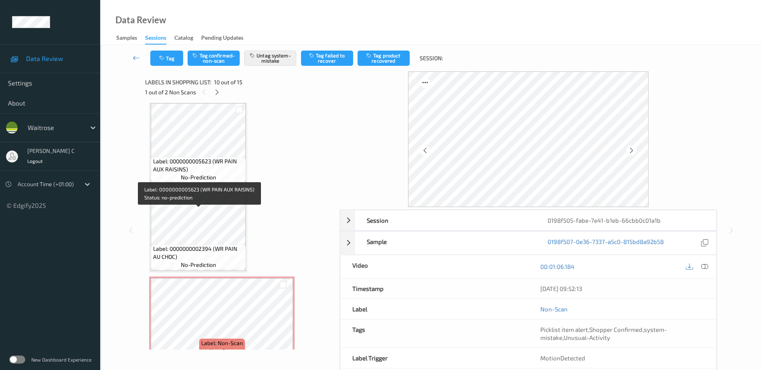
scroll to position [1068, 0]
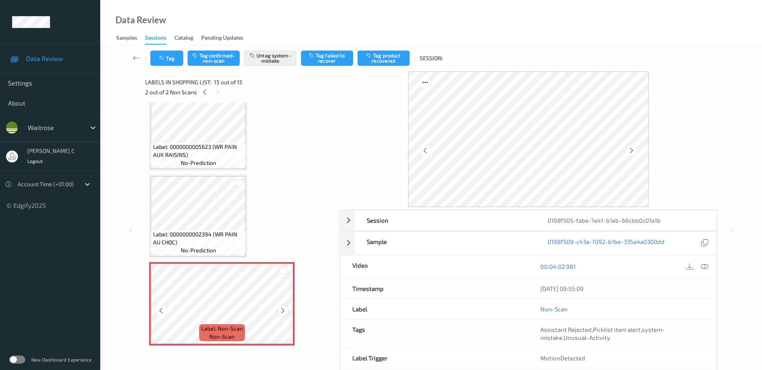
click at [282, 310] on icon at bounding box center [282, 310] width 7 height 7
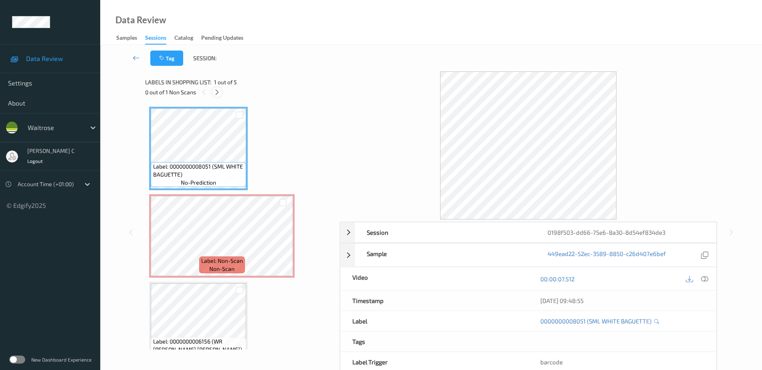
click at [215, 93] on icon at bounding box center [217, 92] width 7 height 7
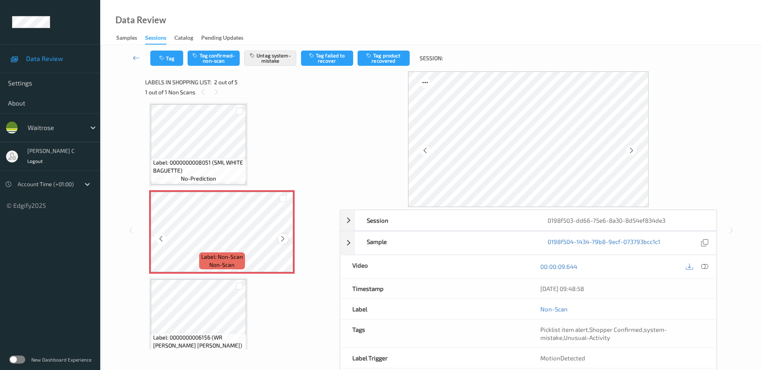
click at [282, 236] on icon at bounding box center [282, 238] width 7 height 7
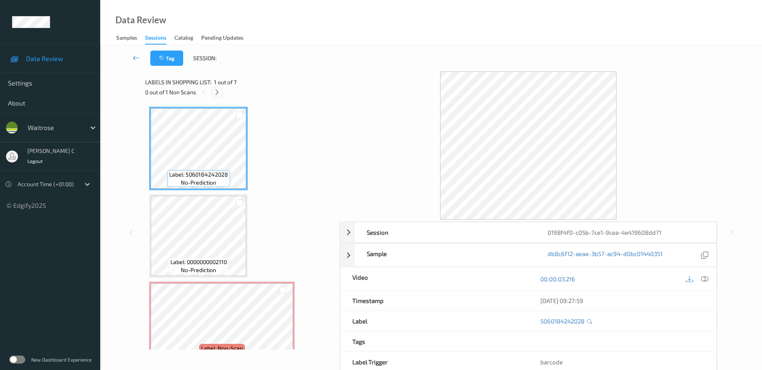
click at [219, 92] on icon at bounding box center [217, 92] width 7 height 7
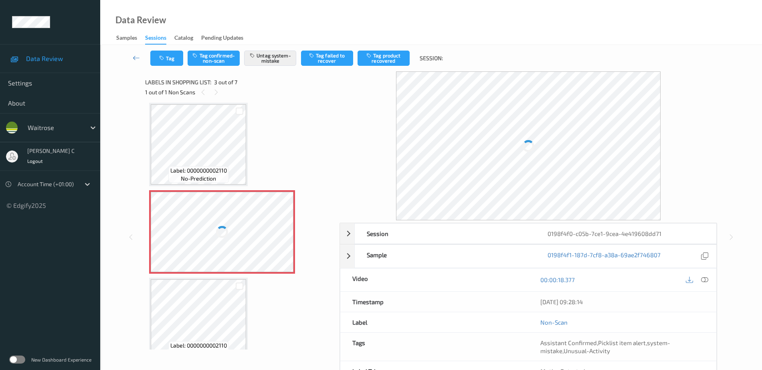
click at [251, 241] on div at bounding box center [222, 232] width 143 height 80
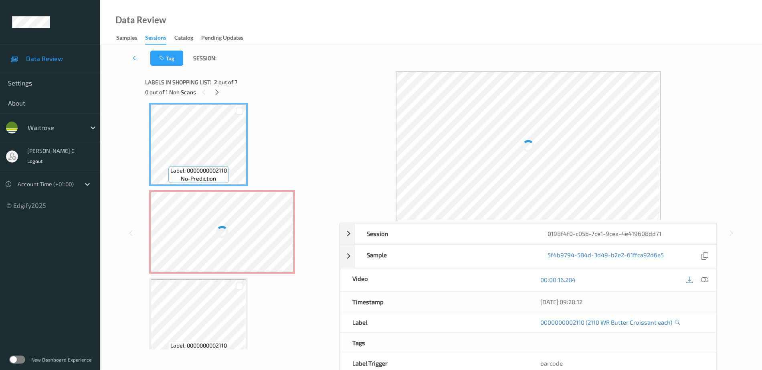
click at [230, 220] on div at bounding box center [222, 232] width 143 height 80
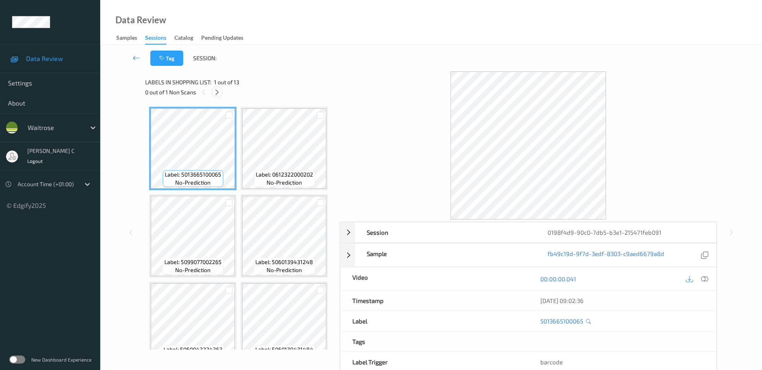
click at [214, 90] on icon at bounding box center [217, 92] width 7 height 7
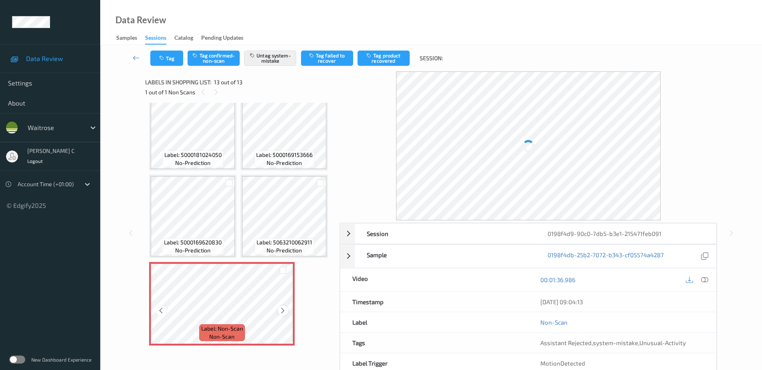
click at [283, 309] on icon at bounding box center [282, 310] width 7 height 7
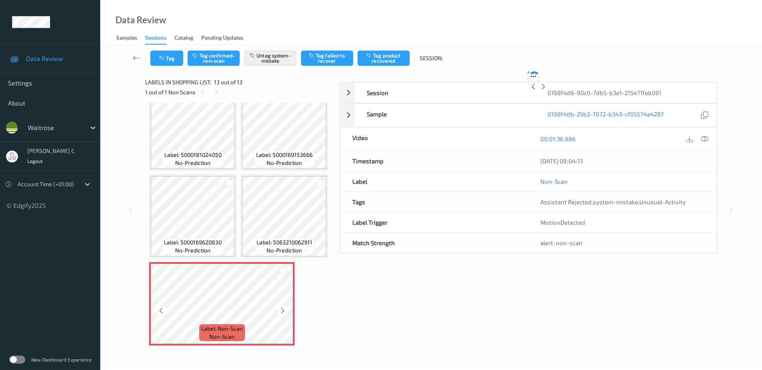
scroll to position [28, 0]
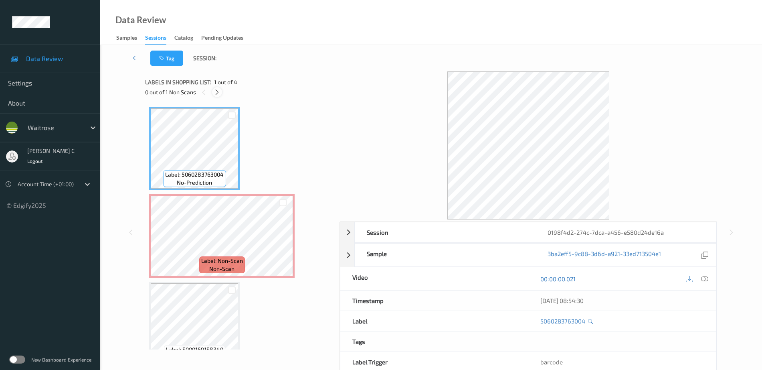
click at [215, 93] on icon at bounding box center [217, 92] width 7 height 7
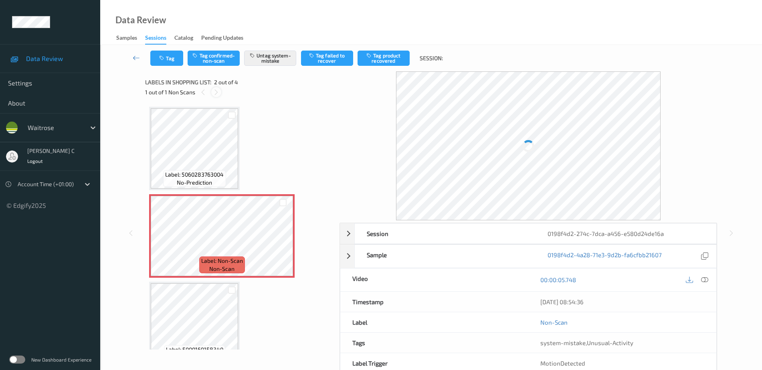
scroll to position [4, 0]
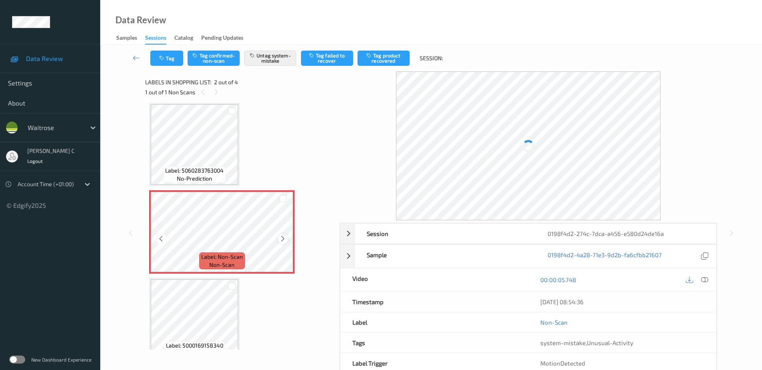
click at [283, 239] on icon at bounding box center [282, 238] width 7 height 7
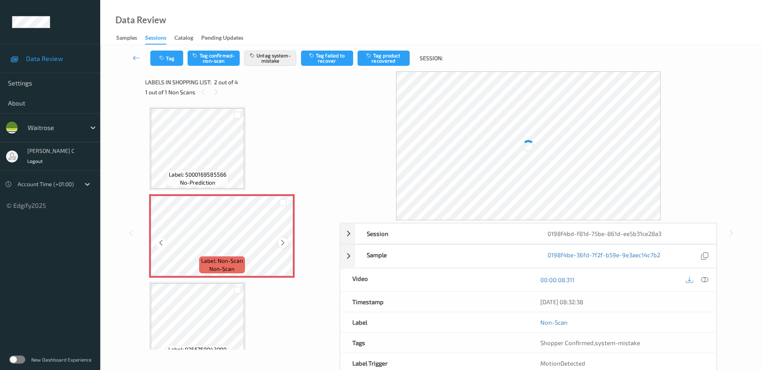
click at [281, 238] on div at bounding box center [283, 242] width 10 height 10
click at [281, 241] on icon at bounding box center [282, 242] width 7 height 7
click at [280, 240] on icon at bounding box center [282, 242] width 7 height 7
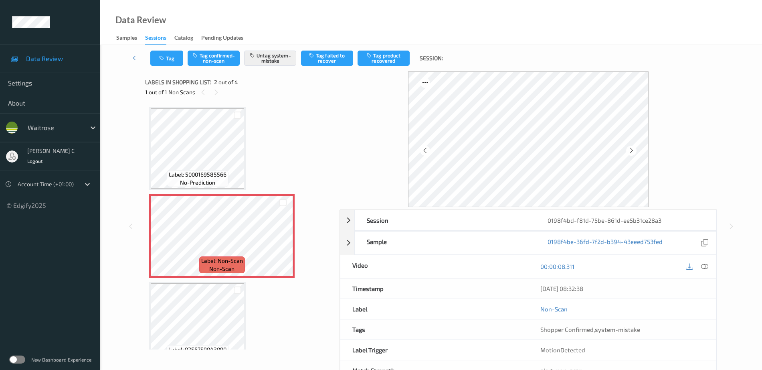
click at [226, 174] on span "Label: 5000169585566" at bounding box center [198, 174] width 58 height 8
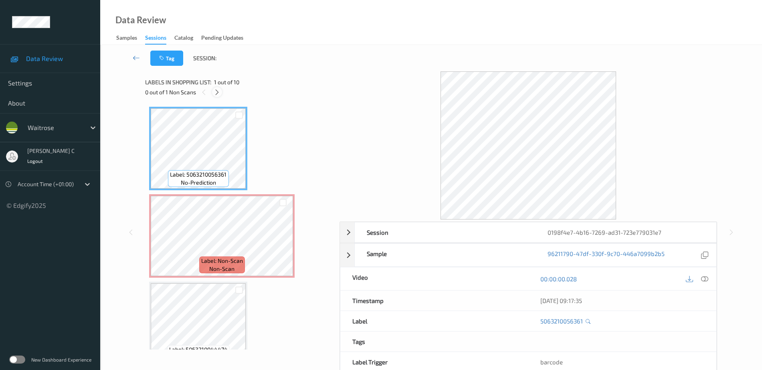
click at [218, 93] on icon at bounding box center [217, 92] width 7 height 7
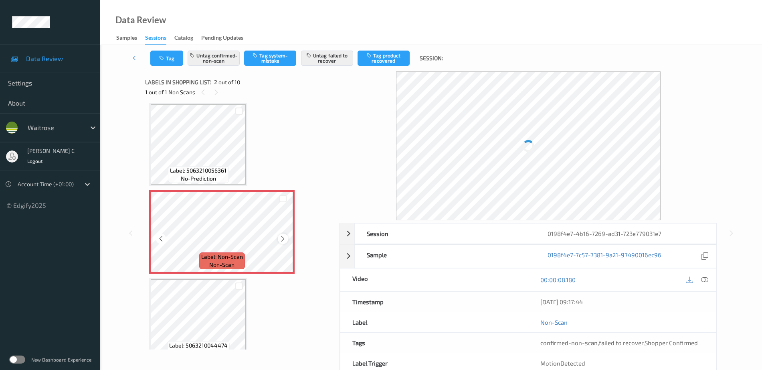
click at [284, 236] on icon at bounding box center [282, 238] width 7 height 7
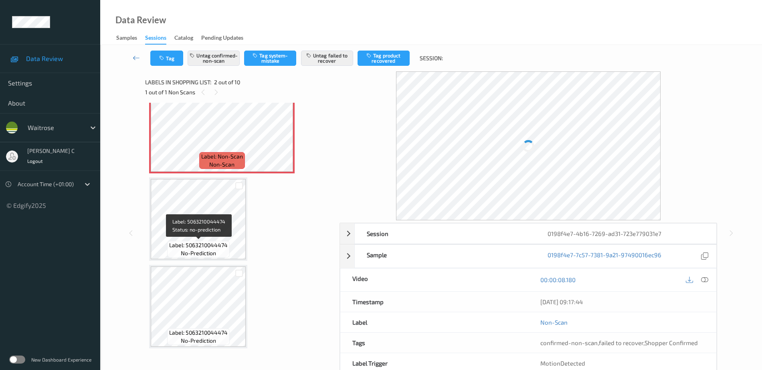
click at [197, 257] on span "no-prediction" at bounding box center [198, 253] width 35 height 8
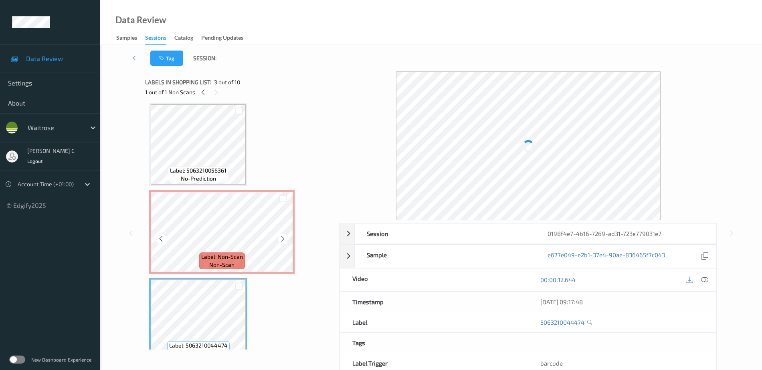
click at [197, 168] on span "Label: 5063210056361" at bounding box center [198, 170] width 57 height 8
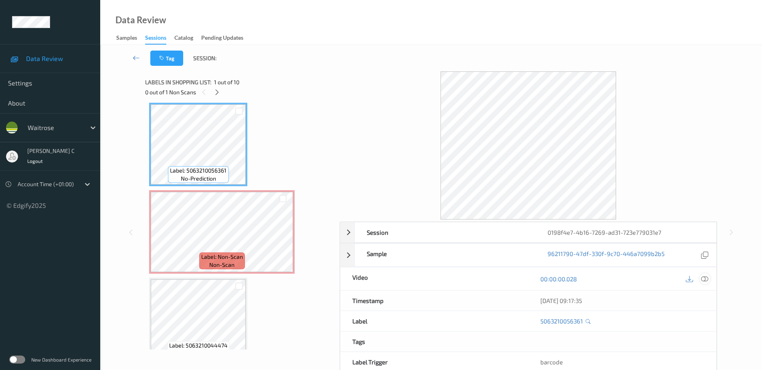
click at [709, 280] on div at bounding box center [704, 278] width 11 height 11
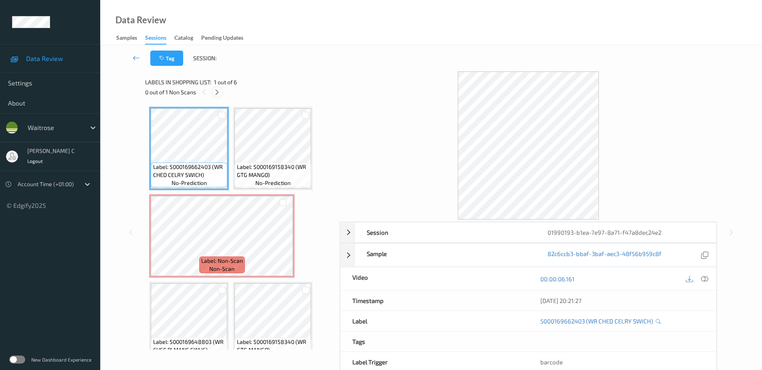
click at [216, 91] on icon at bounding box center [217, 92] width 7 height 7
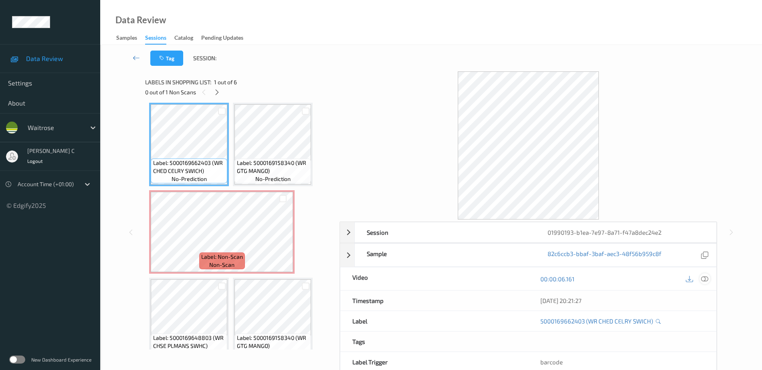
click at [702, 278] on icon at bounding box center [704, 278] width 7 height 7
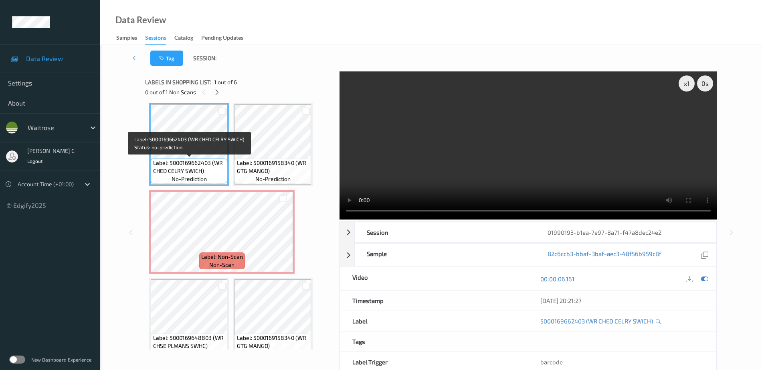
click at [192, 165] on span "Label: 5000169662403 (WR CHED CELRY SWICH)" at bounding box center [189, 167] width 73 height 16
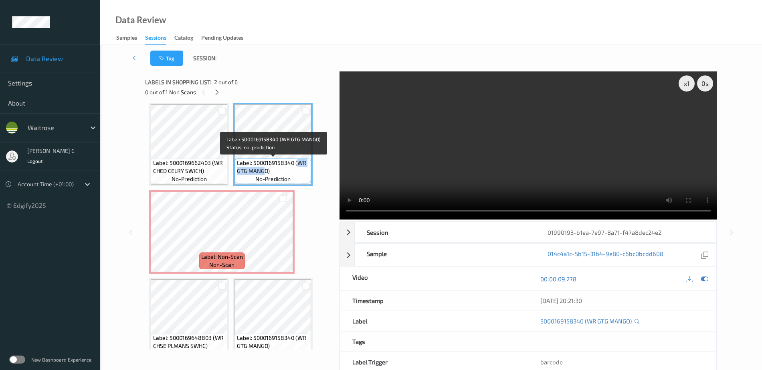
drag, startPoint x: 298, startPoint y: 163, endPoint x: 266, endPoint y: 171, distance: 33.0
click at [266, 171] on span "Label: 5000169158340 (WR GTG MANGO)" at bounding box center [273, 167] width 73 height 16
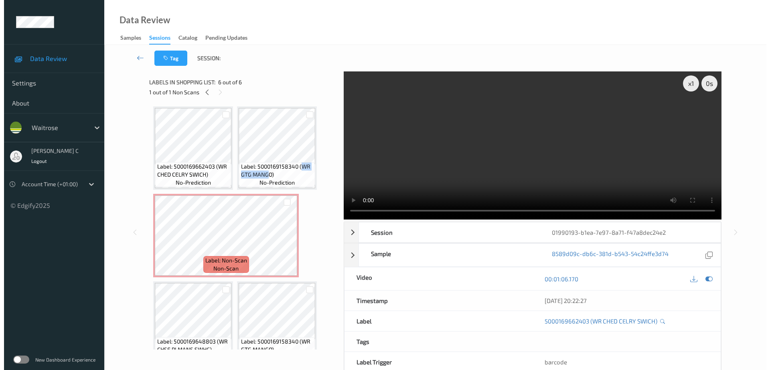
scroll to position [0, 0]
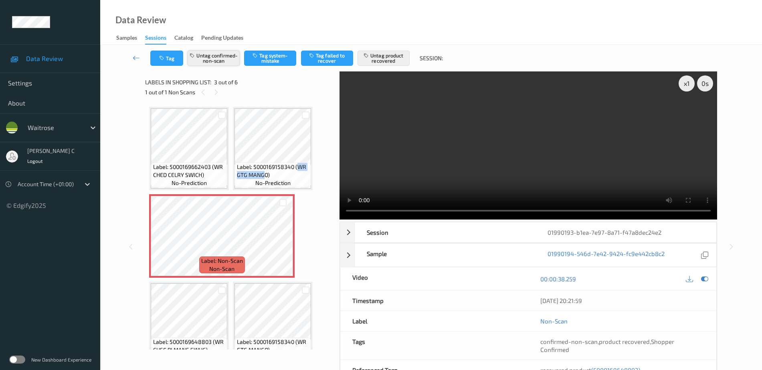
click at [212, 61] on button "Untag confirmed-non-scan" at bounding box center [214, 57] width 52 height 15
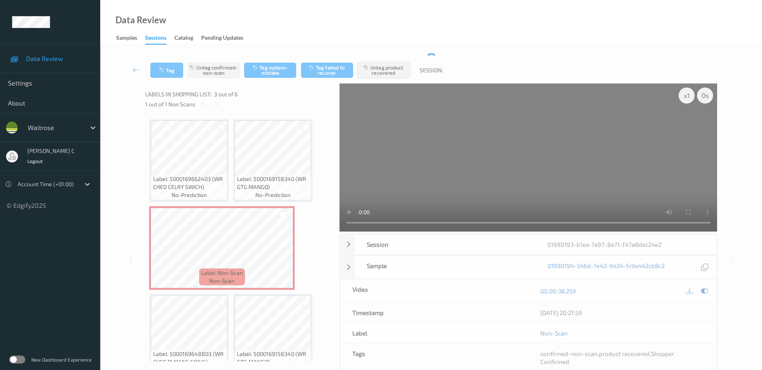
click at [402, 57] on div "Tag Untag confirmed-non-scan Tag system-mistake Tag failed to recover Untag pro…" at bounding box center [431, 70] width 629 height 26
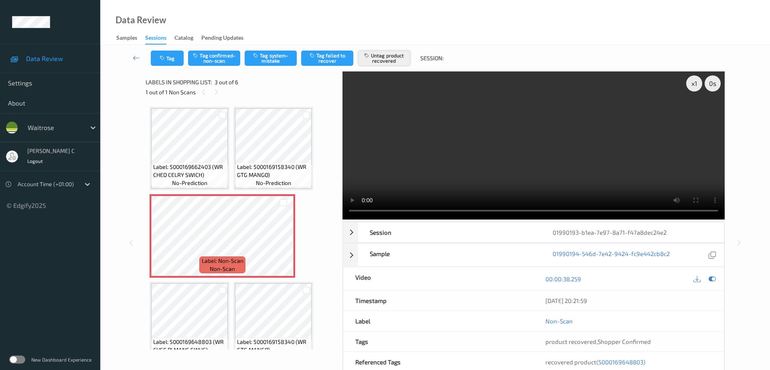
click at [400, 56] on button "Untag product recovered" at bounding box center [384, 57] width 52 height 15
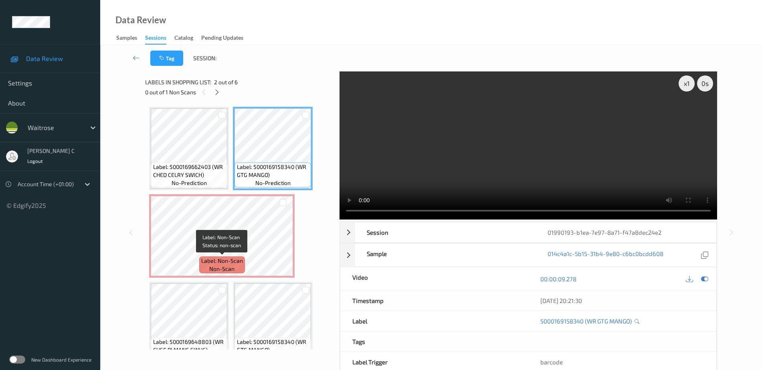
click at [217, 258] on span "Label: Non-Scan" at bounding box center [222, 261] width 42 height 8
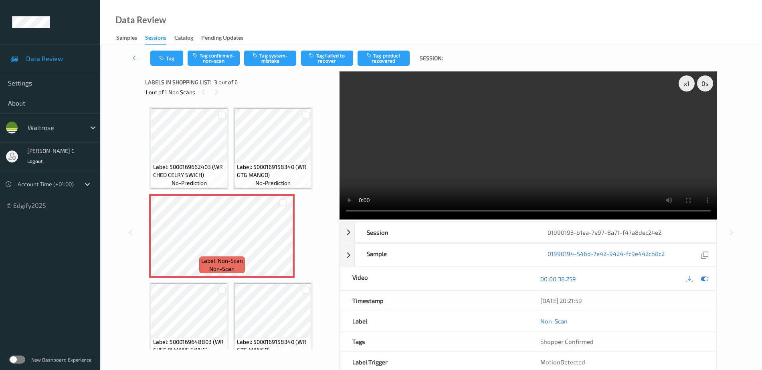
click at [253, 67] on div "Tag Tag confirmed-non-scan Tag system-mistake Tag failed to recover Tag product…" at bounding box center [431, 58] width 629 height 26
click at [257, 62] on button "Tag system-mistake" at bounding box center [270, 57] width 52 height 15
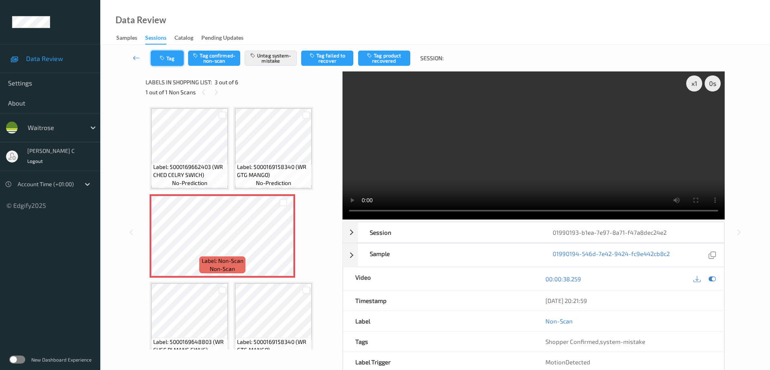
click at [170, 59] on button "Tag" at bounding box center [167, 57] width 33 height 15
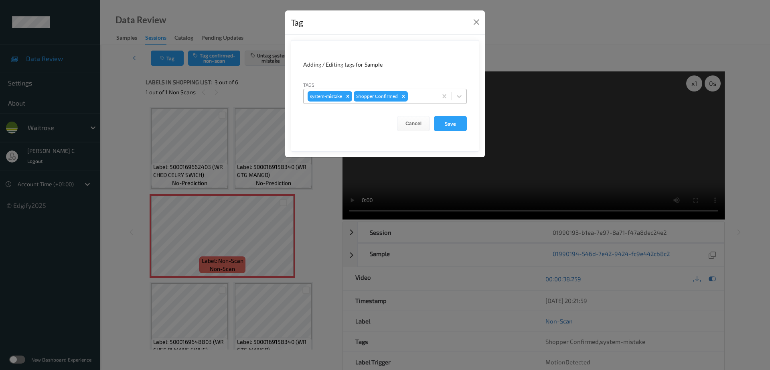
click at [420, 98] on div at bounding box center [421, 96] width 24 height 10
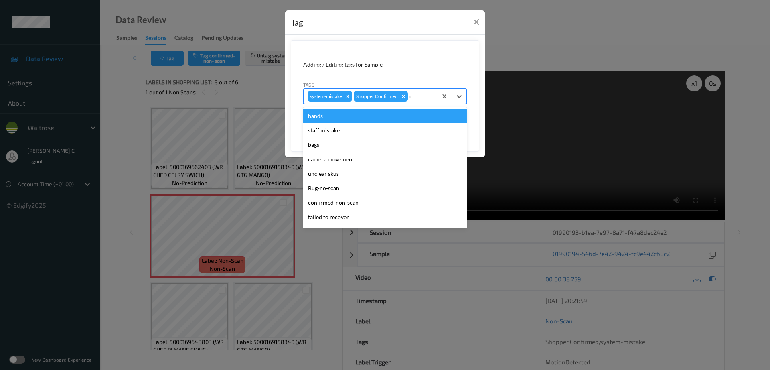
type input "un"
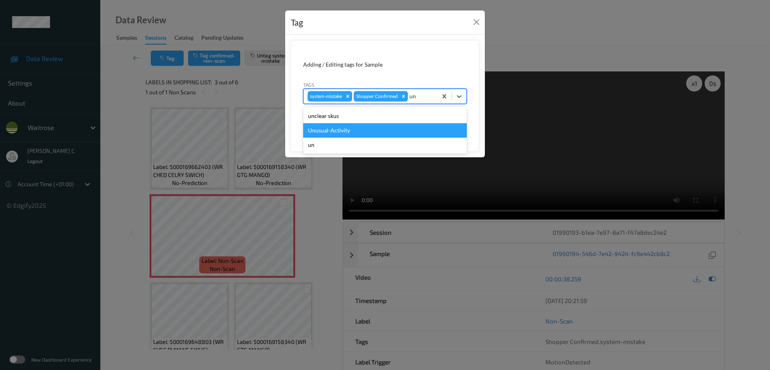
click at [360, 133] on div "Unusual-Activity" at bounding box center [385, 130] width 164 height 14
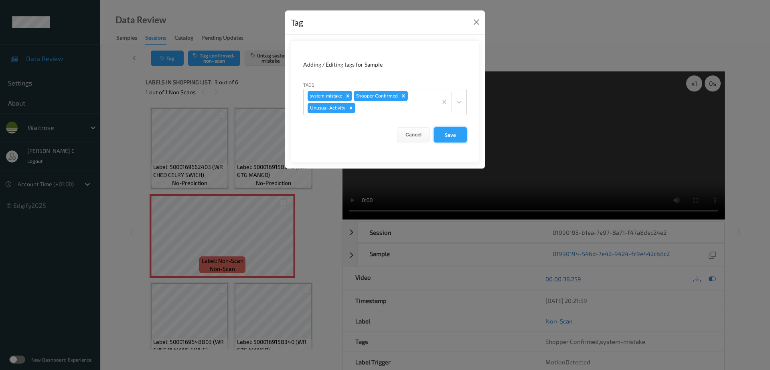
click at [443, 137] on button "Save" at bounding box center [450, 134] width 33 height 15
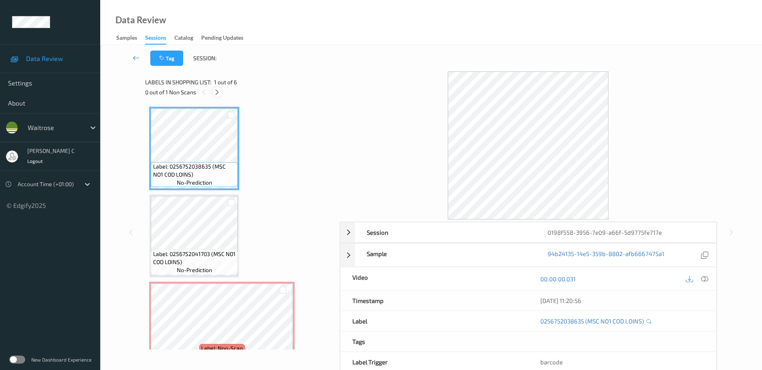
click at [219, 92] on icon at bounding box center [217, 92] width 7 height 7
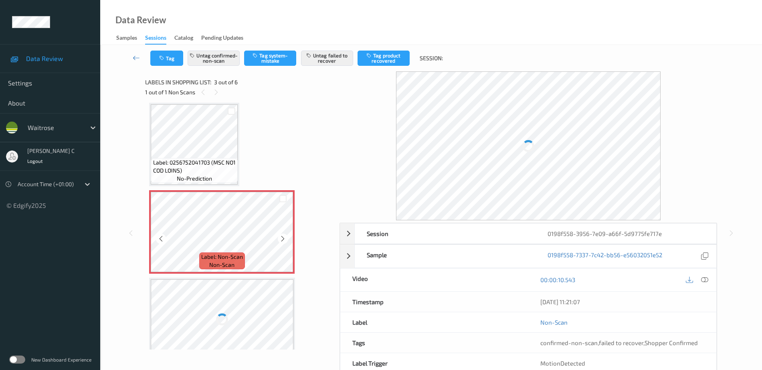
click at [287, 241] on div at bounding box center [283, 238] width 10 height 10
click at [286, 240] on icon at bounding box center [282, 238] width 7 height 7
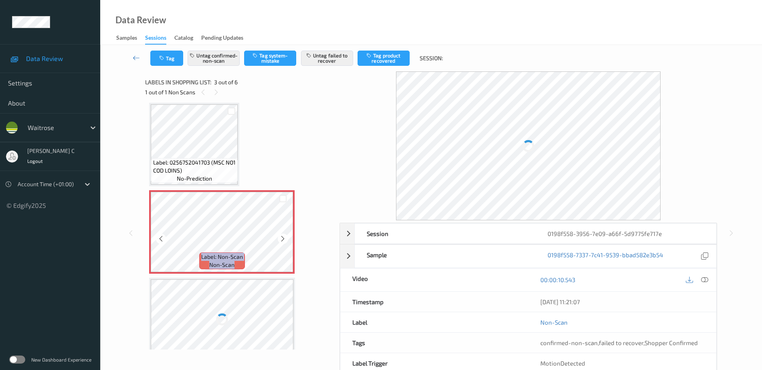
click at [286, 240] on icon at bounding box center [282, 238] width 7 height 7
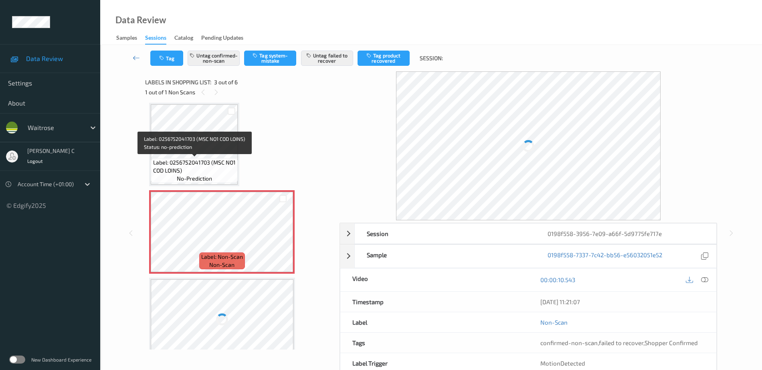
click at [203, 162] on span "Label: 0256752041703 (MSC NO1 COD LOINS)" at bounding box center [194, 166] width 83 height 16
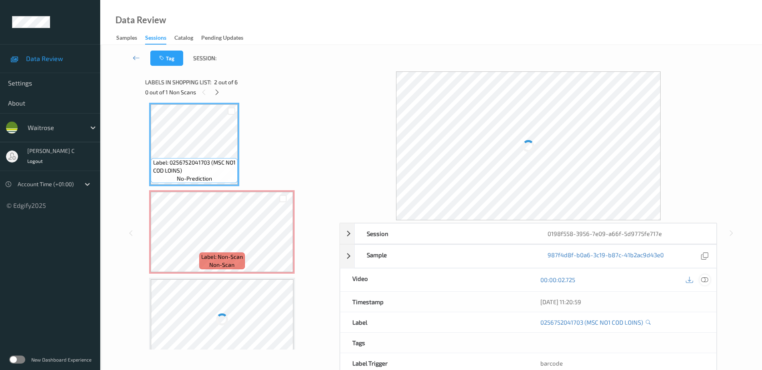
click at [707, 279] on icon at bounding box center [704, 279] width 7 height 7
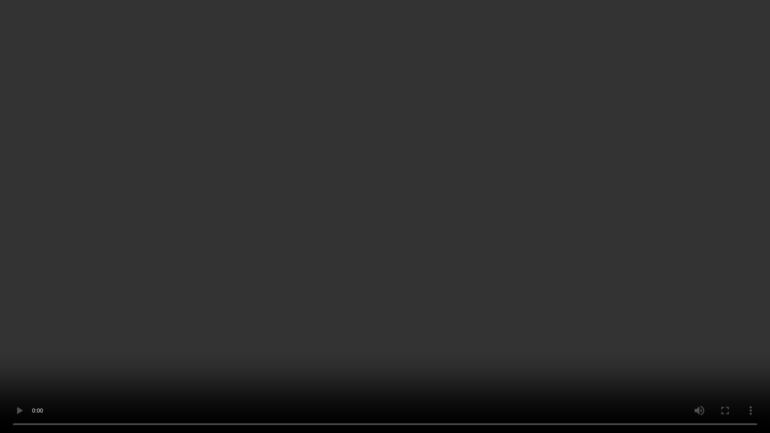
click at [328, 369] on video at bounding box center [385, 216] width 770 height 433
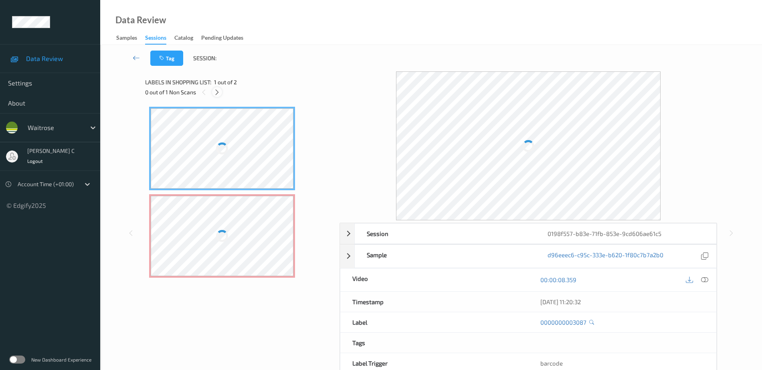
click at [218, 92] on icon at bounding box center [217, 92] width 7 height 7
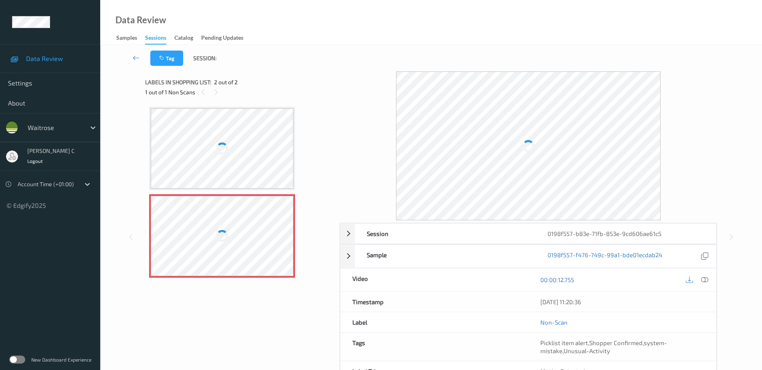
click at [263, 230] on div at bounding box center [222, 236] width 143 height 80
click at [248, 162] on div at bounding box center [222, 148] width 143 height 80
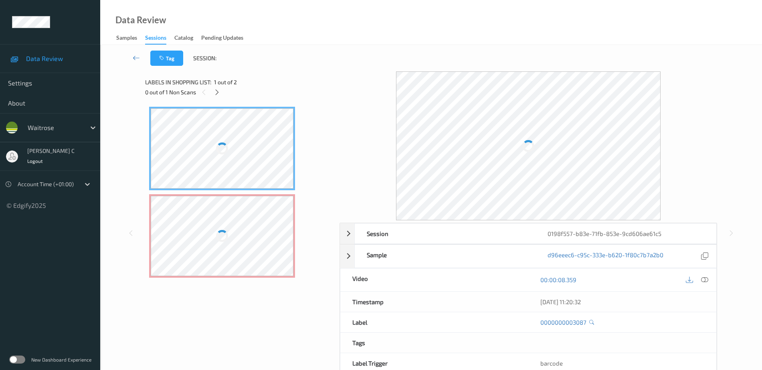
click at [246, 224] on div at bounding box center [222, 236] width 143 height 80
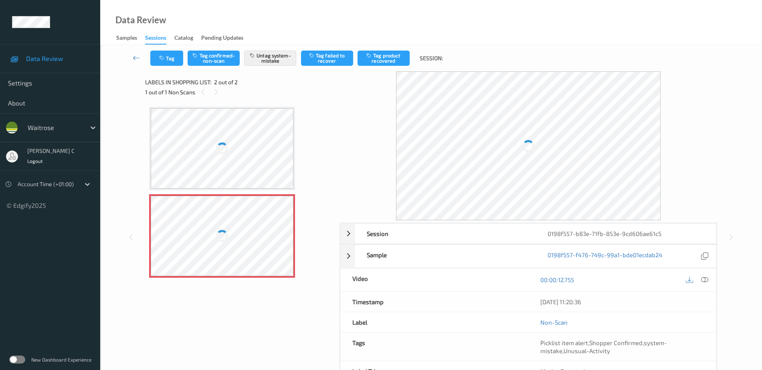
click at [228, 151] on div at bounding box center [222, 148] width 143 height 80
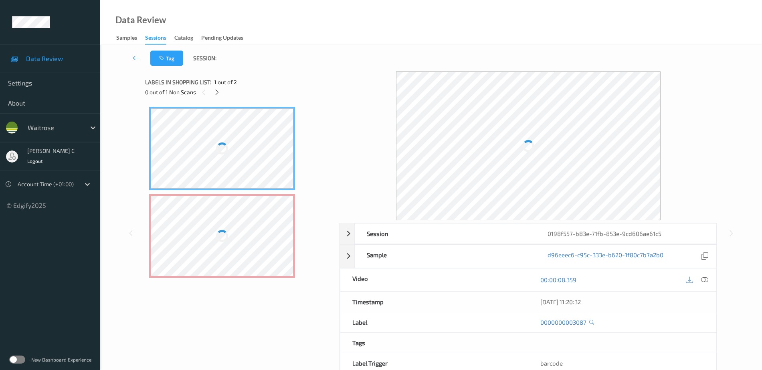
click at [244, 196] on div at bounding box center [222, 236] width 143 height 80
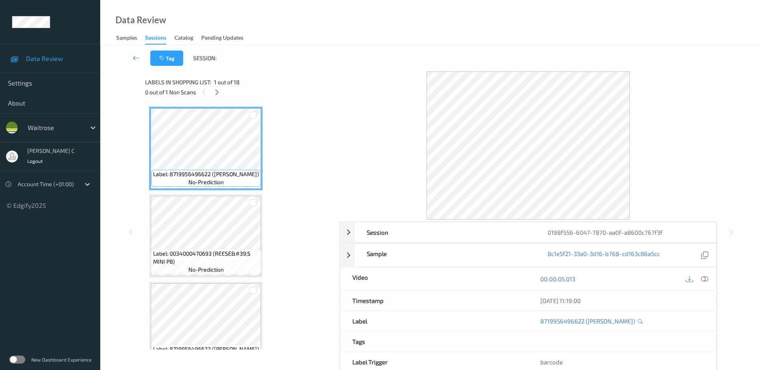
click at [220, 97] on div "0 out of 1 Non Scans" at bounding box center [239, 92] width 189 height 10
click at [218, 91] on icon at bounding box center [217, 92] width 7 height 7
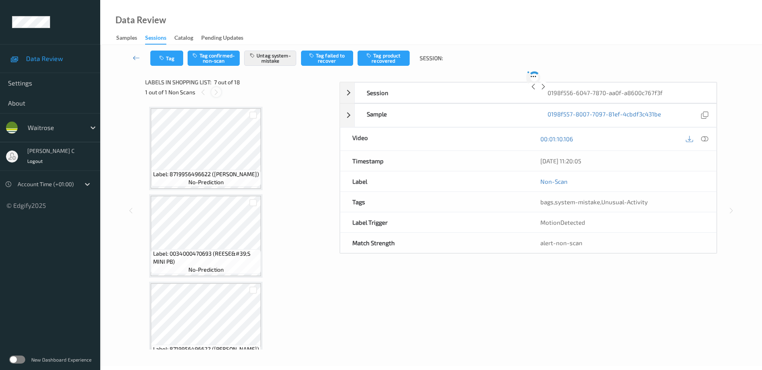
scroll to position [441, 0]
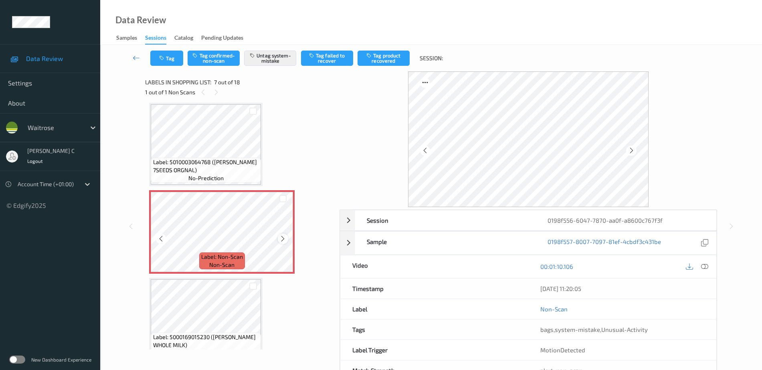
click at [282, 240] on icon at bounding box center [282, 238] width 7 height 7
click at [281, 238] on icon at bounding box center [282, 238] width 7 height 7
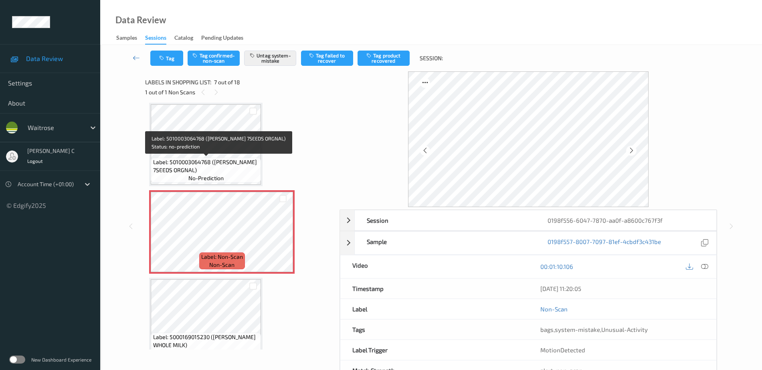
click at [225, 162] on span "Label: 5010003064768 (HOVIS 7SEEDS ORGNAL)" at bounding box center [206, 166] width 106 height 16
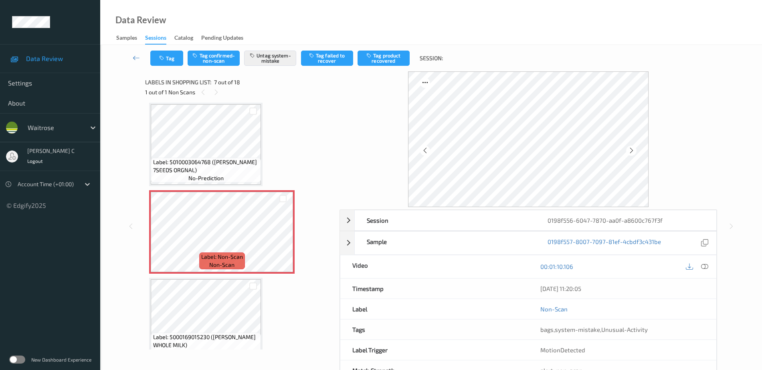
click at [161, 68] on div "Tag Tag confirmed-non-scan Untag system-mistake Tag failed to recover Tag produ…" at bounding box center [431, 58] width 629 height 26
click at [158, 64] on button "Tag" at bounding box center [166, 57] width 33 height 15
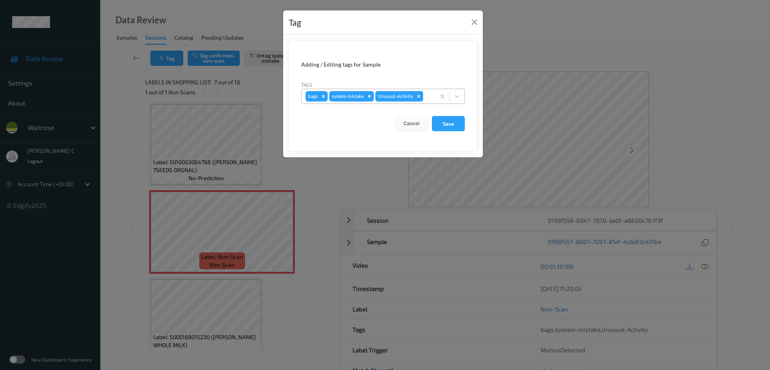
click at [420, 98] on icon "Remove Unusual-Activity" at bounding box center [419, 96] width 6 height 6
click at [456, 125] on button "Save" at bounding box center [448, 123] width 33 height 15
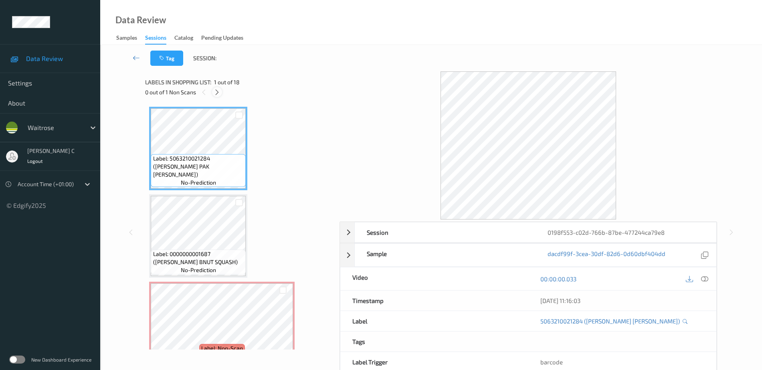
click at [212, 94] on div at bounding box center [217, 92] width 10 height 10
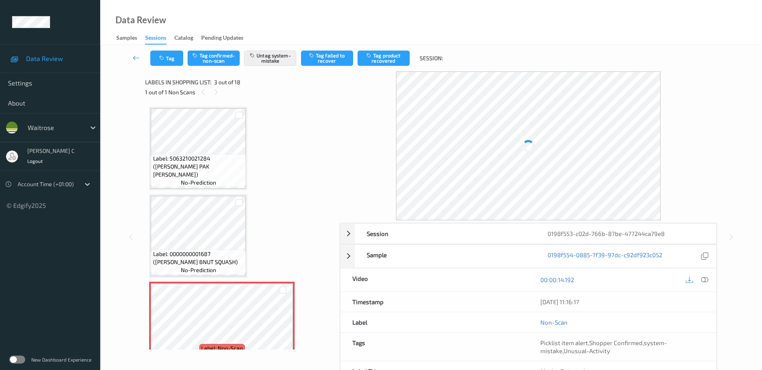
scroll to position [91, 0]
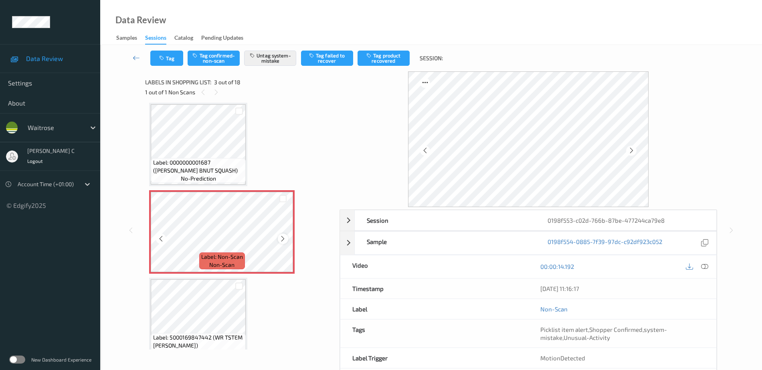
click at [284, 240] on icon at bounding box center [282, 238] width 7 height 7
click at [281, 241] on icon at bounding box center [282, 238] width 7 height 7
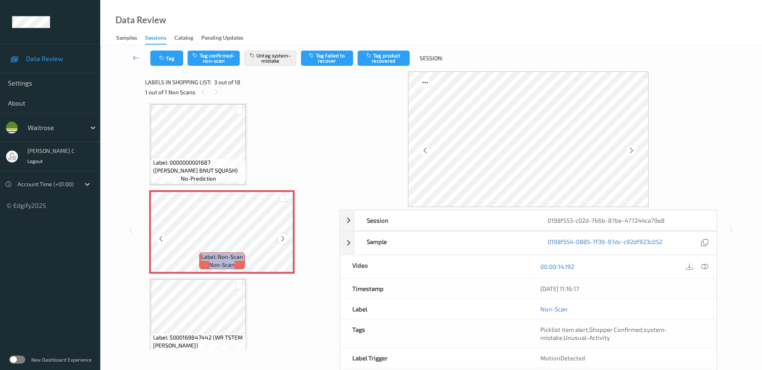
click at [283, 238] on icon at bounding box center [282, 238] width 7 height 7
click at [282, 239] on icon at bounding box center [282, 238] width 7 height 7
click at [281, 239] on icon at bounding box center [282, 238] width 7 height 7
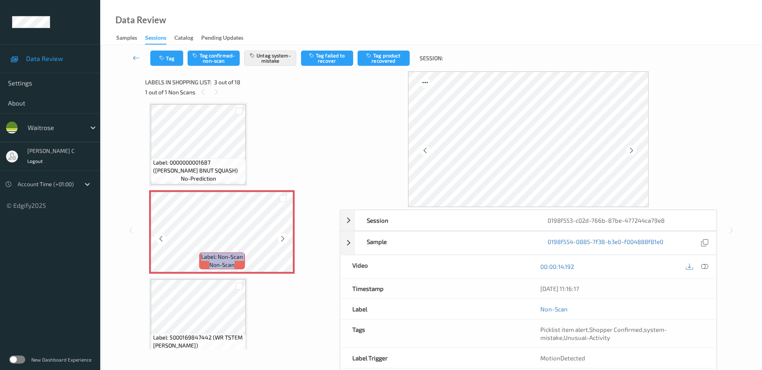
click at [281, 239] on icon at bounding box center [282, 238] width 7 height 7
click at [282, 238] on icon at bounding box center [282, 238] width 7 height 7
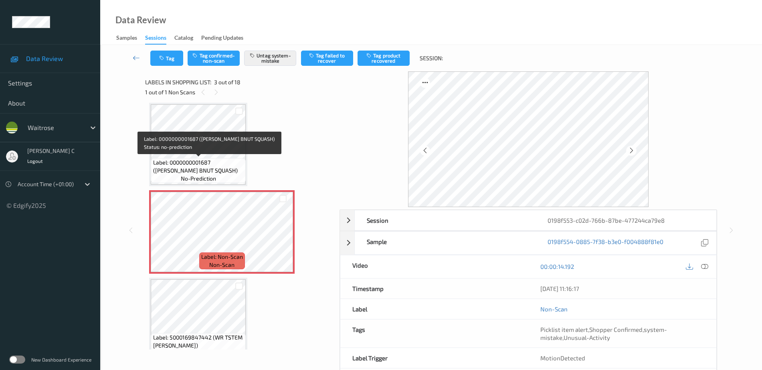
click at [211, 168] on span "Label: 0000000001687 (WR ESS BNUT SQUASH)" at bounding box center [198, 166] width 91 height 16
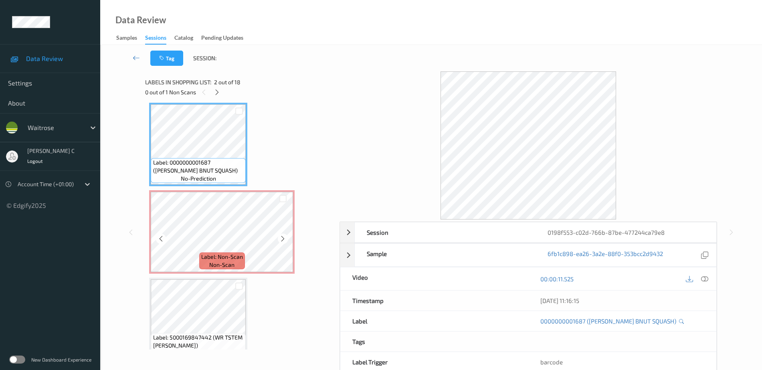
scroll to position [141, 0]
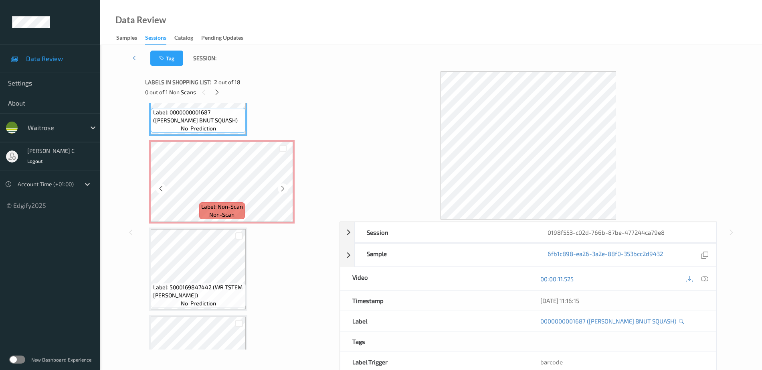
drag, startPoint x: 214, startPoint y: 176, endPoint x: 230, endPoint y: 218, distance: 45.6
click at [230, 218] on span "non-scan" at bounding box center [221, 214] width 25 height 8
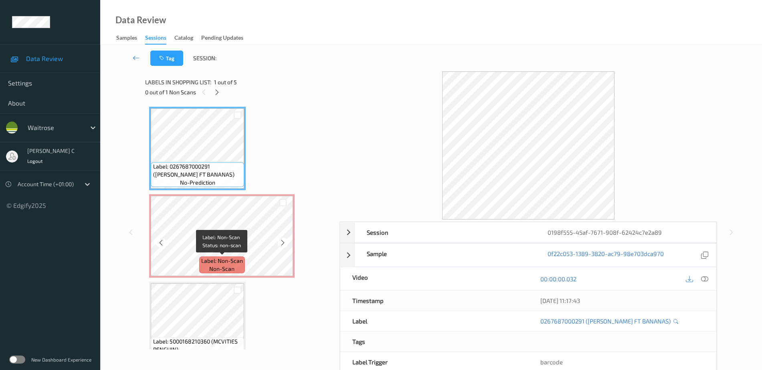
click at [220, 269] on span "non-scan" at bounding box center [221, 269] width 25 height 8
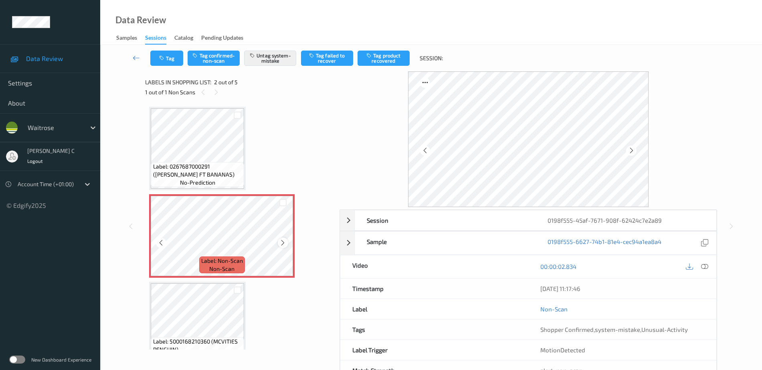
click at [282, 240] on icon at bounding box center [282, 242] width 7 height 7
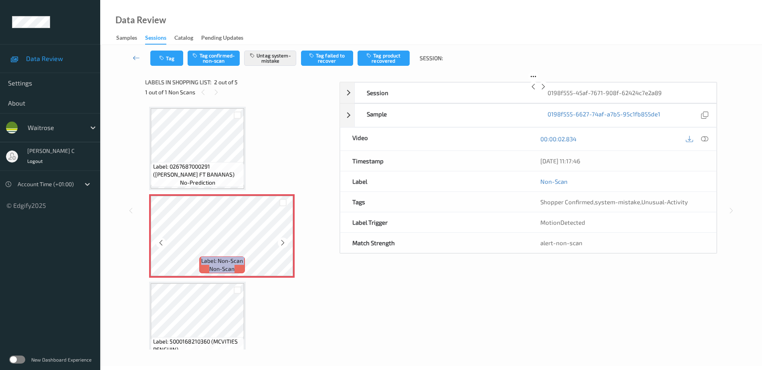
click at [282, 240] on icon at bounding box center [282, 242] width 7 height 7
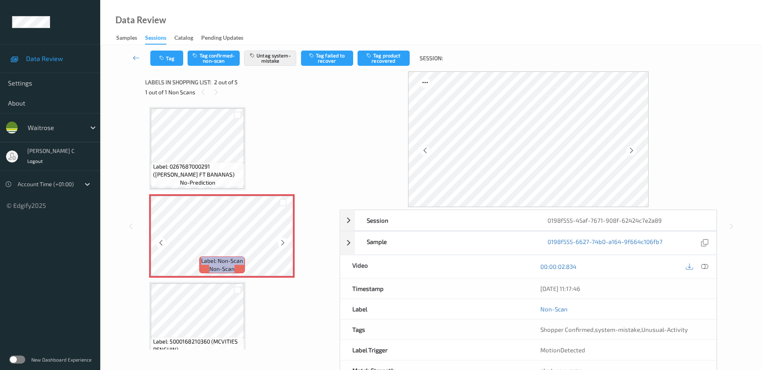
click at [282, 240] on icon at bounding box center [282, 242] width 7 height 7
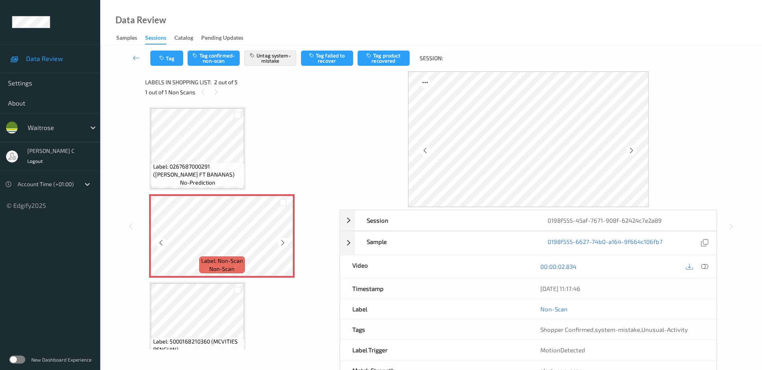
click at [282, 240] on icon at bounding box center [282, 242] width 7 height 7
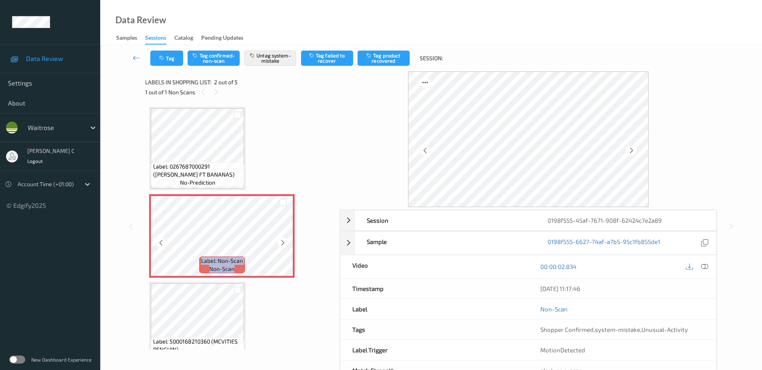
click at [282, 240] on icon at bounding box center [282, 242] width 7 height 7
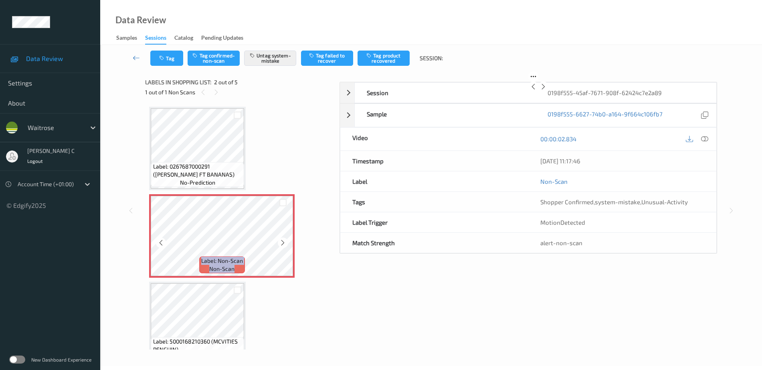
click at [282, 240] on icon at bounding box center [282, 242] width 7 height 7
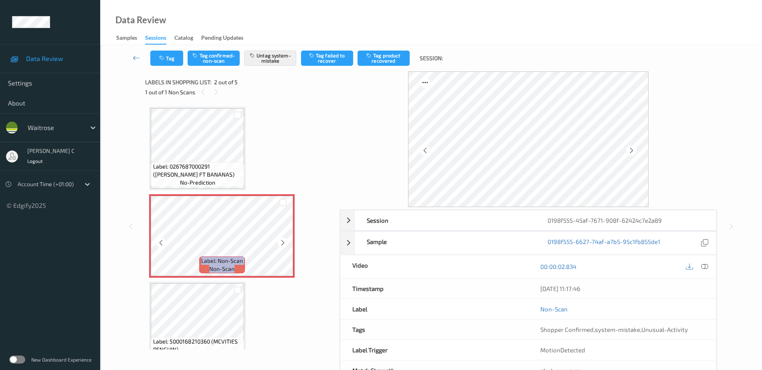
click at [282, 240] on icon at bounding box center [282, 242] width 7 height 7
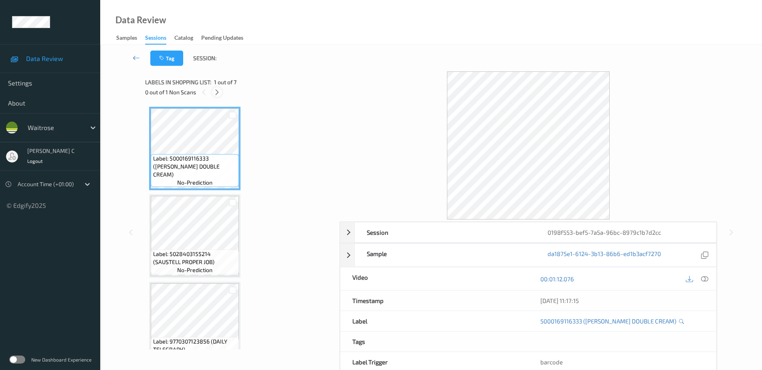
click at [217, 93] on icon at bounding box center [217, 92] width 7 height 7
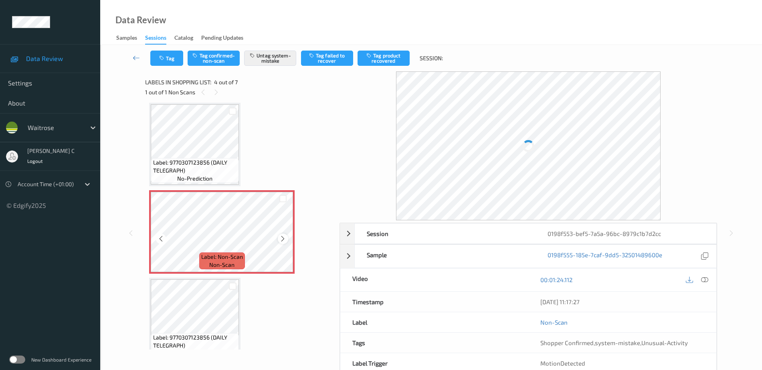
click at [282, 238] on icon at bounding box center [282, 238] width 7 height 7
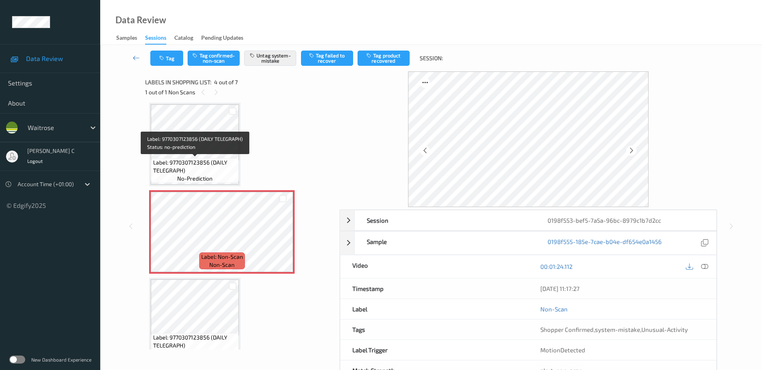
click at [196, 165] on span "Label: 9770307123856 (DAILY TELEGRAPH)" at bounding box center [195, 166] width 84 height 16
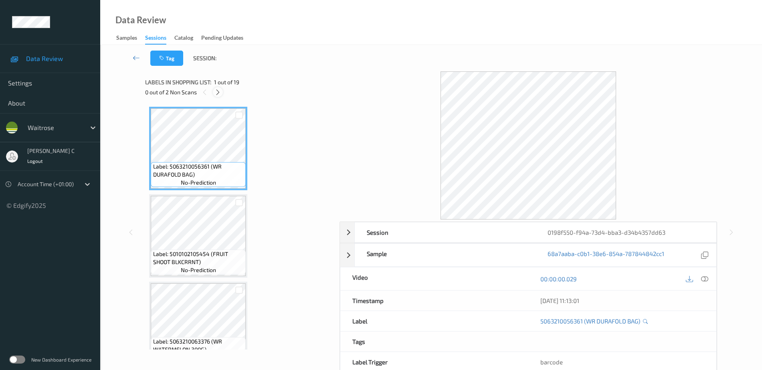
click at [222, 91] on div at bounding box center [218, 92] width 10 height 10
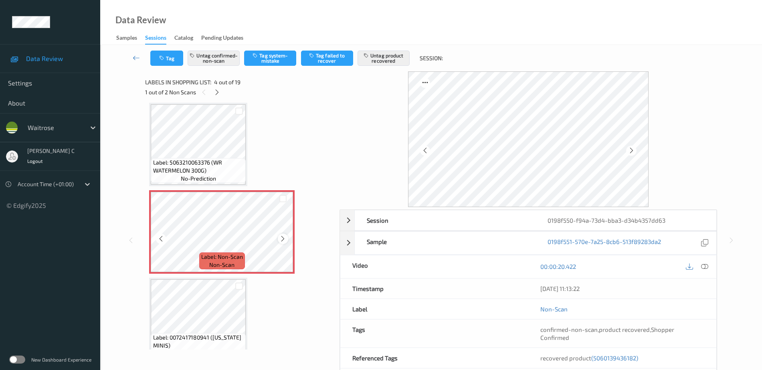
click at [281, 239] on icon at bounding box center [282, 238] width 7 height 7
click at [281, 238] on icon at bounding box center [282, 238] width 7 height 7
click at [223, 169] on span "Label: 5063210063376 (WR WATERMELON 300G)" at bounding box center [198, 166] width 91 height 16
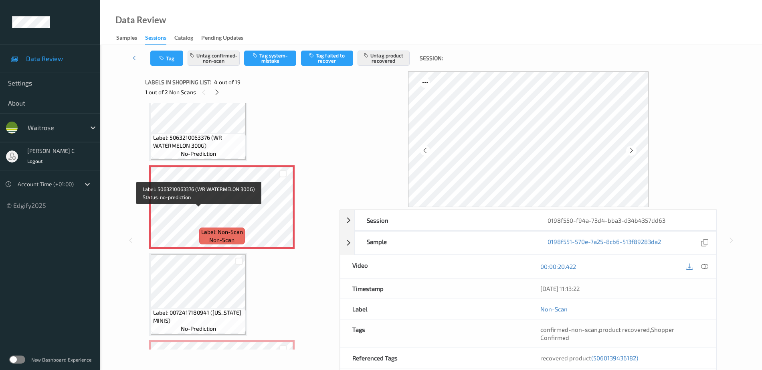
scroll to position [229, 0]
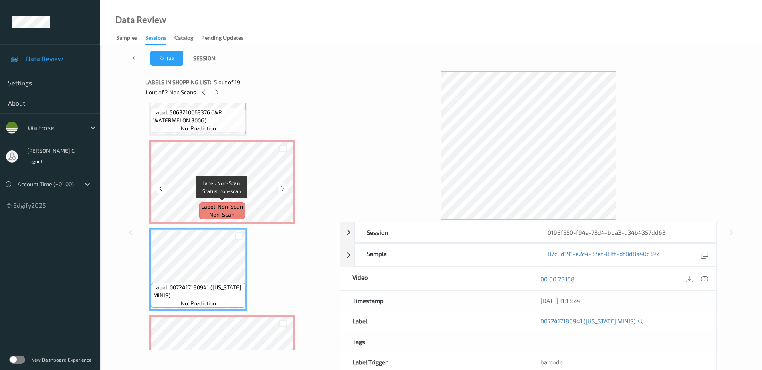
click at [208, 208] on span "Label: Non-Scan" at bounding box center [222, 206] width 42 height 8
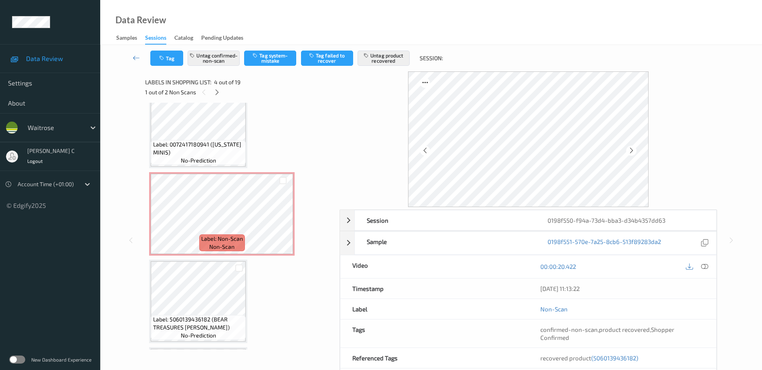
scroll to position [379, 0]
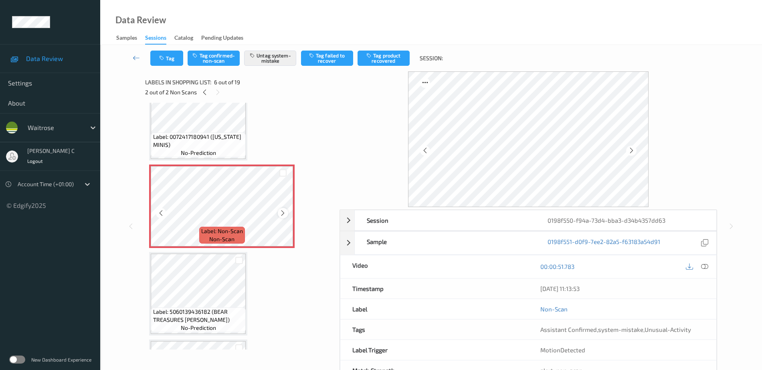
click at [283, 213] on icon at bounding box center [282, 212] width 7 height 7
click at [227, 141] on span "Label: 0072417180941 (MARYLAND MINIS)" at bounding box center [198, 141] width 91 height 16
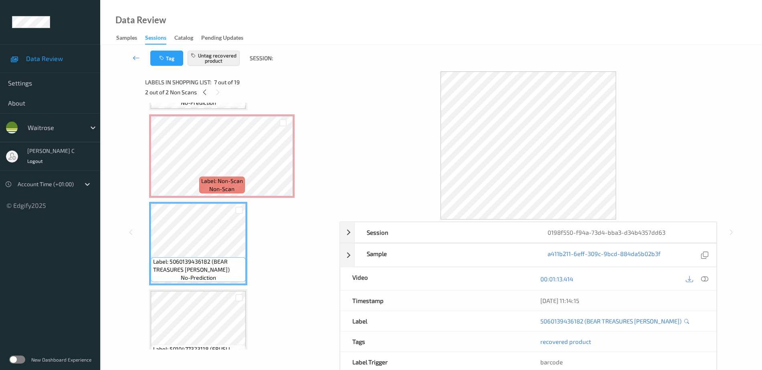
scroll to position [479, 0]
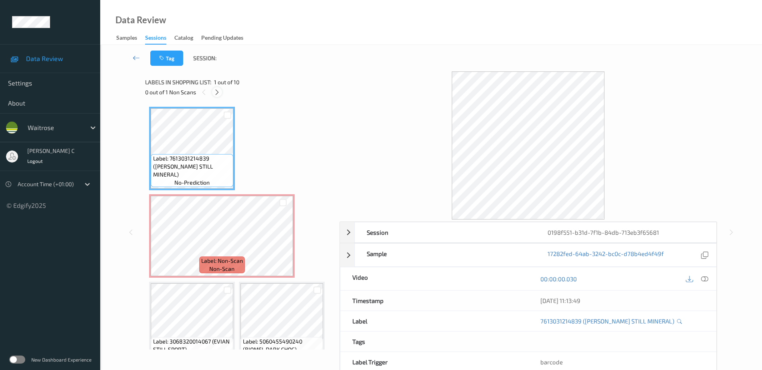
click at [219, 94] on icon at bounding box center [217, 92] width 7 height 7
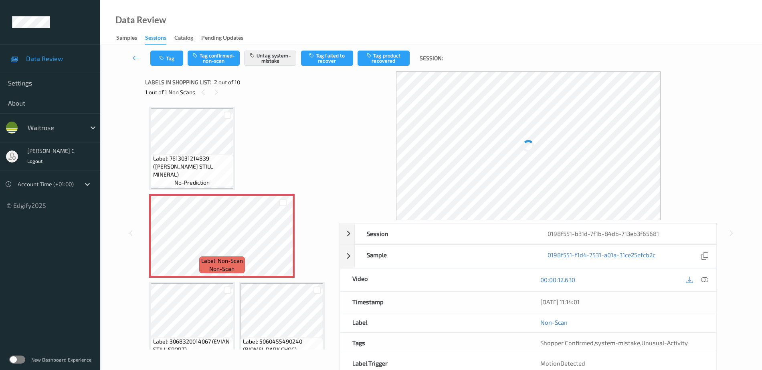
scroll to position [4, 0]
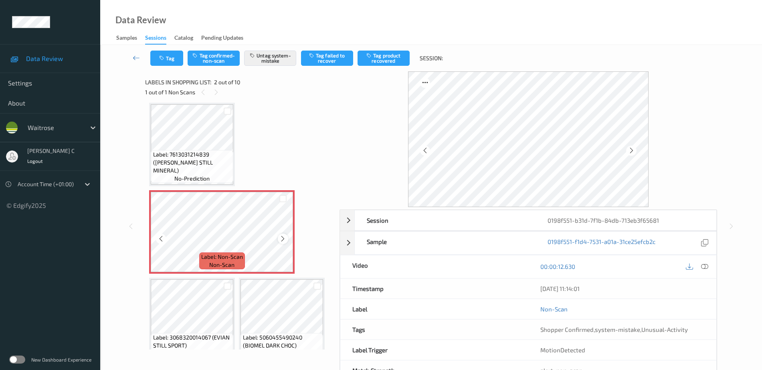
click at [281, 238] on icon at bounding box center [282, 238] width 7 height 7
click at [281, 237] on icon at bounding box center [282, 238] width 7 height 7
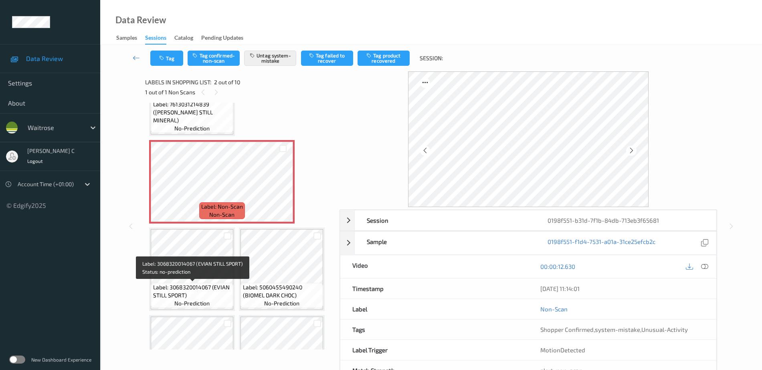
click at [172, 283] on span "Label: 3068320014067 (EVIAN STILL SPORT)" at bounding box center [192, 291] width 79 height 16
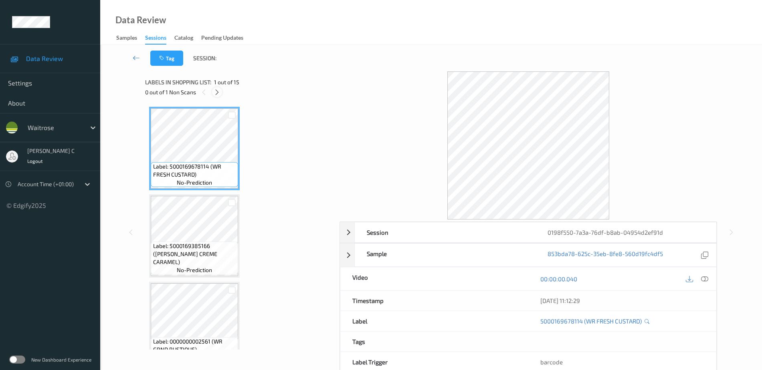
click at [216, 95] on icon at bounding box center [217, 92] width 7 height 7
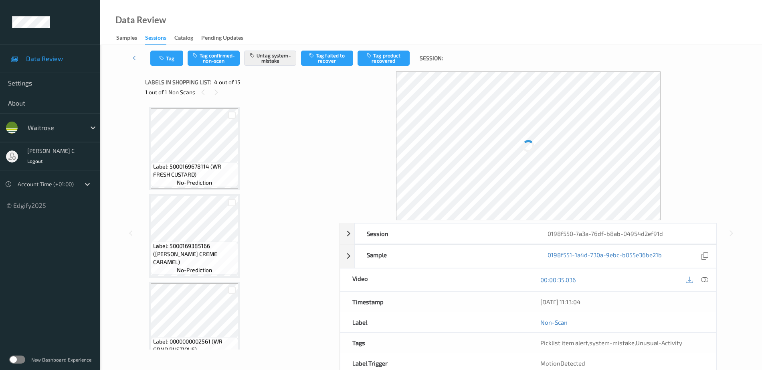
scroll to position [179, 0]
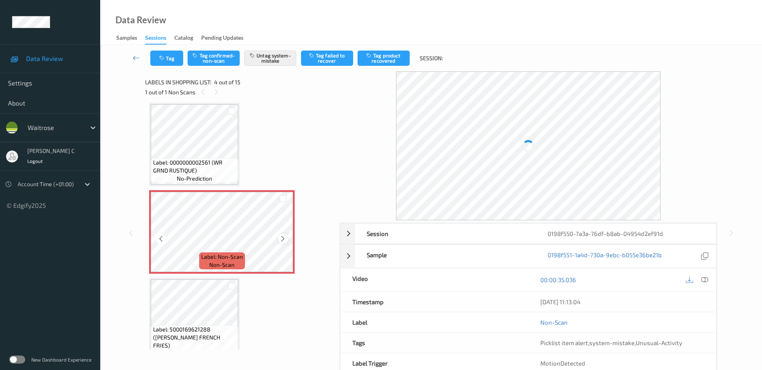
click at [283, 240] on icon at bounding box center [282, 238] width 7 height 7
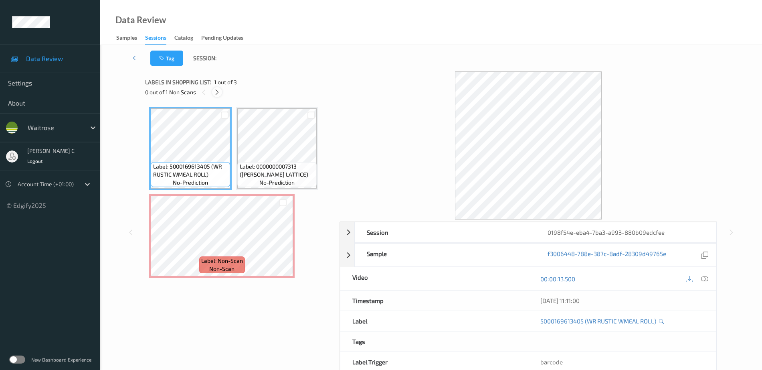
click at [217, 93] on icon at bounding box center [217, 92] width 7 height 7
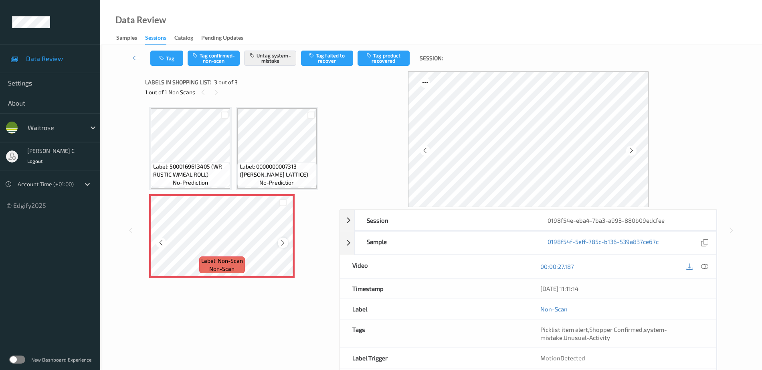
click at [285, 242] on icon at bounding box center [282, 242] width 7 height 7
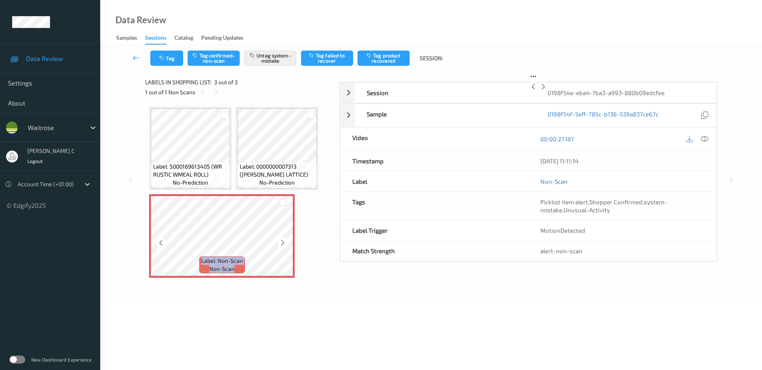
click at [285, 242] on icon at bounding box center [282, 242] width 7 height 7
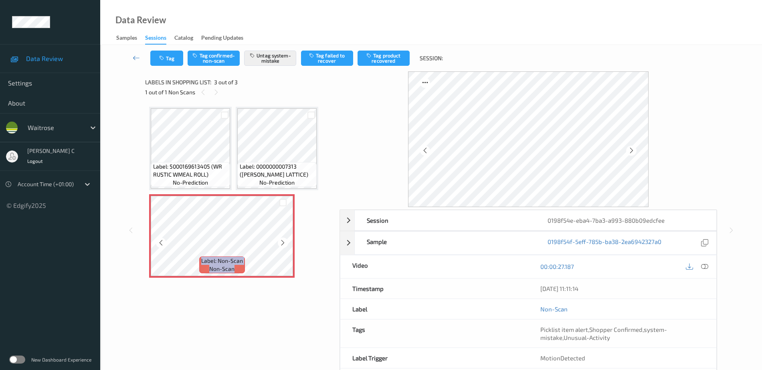
click at [285, 242] on icon at bounding box center [282, 242] width 7 height 7
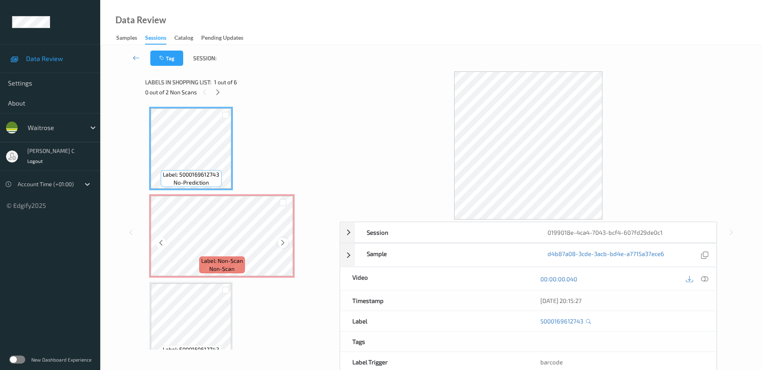
click at [279, 242] on div at bounding box center [283, 242] width 10 height 10
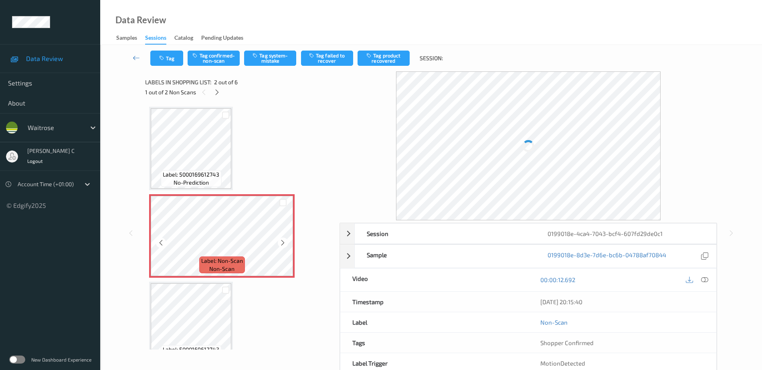
click at [280, 242] on icon at bounding box center [282, 242] width 7 height 7
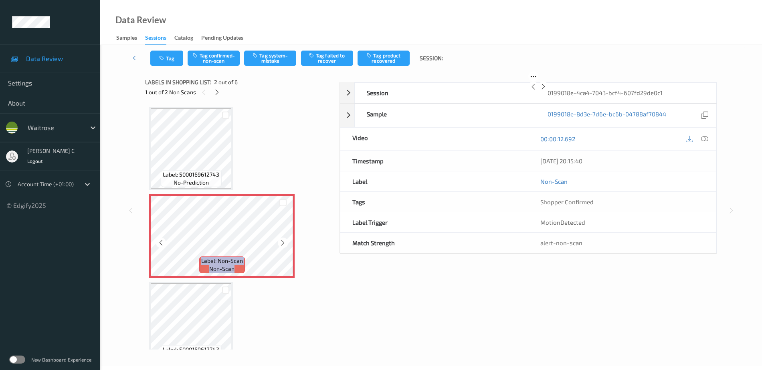
click at [280, 242] on icon at bounding box center [282, 242] width 7 height 7
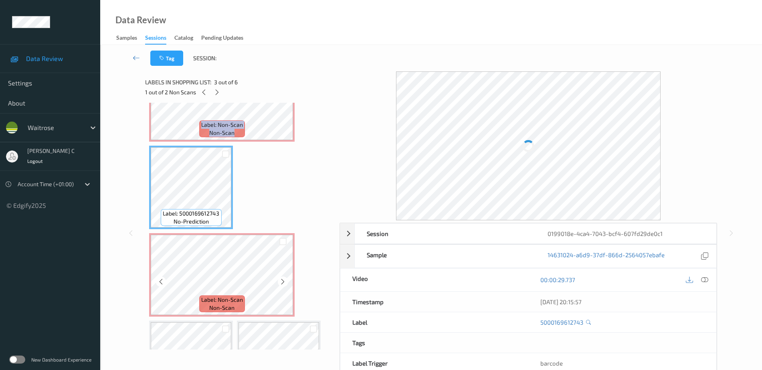
scroll to position [150, 0]
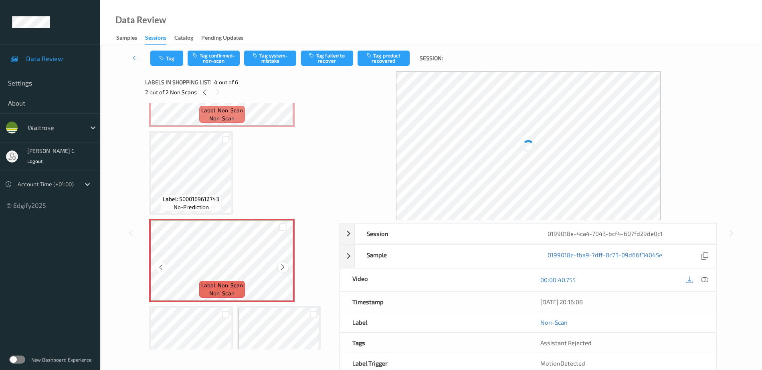
click at [283, 268] on icon at bounding box center [282, 266] width 7 height 7
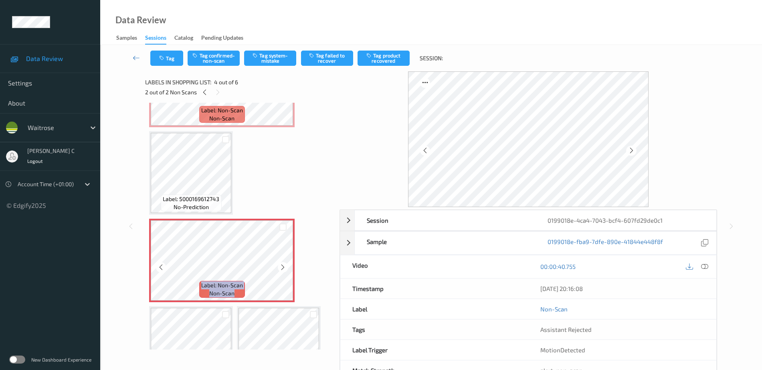
click at [283, 268] on icon at bounding box center [282, 266] width 7 height 7
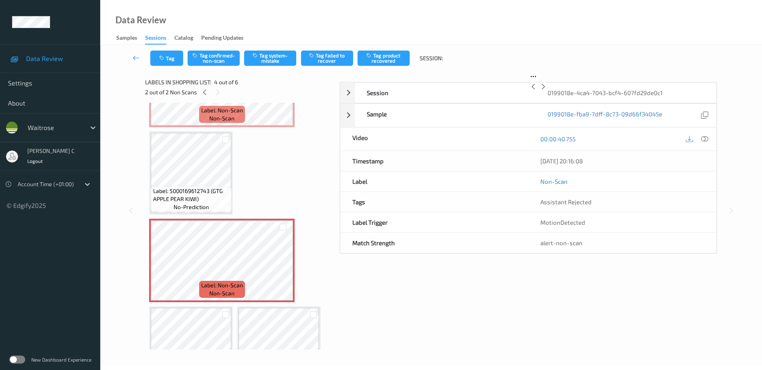
click at [207, 189] on div "Label: 5000169612743 (GTG APPLE PEAR KIWI) no-prediction Label: Non-Scan non-sc…" at bounding box center [239, 172] width 181 height 433
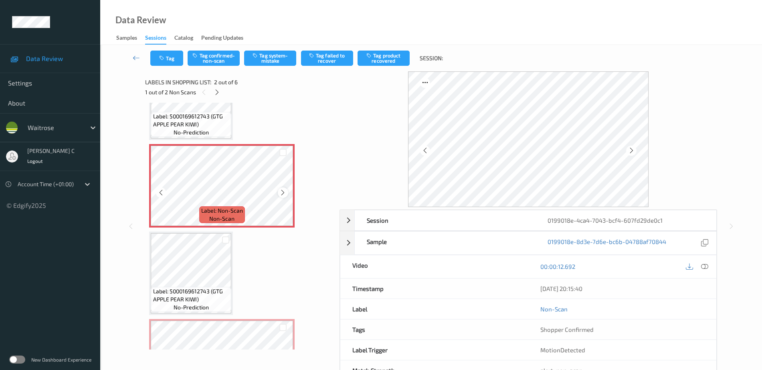
click at [286, 194] on div at bounding box center [283, 192] width 10 height 10
click at [286, 194] on icon at bounding box center [282, 192] width 7 height 7
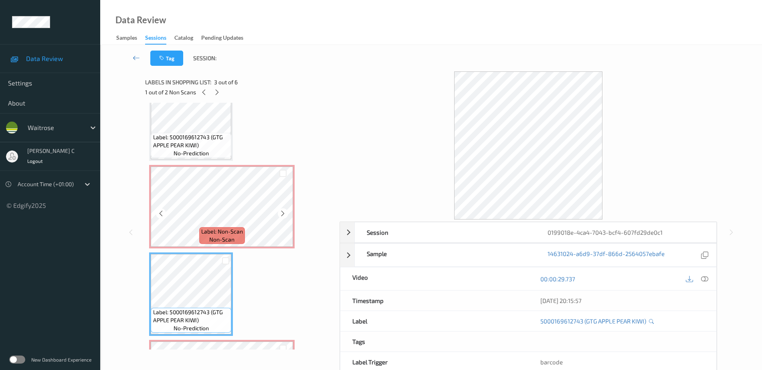
scroll to position [0, 0]
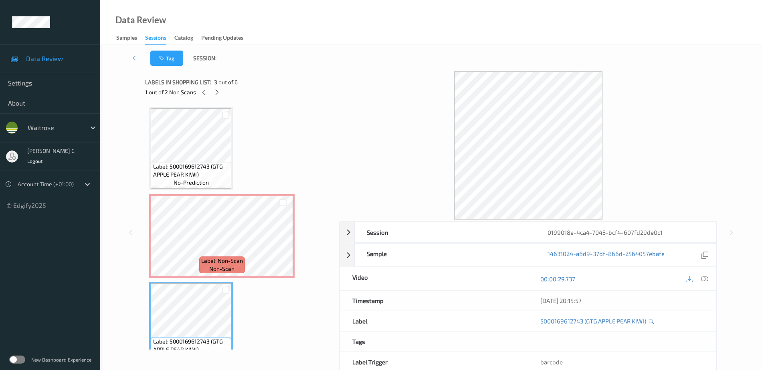
click at [207, 170] on span "Label: 5000169612743 (GTG APPLE PEAR KIWI)" at bounding box center [191, 170] width 77 height 16
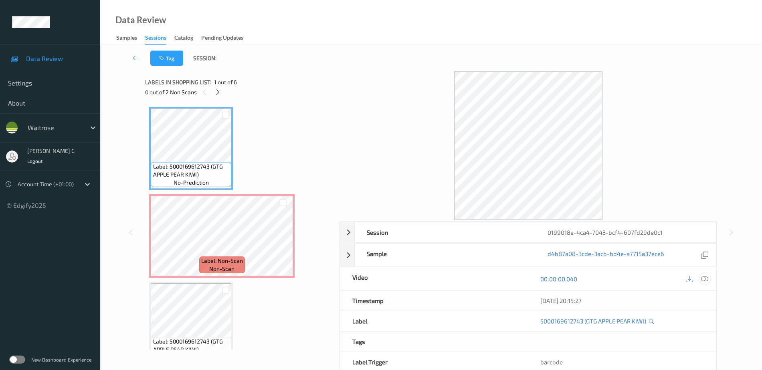
click at [707, 279] on icon at bounding box center [704, 278] width 7 height 7
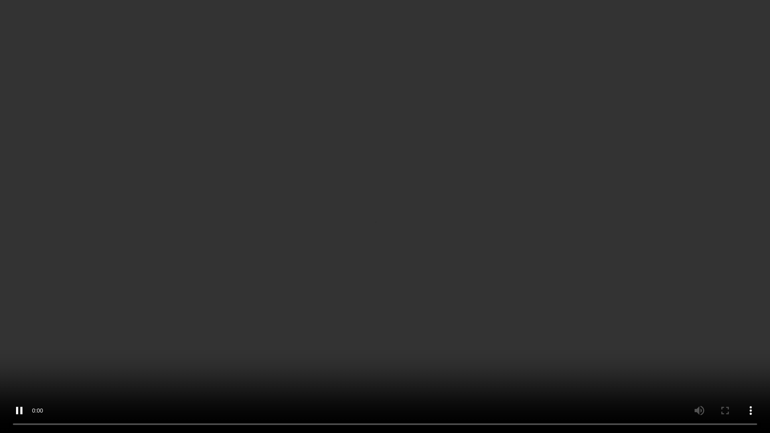
click at [243, 369] on video at bounding box center [385, 216] width 770 height 433
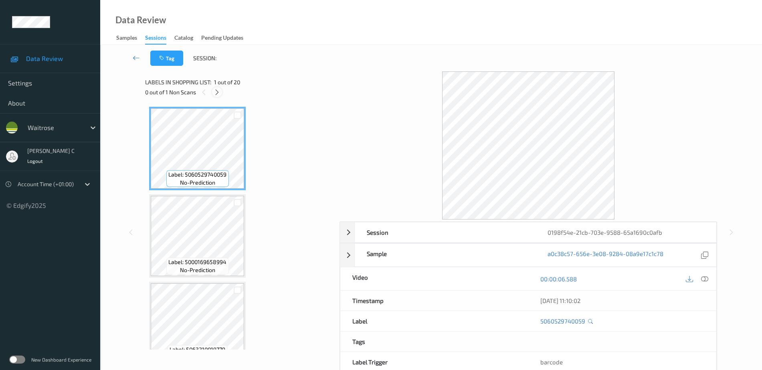
click at [218, 96] on div at bounding box center [217, 92] width 10 height 10
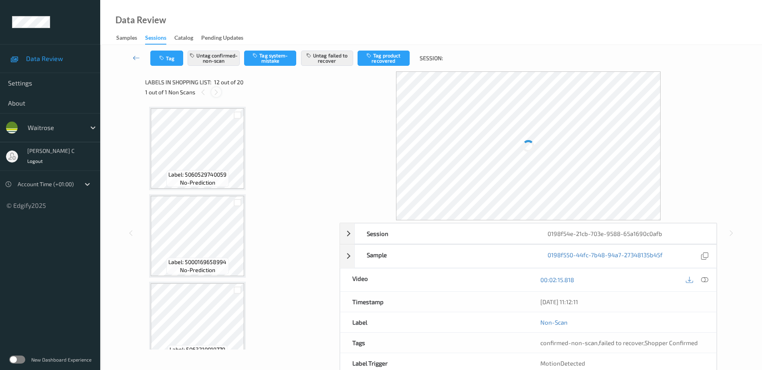
scroll to position [878, 0]
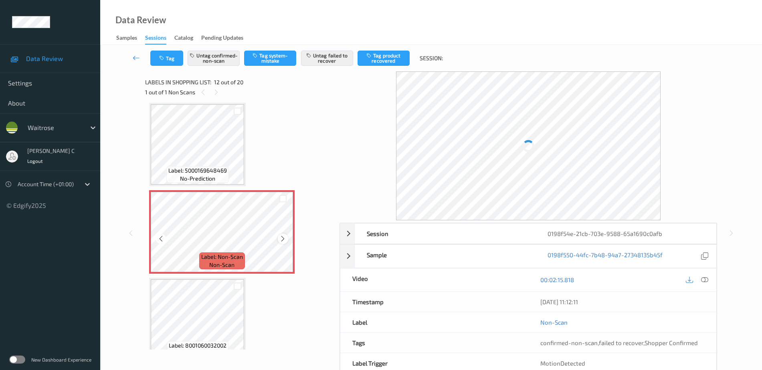
click at [285, 238] on icon at bounding box center [282, 238] width 7 height 7
click at [286, 237] on icon at bounding box center [282, 238] width 7 height 7
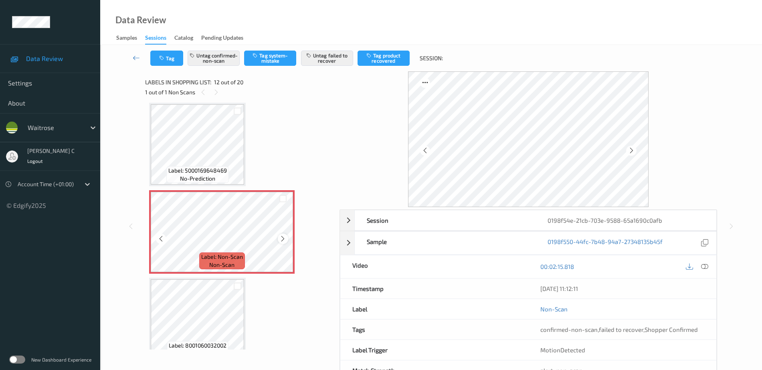
click at [283, 236] on icon at bounding box center [282, 238] width 7 height 7
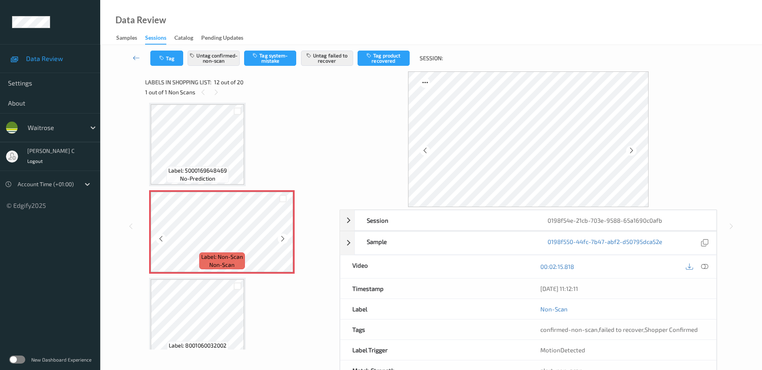
click at [283, 236] on icon at bounding box center [282, 238] width 7 height 7
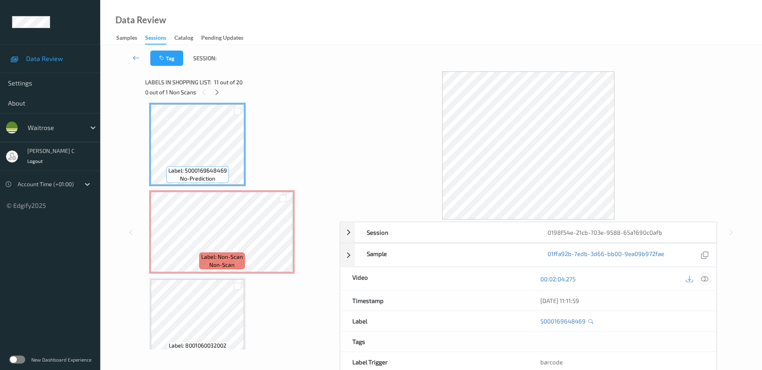
click at [705, 275] on icon at bounding box center [704, 278] width 7 height 7
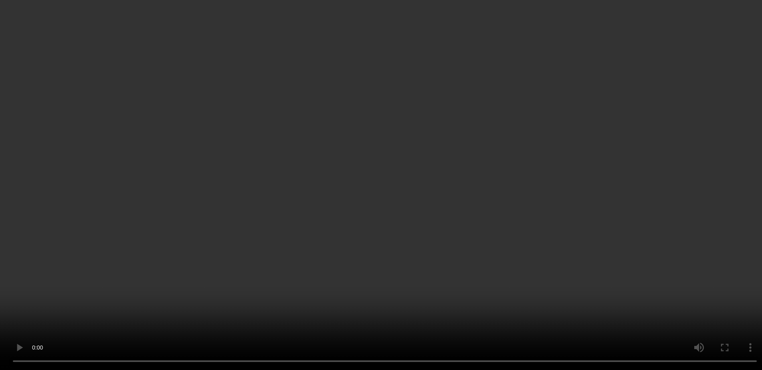
scroll to position [928, 0]
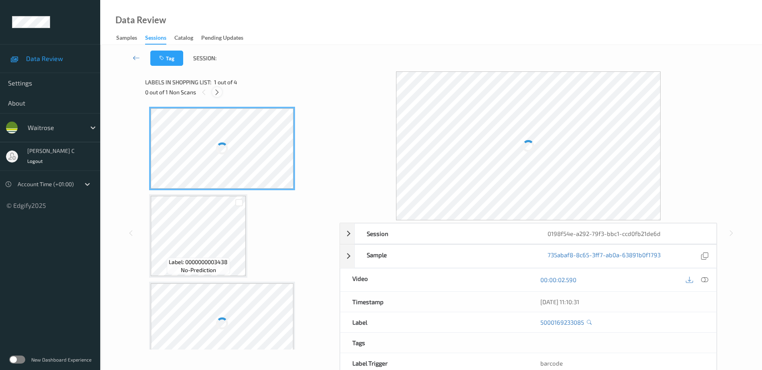
click at [218, 93] on icon at bounding box center [217, 92] width 7 height 7
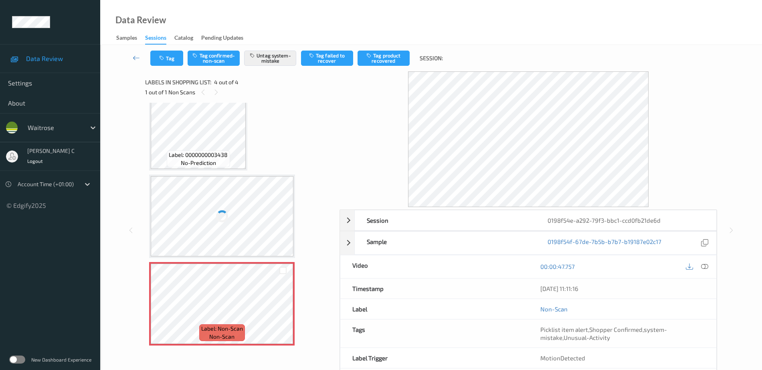
click at [250, 212] on div at bounding box center [222, 216] width 143 height 80
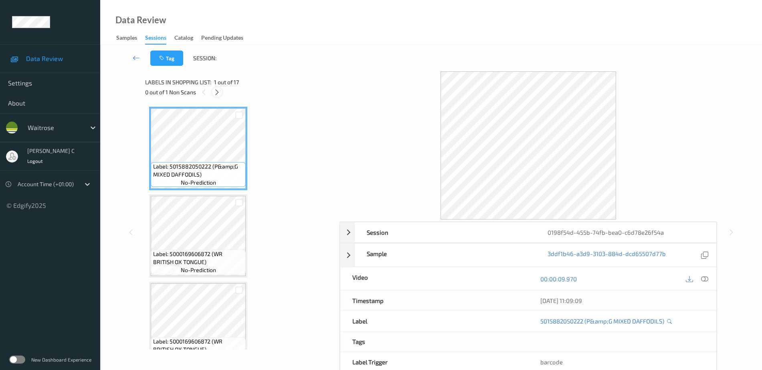
click at [215, 92] on icon at bounding box center [217, 92] width 7 height 7
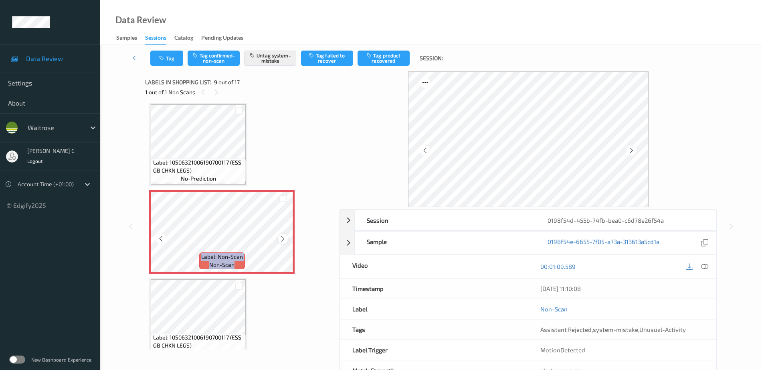
click at [279, 241] on icon at bounding box center [282, 238] width 7 height 7
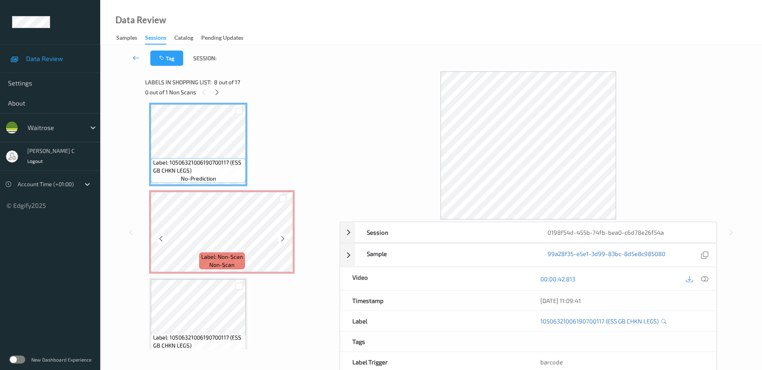
click at [240, 190] on div "Label: Non-Scan non-scan" at bounding box center [221, 231] width 145 height 83
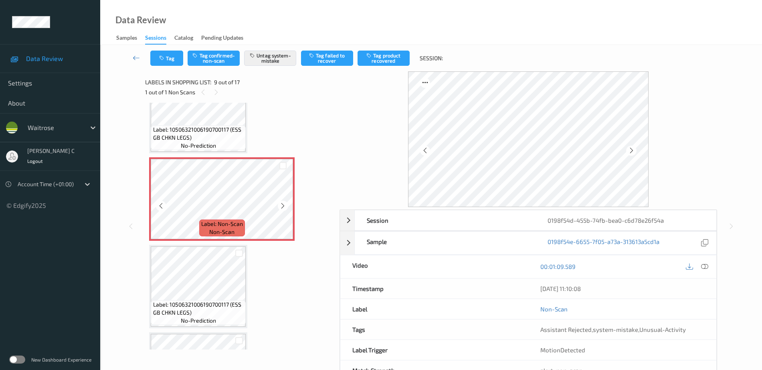
scroll to position [666, 0]
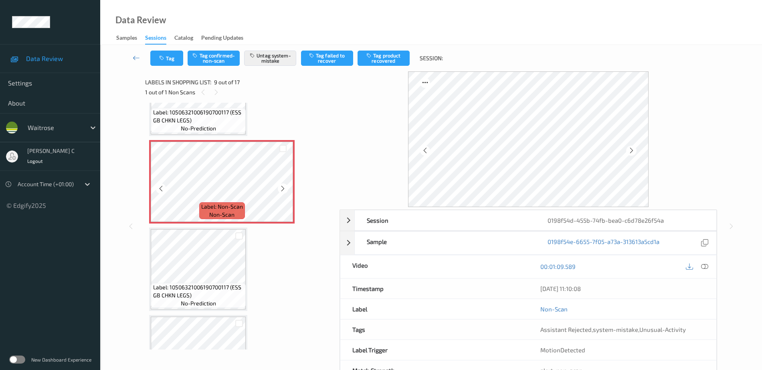
click at [228, 225] on div "Label: 5015882050222 (P&amp;G MIXED DAFFODILS) no-prediction Label: 50001696068…" at bounding box center [239, 181] width 181 height 1481
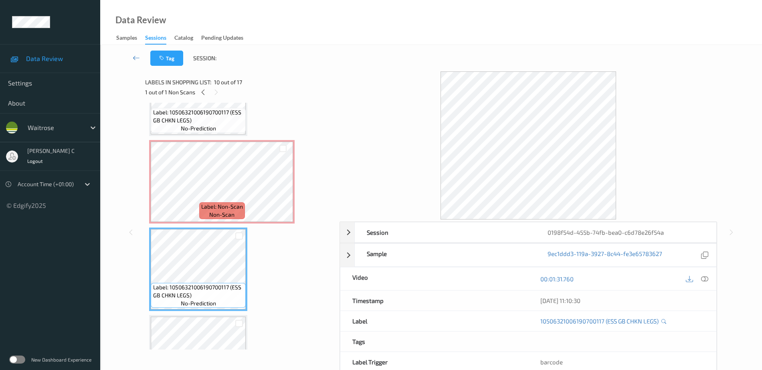
scroll to position [566, 0]
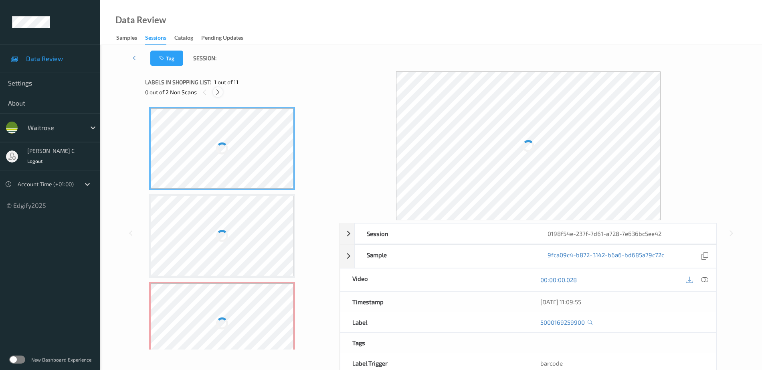
click at [218, 91] on icon at bounding box center [217, 92] width 7 height 7
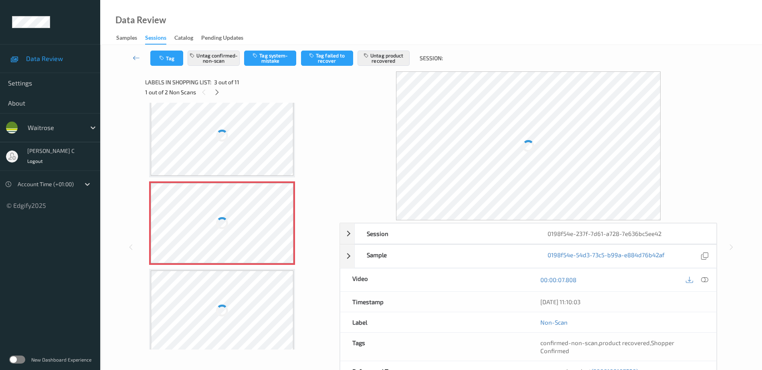
scroll to position [101, 0]
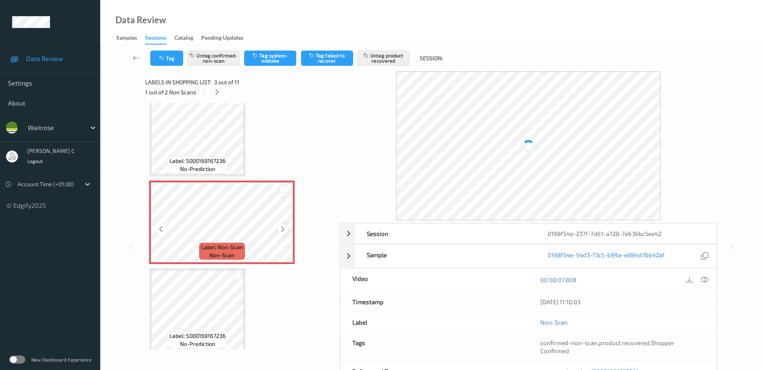
click at [285, 229] on icon at bounding box center [282, 228] width 7 height 7
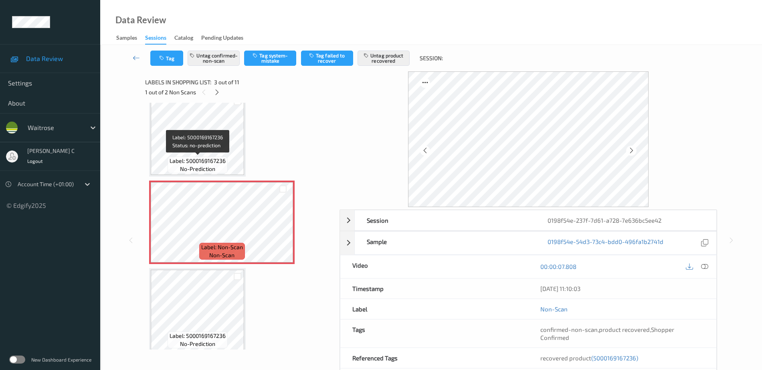
click at [222, 161] on span "Label: 5000169167236" at bounding box center [198, 161] width 56 height 8
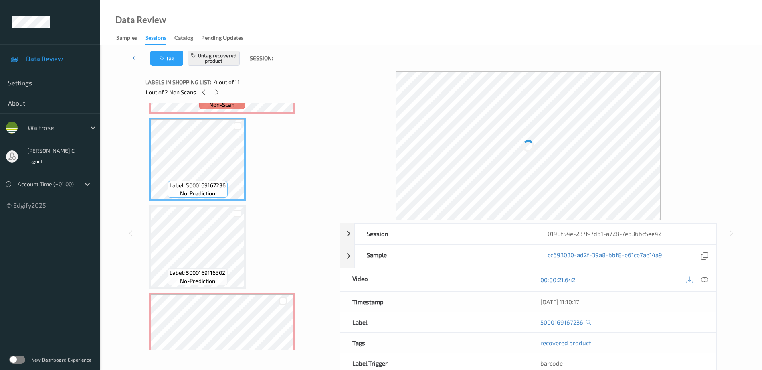
click at [211, 269] on span "Label: 5000169116302" at bounding box center [198, 273] width 56 height 8
click at [186, 277] on span "no-prediction" at bounding box center [197, 281] width 35 height 8
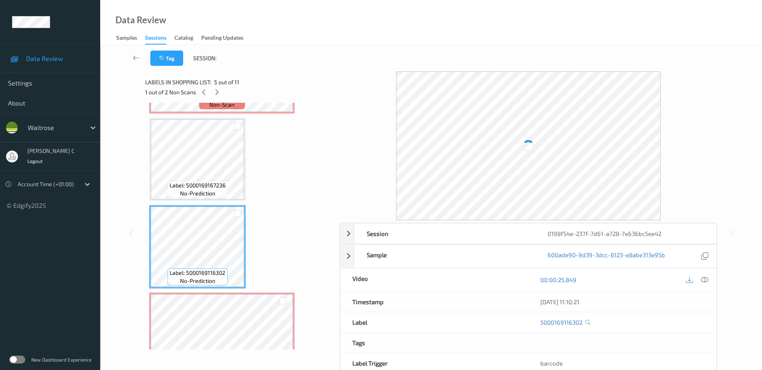
scroll to position [351, 0]
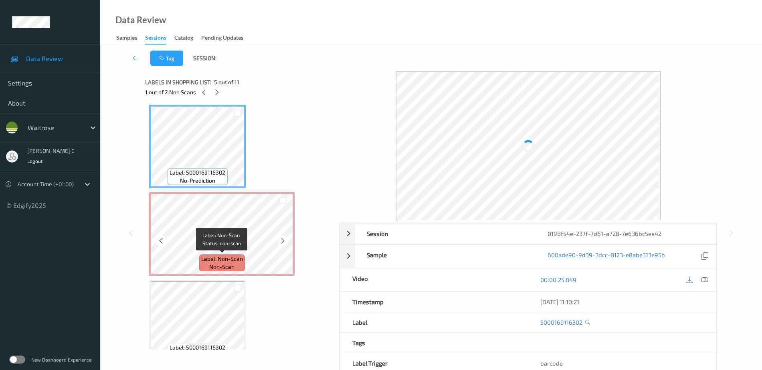
click at [220, 266] on span "non-scan" at bounding box center [221, 267] width 25 height 8
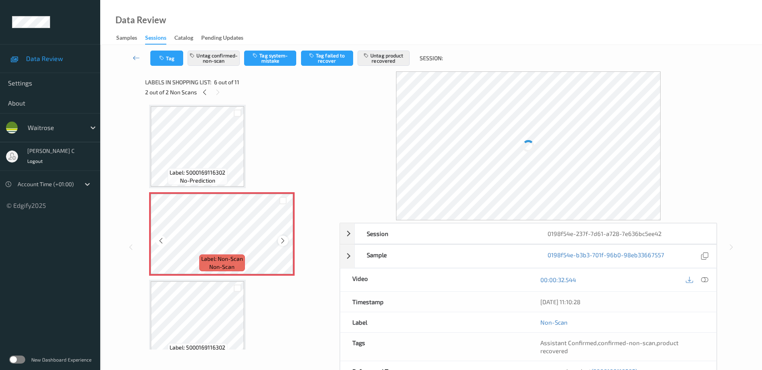
click at [283, 240] on icon at bounding box center [282, 240] width 7 height 7
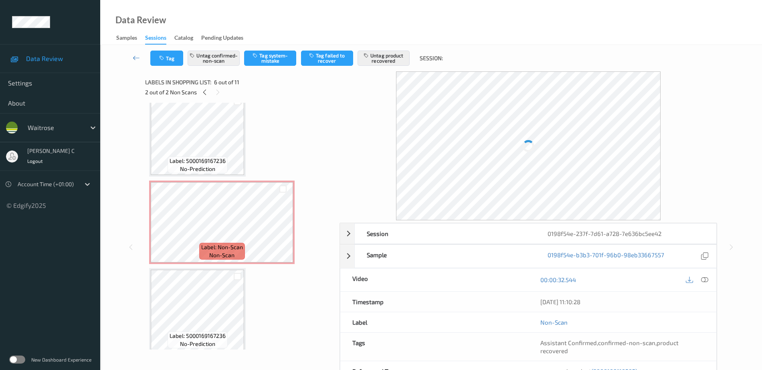
scroll to position [51, 0]
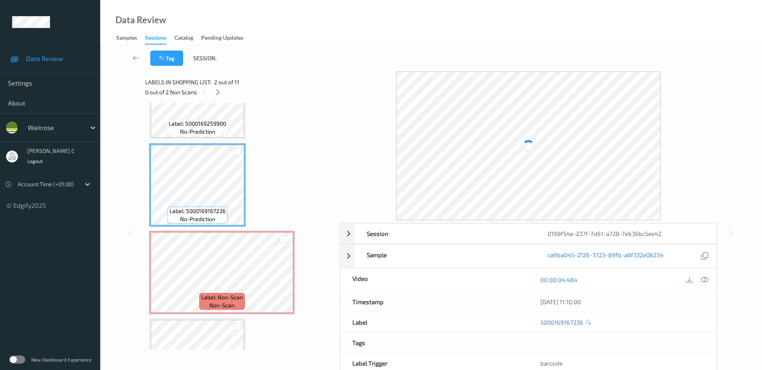
click at [708, 281] on icon at bounding box center [704, 279] width 7 height 7
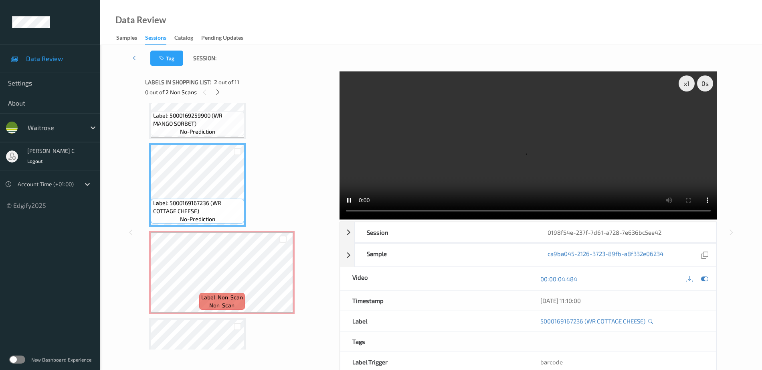
scroll to position [43, 0]
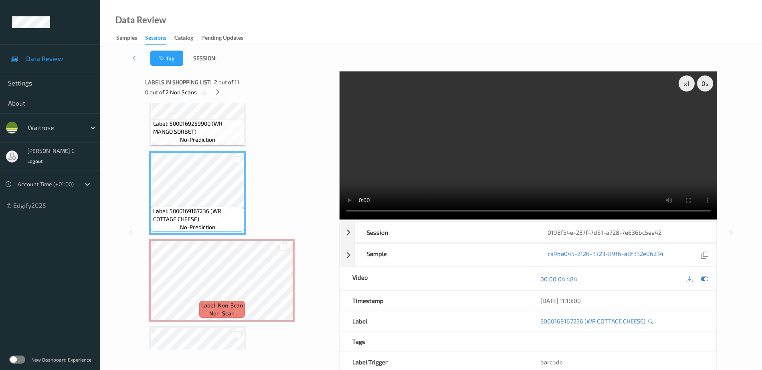
click at [215, 304] on span "Label: Non-Scan" at bounding box center [222, 305] width 42 height 8
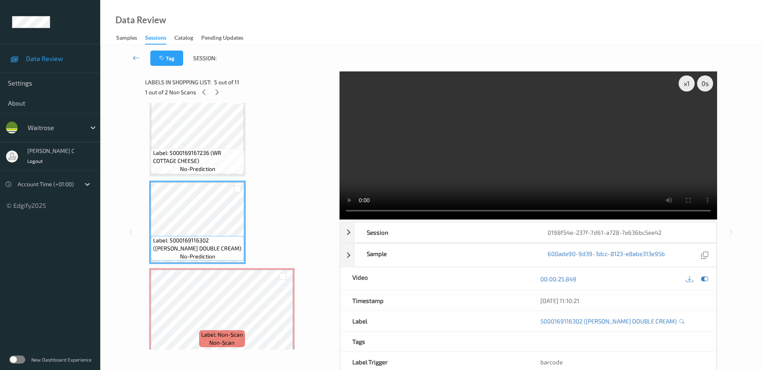
scroll to position [293, 0]
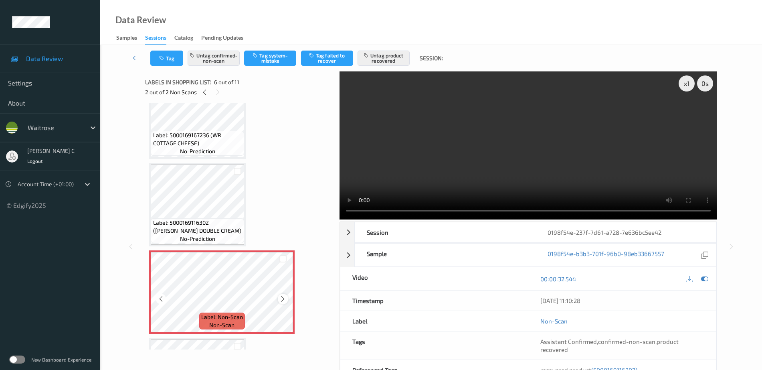
click at [283, 299] on icon at bounding box center [282, 298] width 7 height 7
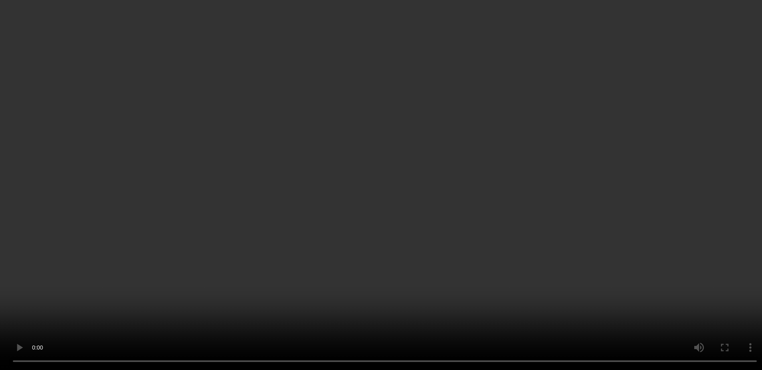
scroll to position [444, 0]
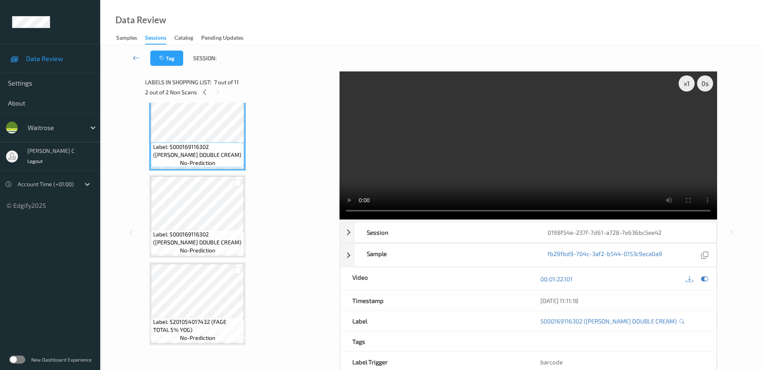
click at [212, 246] on span "no-prediction" at bounding box center [197, 250] width 35 height 8
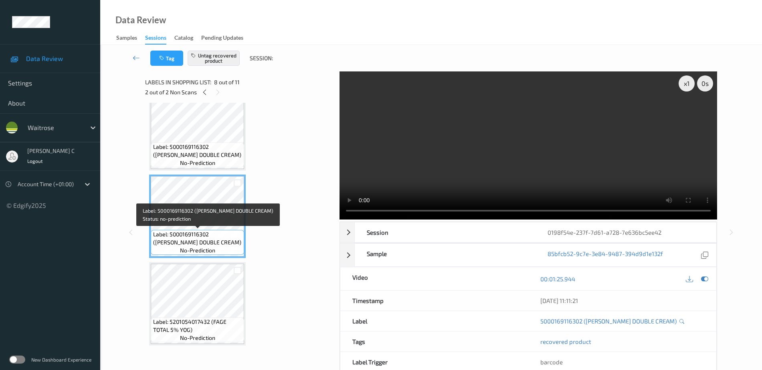
scroll to position [594, 0]
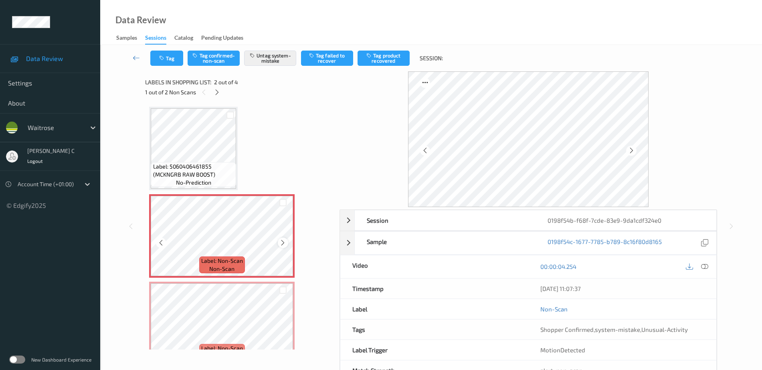
click at [286, 240] on icon at bounding box center [282, 242] width 7 height 7
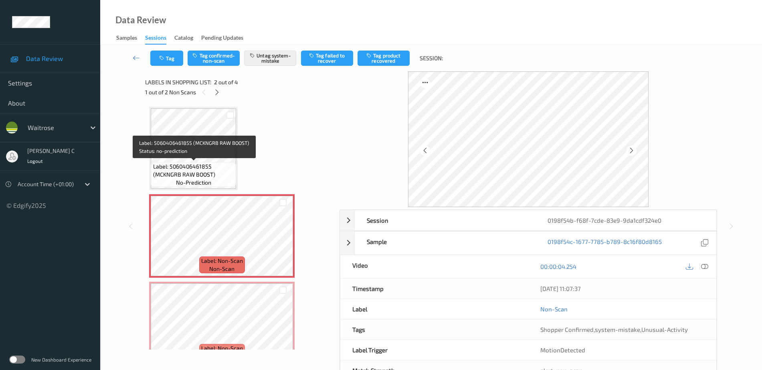
click at [195, 164] on span "Label: 5060406461855 (MCKNGRB RAW BOOST)" at bounding box center [193, 170] width 81 height 16
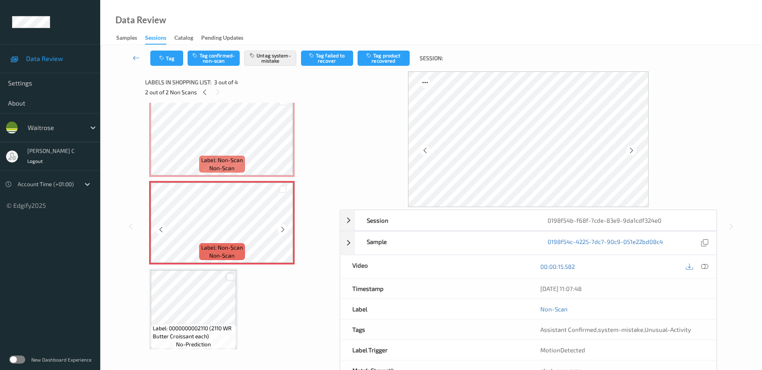
scroll to position [107, 0]
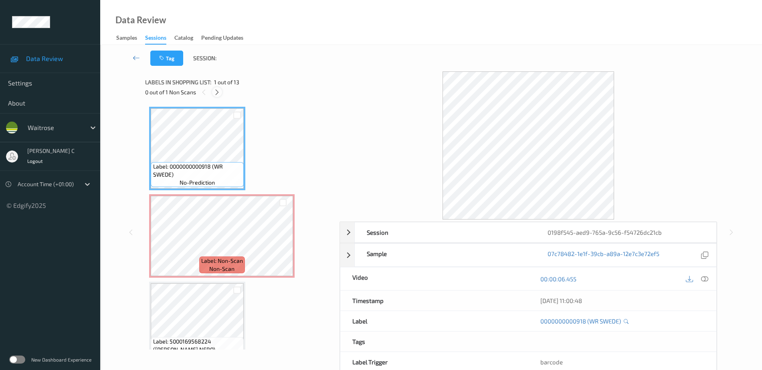
click at [218, 95] on icon at bounding box center [217, 92] width 7 height 7
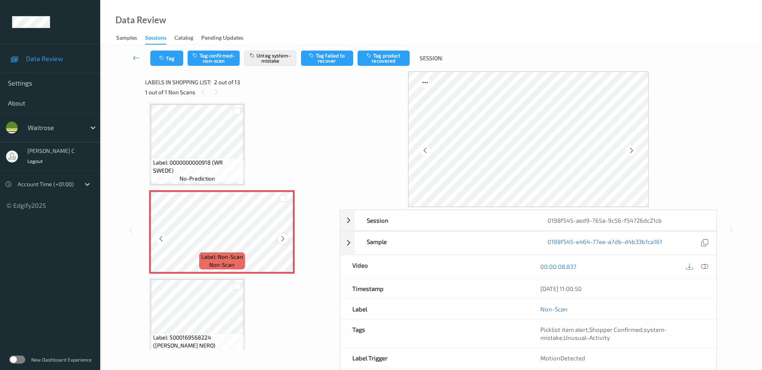
click at [283, 237] on icon at bounding box center [282, 238] width 7 height 7
click at [209, 160] on span "Label: 0000000000918 (WR SWEDE)" at bounding box center [197, 166] width 89 height 16
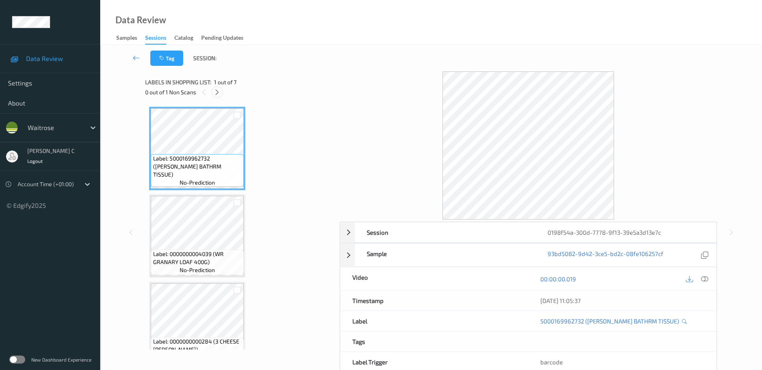
click at [219, 93] on icon at bounding box center [217, 92] width 7 height 7
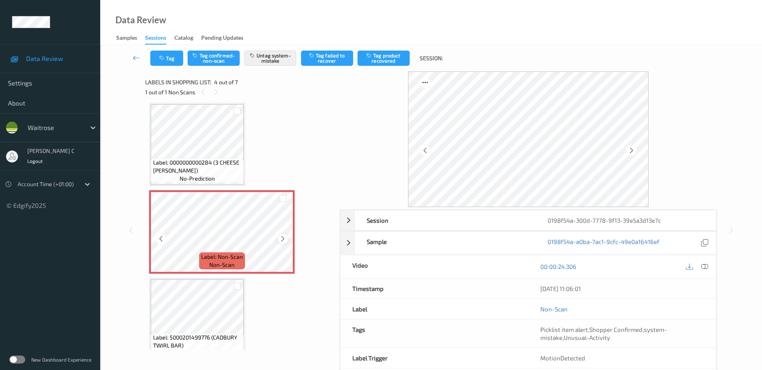
click at [285, 240] on icon at bounding box center [282, 238] width 7 height 7
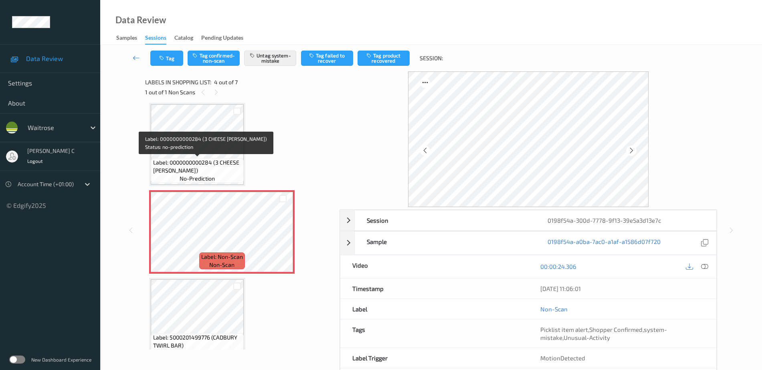
click at [208, 159] on span "Label: 0000000000284 (3 CHEESE BLOOMER)" at bounding box center [197, 166] width 89 height 16
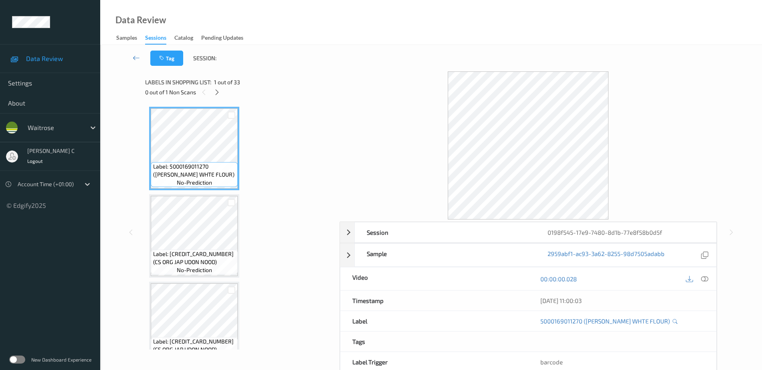
drag, startPoint x: 217, startPoint y: 89, endPoint x: 214, endPoint y: 97, distance: 9.1
click at [217, 89] on icon at bounding box center [217, 92] width 7 height 7
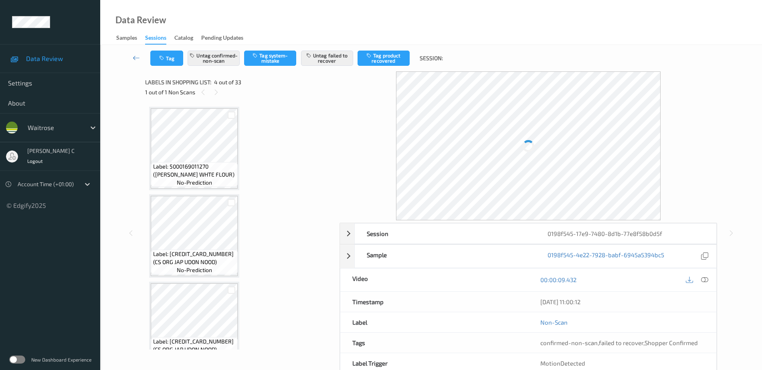
scroll to position [179, 0]
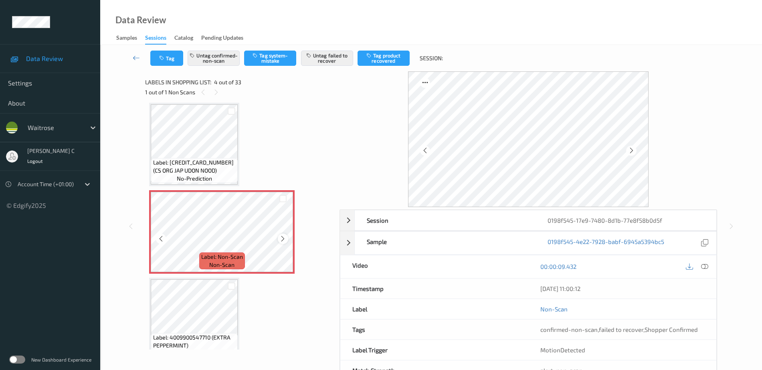
click at [282, 236] on icon at bounding box center [282, 238] width 7 height 7
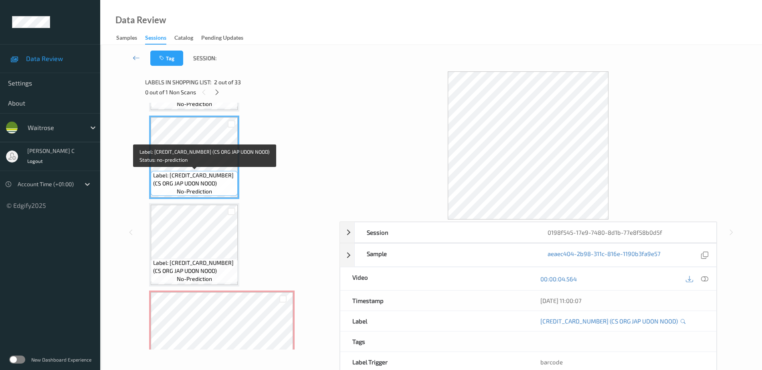
scroll to position [28, 0]
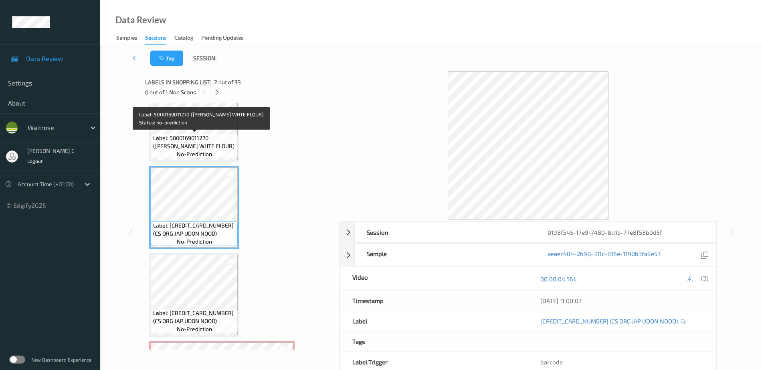
click at [186, 147] on span "Label: 5000169011270 (WR ESS SR WHTE FLOUR)" at bounding box center [194, 142] width 83 height 16
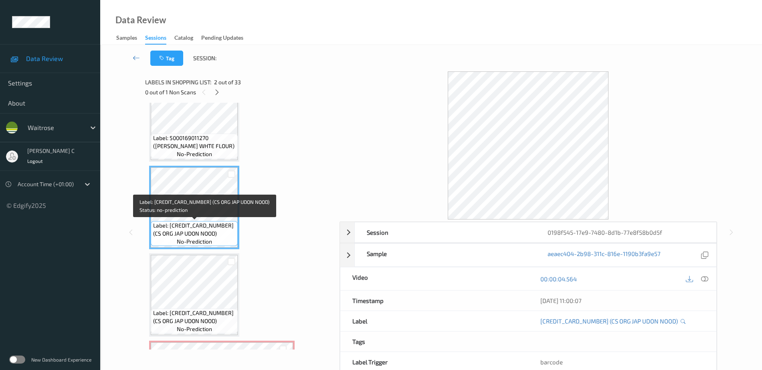
click at [198, 249] on div "Label: 5021554004912 (CS ORG JAP UDON NOOD) no-prediction" at bounding box center [194, 207] width 90 height 83
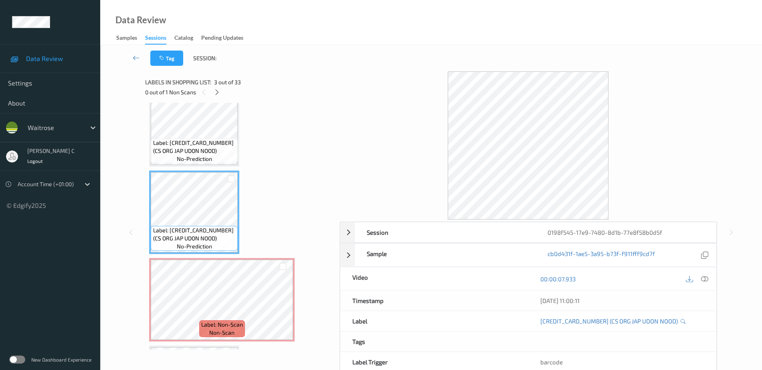
scroll to position [129, 0]
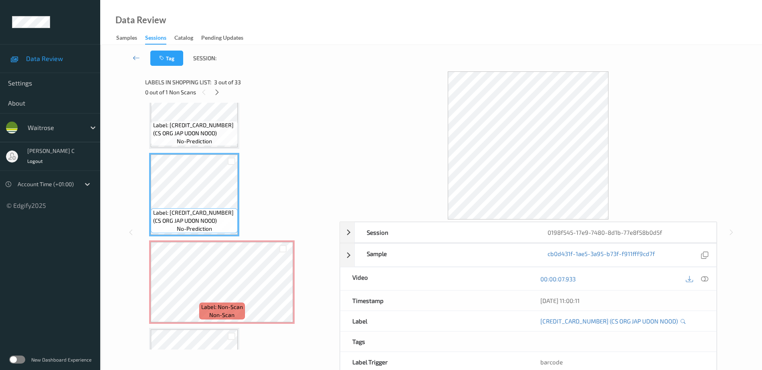
click at [168, 135] on span "Label: 5021554004912 (CS ORG JAP UDON NOOD)" at bounding box center [194, 129] width 83 height 16
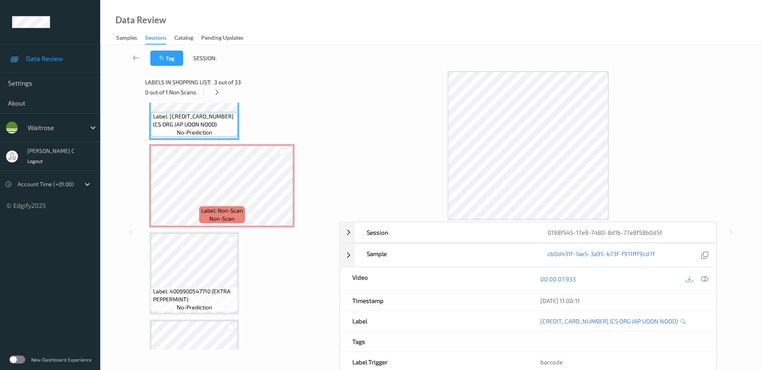
scroll to position [229, 0]
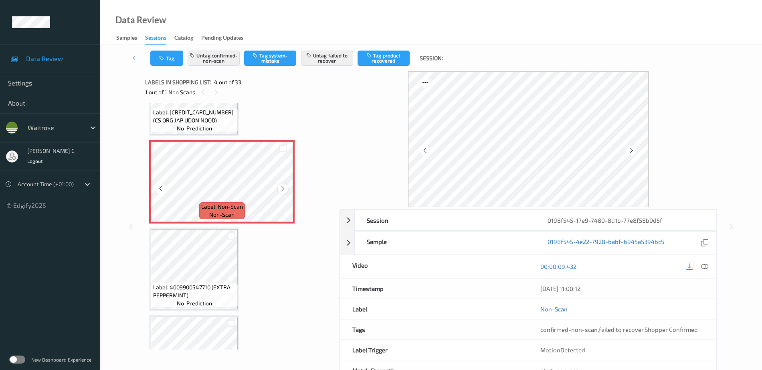
click at [285, 184] on div at bounding box center [283, 188] width 10 height 10
click at [204, 136] on div "Label: 5021554004912 (CS ORG JAP UDON NOOD) no-prediction" at bounding box center [194, 94] width 90 height 83
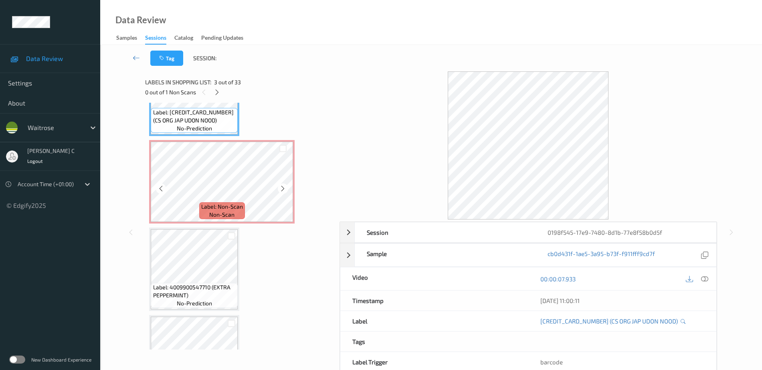
scroll to position [129, 0]
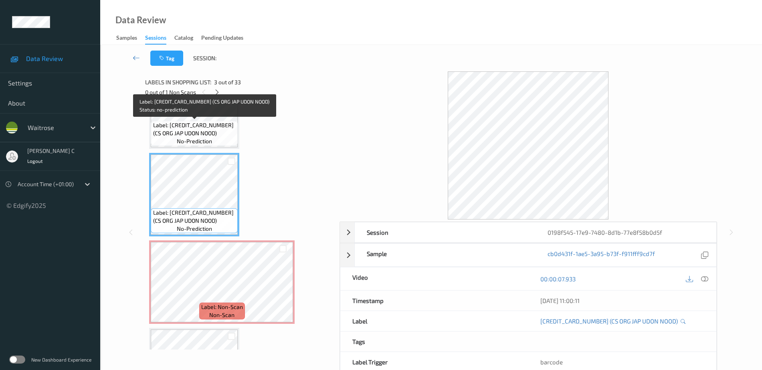
click at [207, 135] on span "Label: 5021554004912 (CS ORG JAP UDON NOOD)" at bounding box center [194, 129] width 83 height 16
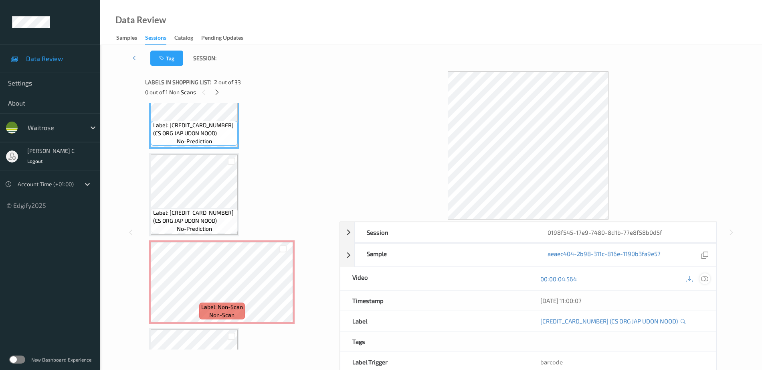
click at [708, 277] on icon at bounding box center [704, 278] width 7 height 7
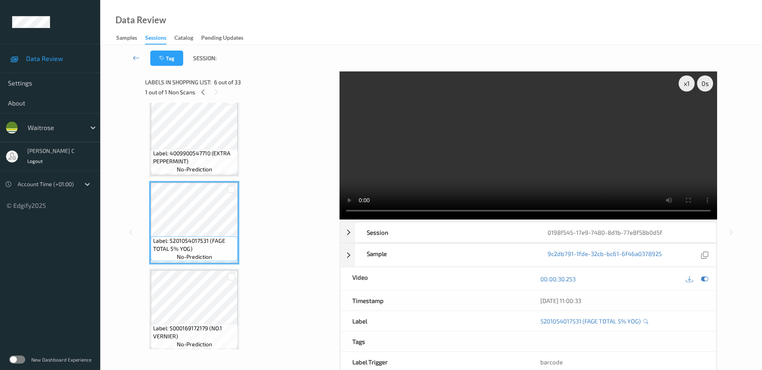
scroll to position [379, 0]
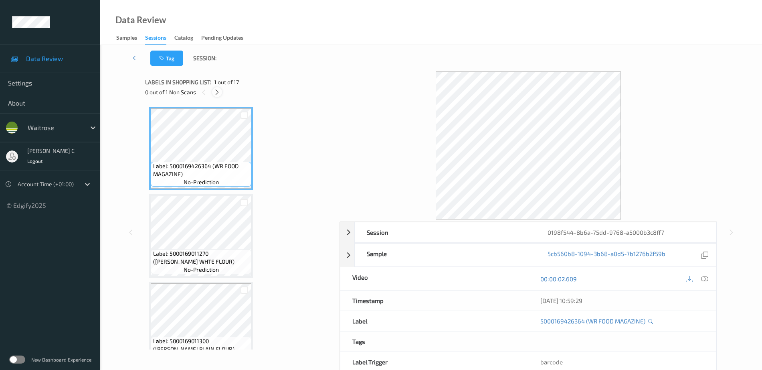
click at [217, 89] on icon at bounding box center [217, 92] width 7 height 7
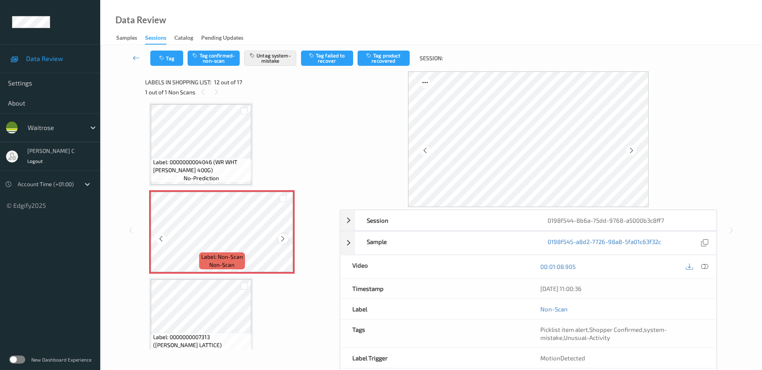
click at [285, 240] on icon at bounding box center [282, 238] width 7 height 7
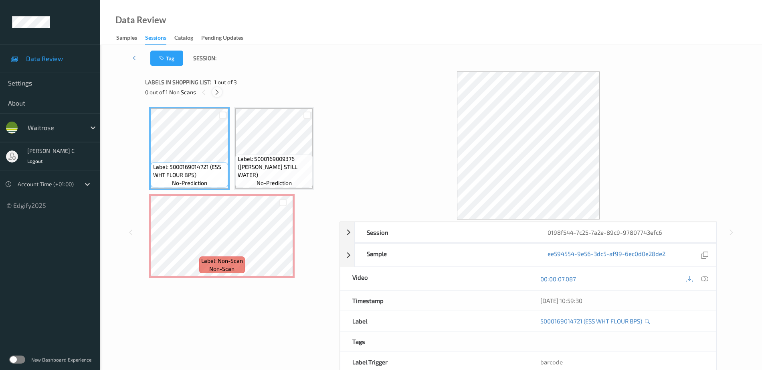
click at [217, 93] on icon at bounding box center [217, 92] width 7 height 7
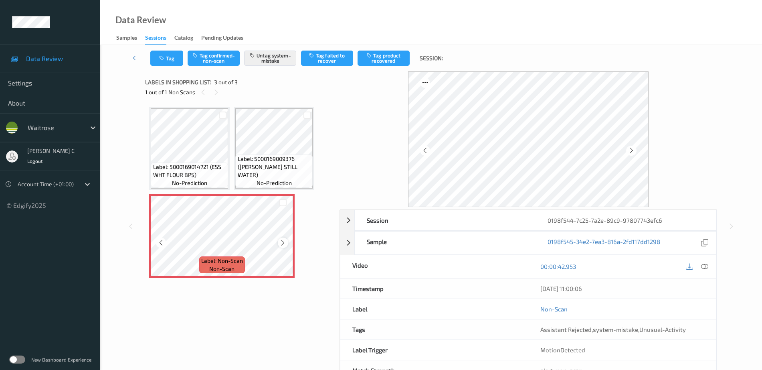
click at [284, 243] on icon at bounding box center [282, 242] width 7 height 7
click at [282, 243] on icon at bounding box center [282, 242] width 7 height 7
click at [280, 243] on icon at bounding box center [282, 242] width 7 height 7
click at [279, 243] on icon at bounding box center [282, 242] width 7 height 7
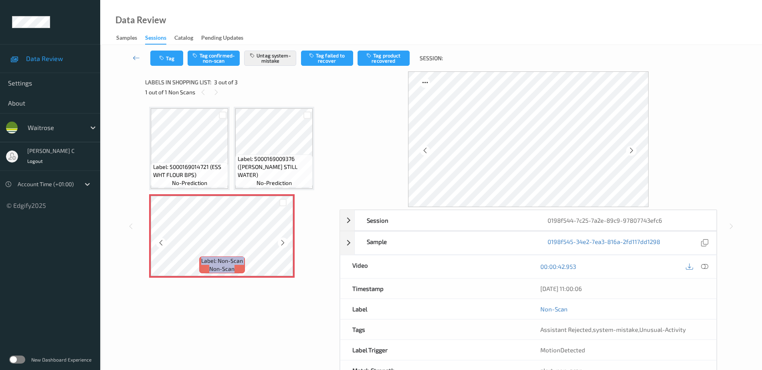
click at [279, 243] on icon at bounding box center [282, 242] width 7 height 7
click at [278, 243] on div at bounding box center [283, 242] width 10 height 10
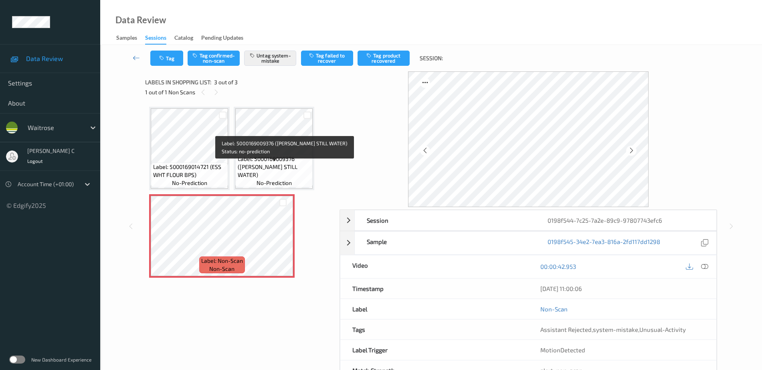
click at [268, 170] on span "Label: 5000169009376 ([PERSON_NAME] STILL WATER)" at bounding box center [274, 167] width 73 height 24
